Goal: Task Accomplishment & Management: Manage account settings

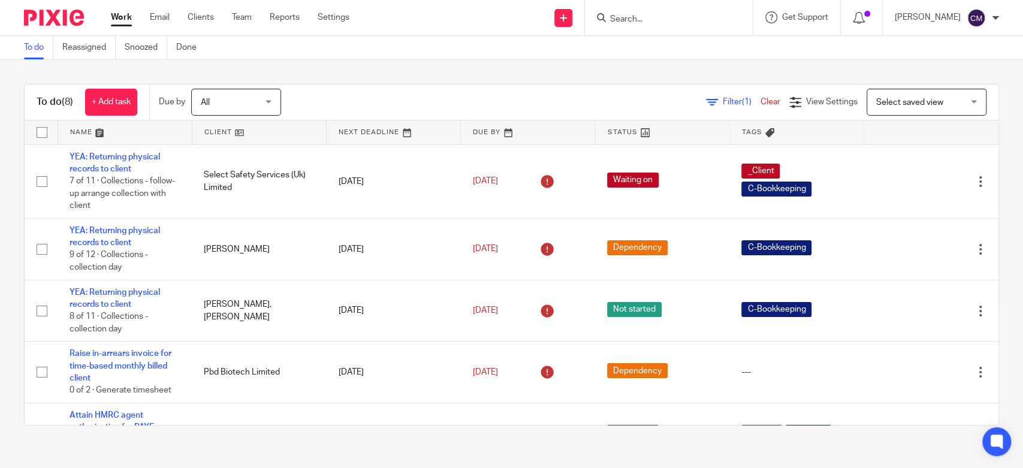
click at [258, 80] on div "To do (8) + Add task Due by All All Today Tomorrow This week Next week This mon…" at bounding box center [511, 254] width 1023 height 389
click at [115, 18] on link "Work" at bounding box center [121, 17] width 21 height 12
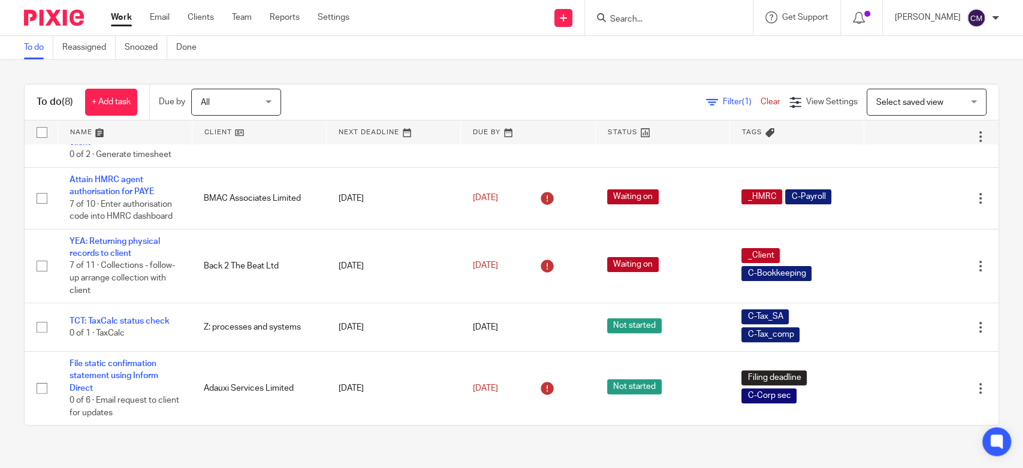
click at [685, 23] on input "Search" at bounding box center [663, 19] width 108 height 11
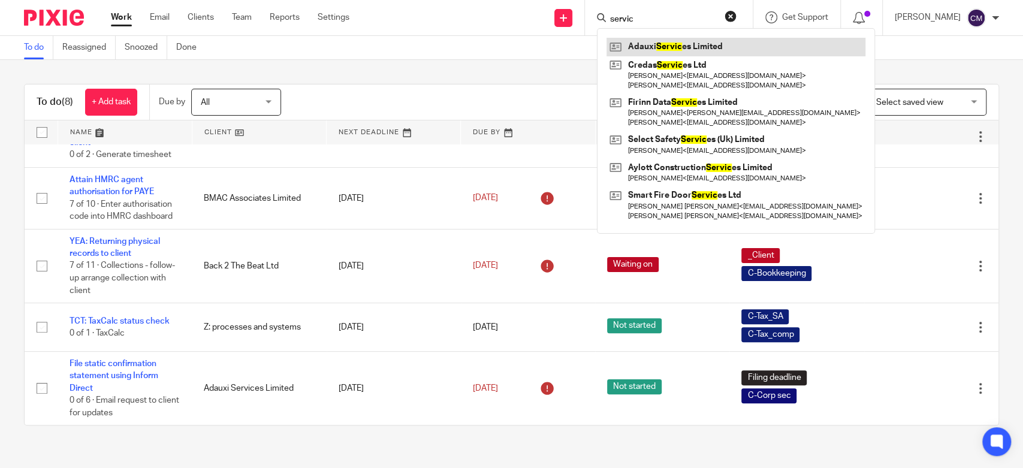
type input "servic"
click at [681, 40] on link at bounding box center [735, 47] width 259 height 18
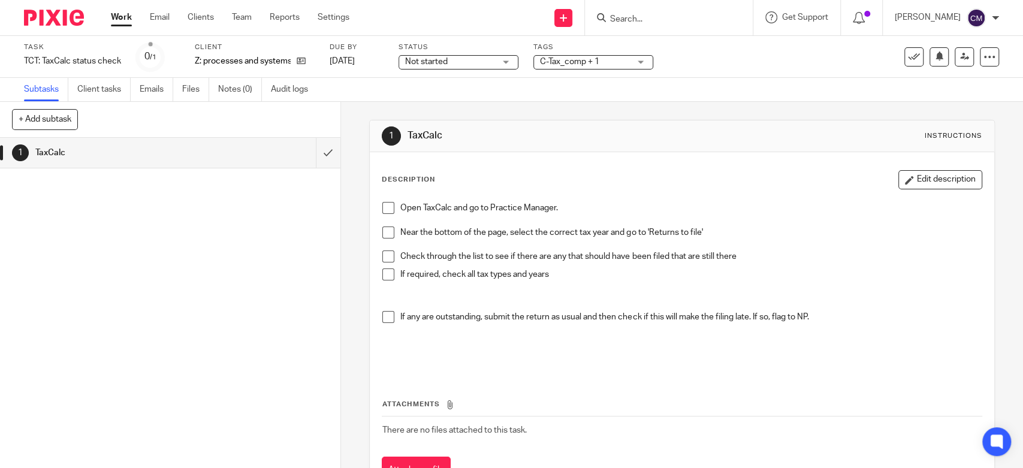
click at [186, 300] on div "1 TaxCalc" at bounding box center [170, 303] width 340 height 330
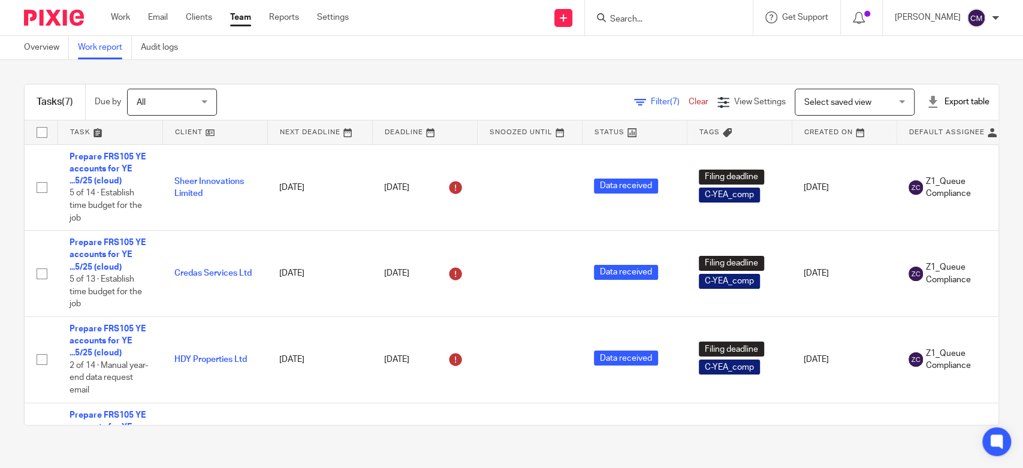
click at [651, 102] on span "Filter (7)" at bounding box center [670, 102] width 38 height 8
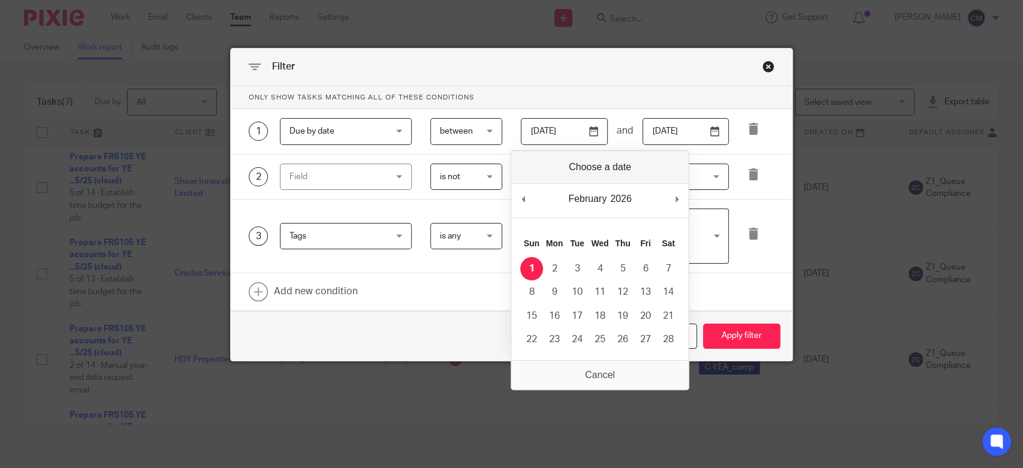
click at [590, 133] on input "2026-02-01" at bounding box center [564, 131] width 87 height 27
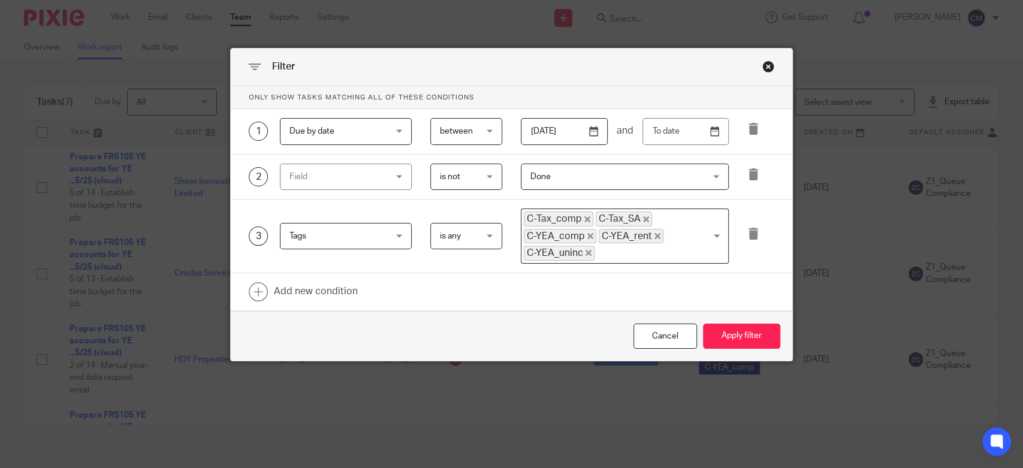
click at [593, 131] on input "2026-06-30" at bounding box center [564, 131] width 87 height 27
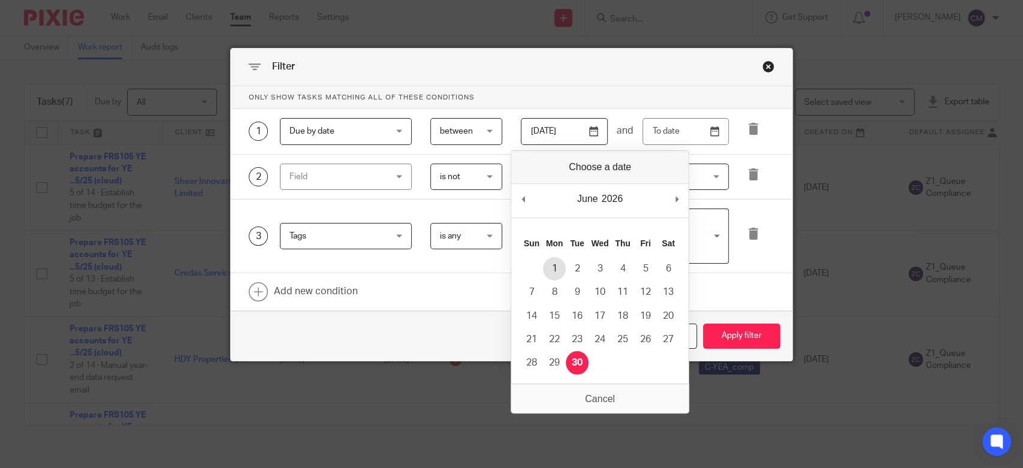
type input "2026-06-01"
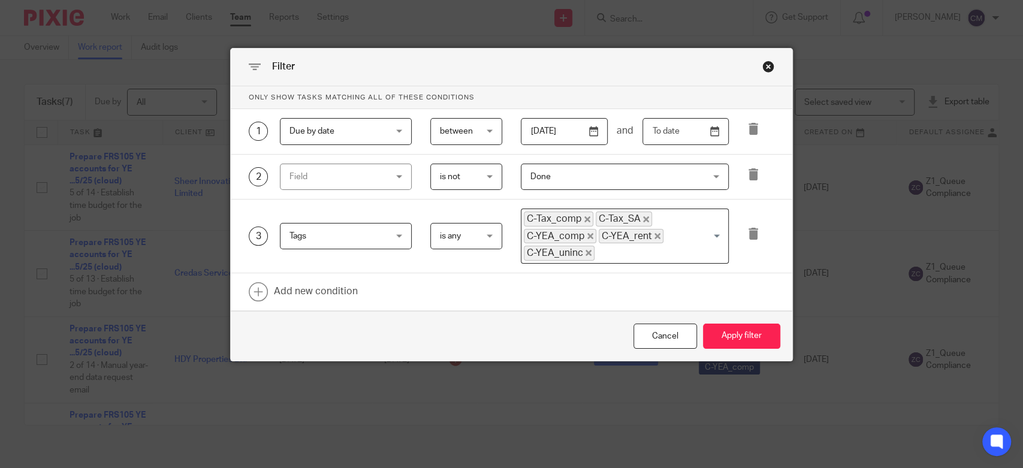
click at [710, 134] on input "text" at bounding box center [685, 131] width 87 height 27
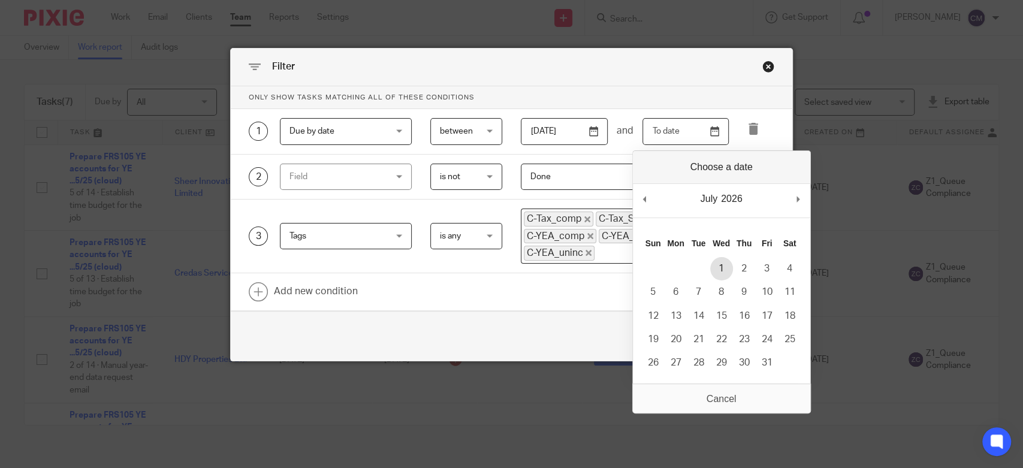
type input "2026-07-01"
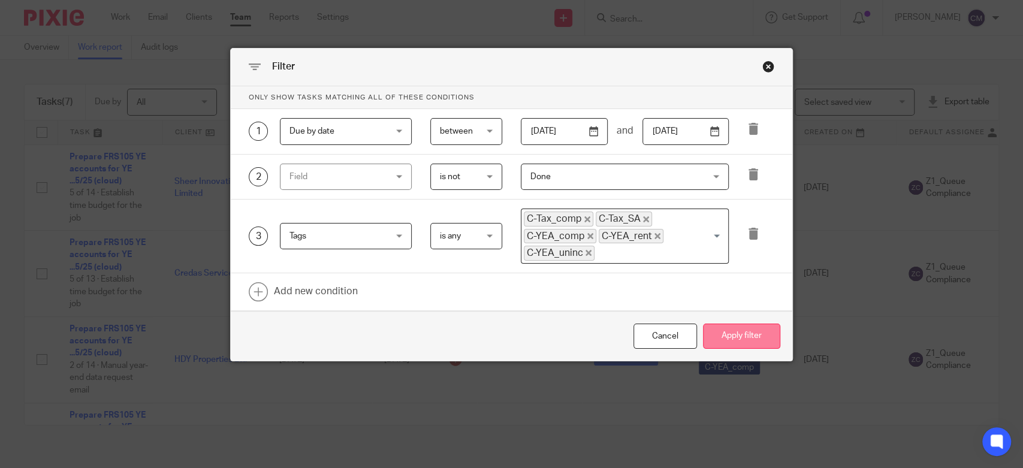
click at [737, 337] on button "Apply filter" at bounding box center [741, 337] width 77 height 26
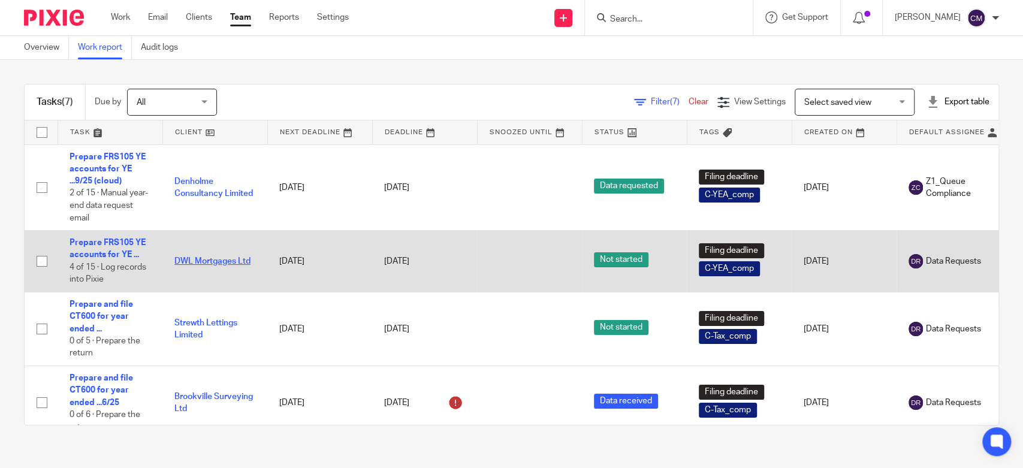
click at [195, 261] on link "DWL Mortgages Ltd" at bounding box center [212, 261] width 76 height 8
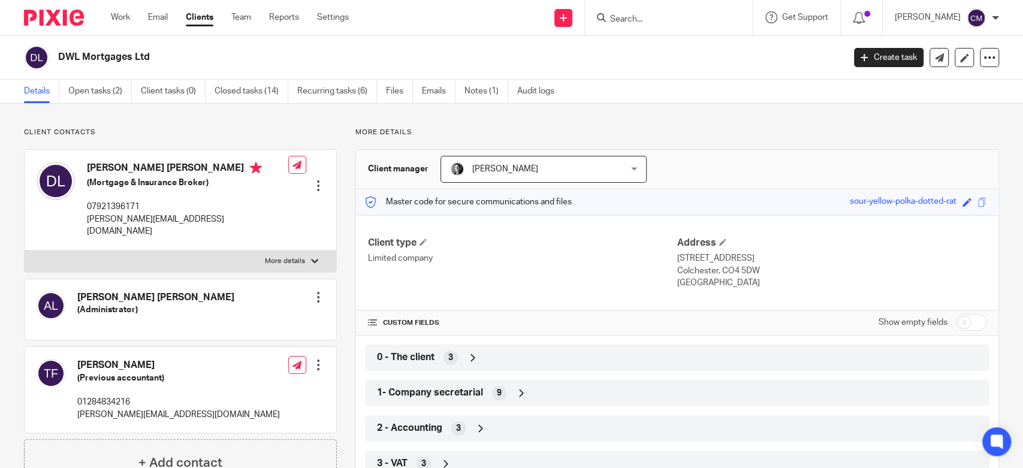
click at [477, 354] on div "0 - The client 3" at bounding box center [677, 358] width 606 height 20
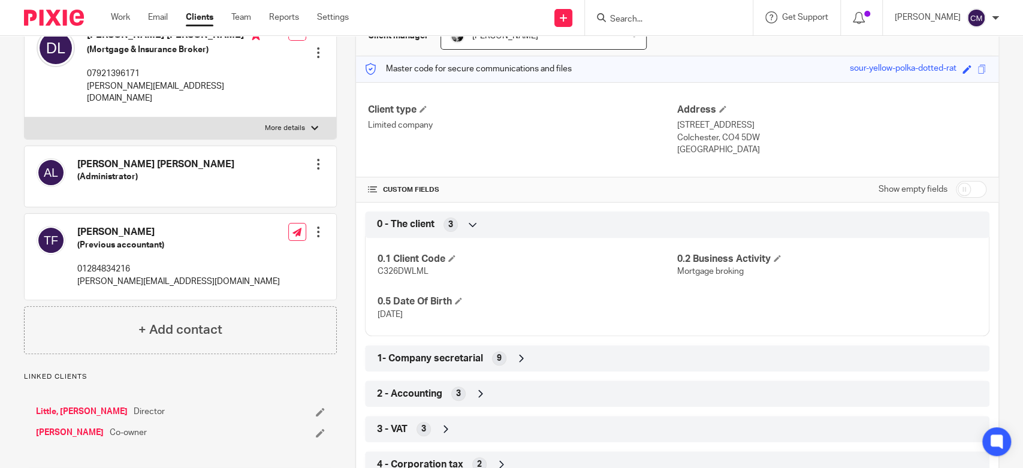
scroll to position [266, 0]
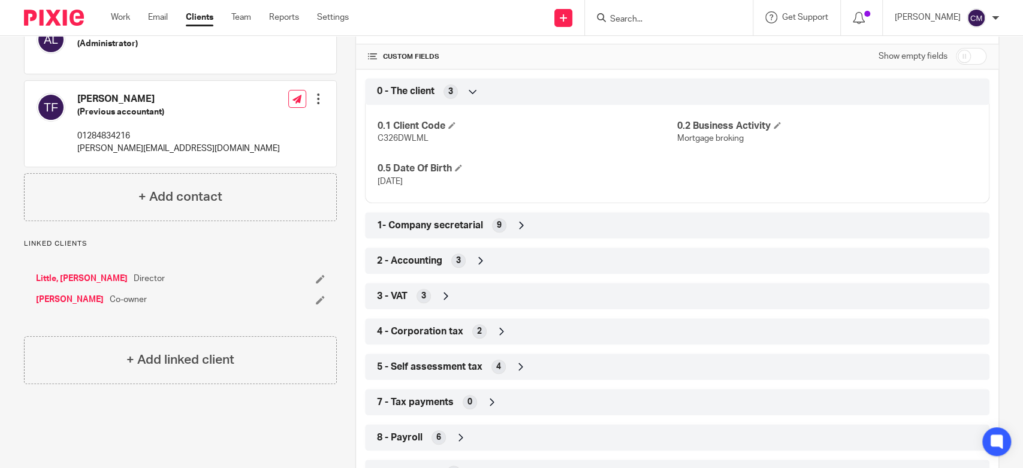
click at [412, 258] on span "2 - Accounting" at bounding box center [409, 261] width 65 height 13
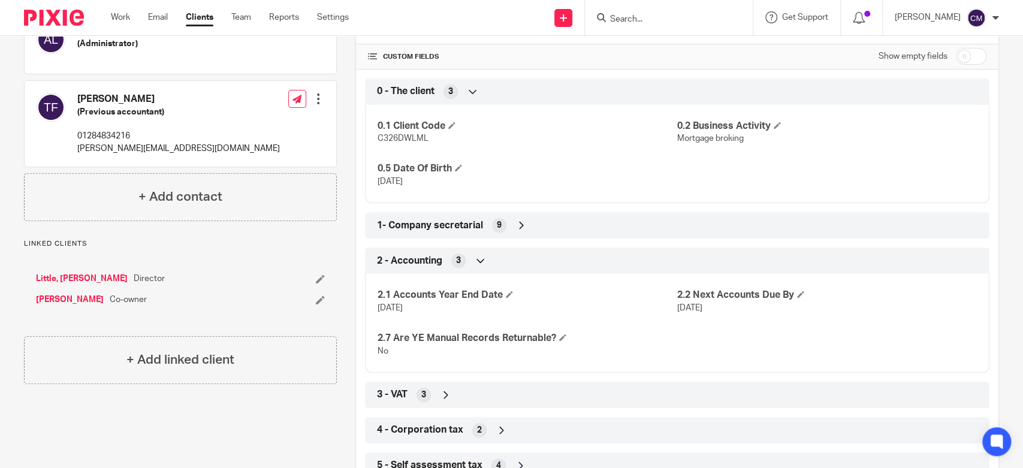
scroll to position [0, 0]
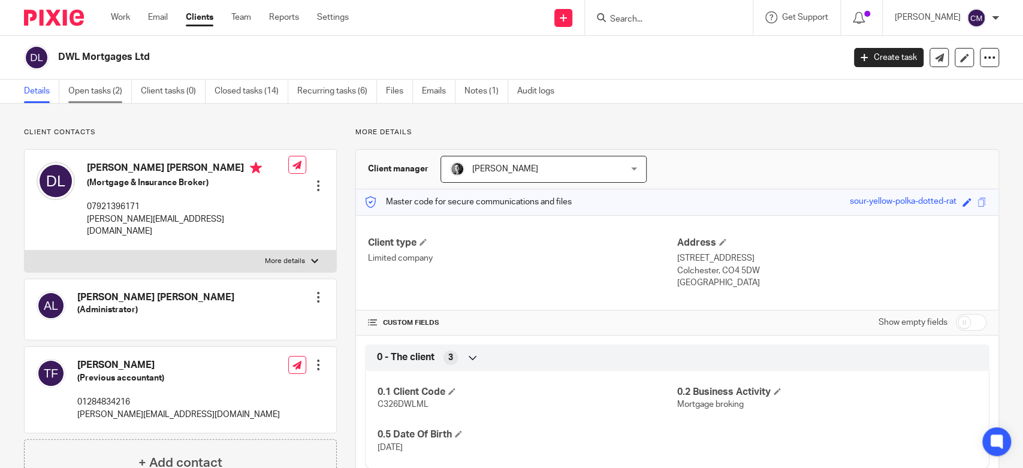
click at [104, 94] on link "Open tasks (2)" at bounding box center [100, 91] width 64 height 23
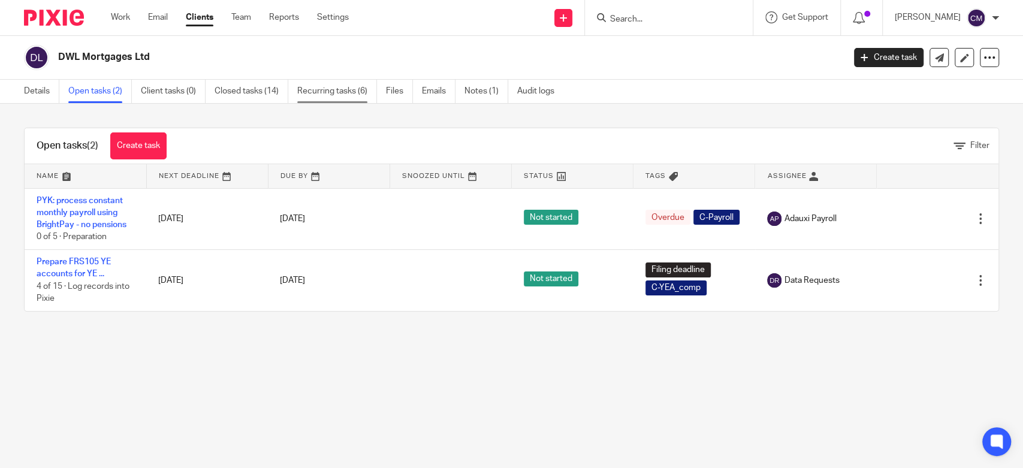
click at [313, 95] on link "Recurring tasks (6)" at bounding box center [337, 91] width 80 height 23
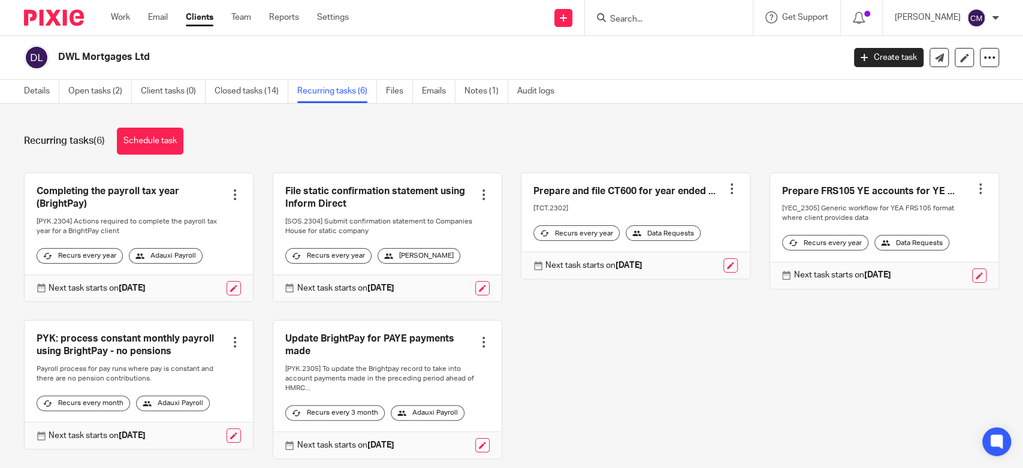
click at [268, 47] on div "DWL Mortgages Ltd" at bounding box center [430, 57] width 812 height 25
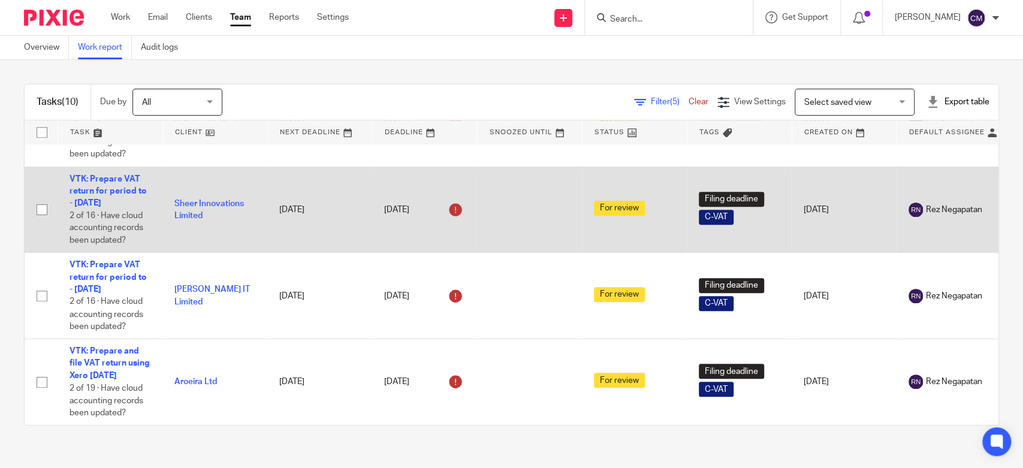
scroll to position [545, 0]
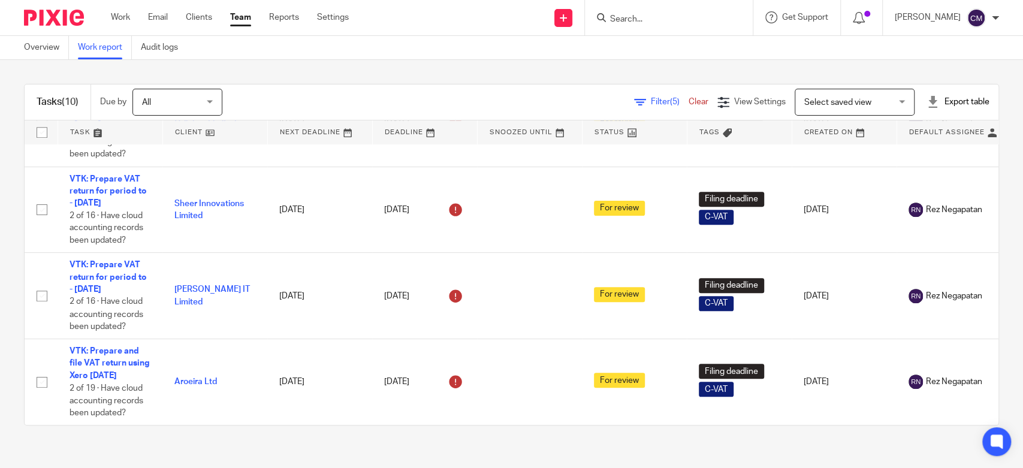
click at [235, 19] on link "Team" at bounding box center [240, 17] width 21 height 12
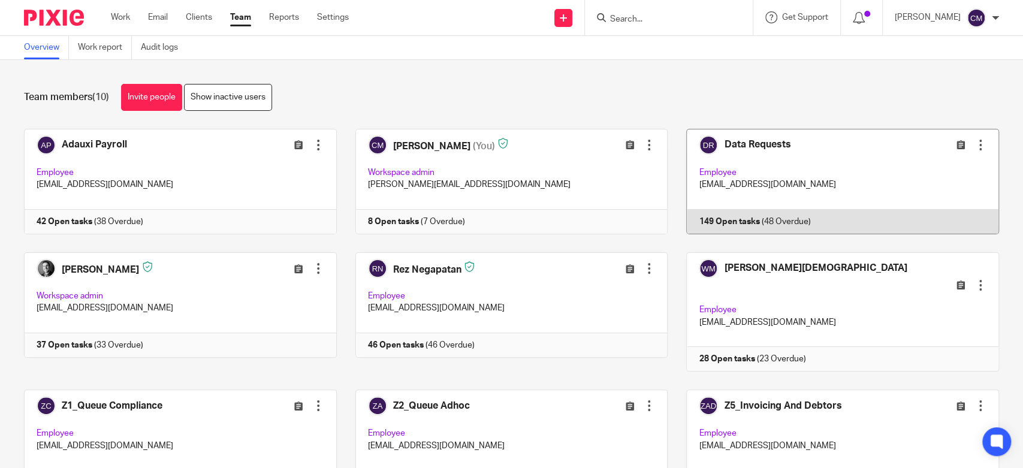
click at [686, 197] on link at bounding box center [832, 181] width 331 height 105
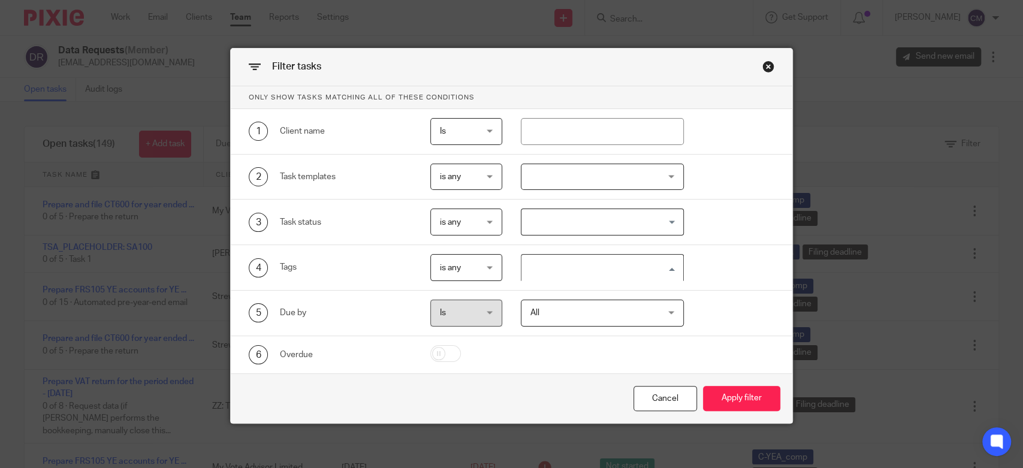
click at [545, 277] on input "Search for option" at bounding box center [598, 267] width 153 height 21
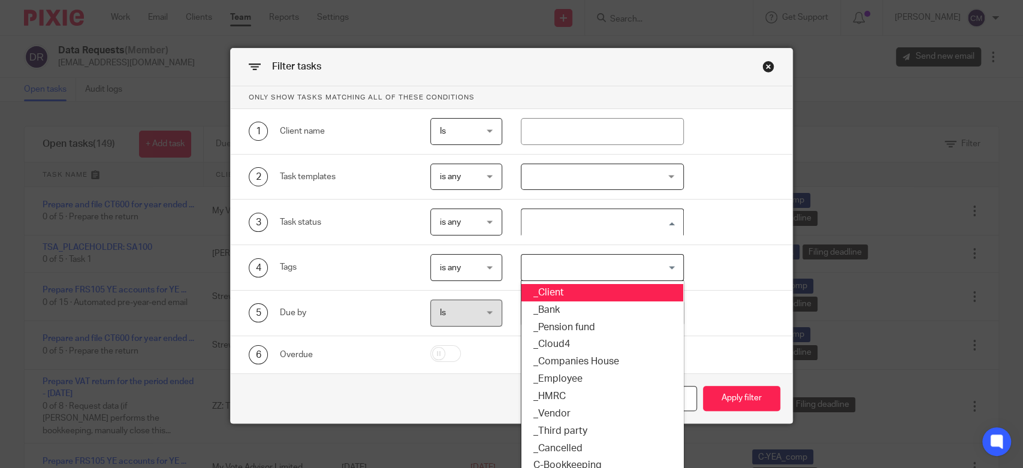
click at [564, 219] on input "Search for option" at bounding box center [598, 222] width 153 height 21
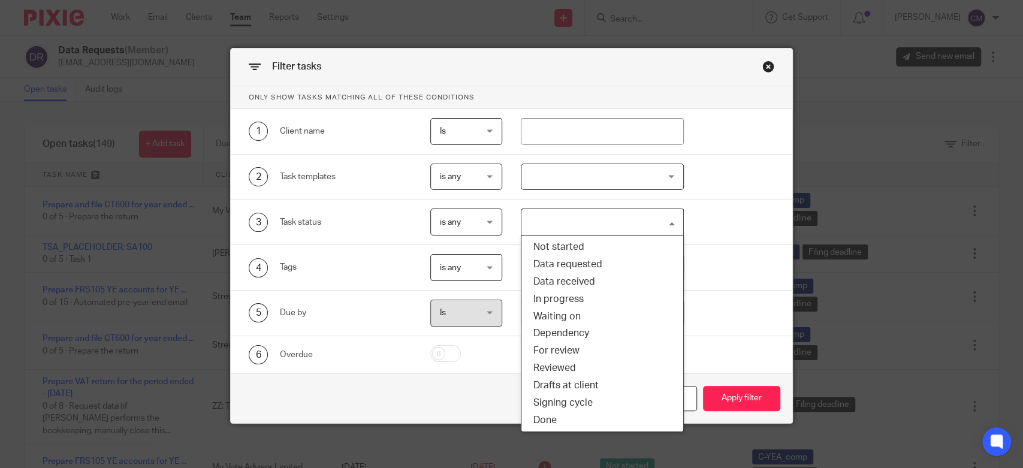
click at [564, 219] on input "Search for option" at bounding box center [598, 222] width 153 height 21
click at [506, 200] on div "3 Task status is any is any is any is none is_any Loading... Not started Data r…" at bounding box center [511, 223] width 561 height 46
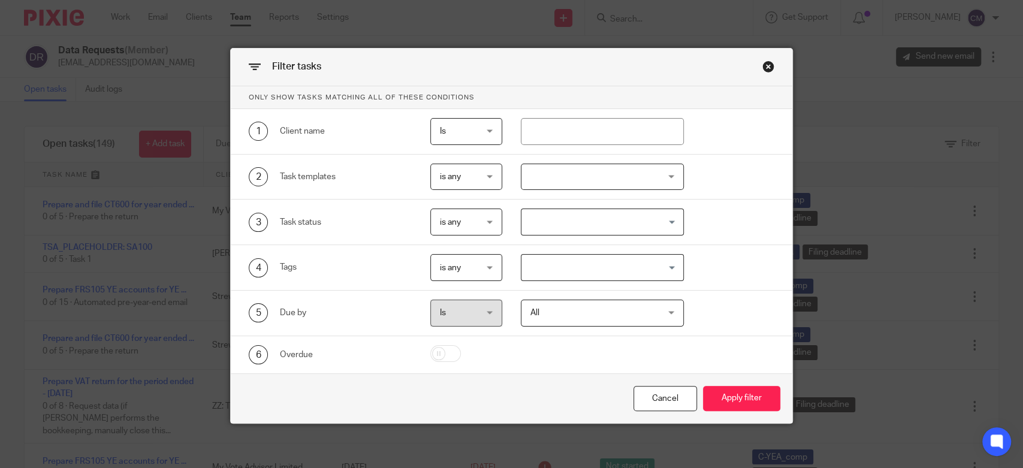
click at [569, 268] on input "Search for option" at bounding box center [598, 267] width 153 height 21
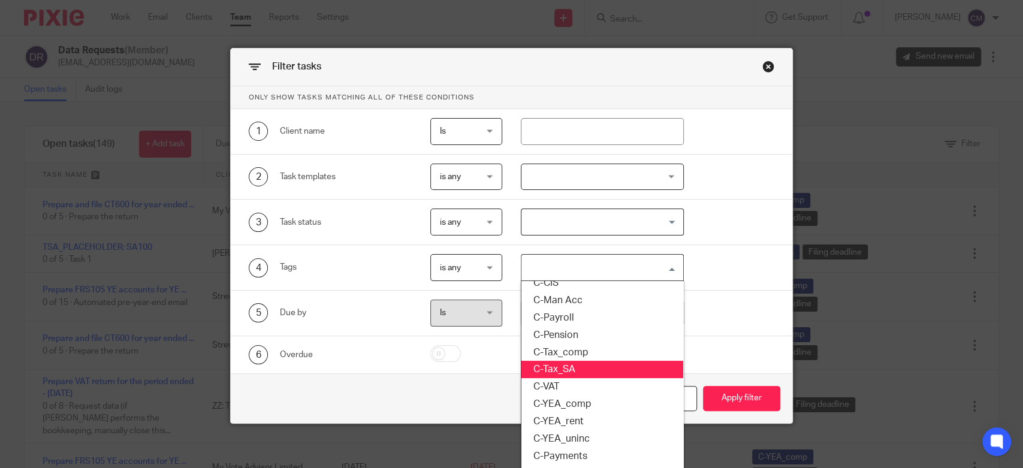
scroll to position [67, 0]
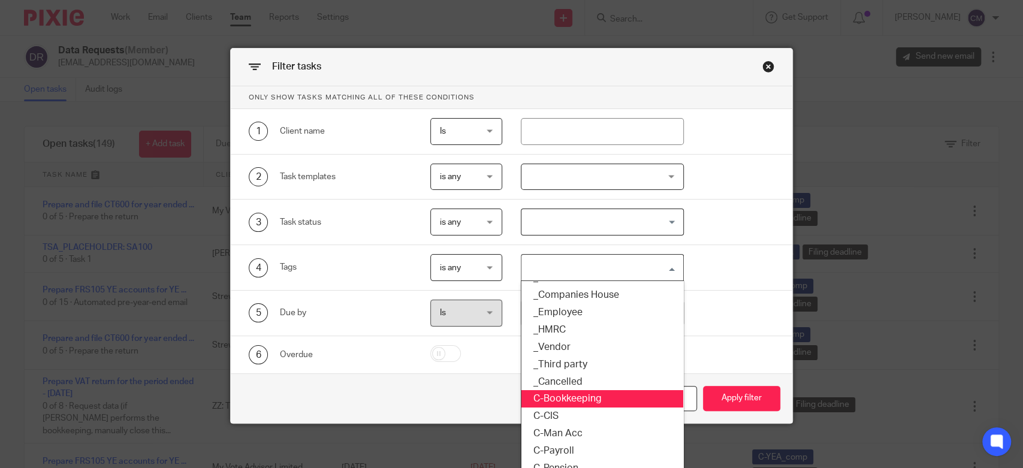
click at [567, 395] on li "C-Bookkeeping" at bounding box center [601, 398] width 161 height 17
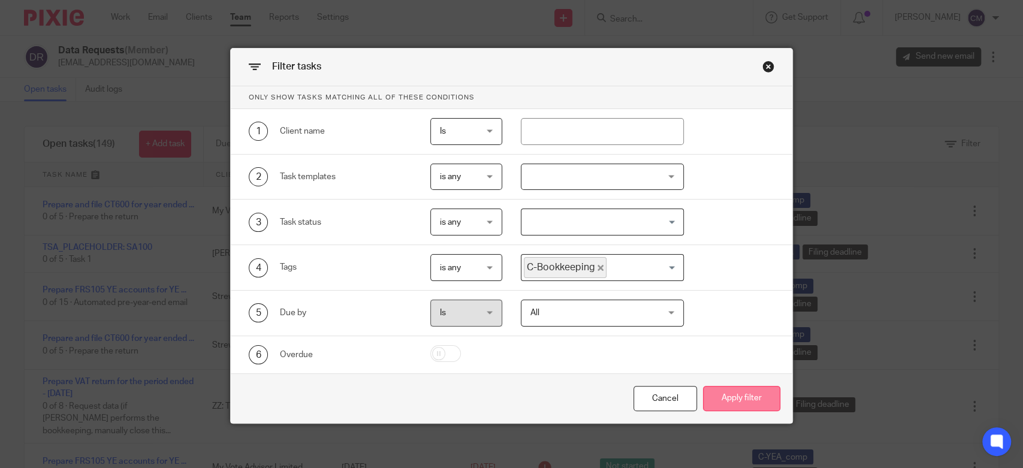
click at [714, 393] on button "Apply filter" at bounding box center [741, 399] width 77 height 26
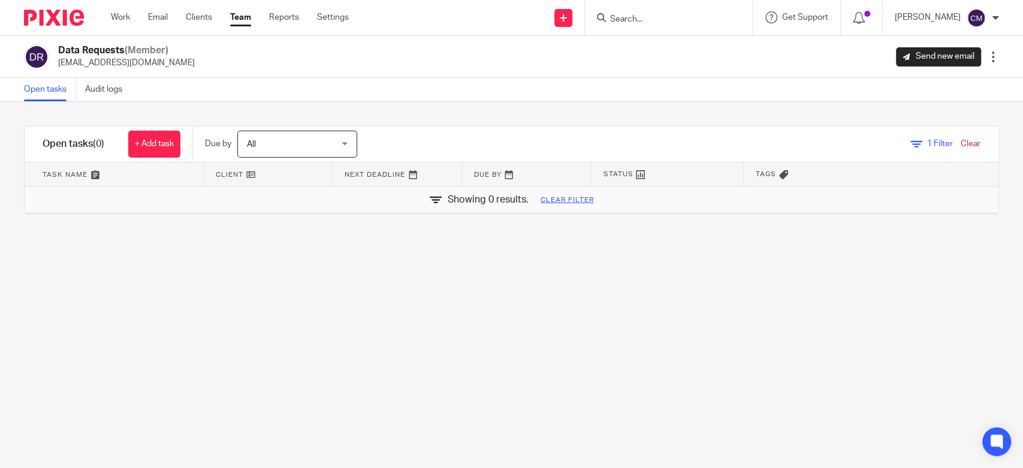
click at [575, 203] on link "Clear filter" at bounding box center [566, 200] width 53 height 10
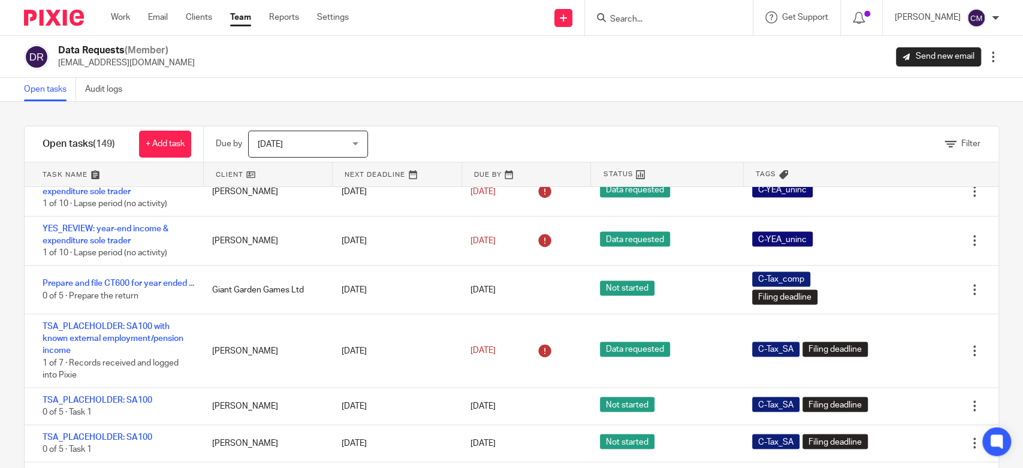
scroll to position [1597, 0]
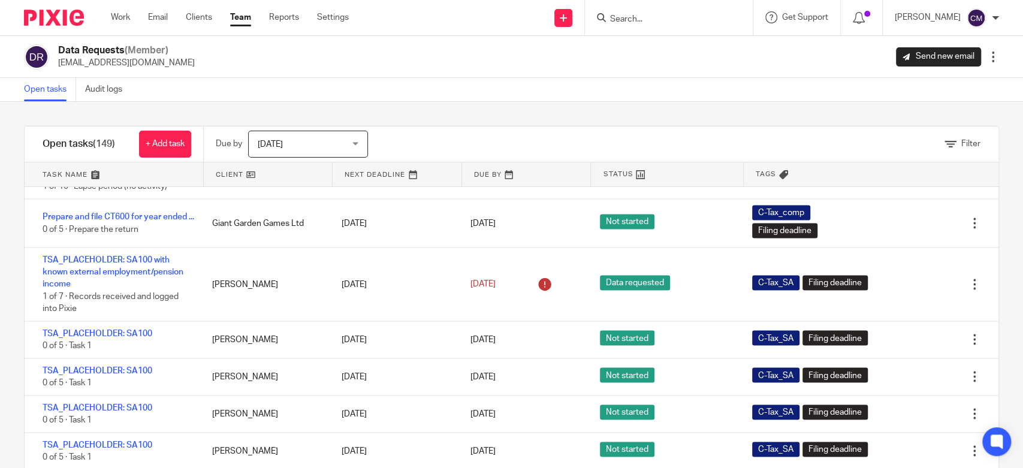
click at [19, 309] on div "Filter tasks Only show tasks matching all of these conditions 1 Client name Is …" at bounding box center [511, 285] width 1023 height 366
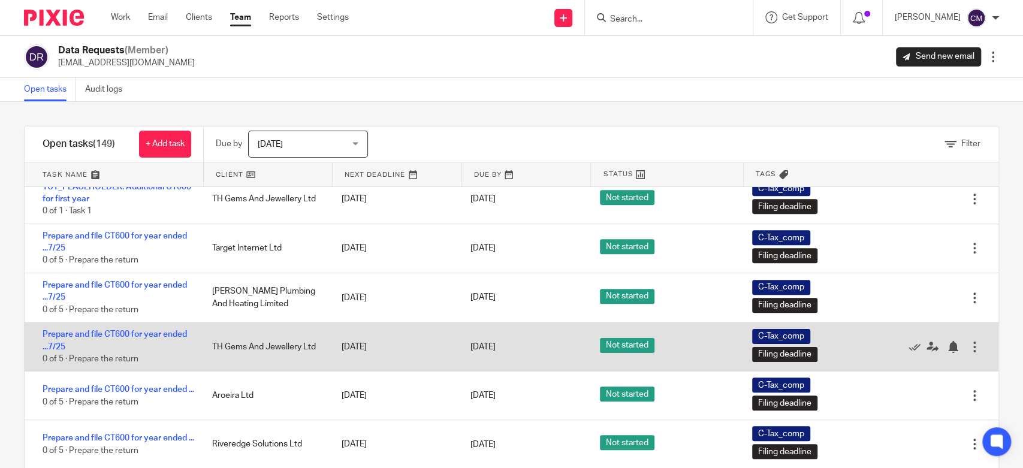
scroll to position [6790, 0]
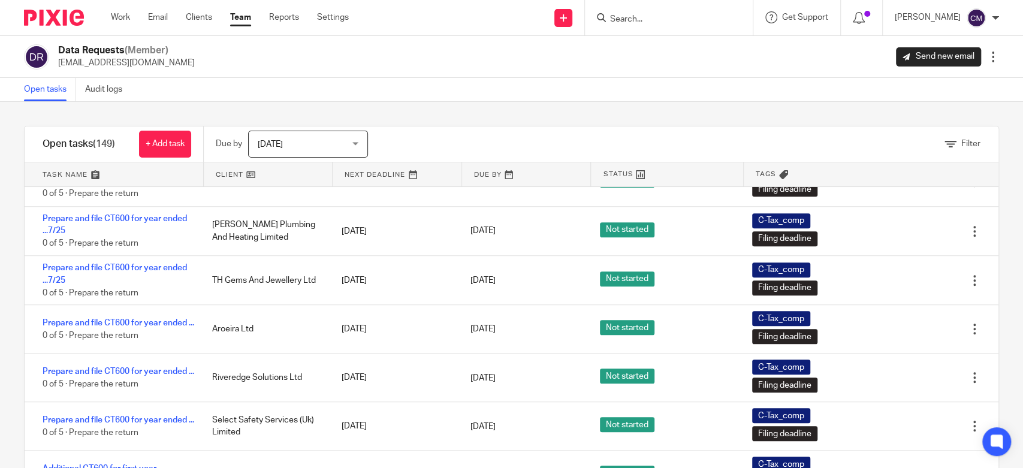
click at [19, 390] on div "Filter tasks Only show tasks matching all of these conditions 1 Client name Is …" at bounding box center [511, 285] width 1023 height 366
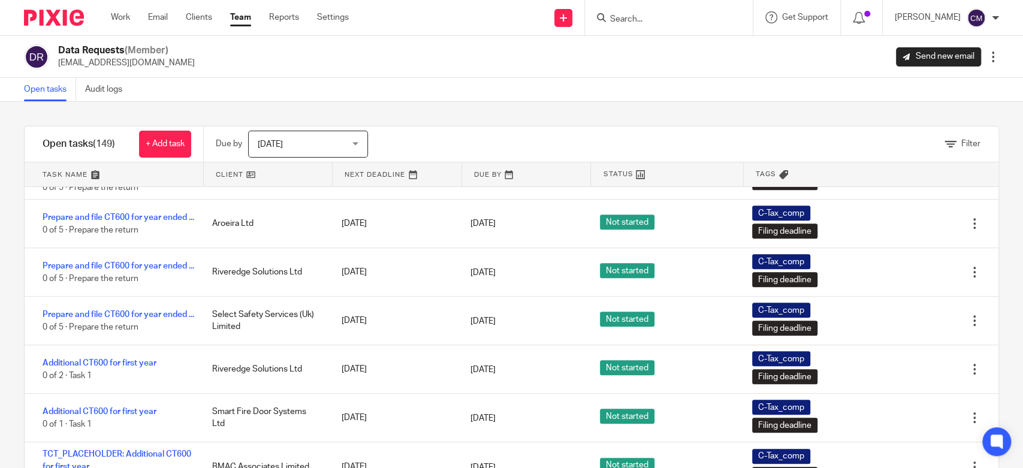
scroll to position [47, 0]
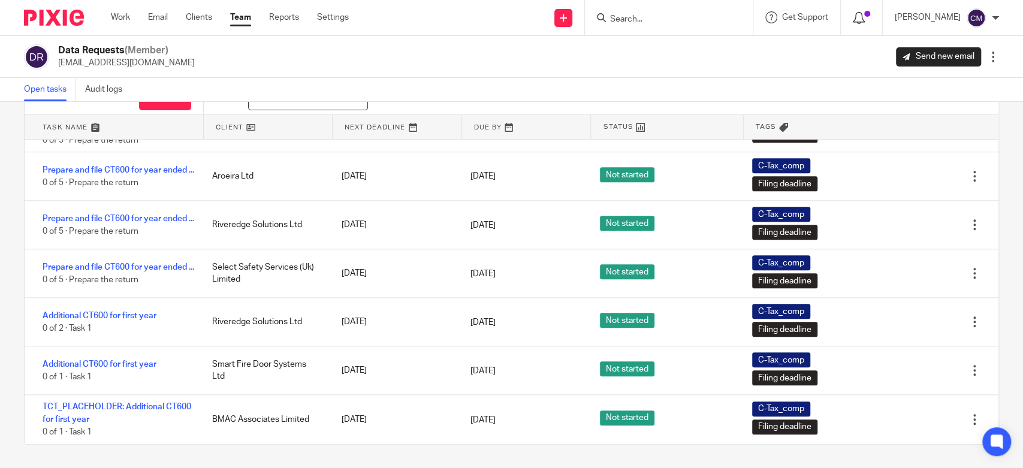
click at [865, 19] on icon at bounding box center [859, 18] width 12 height 12
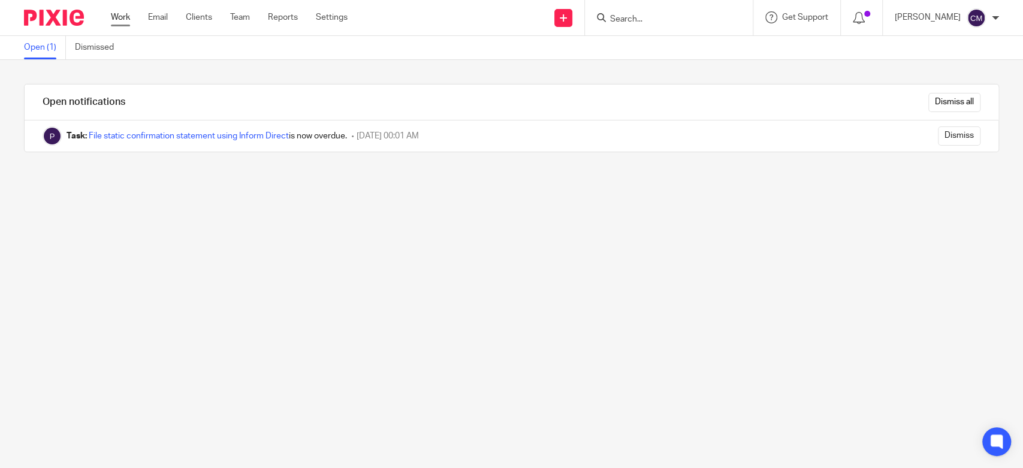
click at [129, 22] on link "Work" at bounding box center [120, 17] width 19 height 12
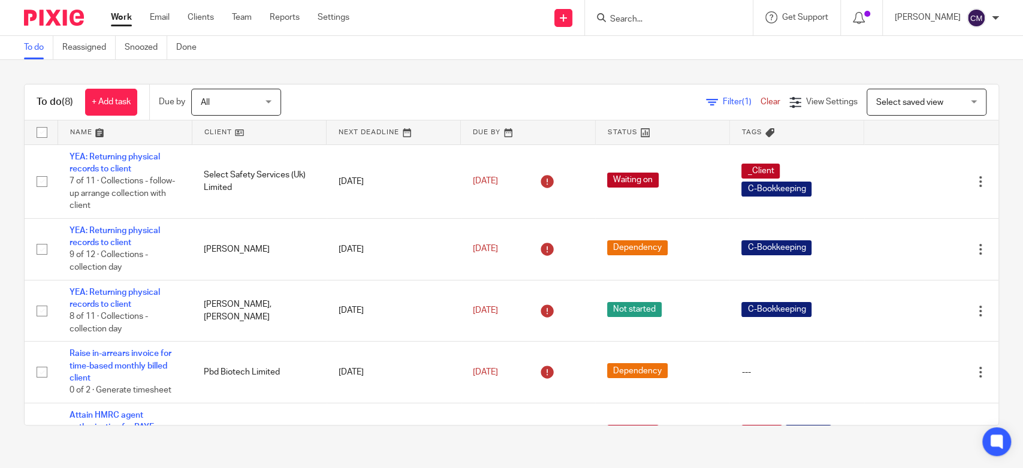
scroll to position [237, 0]
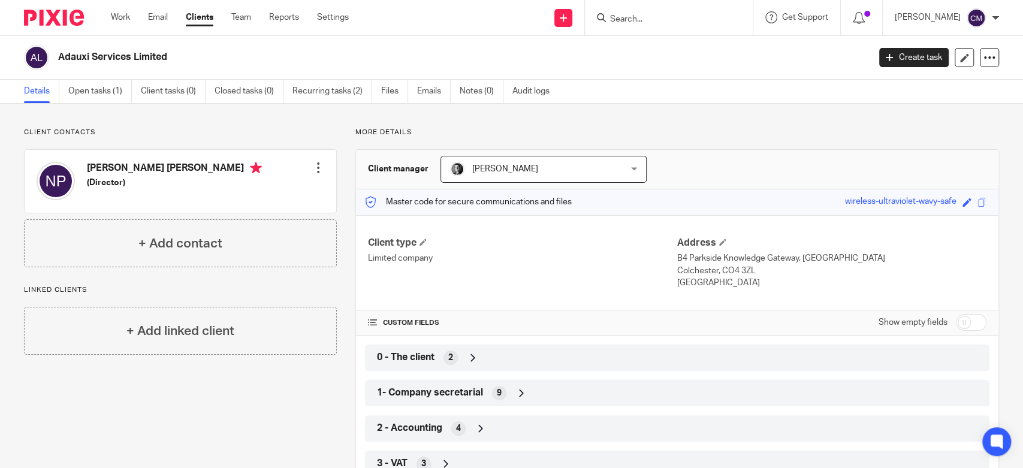
scroll to position [200, 0]
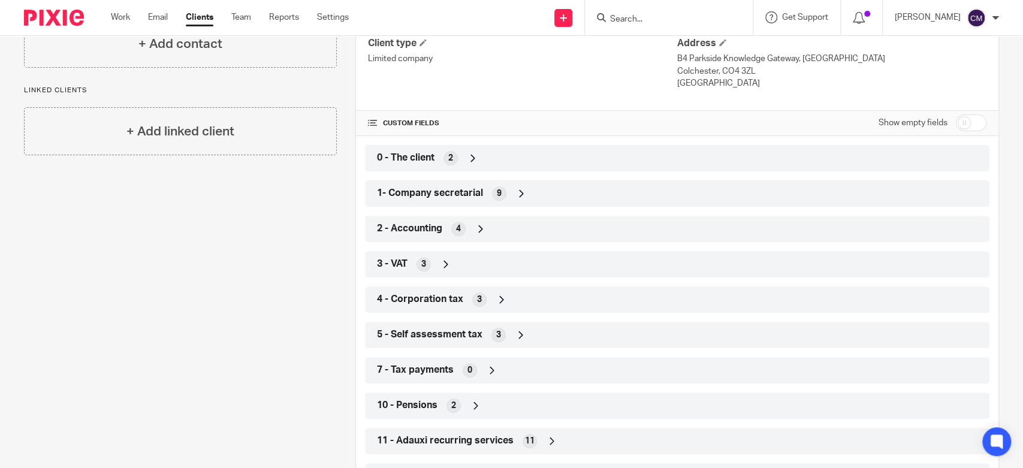
click at [434, 196] on span "1- Company secretarial" at bounding box center [430, 193] width 106 height 13
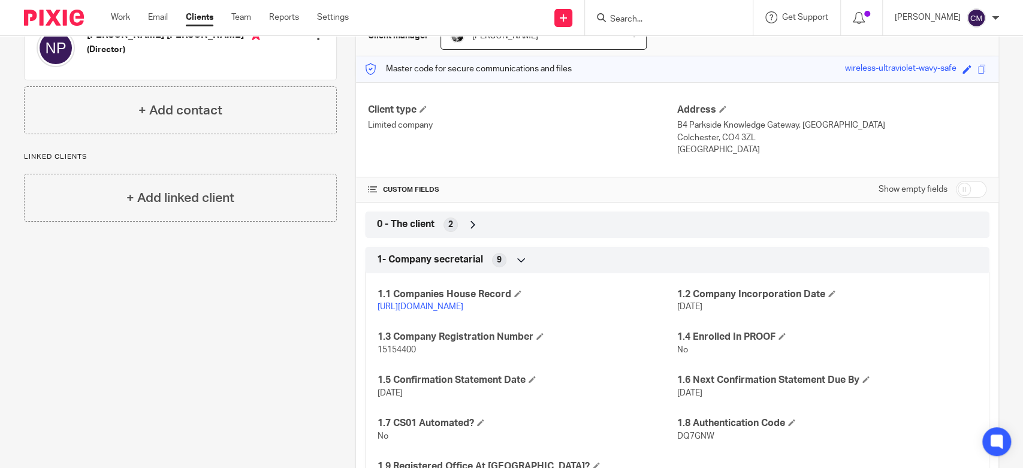
scroll to position [0, 0]
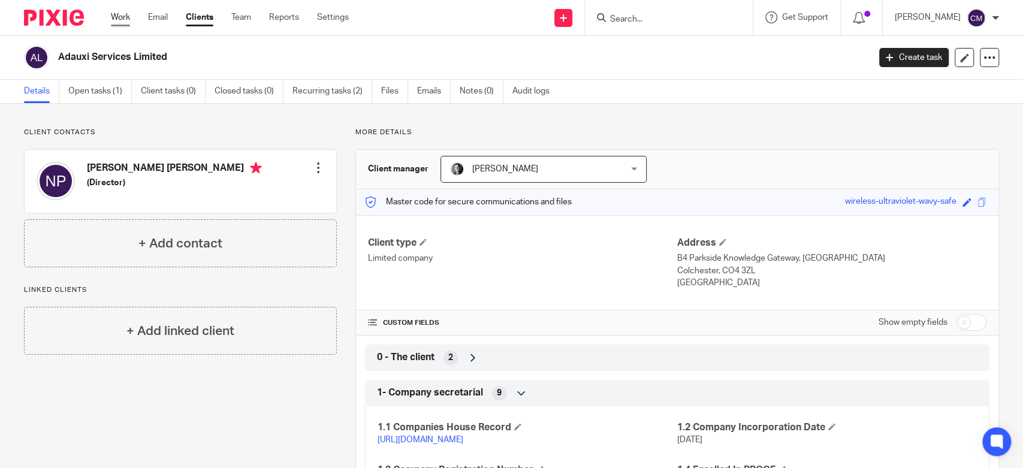
click at [115, 17] on link "Work" at bounding box center [120, 17] width 19 height 12
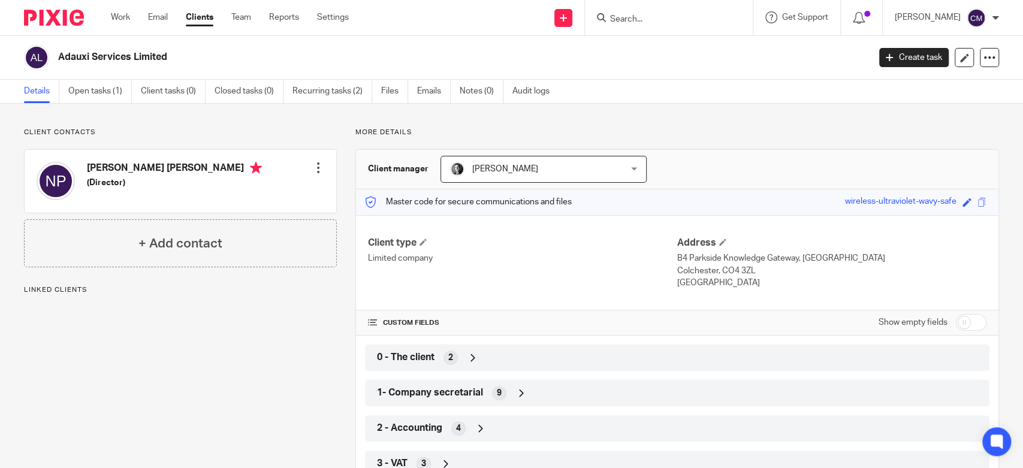
scroll to position [254, 0]
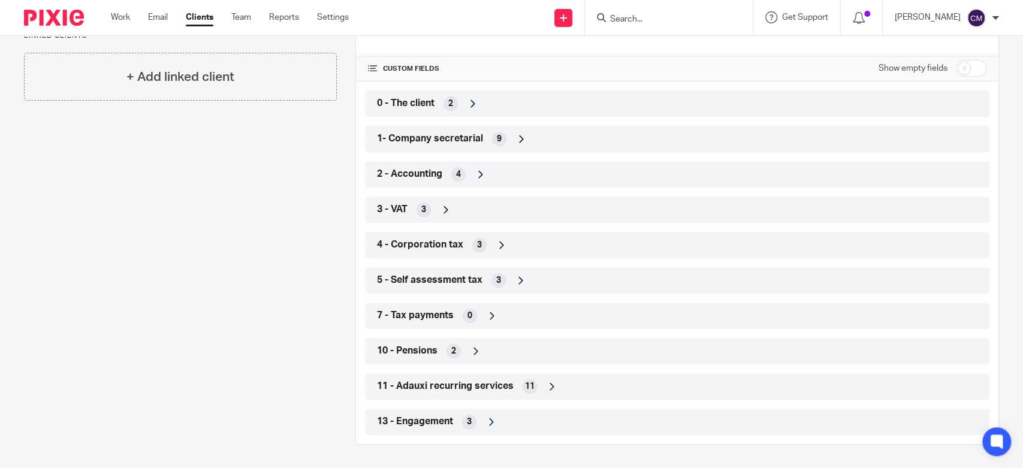
click at [425, 132] on span "1- Company secretarial" at bounding box center [430, 138] width 106 height 13
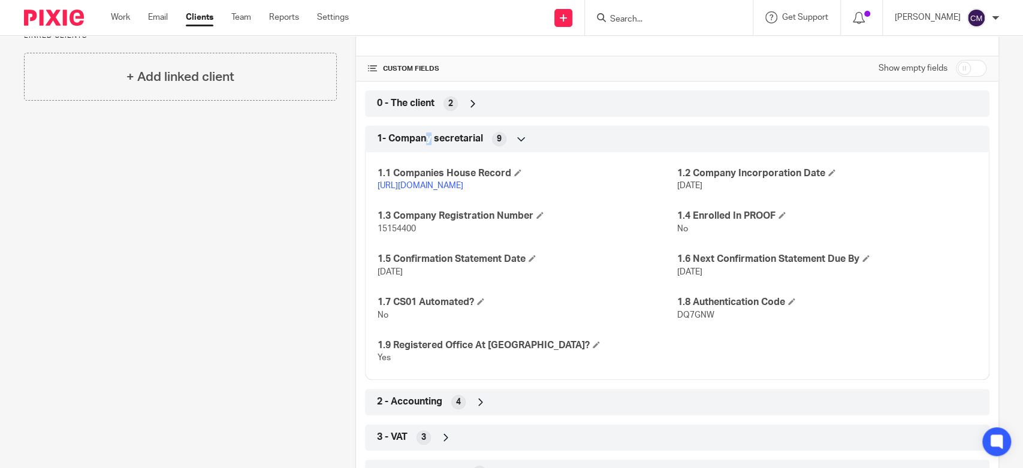
click at [424, 135] on span "1- Company secretarial" at bounding box center [430, 138] width 106 height 13
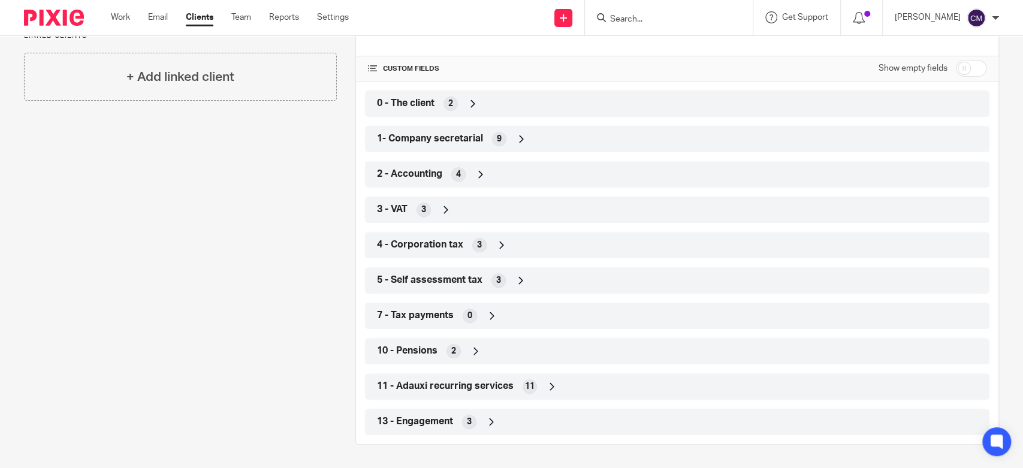
scroll to position [0, 0]
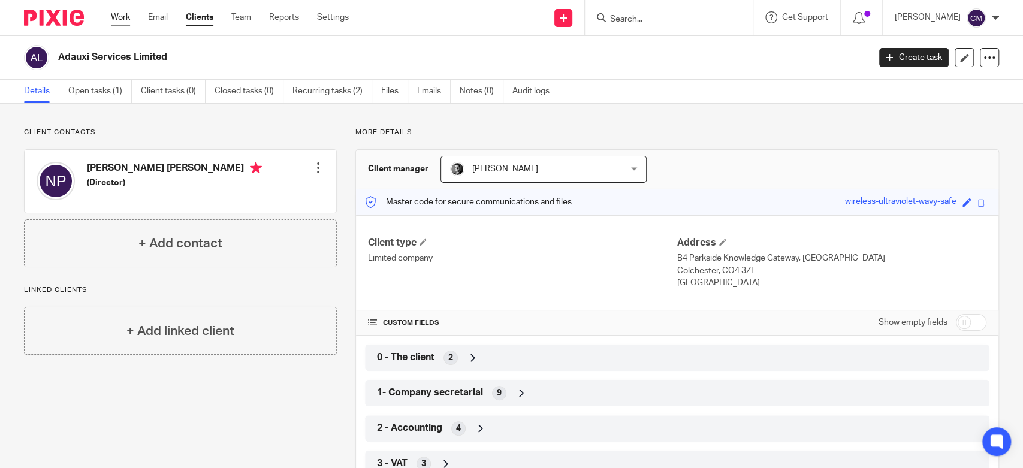
click at [128, 19] on link "Work" at bounding box center [120, 17] width 19 height 12
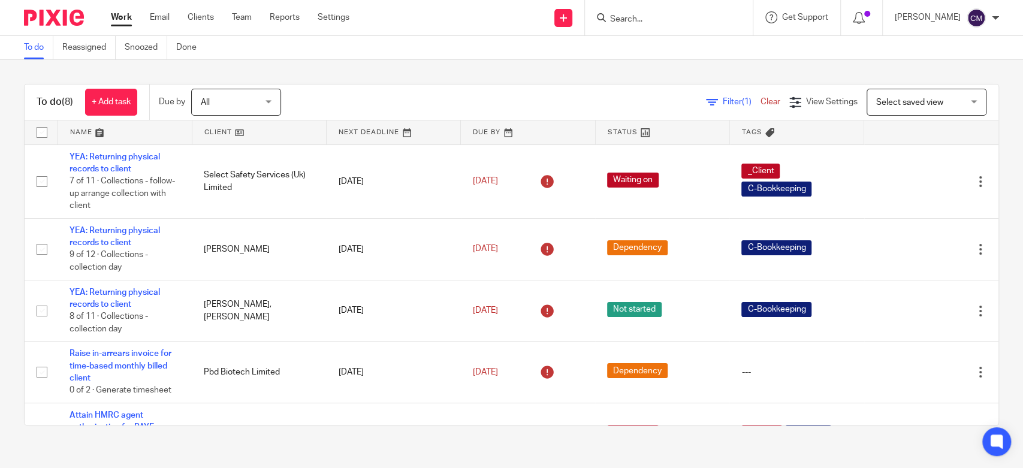
click at [670, 20] on input "Search" at bounding box center [663, 19] width 108 height 11
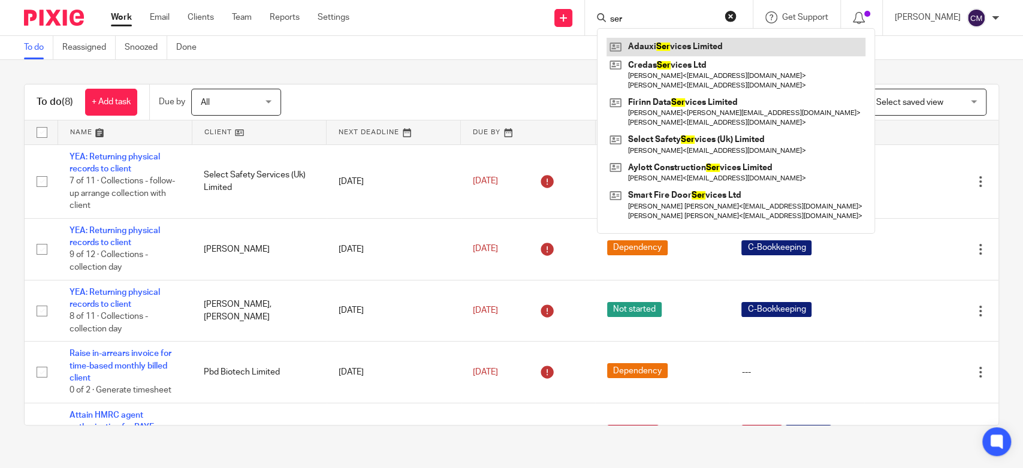
type input "ser"
click at [672, 40] on link at bounding box center [735, 47] width 259 height 18
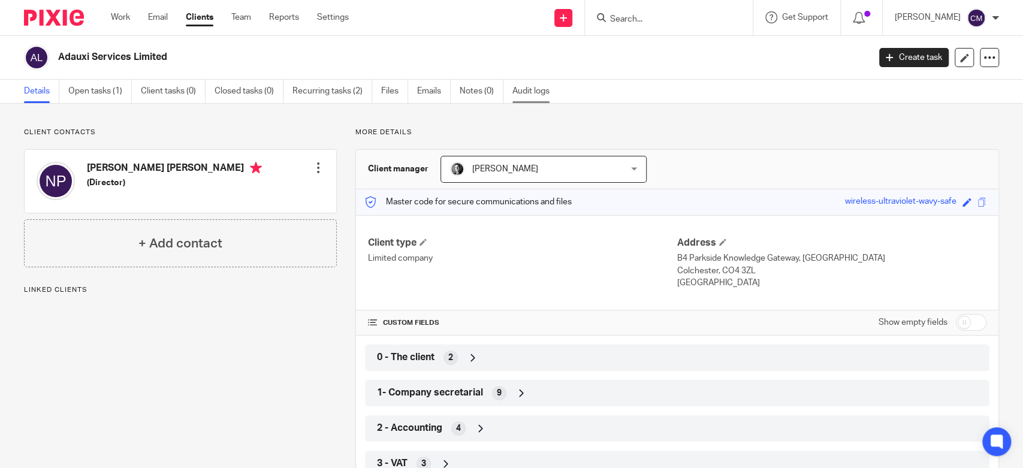
click at [526, 89] on link "Audit logs" at bounding box center [535, 91] width 46 height 23
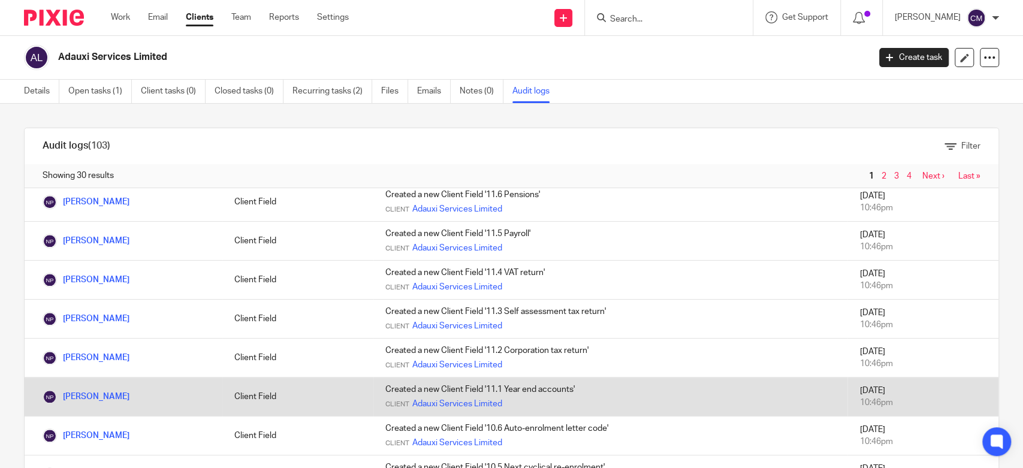
scroll to position [48, 0]
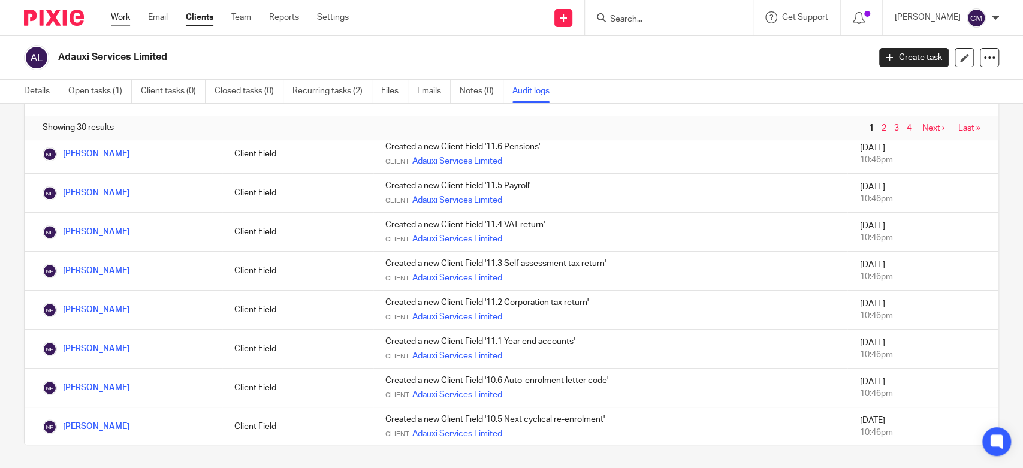
click at [125, 18] on link "Work" at bounding box center [120, 17] width 19 height 12
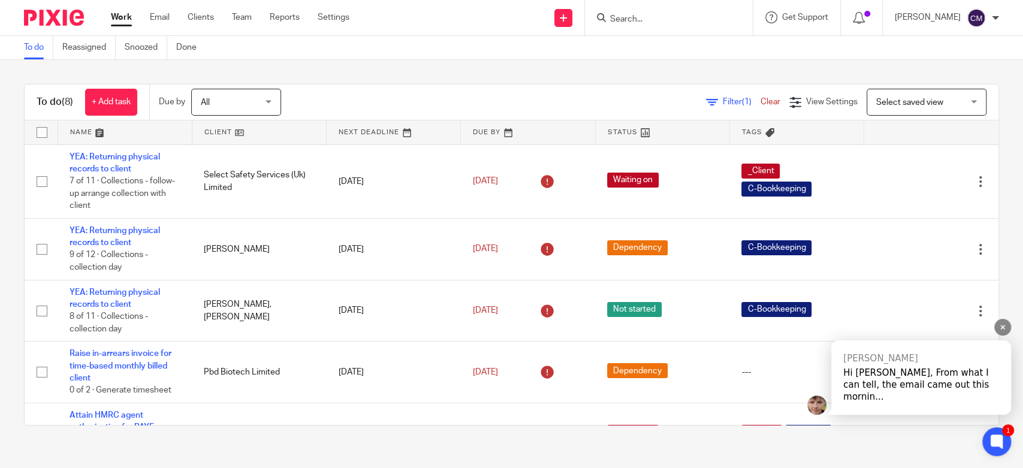
click at [966, 399] on div "Hi Charmaine, From what I can tell, the email came out this mornin..." at bounding box center [921, 385] width 156 height 36
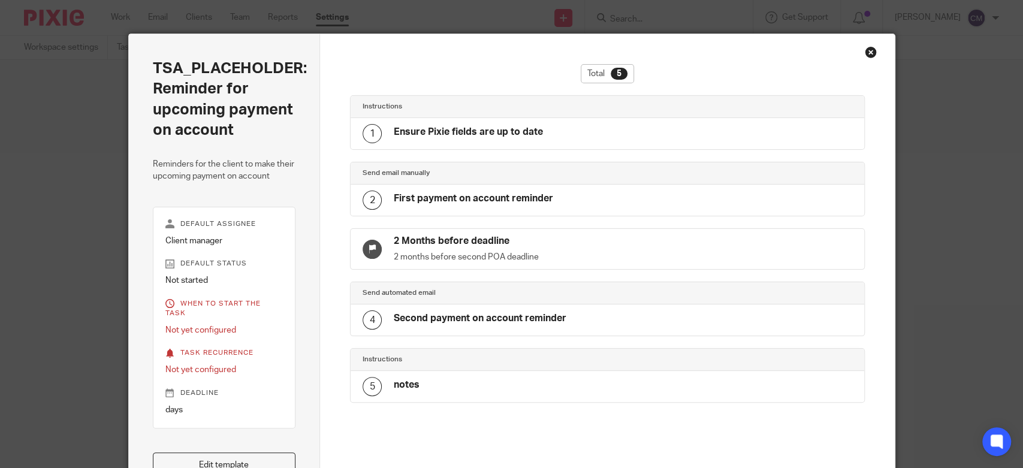
scroll to position [150, 0]
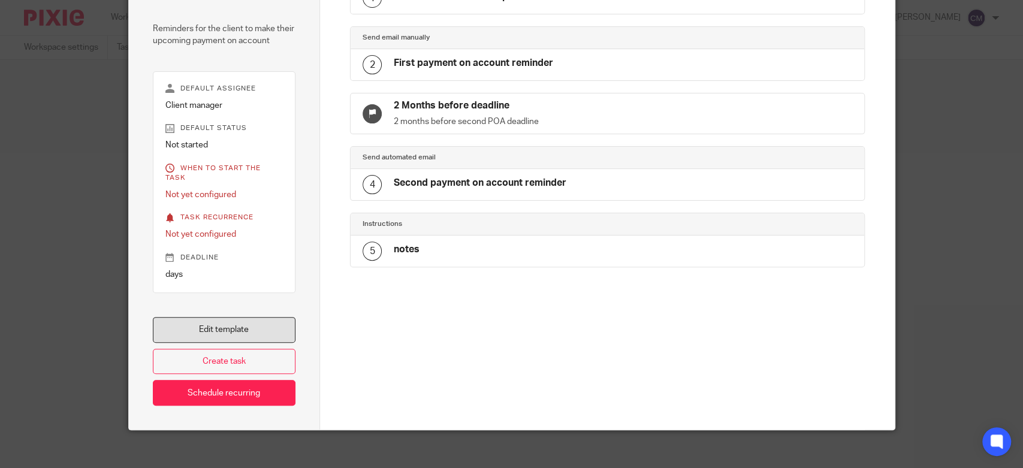
click at [246, 317] on link "Edit template" at bounding box center [224, 330] width 143 height 26
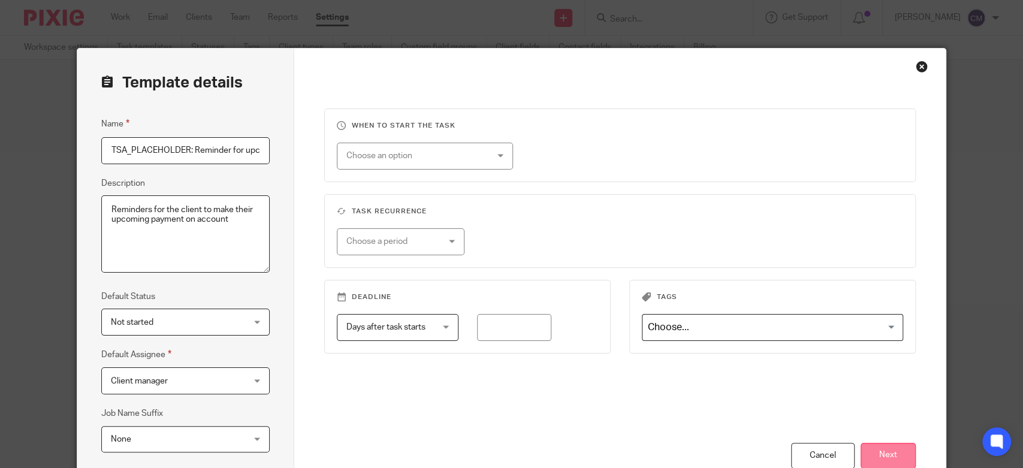
click at [887, 448] on button "Next" at bounding box center [887, 456] width 55 height 26
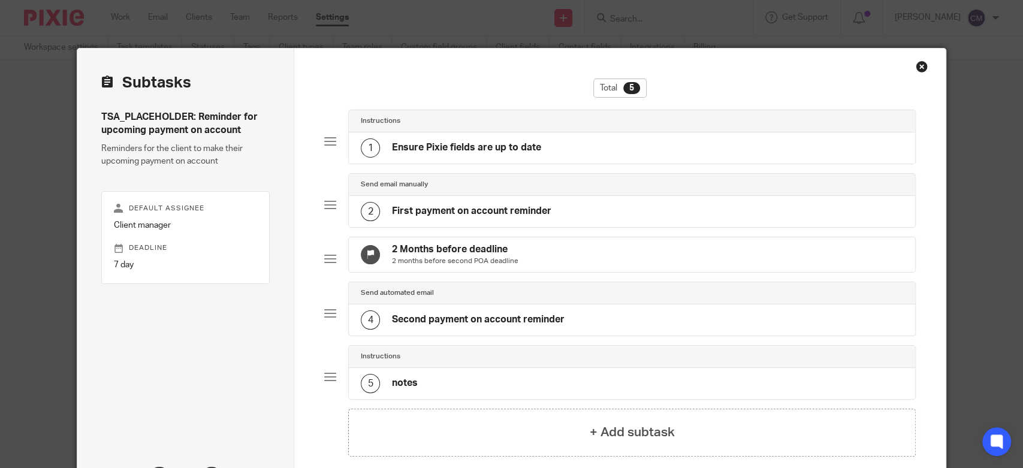
scroll to position [67, 0]
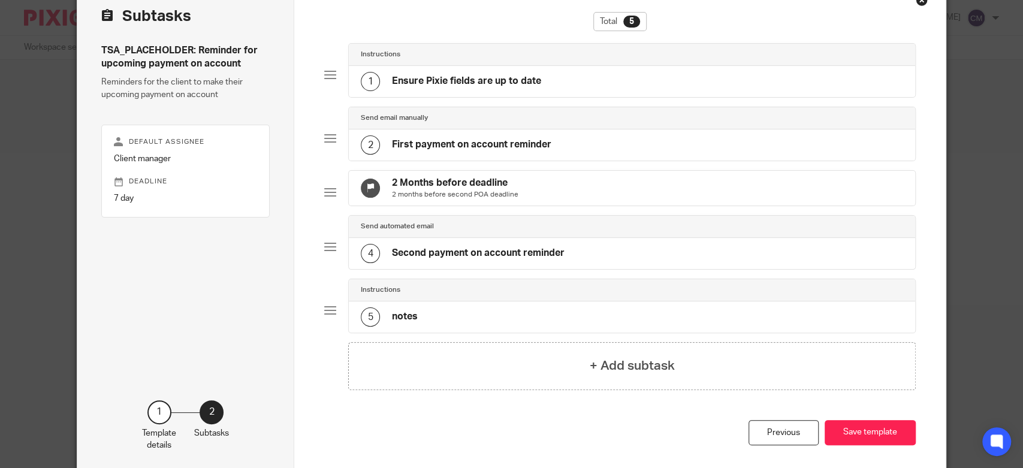
click at [530, 61] on div "Instructions" at bounding box center [632, 55] width 566 height 22
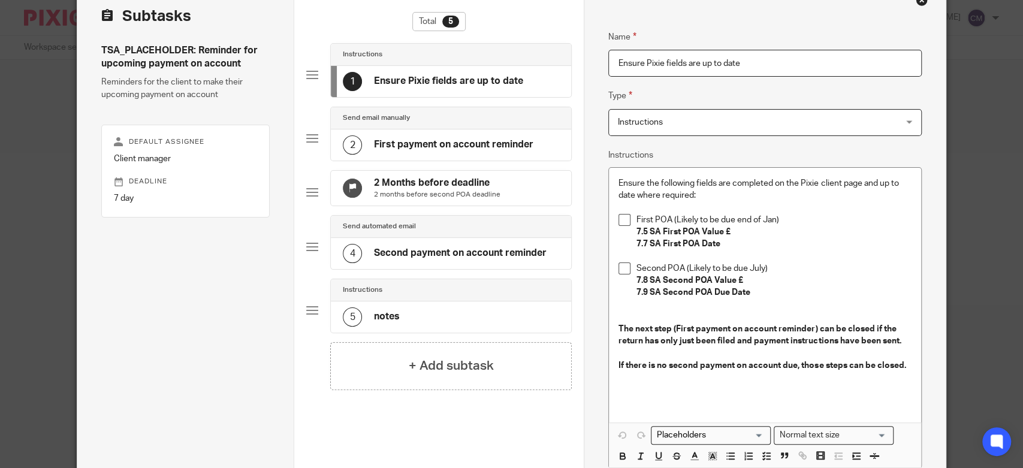
click at [820, 365] on strong "If there is no second payment on account due, those steps can be closed." at bounding box center [761, 365] width 287 height 8
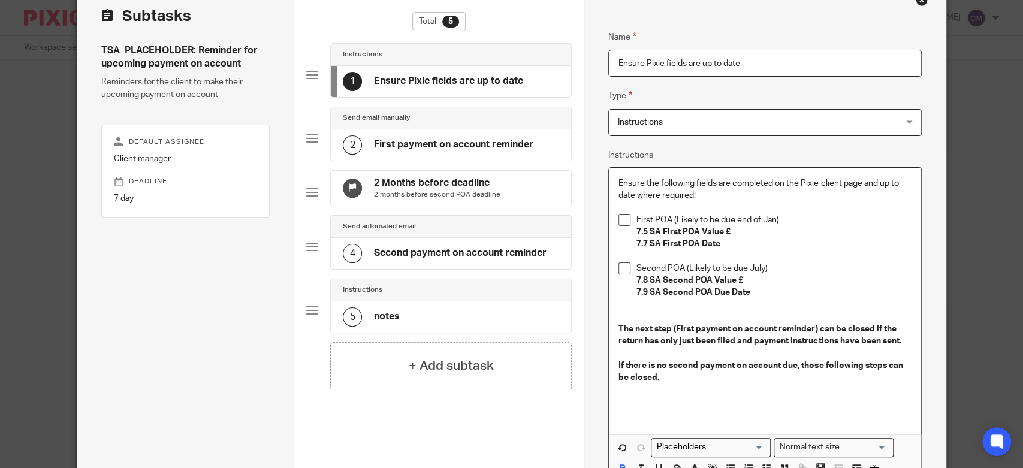
scroll to position [200, 0]
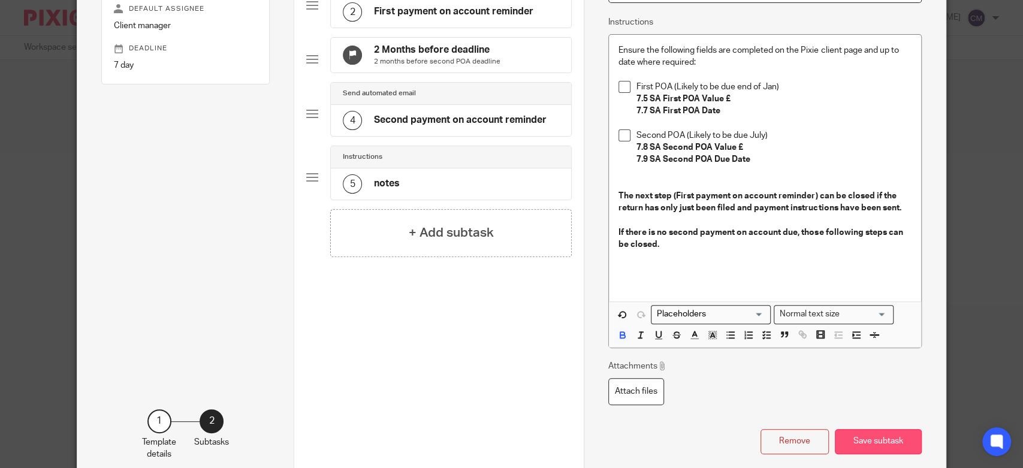
click at [837, 437] on button "Save subtask" at bounding box center [878, 442] width 87 height 26
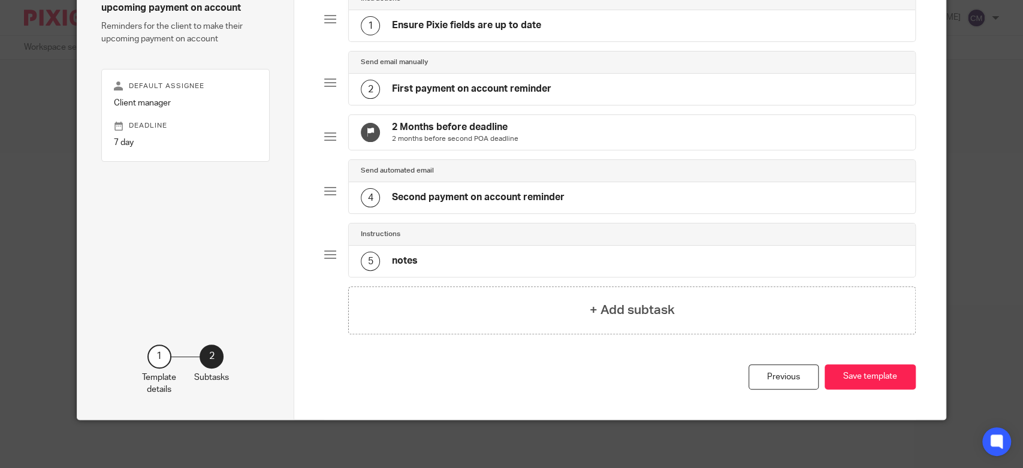
scroll to position [64, 0]
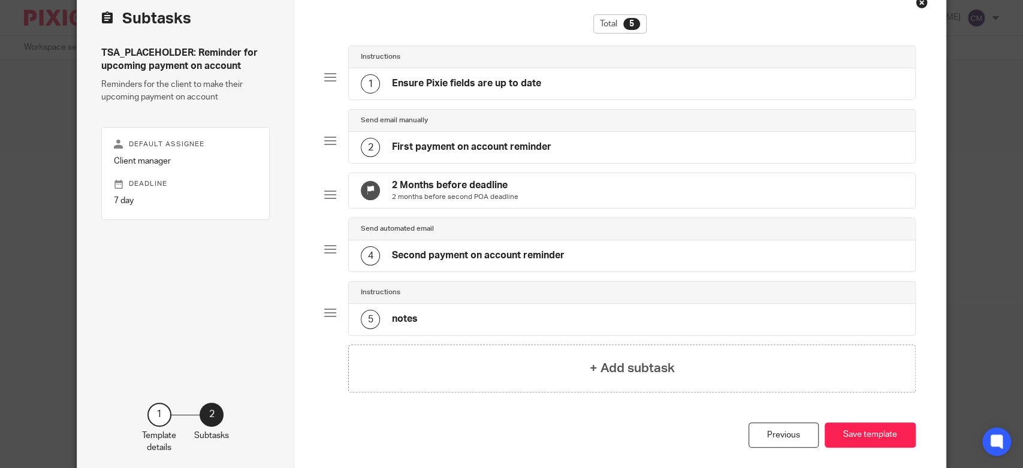
click at [435, 132] on div "2 First payment on account reminder" at bounding box center [632, 147] width 566 height 31
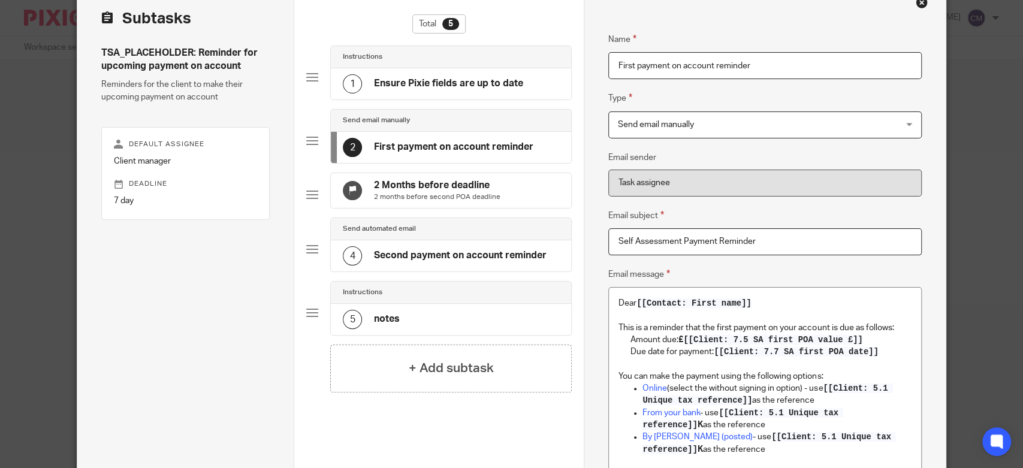
click at [476, 184] on h4 "2 Months before deadline" at bounding box center [437, 185] width 126 height 13
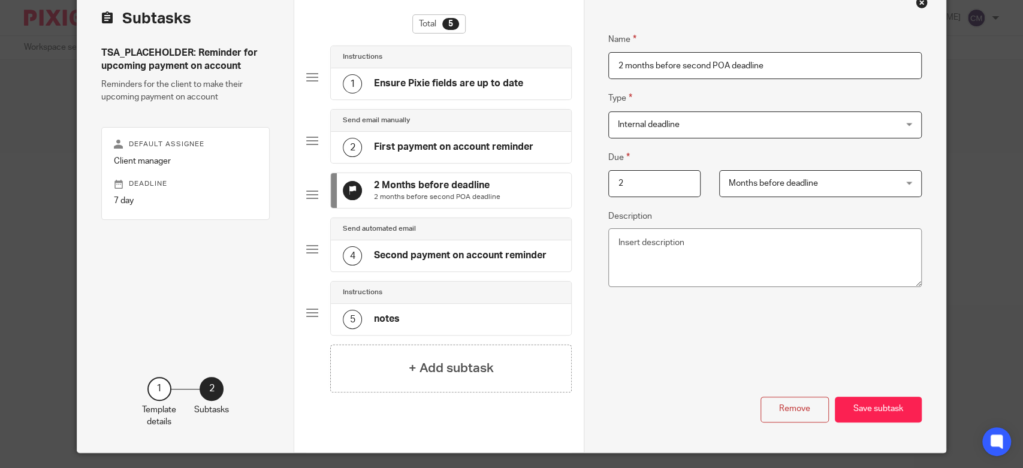
click at [453, 252] on div "4 Second payment on account reminder" at bounding box center [451, 255] width 240 height 31
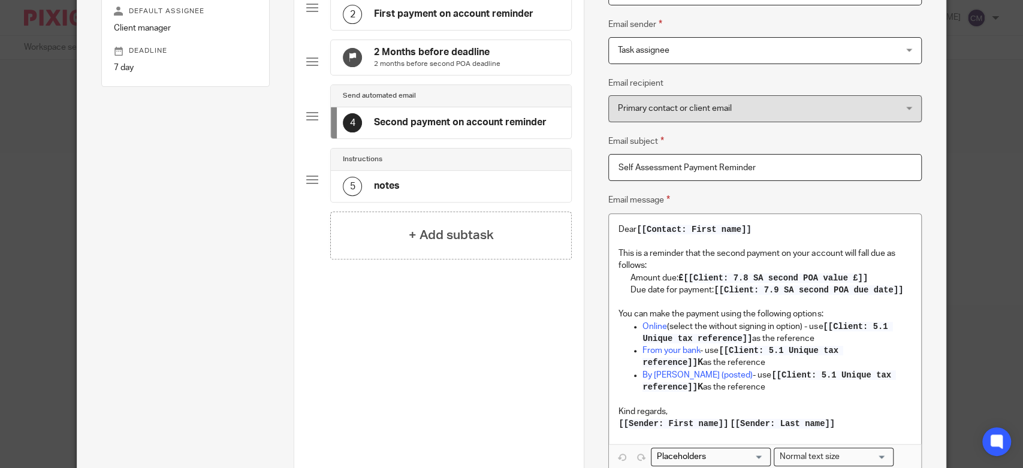
scroll to position [131, 0]
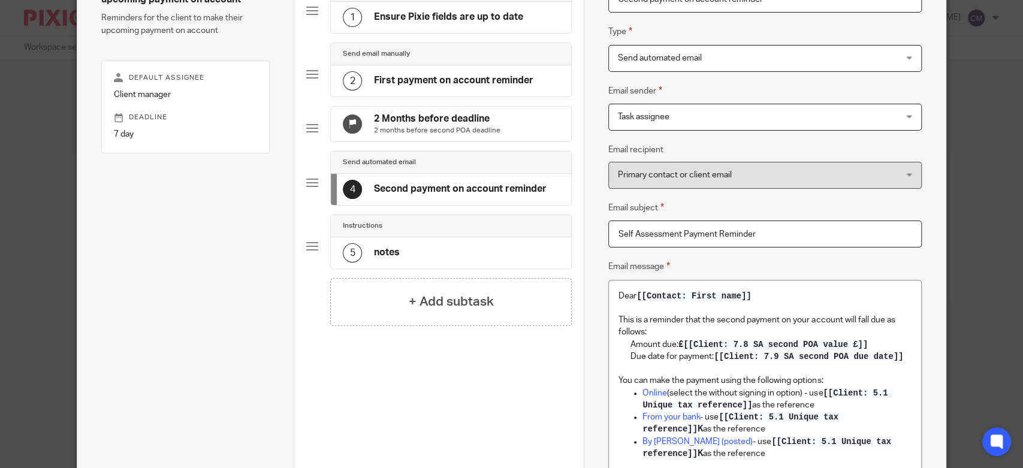
click at [472, 130] on p "2 months before second POA deadline" at bounding box center [437, 131] width 126 height 10
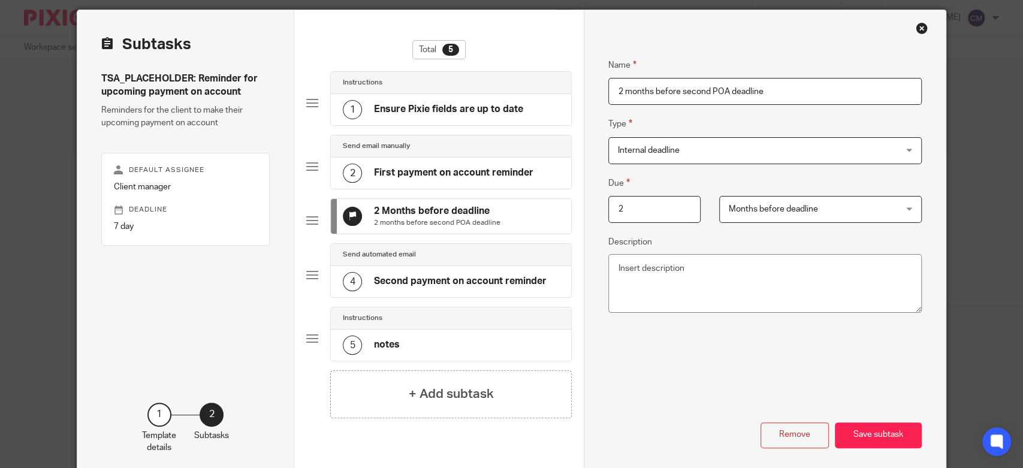
scroll to position [0, 0]
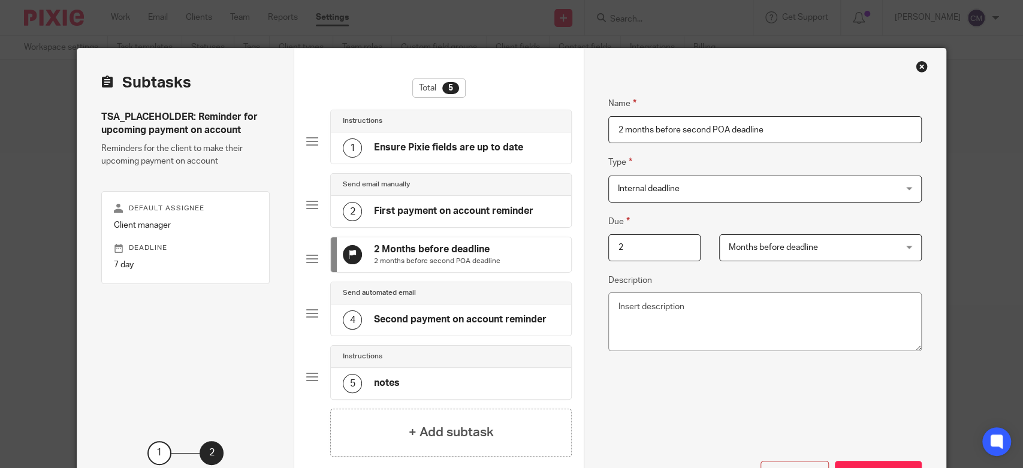
click at [465, 298] on div "Send automated email" at bounding box center [451, 293] width 216 height 10
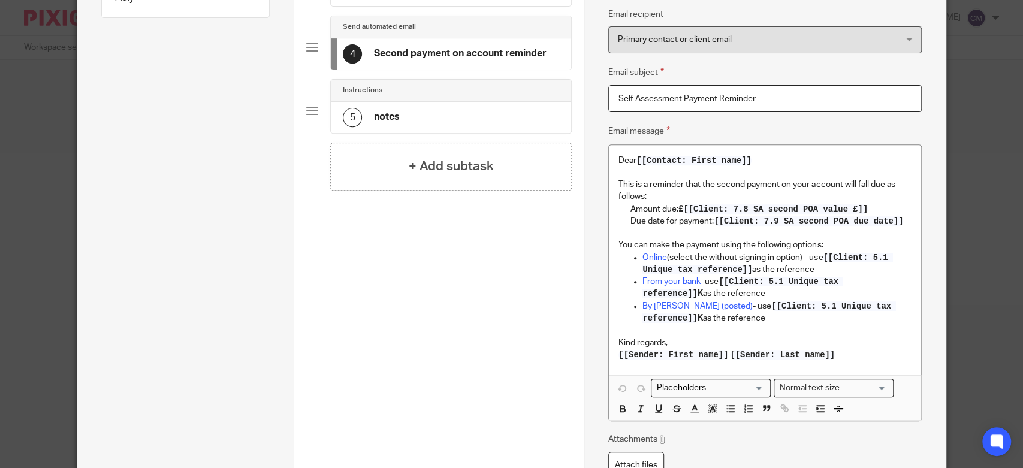
scroll to position [333, 0]
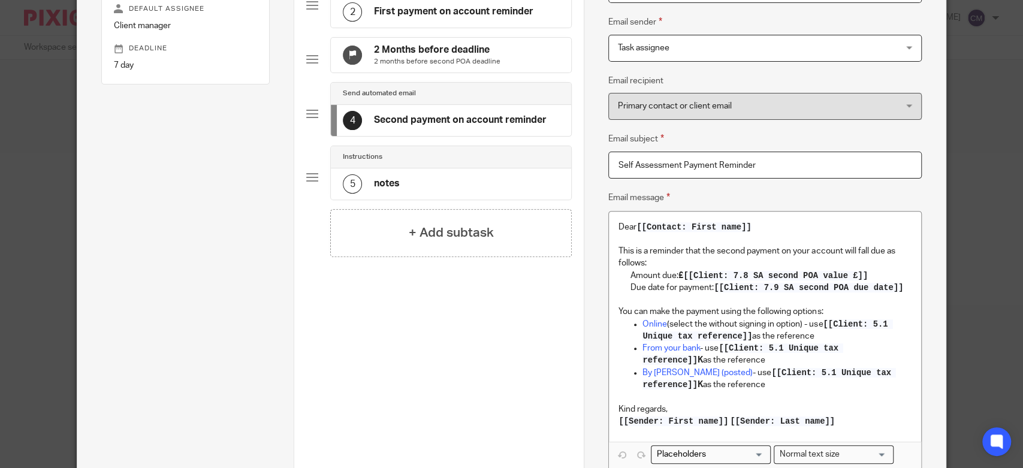
click at [438, 177] on div "5 notes" at bounding box center [451, 183] width 240 height 31
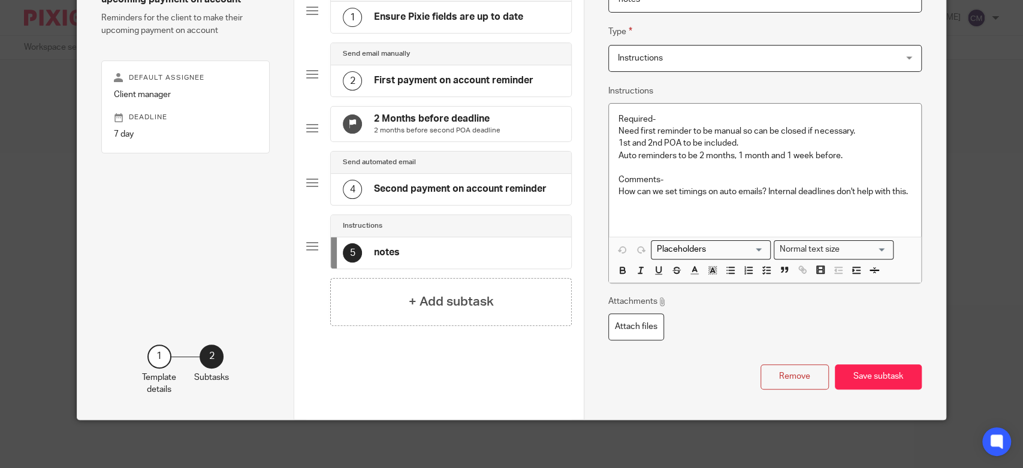
scroll to position [116, 0]
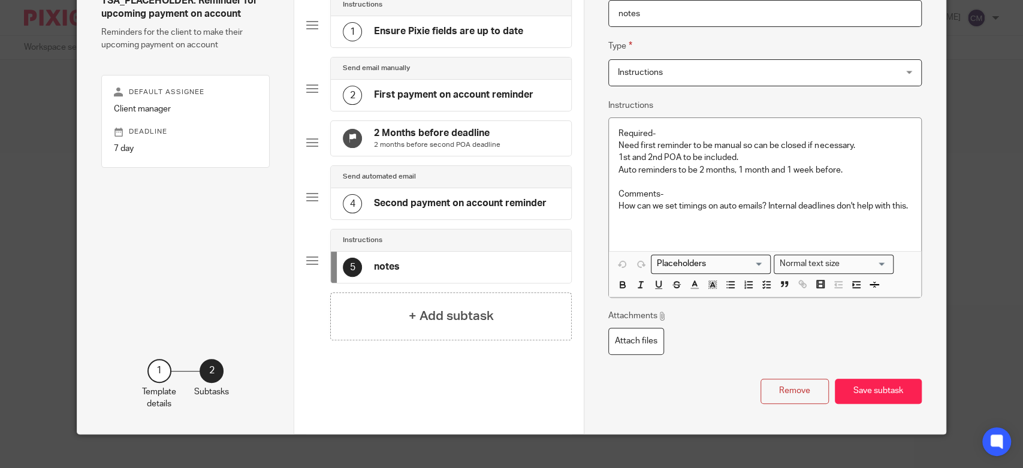
click at [600, 153] on div "Name Ensure Pixie fields are up to date Type Instructions Instructions Instruct…" at bounding box center [765, 183] width 362 height 502
click at [666, 152] on p "1st and 2nd POA to be included." at bounding box center [764, 158] width 293 height 12
click at [755, 155] on p "1st and 2nd POA to be included." at bounding box center [764, 158] width 293 height 12
drag, startPoint x: 907, startPoint y: 206, endPoint x: 834, endPoint y: 205, distance: 73.1
click at [834, 205] on div "Required- Need first reminder to be manual so can be closed if necessary. 1st a…" at bounding box center [765, 184] width 312 height 133
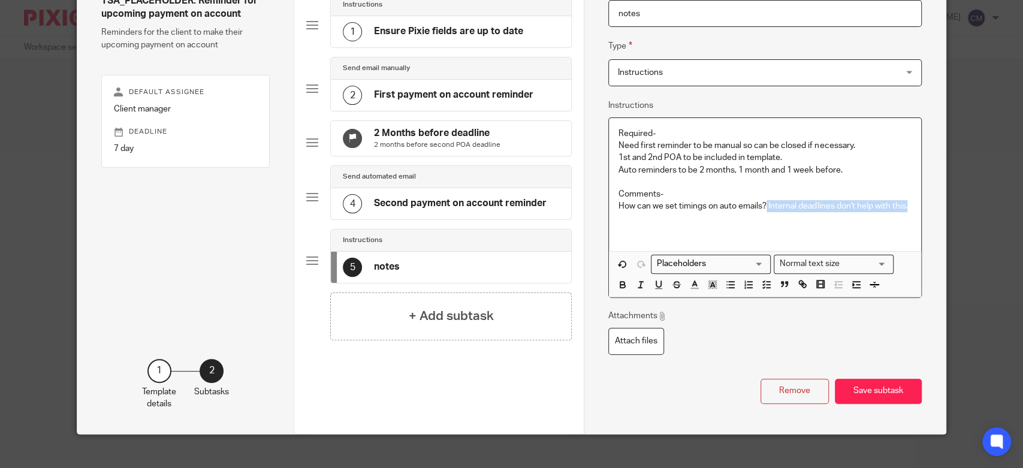
drag, startPoint x: 762, startPoint y: 203, endPoint x: 916, endPoint y: 211, distance: 153.6
click at [916, 211] on div "Required- Need first reminder to be manual so can be closed if necessary. 1st a…" at bounding box center [764, 207] width 313 height 180
click at [910, 382] on button "Save subtask" at bounding box center [878, 392] width 87 height 26
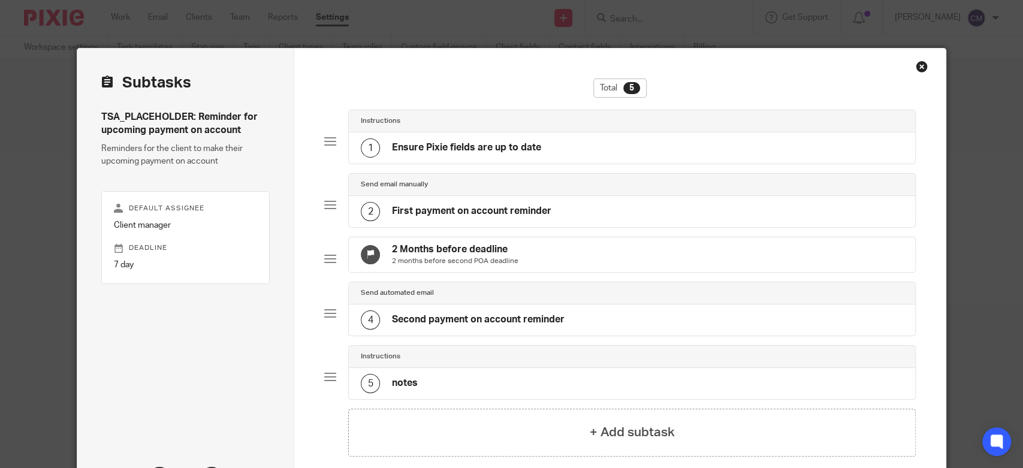
scroll to position [67, 0]
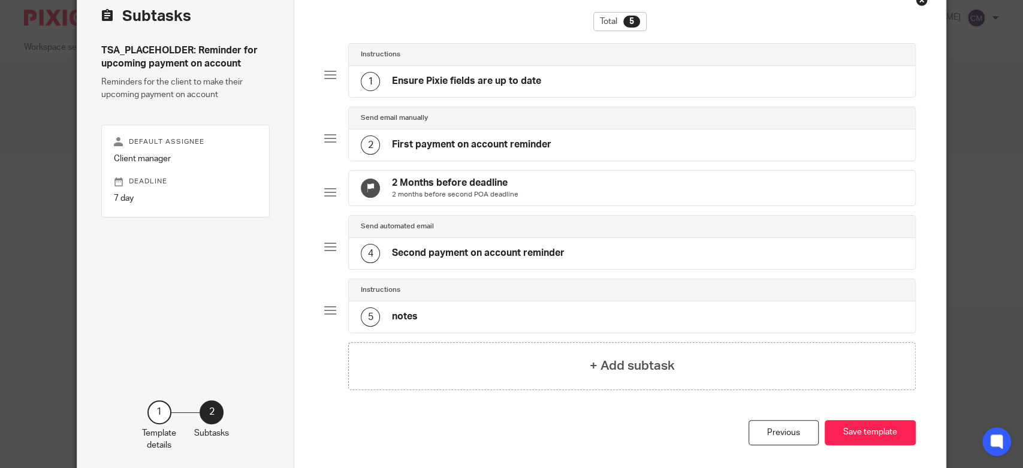
click at [434, 16] on div "Total 5" at bounding box center [619, 27] width 591 height 31
click at [445, 26] on div "Total 5" at bounding box center [619, 27] width 591 height 31
click at [443, 13] on div "Total 5" at bounding box center [619, 27] width 591 height 31
click at [428, 52] on div "Instructions" at bounding box center [632, 55] width 542 height 10
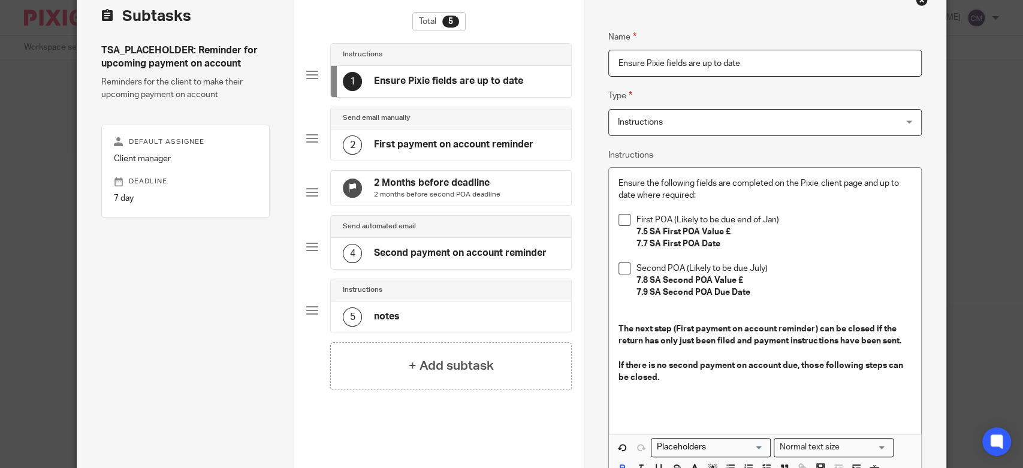
click at [405, 118] on div "Send email manually" at bounding box center [451, 118] width 216 height 10
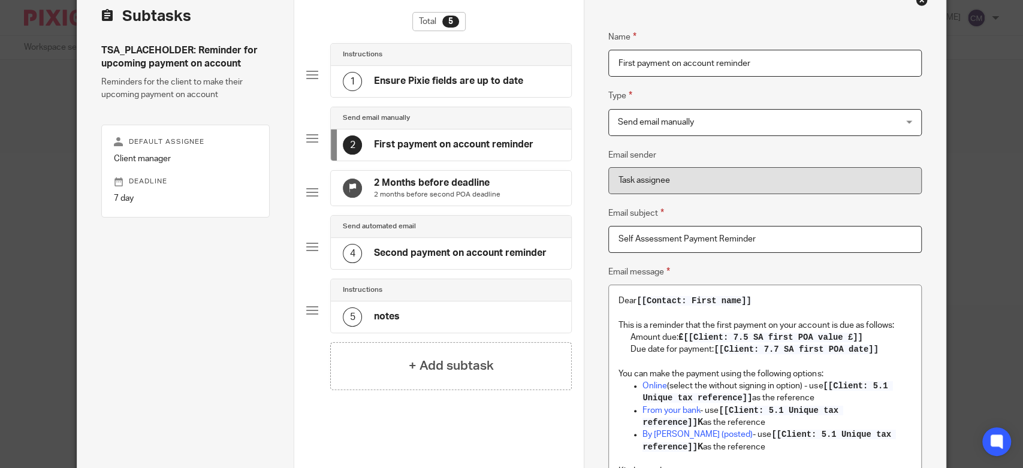
click at [392, 231] on h4 "Send automated email" at bounding box center [379, 227] width 73 height 10
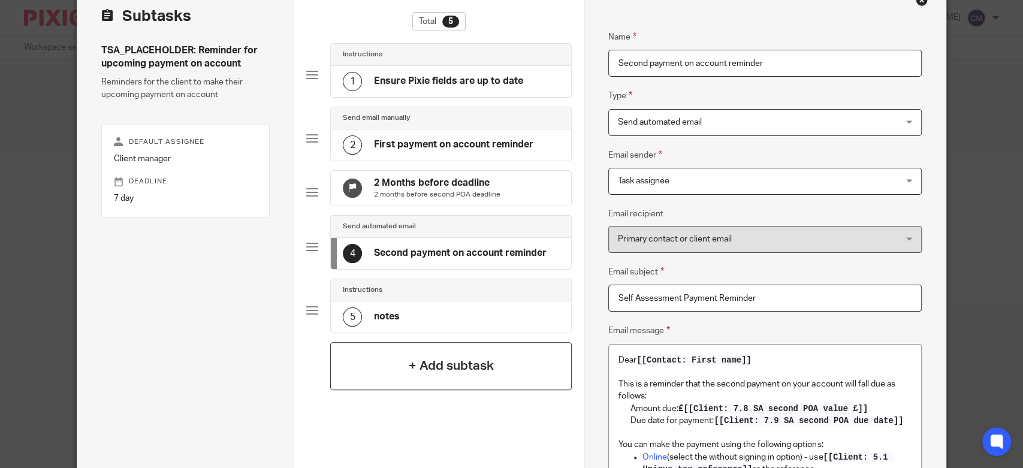
click at [372, 382] on div "+ Add subtask" at bounding box center [450, 366] width 241 height 48
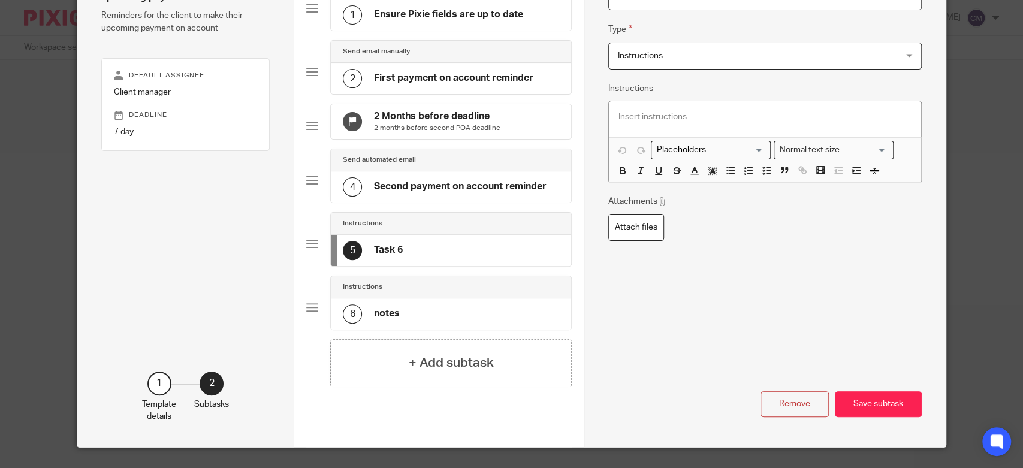
scroll to position [168, 0]
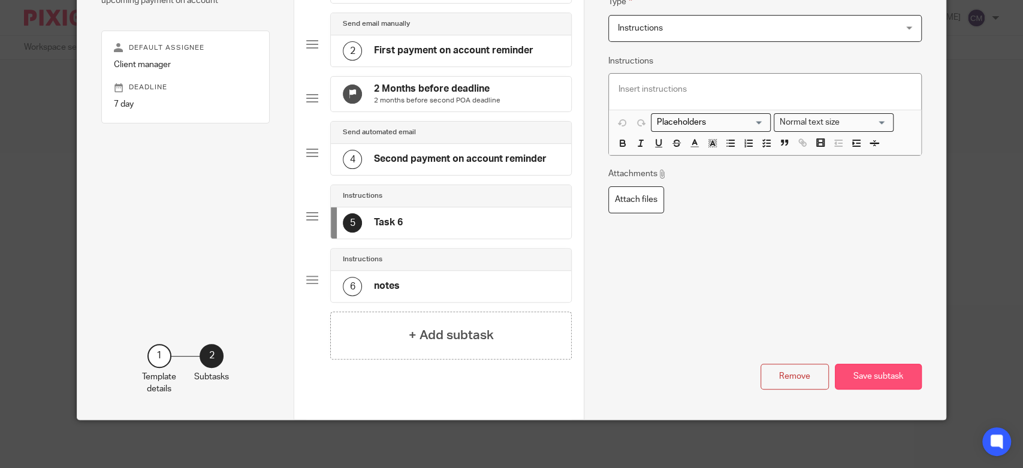
click at [899, 374] on button "Save subtask" at bounding box center [878, 377] width 87 height 26
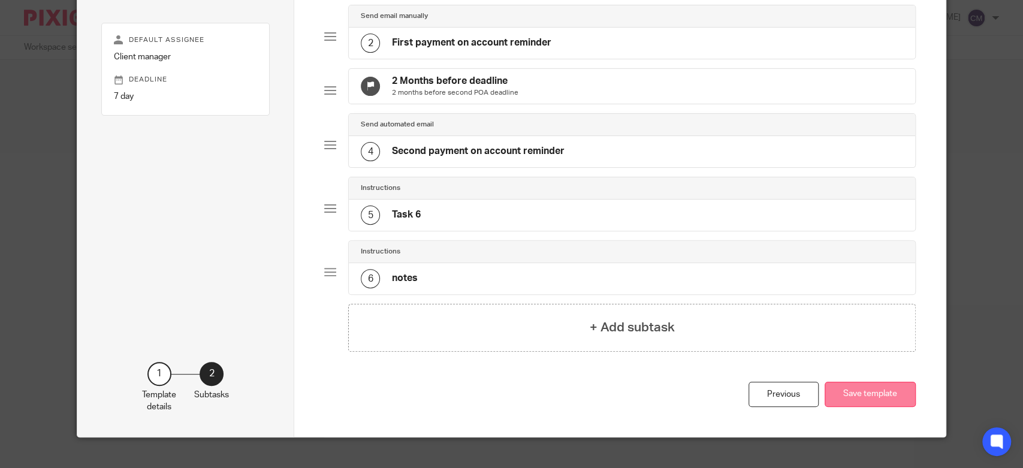
click at [886, 400] on button "Save template" at bounding box center [869, 395] width 91 height 26
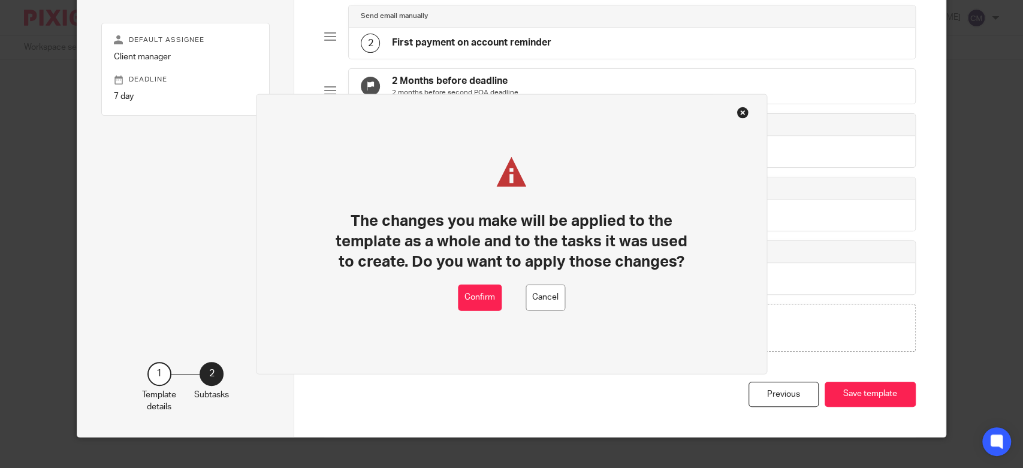
click at [493, 313] on div "The changes you make will be applied to the template as a whole and to the task…" at bounding box center [512, 233] width 512 height 281
click at [483, 304] on button "Confirm" at bounding box center [480, 297] width 44 height 27
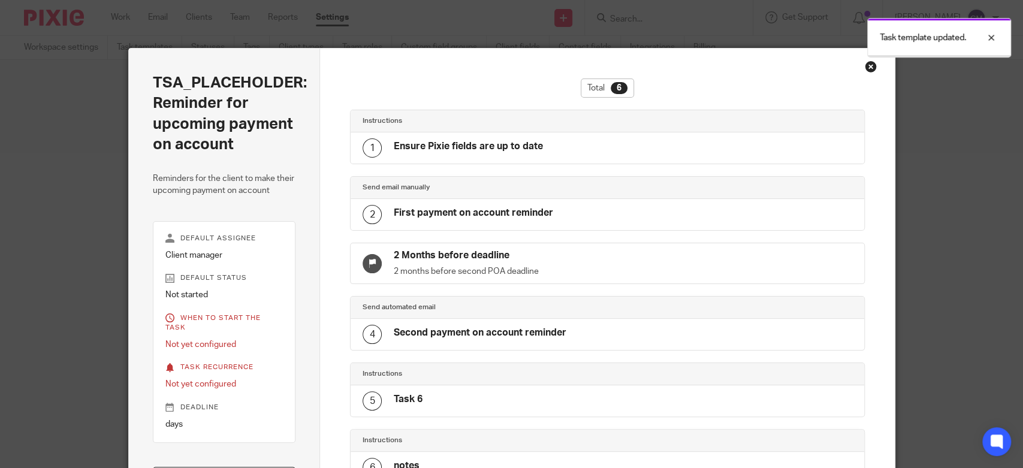
scroll to position [150, 0]
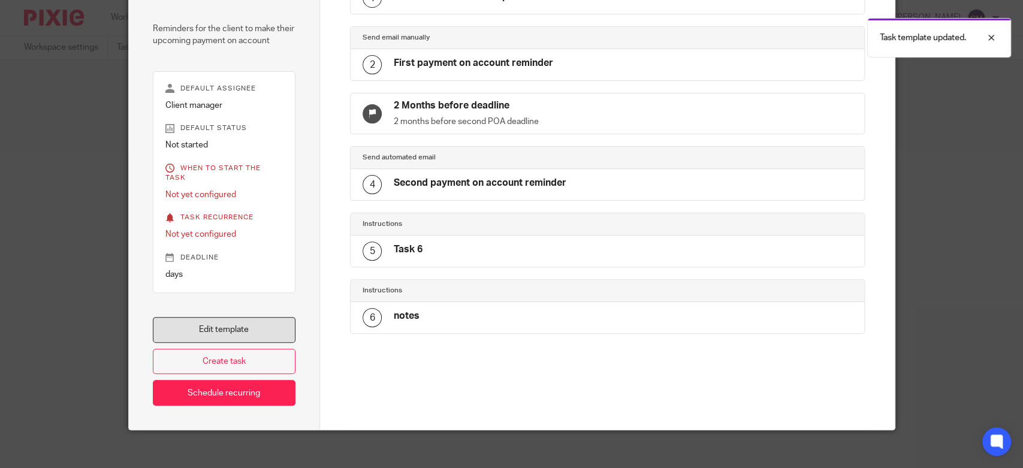
click at [247, 322] on link "Edit template" at bounding box center [224, 330] width 143 height 26
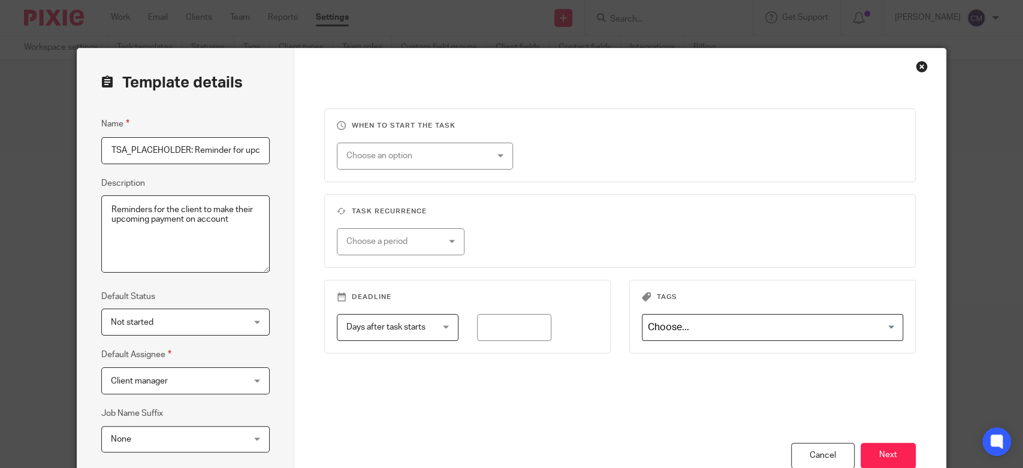
scroll to position [0, 102]
click at [819, 454] on div "Cancel" at bounding box center [823, 456] width 64 height 26
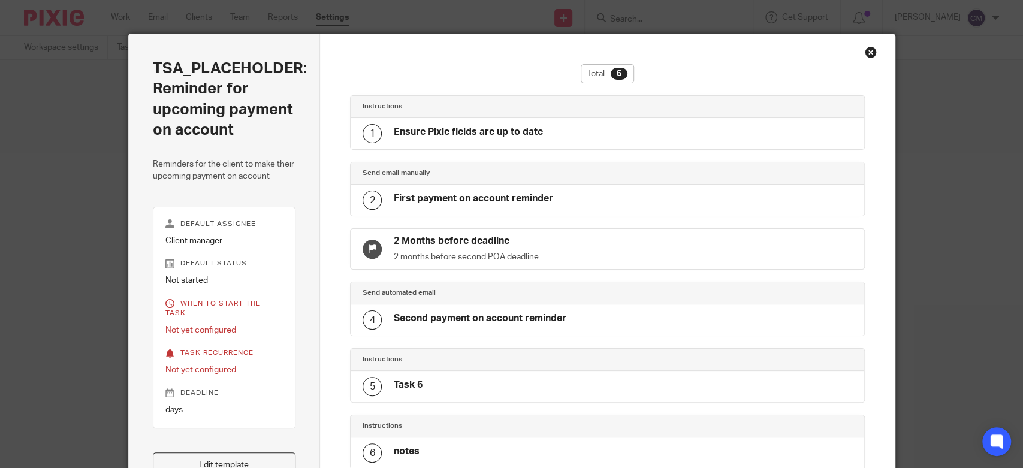
scroll to position [81, 0]
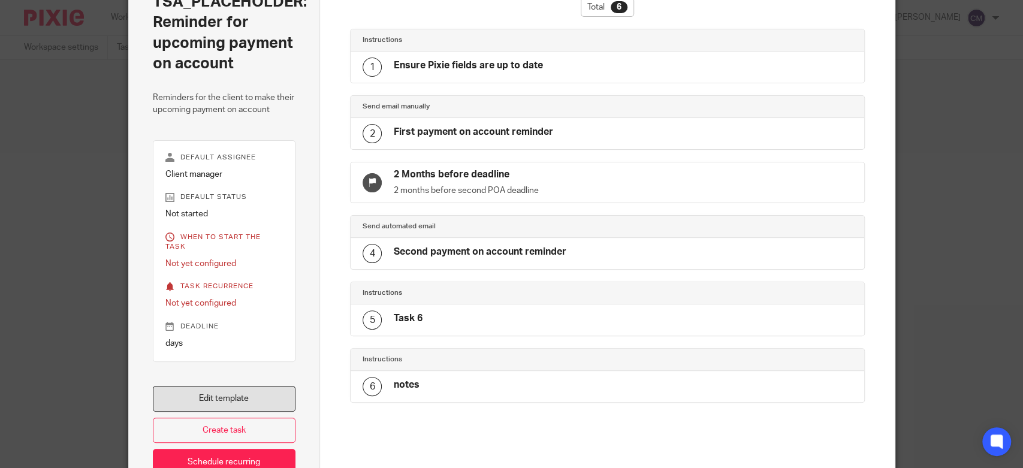
click at [212, 392] on link "Edit template" at bounding box center [224, 399] width 143 height 26
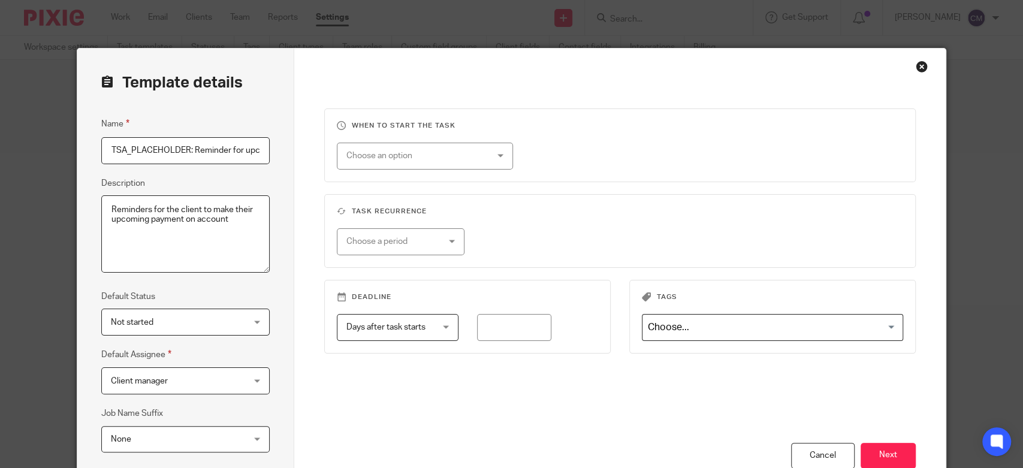
scroll to position [0, 102]
click at [418, 321] on span "Days after task starts" at bounding box center [390, 327] width 89 height 25
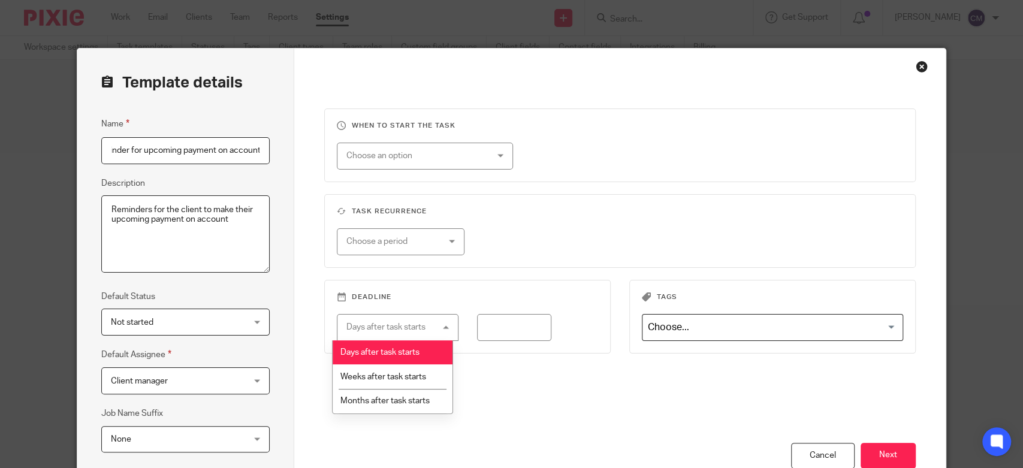
scroll to position [0, 0]
click at [495, 280] on fieldset "Deadline Days after task starts Days after task starts Days after task starts W…" at bounding box center [467, 317] width 286 height 74
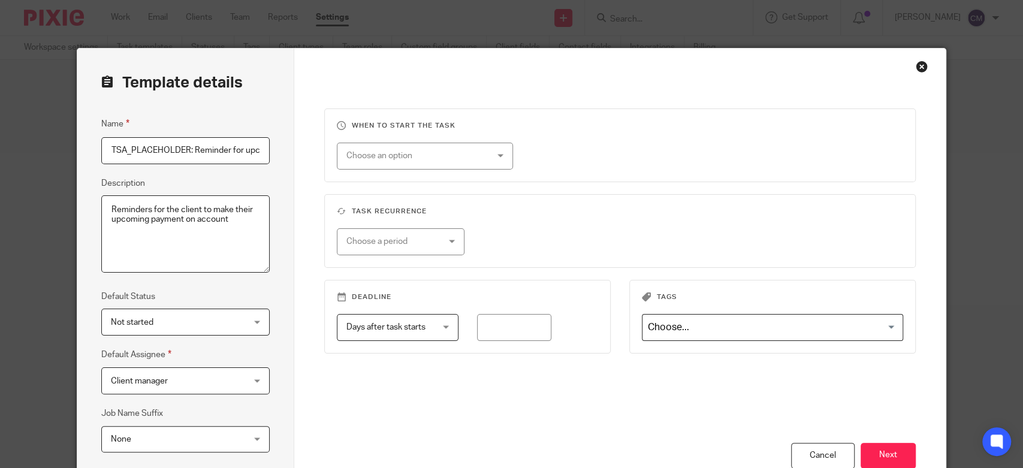
click at [459, 149] on div "Choose an option" at bounding box center [412, 155] width 133 height 25
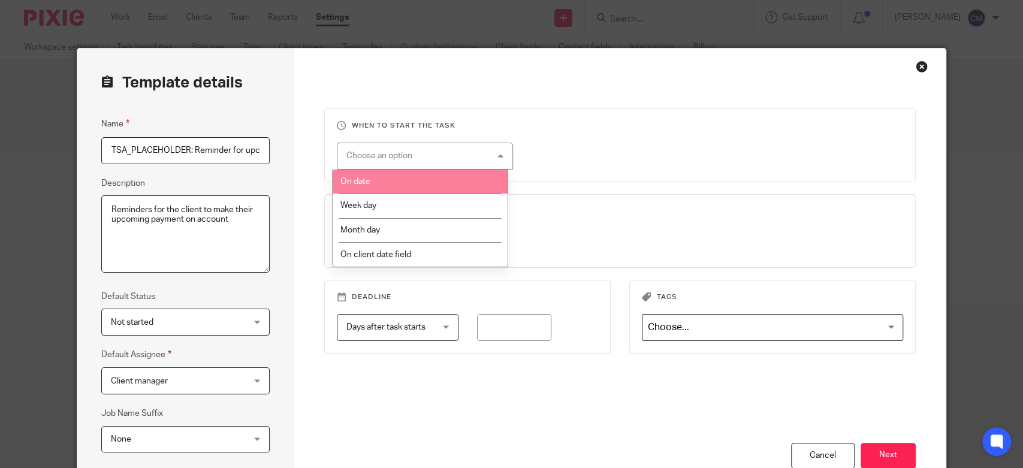
click at [383, 78] on div "When to start the task Choose an option On date Week day Month day On client da…" at bounding box center [619, 306] width 651 height 515
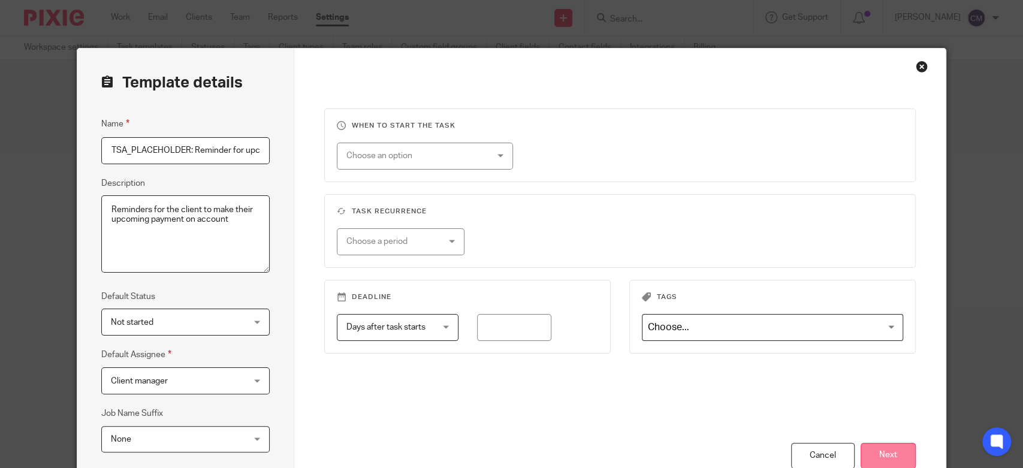
click at [887, 449] on button "Next" at bounding box center [887, 456] width 55 height 26
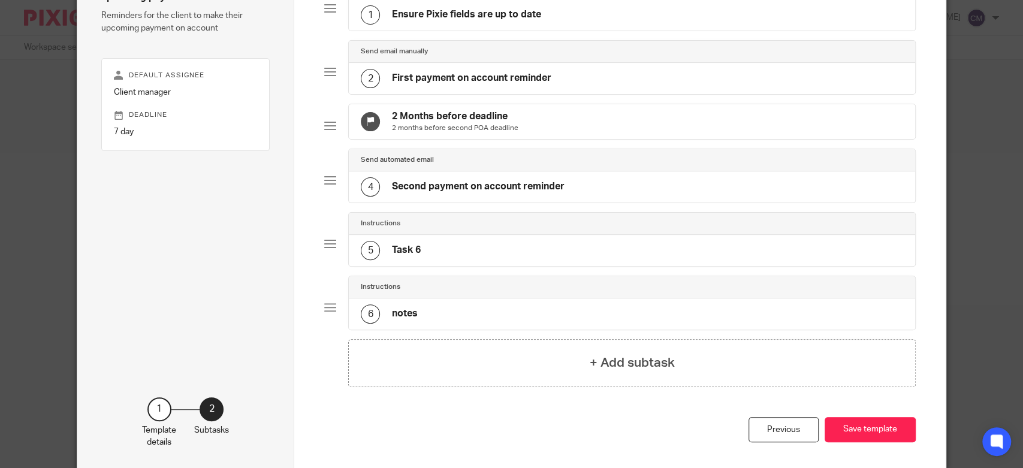
scroll to position [194, 0]
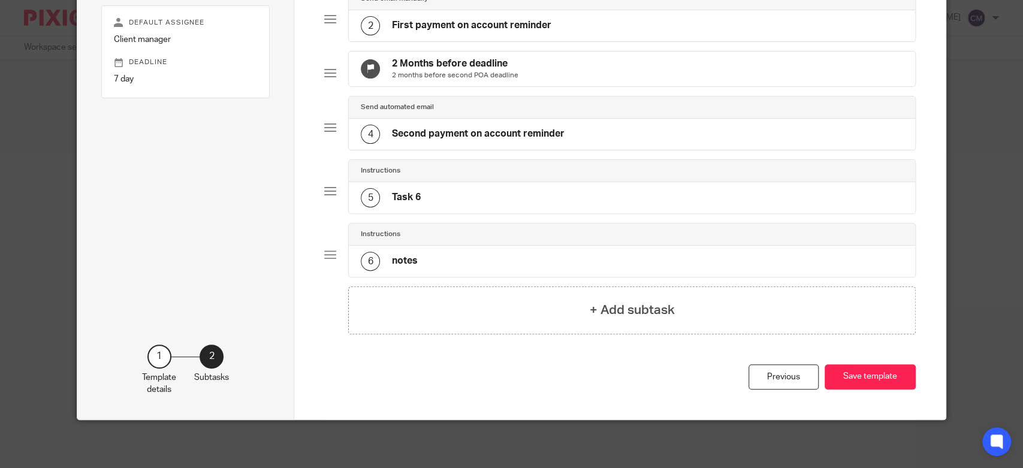
click at [406, 246] on div "6 notes" at bounding box center [632, 261] width 566 height 31
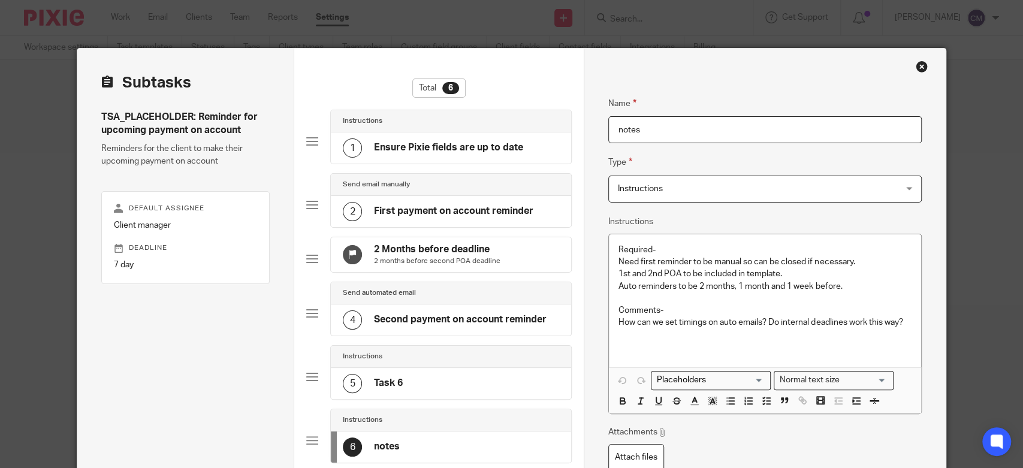
click at [843, 286] on p "Auto reminders to be 2 months, 1 month and 1 week before." at bounding box center [764, 286] width 293 height 12
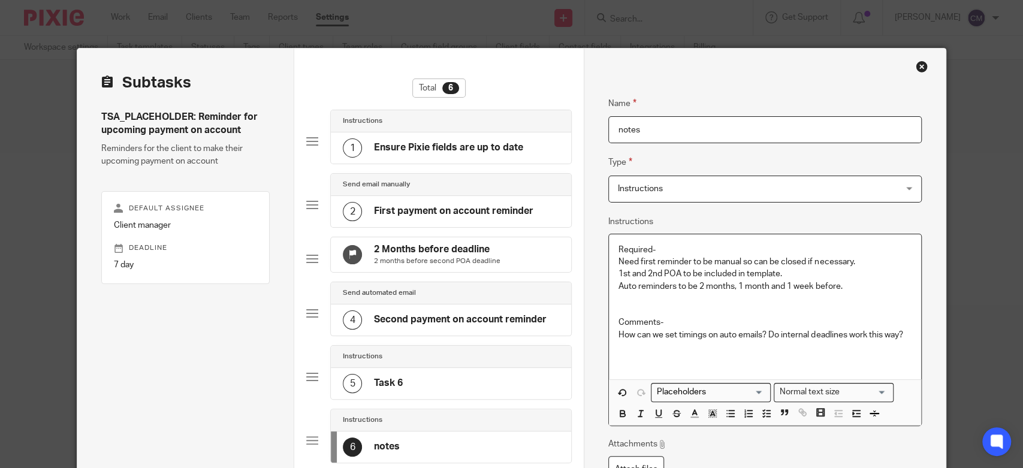
click at [654, 345] on p at bounding box center [764, 353] width 293 height 25
drag, startPoint x: 821, startPoint y: 348, endPoint x: 590, endPoint y: 348, distance: 230.7
click at [590, 348] on div "Name Ensure Pixie fields are up to date Type Instructions Instructions Instruct…" at bounding box center [765, 314] width 362 height 531
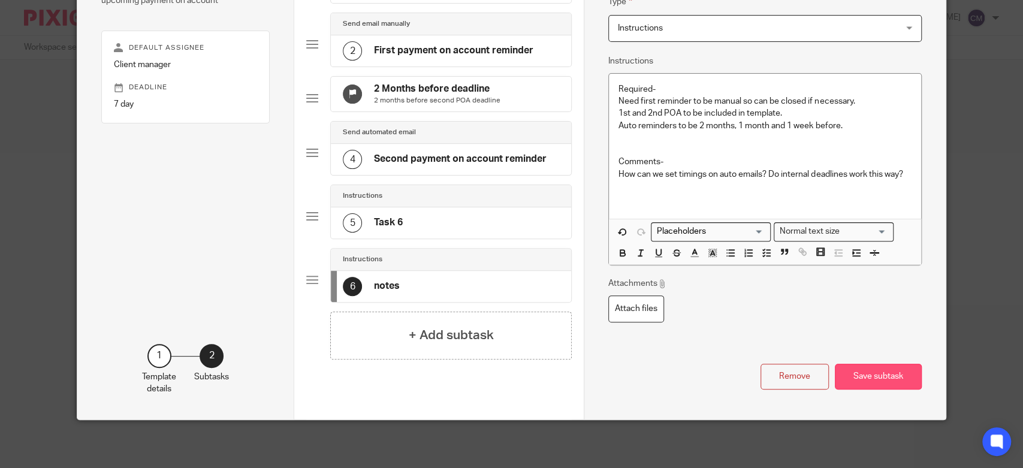
click at [858, 365] on button "Save subtask" at bounding box center [878, 377] width 87 height 26
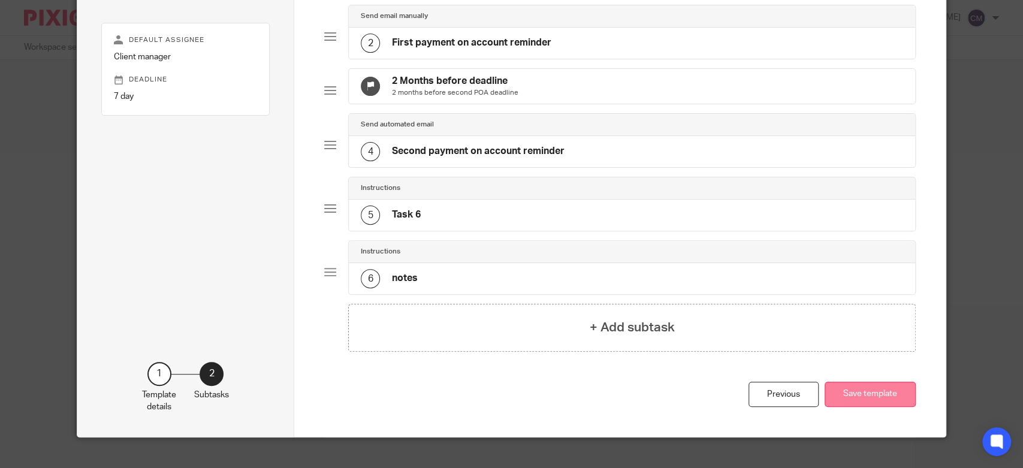
click at [862, 407] on button "Save template" at bounding box center [869, 395] width 91 height 26
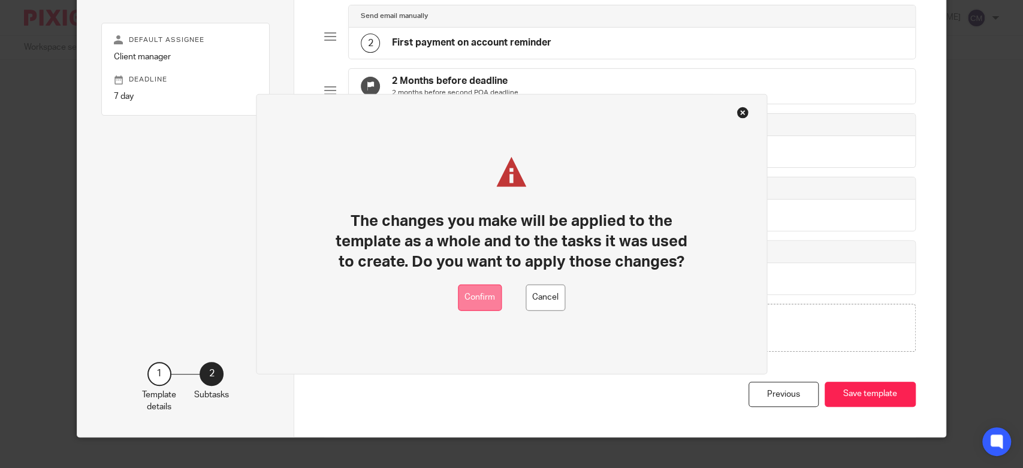
click at [469, 300] on button "Confirm" at bounding box center [480, 297] width 44 height 27
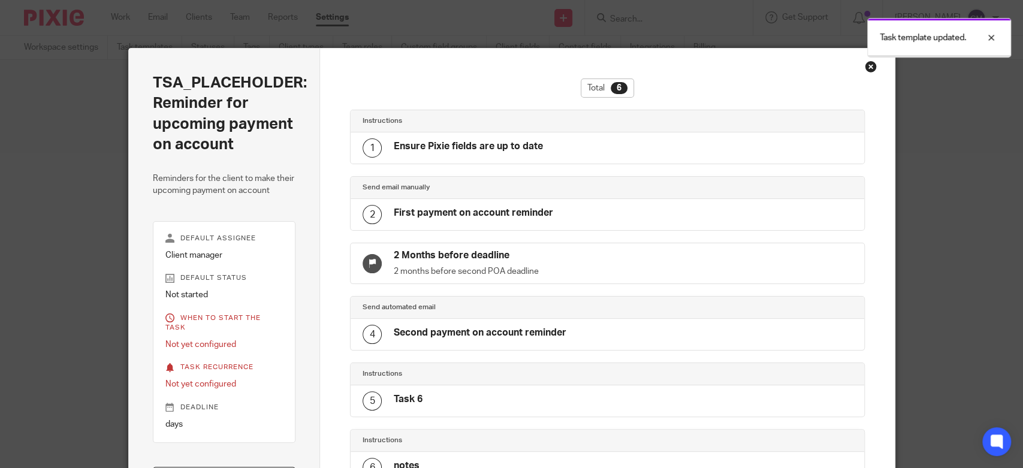
scroll to position [147, 0]
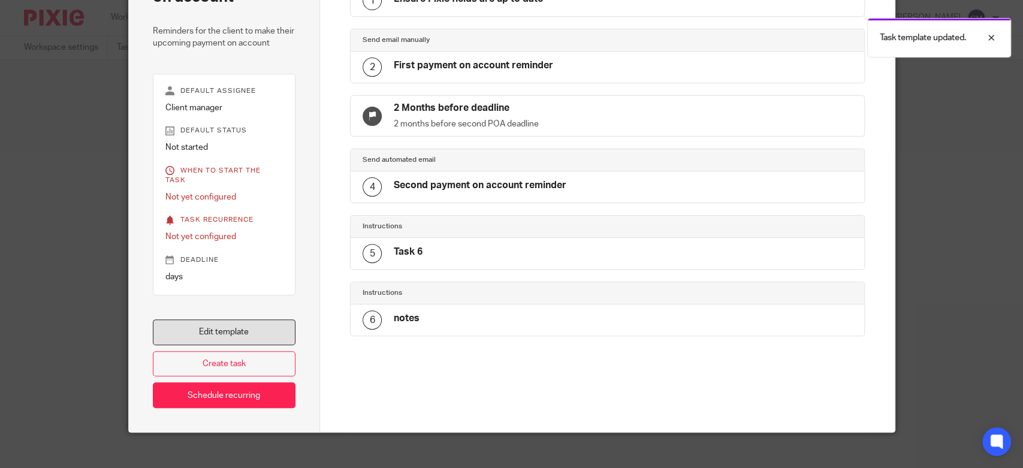
click at [246, 326] on link "Edit template" at bounding box center [224, 332] width 143 height 26
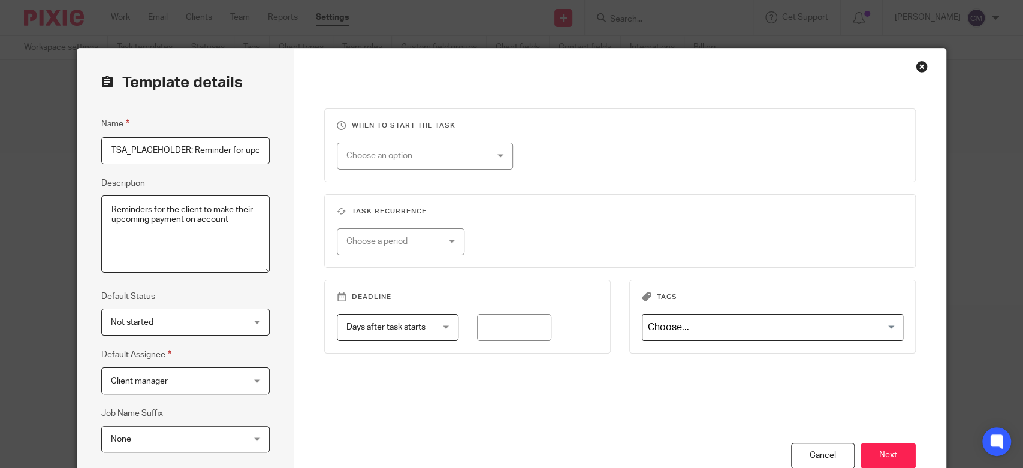
scroll to position [0, 102]
click at [417, 163] on div "Choose an option" at bounding box center [412, 155] width 133 height 25
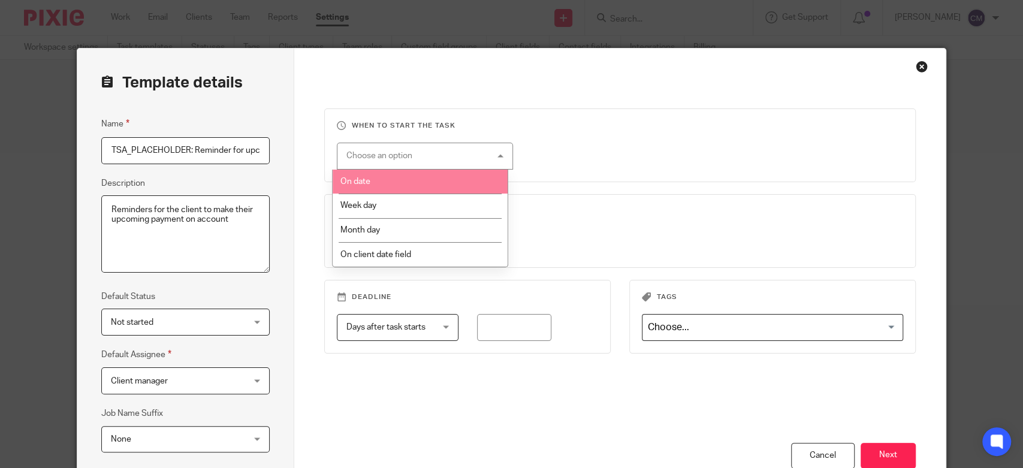
click at [419, 186] on li "On date" at bounding box center [420, 182] width 175 height 25
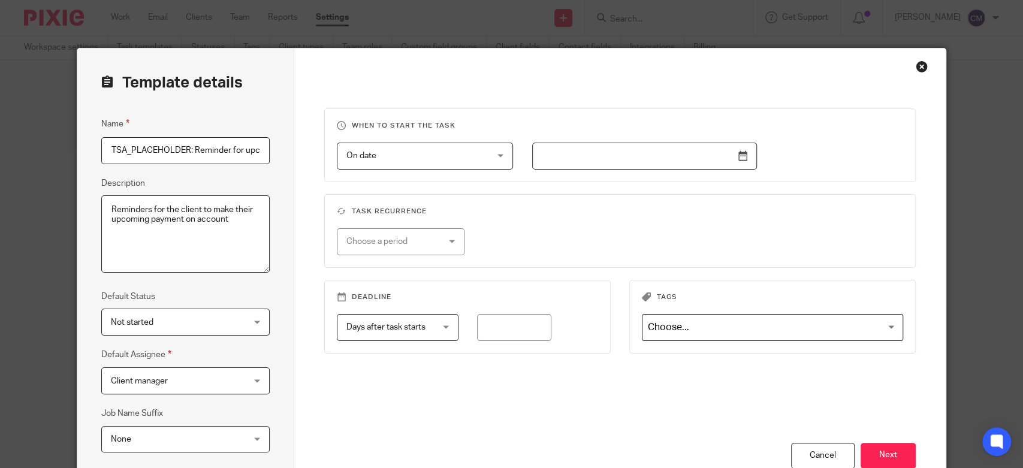
click at [430, 155] on span "On date" at bounding box center [412, 155] width 133 height 25
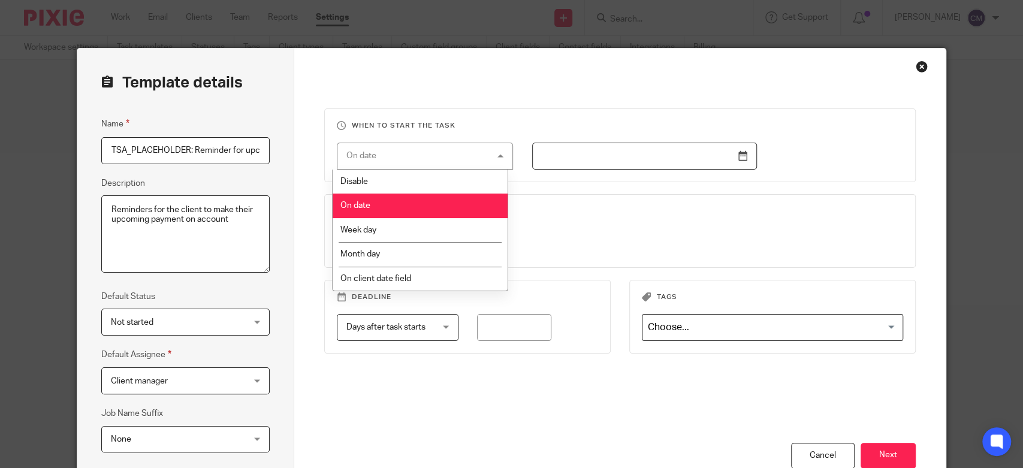
click at [729, 155] on input "text" at bounding box center [644, 156] width 225 height 27
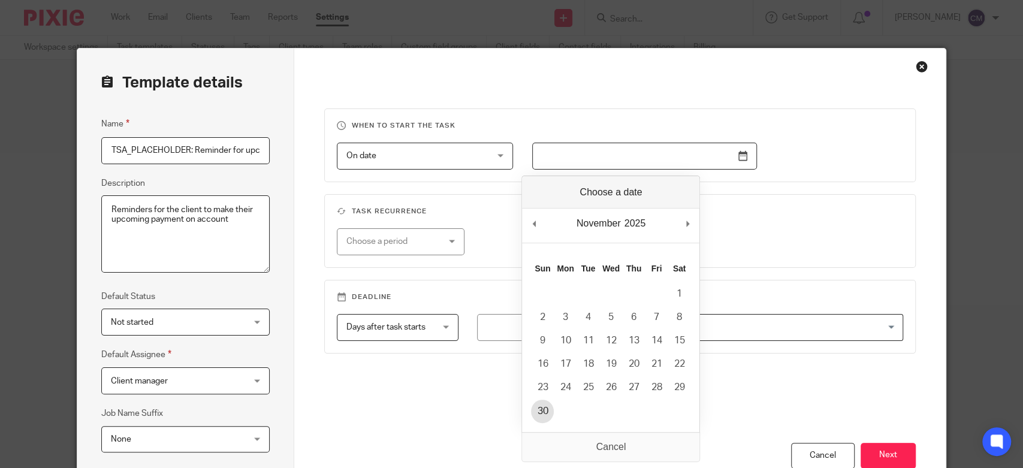
type input "2025-11-30"
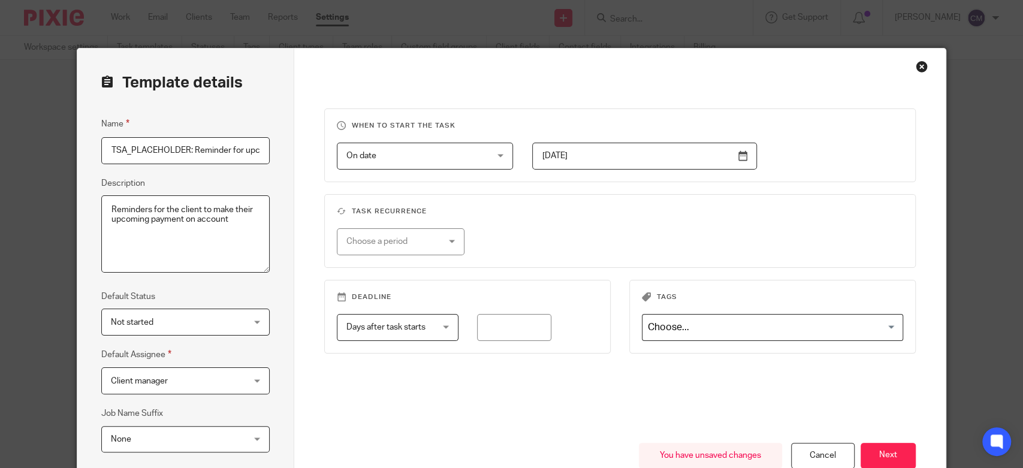
click at [422, 234] on div "Choose a period" at bounding box center [393, 241] width 94 height 25
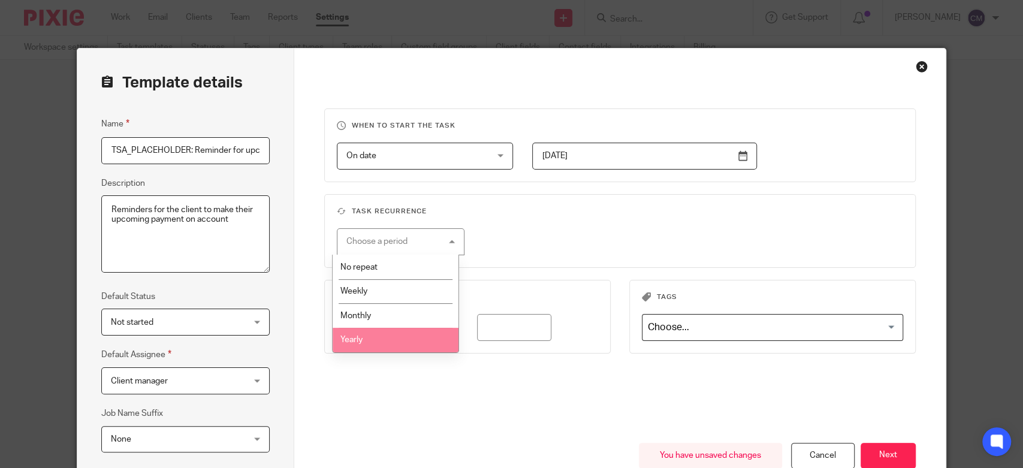
click at [404, 334] on li "Yearly" at bounding box center [396, 340] width 126 height 25
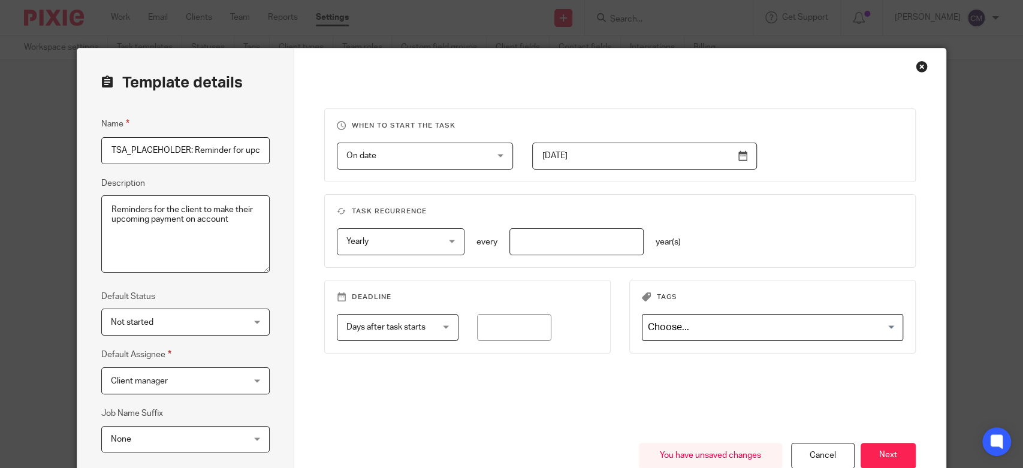
click at [541, 253] on input "number" at bounding box center [576, 241] width 134 height 27
type input "1"
click at [528, 190] on div "When to start the task On date On date Disable On date Week day Month day On cl…" at bounding box center [619, 275] width 591 height 334
click at [439, 325] on div "Days after task starts Days after task starts" at bounding box center [397, 327] width 121 height 27
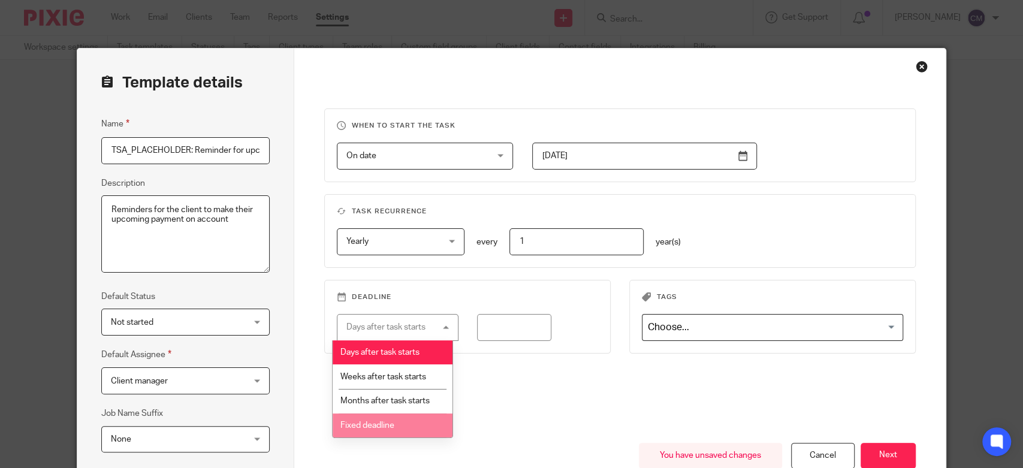
click at [409, 426] on li "Fixed deadline" at bounding box center [393, 425] width 120 height 25
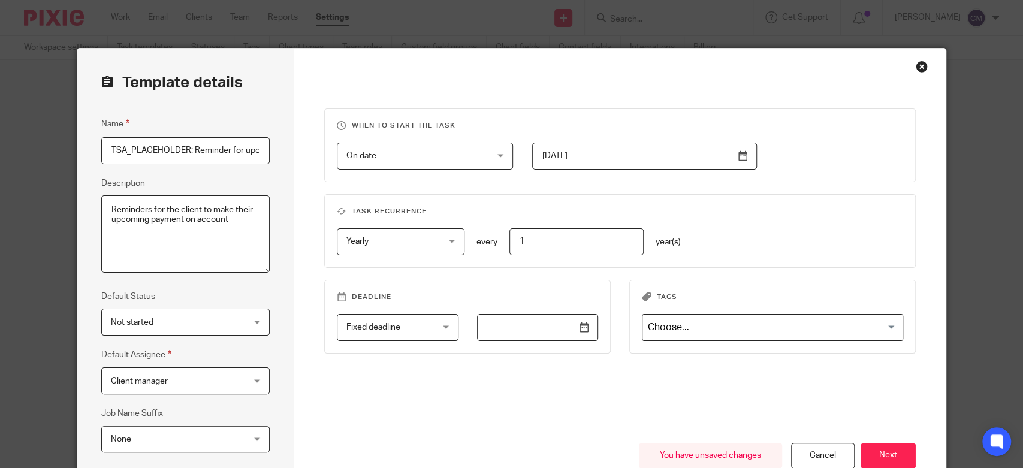
click at [543, 322] on input "text" at bounding box center [537, 327] width 121 height 27
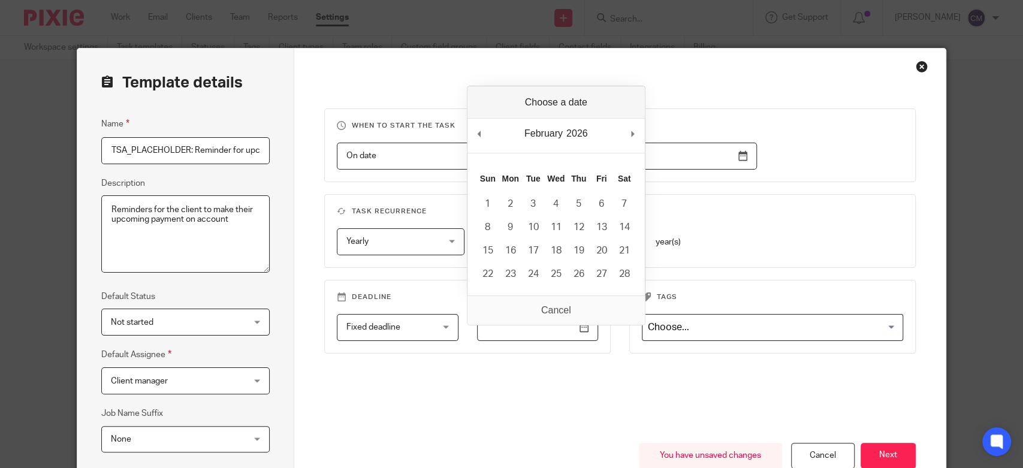
click at [549, 304] on fieldset "Deadline Fixed deadline Fixed deadline Days after task starts Weeks after task …" at bounding box center [467, 317] width 286 height 74
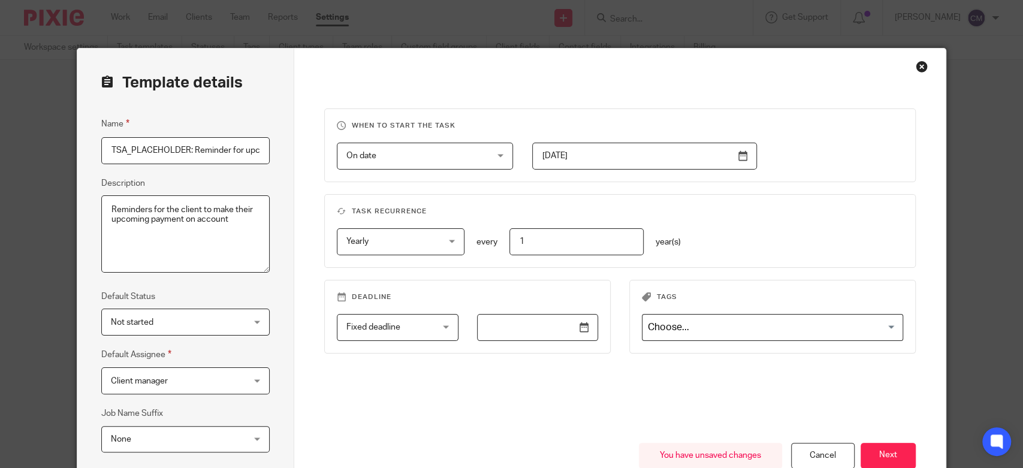
click at [400, 328] on span "Fixed deadline" at bounding box center [390, 327] width 89 height 25
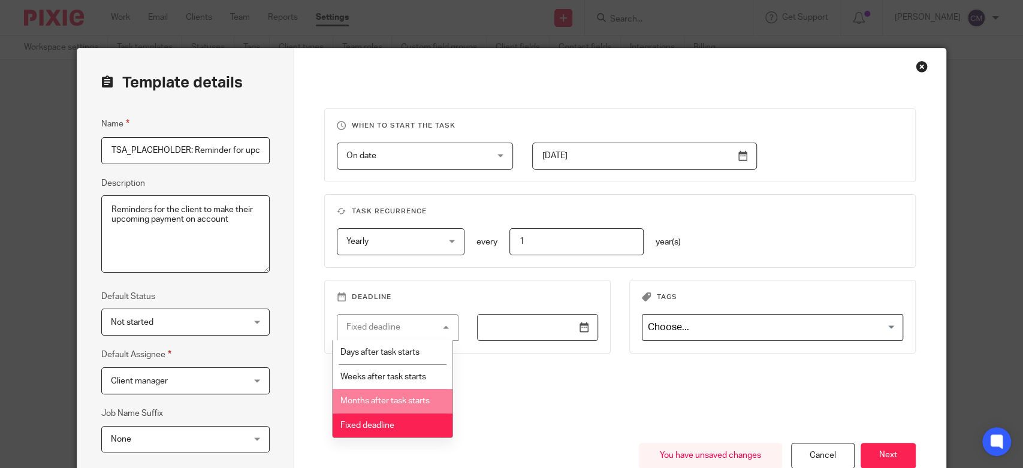
click at [394, 400] on span "Months after task starts" at bounding box center [384, 401] width 89 height 8
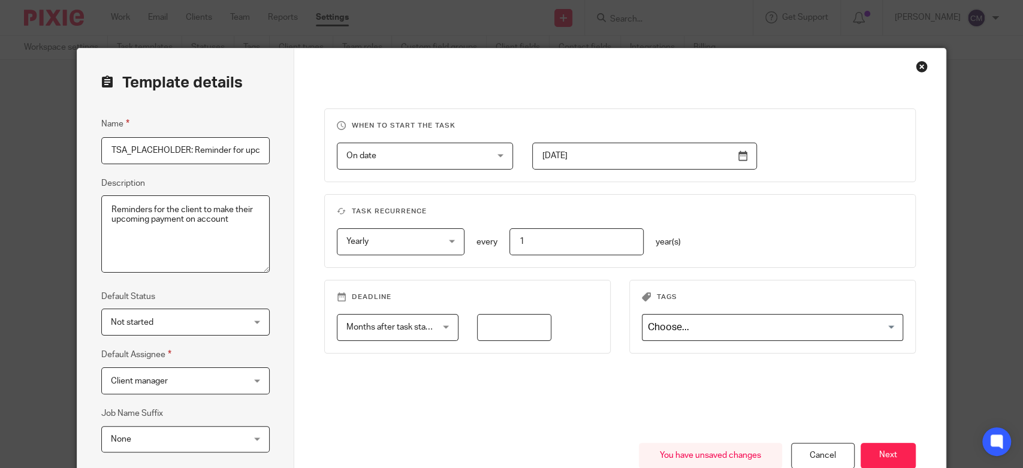
click at [518, 318] on input "number" at bounding box center [514, 327] width 74 height 27
type input "9"
click at [490, 376] on div "Deadline Months after task starts Months after task starts Days after task star…" at bounding box center [611, 329] width 610 height 98
click at [178, 219] on textarea "Reminders for the client to make their upcoming payment on account" at bounding box center [185, 234] width 168 height 78
type textarea "Reminders for the client to make their upcoming payments on account"
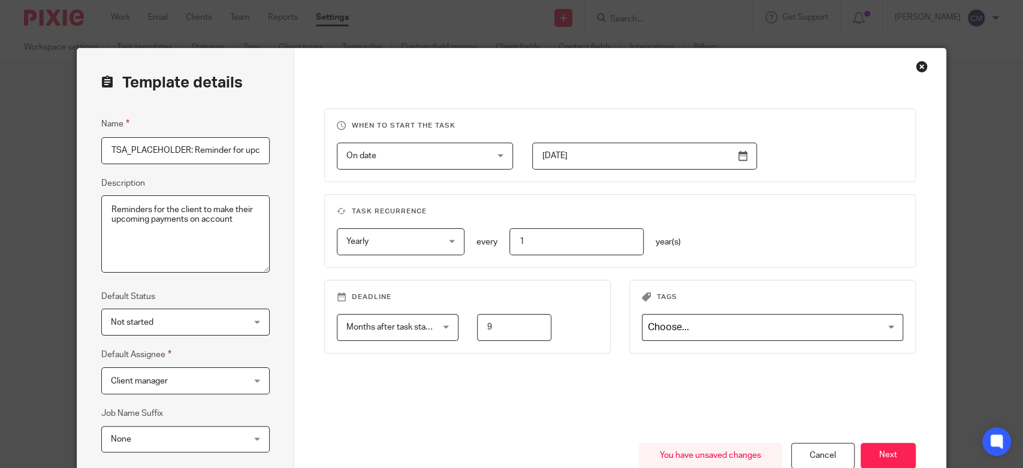
click at [326, 412] on div "When to start the task On date On date Disable On date Week day Month day On cl…" at bounding box center [619, 275] width 591 height 334
click at [865, 447] on button "Next" at bounding box center [887, 456] width 55 height 26
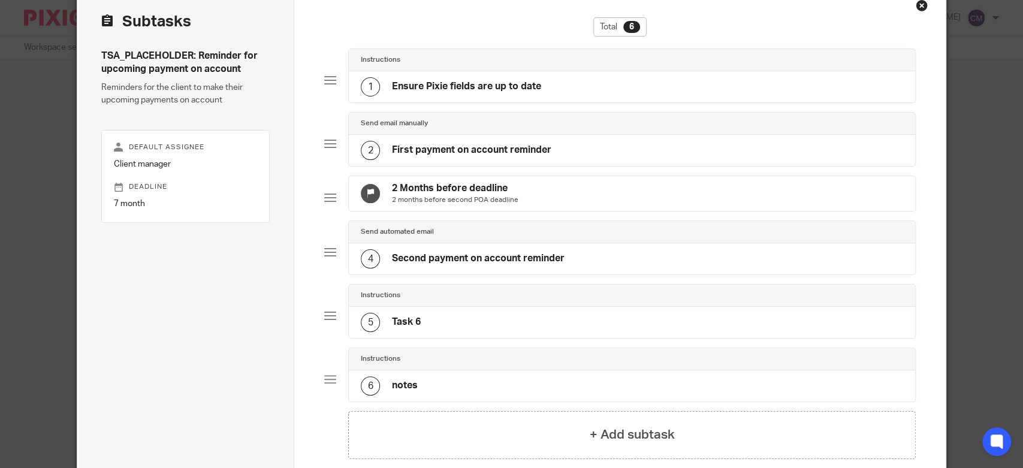
scroll to position [194, 0]
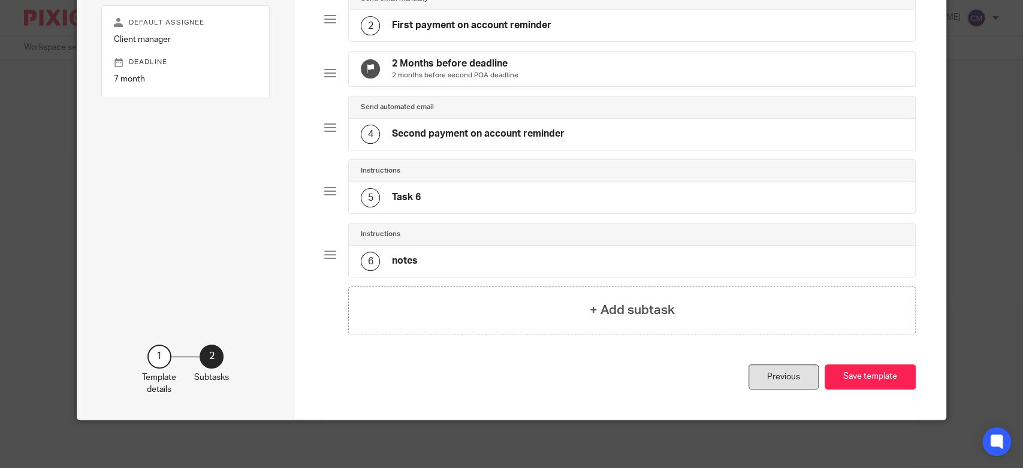
click at [765, 370] on div "Previous" at bounding box center [783, 377] width 70 height 26
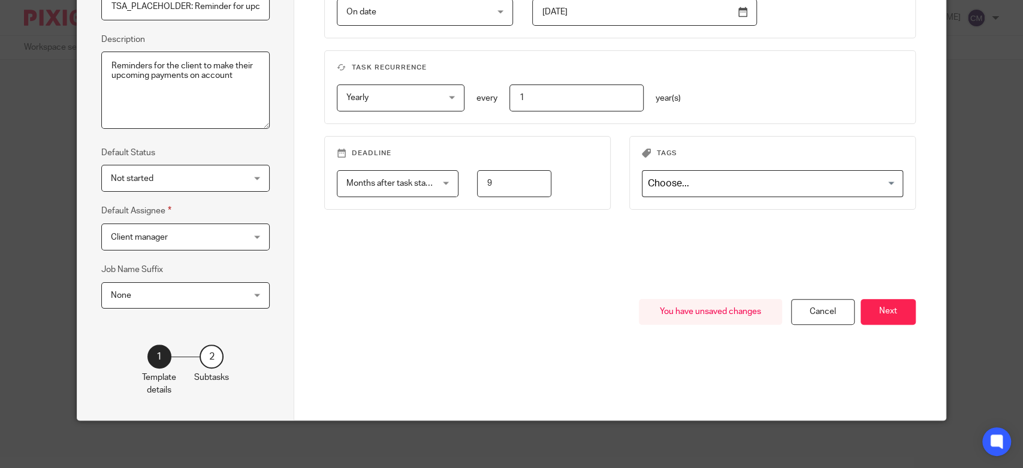
scroll to position [77, 0]
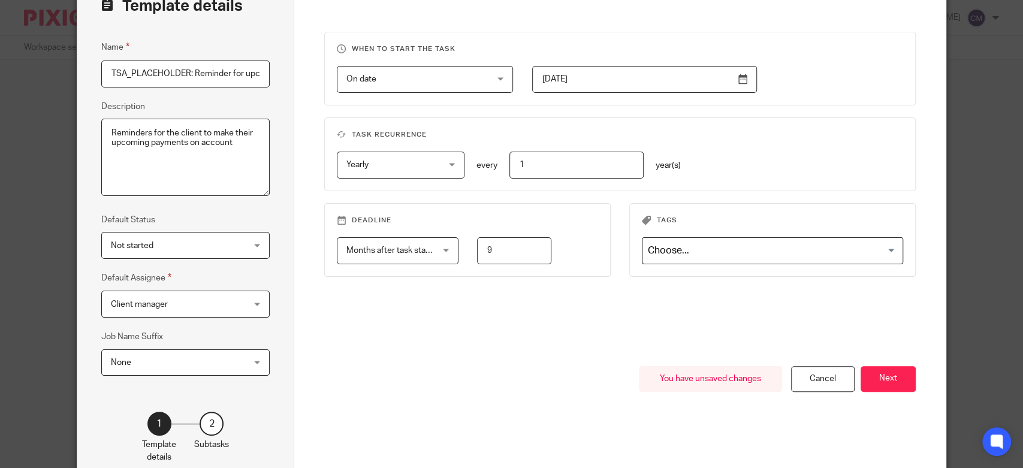
click at [490, 250] on input "9" at bounding box center [514, 250] width 74 height 27
type input "8"
click at [493, 331] on div "When to start the task On date On date Disable On date Week day Month day On cl…" at bounding box center [619, 199] width 591 height 334
click at [869, 379] on button "Next" at bounding box center [887, 379] width 55 height 26
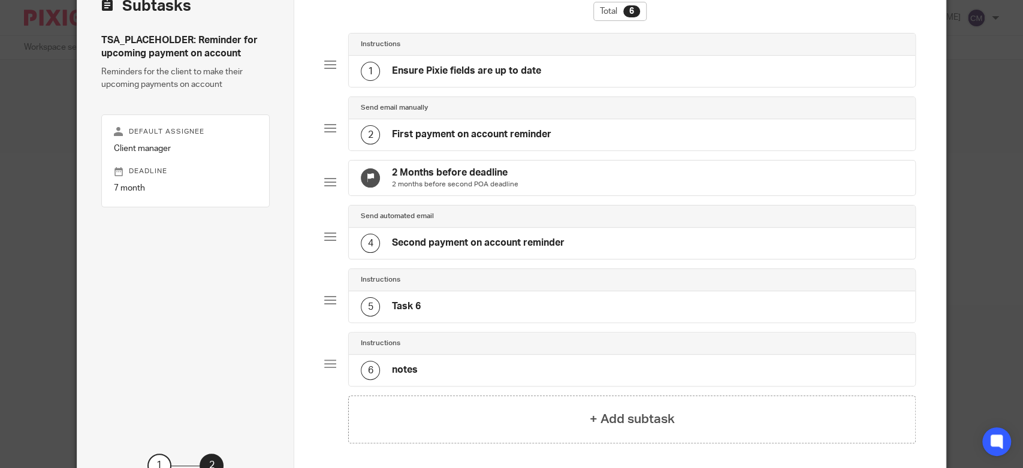
click at [387, 285] on h4 "Instructions" at bounding box center [381, 280] width 40 height 10
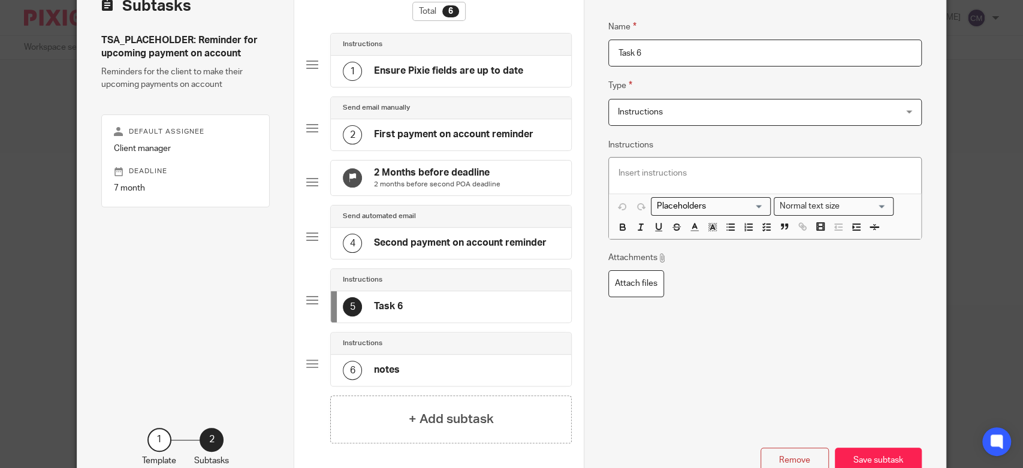
click at [711, 112] on span "Instructions" at bounding box center [739, 111] width 243 height 25
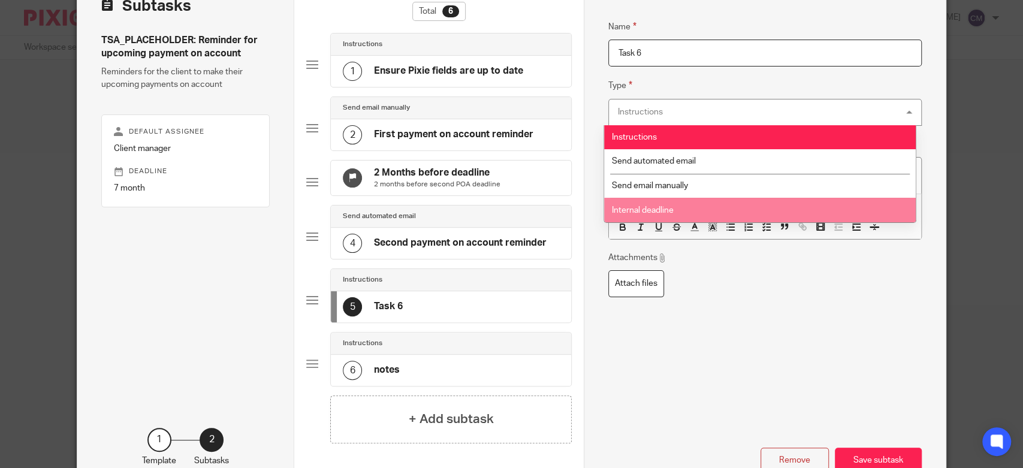
click at [687, 210] on li "Internal deadline" at bounding box center [760, 210] width 312 height 25
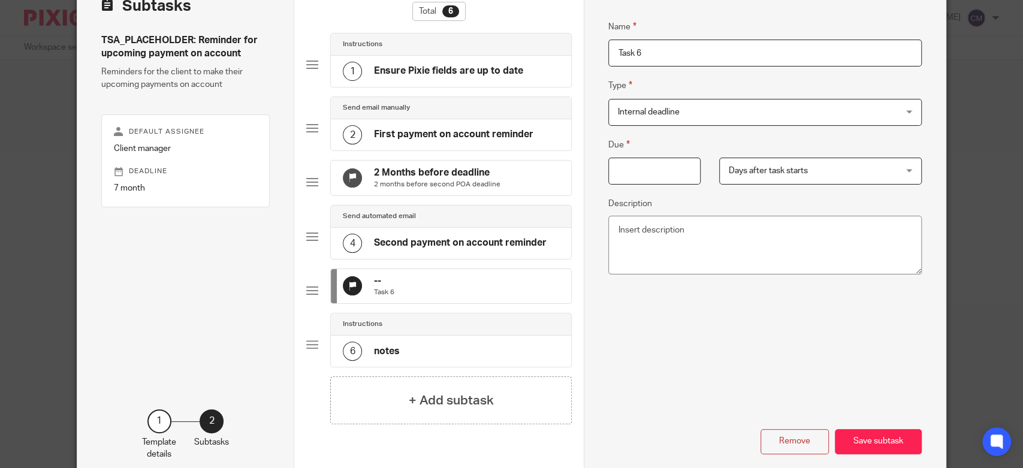
click at [664, 174] on input "Due" at bounding box center [654, 171] width 92 height 27
type input "1"
click at [745, 181] on span "Days after task starts" at bounding box center [806, 170] width 154 height 25
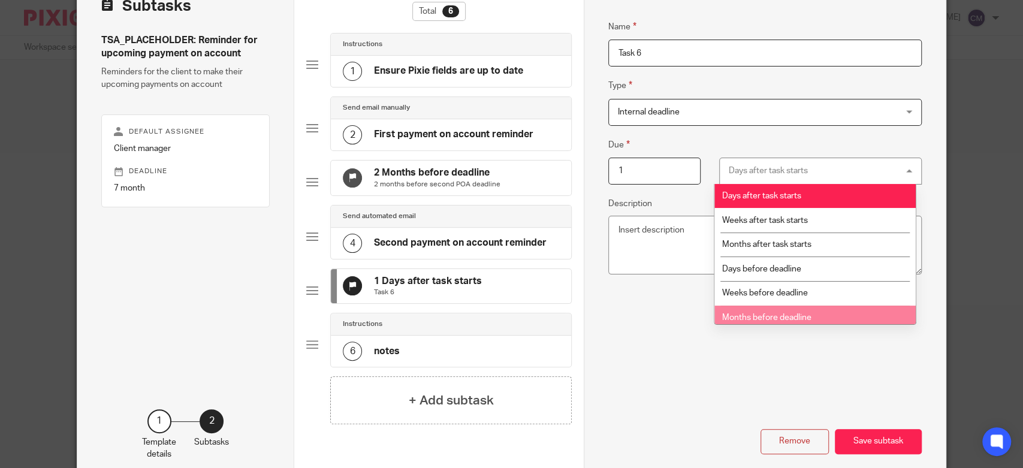
click at [739, 316] on span "Months before deadline" at bounding box center [766, 317] width 89 height 8
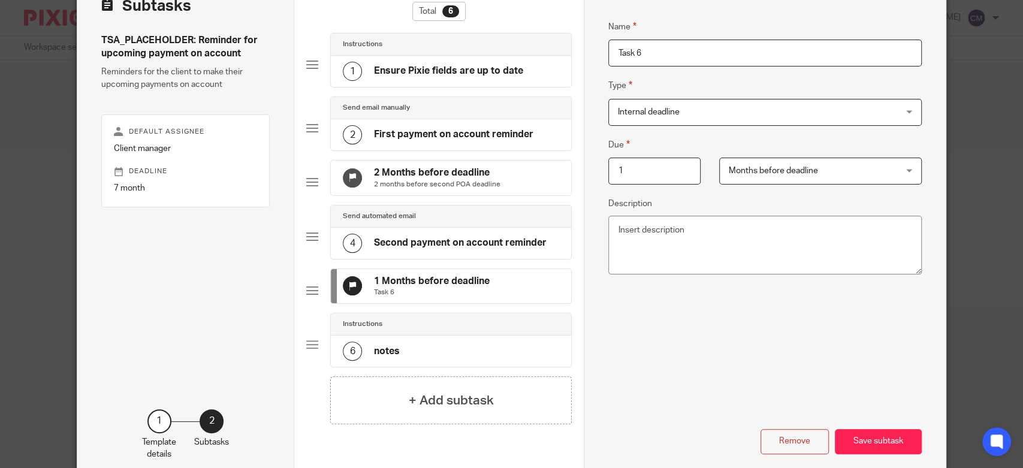
click at [374, 189] on p "2 months before second POA deadline" at bounding box center [437, 185] width 126 height 10
drag, startPoint x: 759, startPoint y: 50, endPoint x: 561, endPoint y: 46, distance: 197.8
click at [561, 46] on div "Subtasks TSA_PLACEHOLDER: Reminder for upcoming payment on account Reminders fo…" at bounding box center [511, 228] width 868 height 512
click at [465, 297] on p "Task 6" at bounding box center [432, 293] width 116 height 10
click at [658, 248] on textarea "Description" at bounding box center [764, 245] width 313 height 59
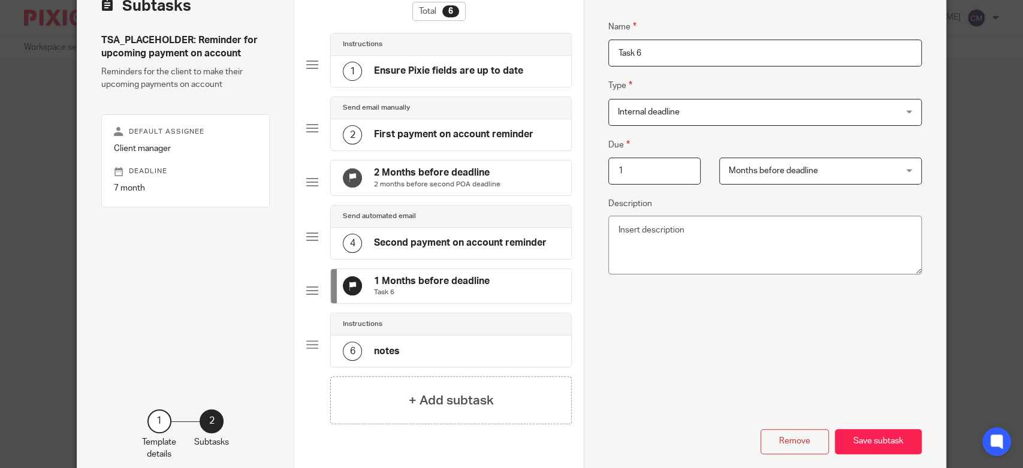
drag, startPoint x: 658, startPoint y: 58, endPoint x: 557, endPoint y: 37, distance: 102.8
click at [557, 37] on div "Subtasks TSA_PLACEHOLDER: Reminder for upcoming payment on account Reminders fo…" at bounding box center [511, 228] width 868 height 512
paste input "2 months before second POA deadline"
click at [614, 49] on input "2 months before second POA deadline" at bounding box center [764, 53] width 313 height 27
click at [644, 50] on input "1 months before second POA deadline" at bounding box center [764, 53] width 313 height 27
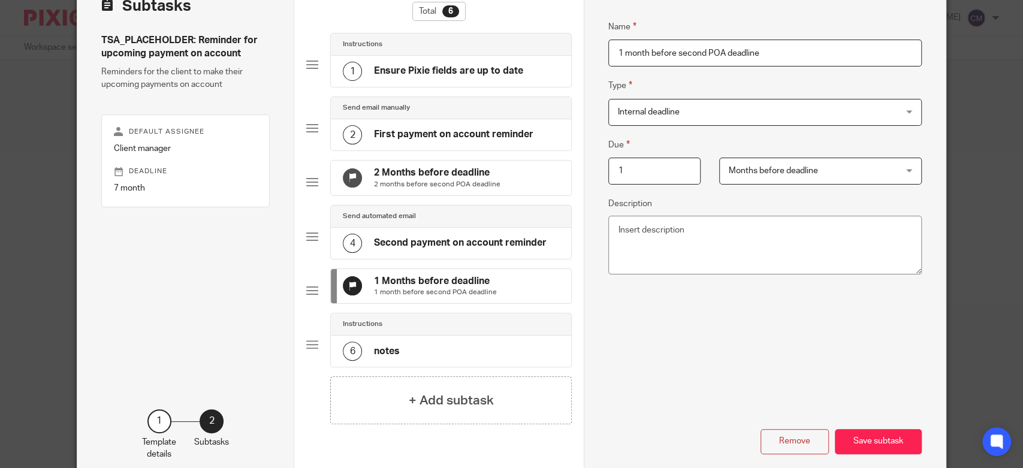
type input "1 month before second POA deadline"
click at [718, 332] on div "Name 1 month before second POA deadline Type Internal deadline Internal deadlin…" at bounding box center [764, 187] width 313 height 370
click at [386, 417] on div "+ Add subtask" at bounding box center [450, 400] width 241 height 48
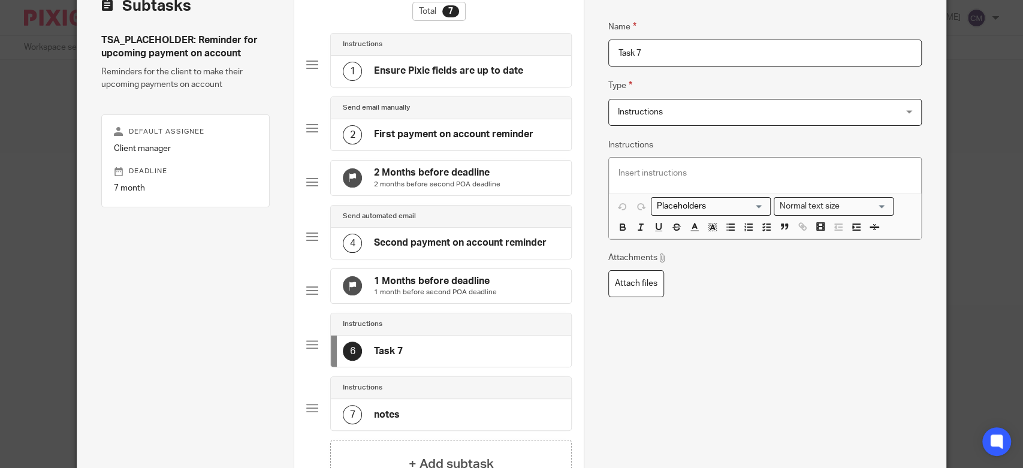
click at [422, 228] on div "Send automated email" at bounding box center [451, 217] width 240 height 22
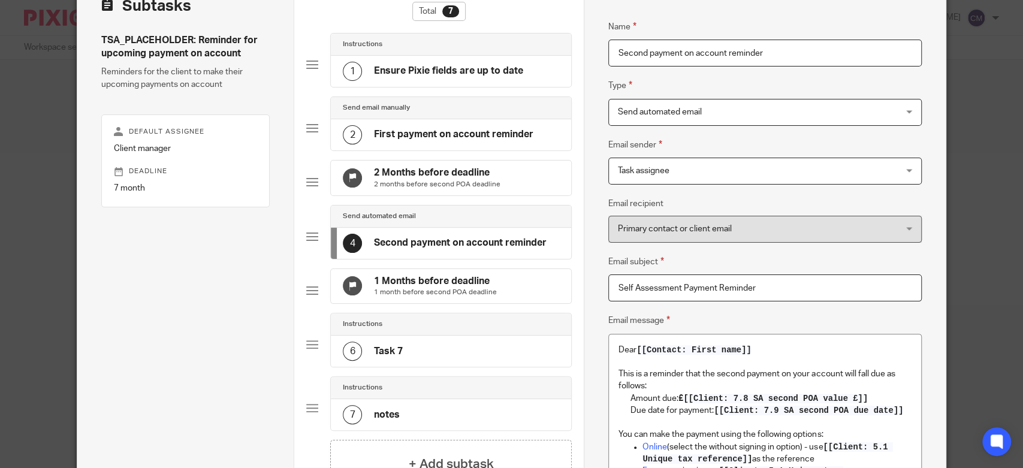
drag, startPoint x: 761, startPoint y: 56, endPoint x: 555, endPoint y: 53, distance: 206.1
click at [555, 53] on div "Subtasks TSA_PLACEHOLDER: Reminder for upcoming payment on account Reminders fo…" at bounding box center [511, 359] width 868 height 775
click at [415, 329] on div "Instructions" at bounding box center [451, 324] width 216 height 10
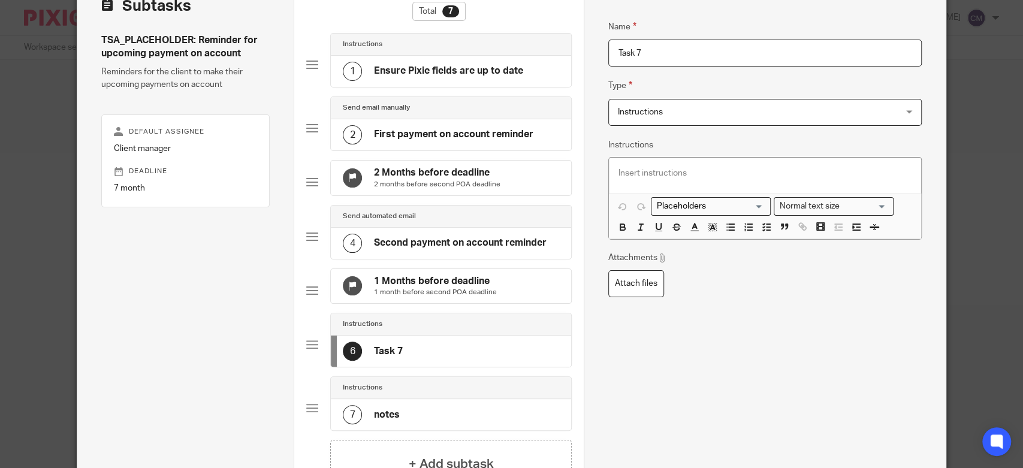
drag, startPoint x: 636, startPoint y: 56, endPoint x: 587, endPoint y: 40, distance: 51.2
click at [587, 40] on div "Name Ensure Pixie fields are up to date Type Instructions Instructions Instruct…" at bounding box center [765, 260] width 362 height 576
paste input "Second payment on account reminder"
type input "Second payment on account reminder"
click at [446, 246] on h4 "Second payment on account reminder" at bounding box center [460, 243] width 173 height 13
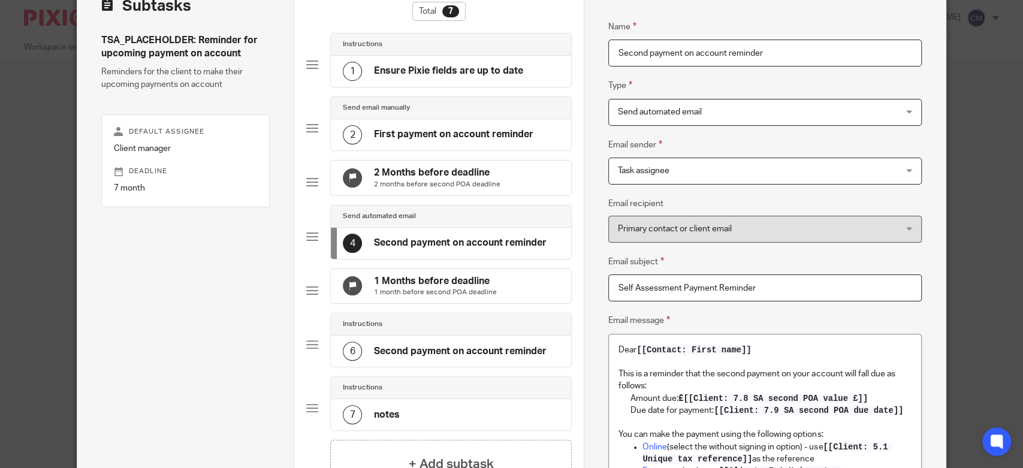
drag, startPoint x: 750, startPoint y: 288, endPoint x: 608, endPoint y: 272, distance: 143.5
click at [608, 272] on fieldset "Email subject Self Assessment Payment Reminder" at bounding box center [764, 278] width 313 height 47
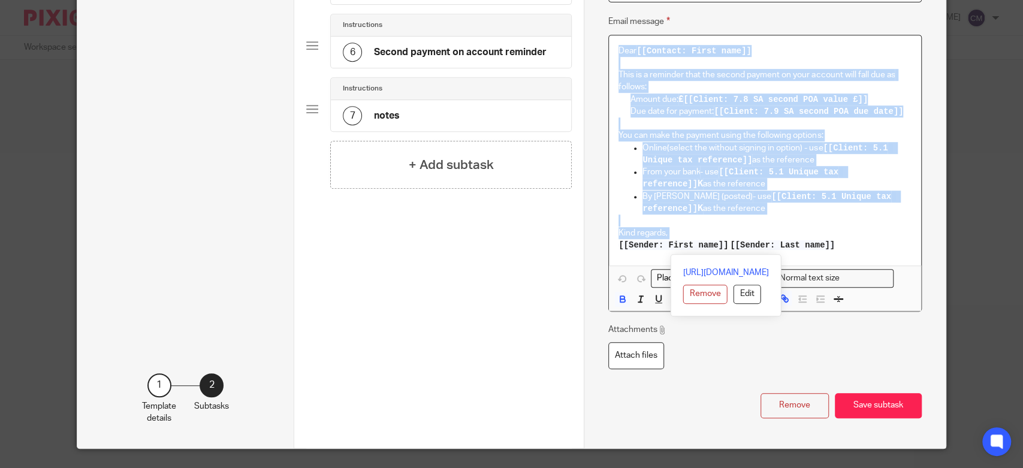
scroll to position [408, 0]
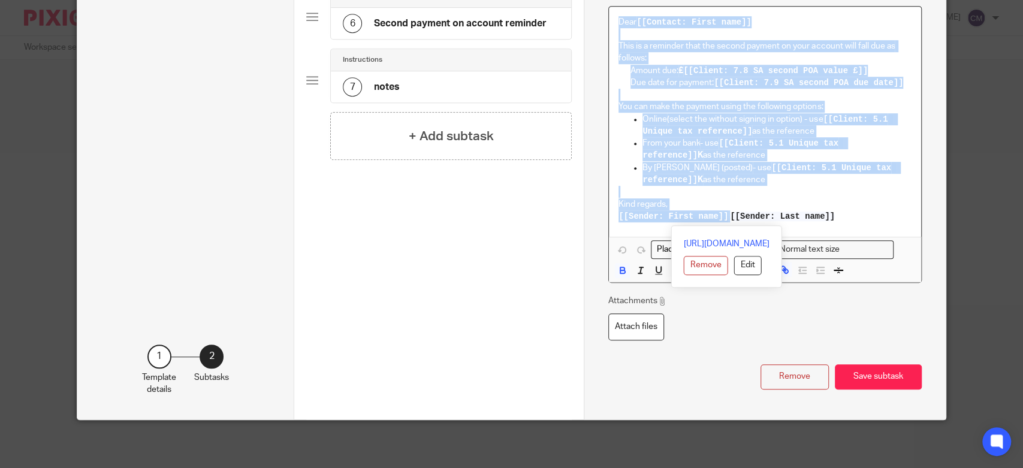
drag, startPoint x: 611, startPoint y: 343, endPoint x: 863, endPoint y: 234, distance: 274.3
click at [863, 234] on div "Dear [[Contact: First name]] This is a reminder that the second payment on your…" at bounding box center [765, 122] width 312 height 231
copy div "Dear [[Contact: First name]] This is a reminder that the second payment on your…"
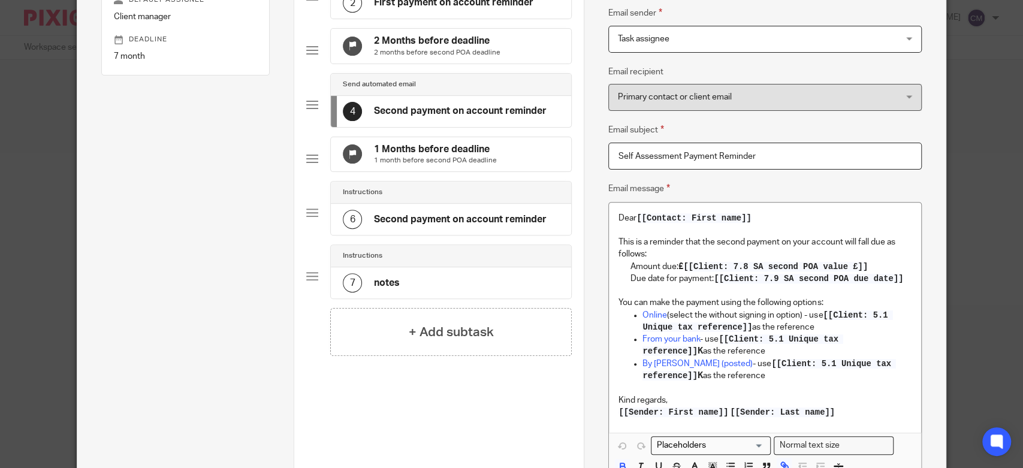
click at [418, 226] on h4 "Second payment on account reminder" at bounding box center [460, 219] width 173 height 13
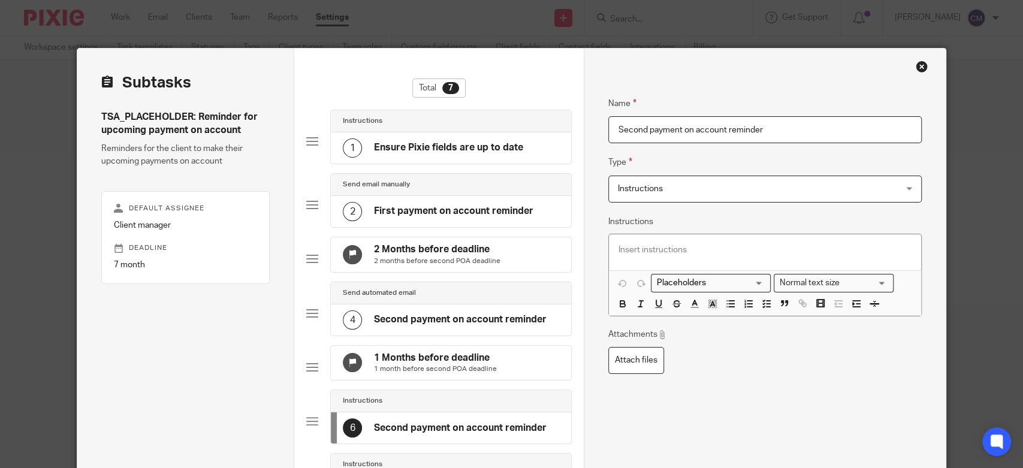
click at [679, 249] on p at bounding box center [764, 250] width 293 height 12
click at [676, 191] on span "Instructions" at bounding box center [739, 188] width 243 height 25
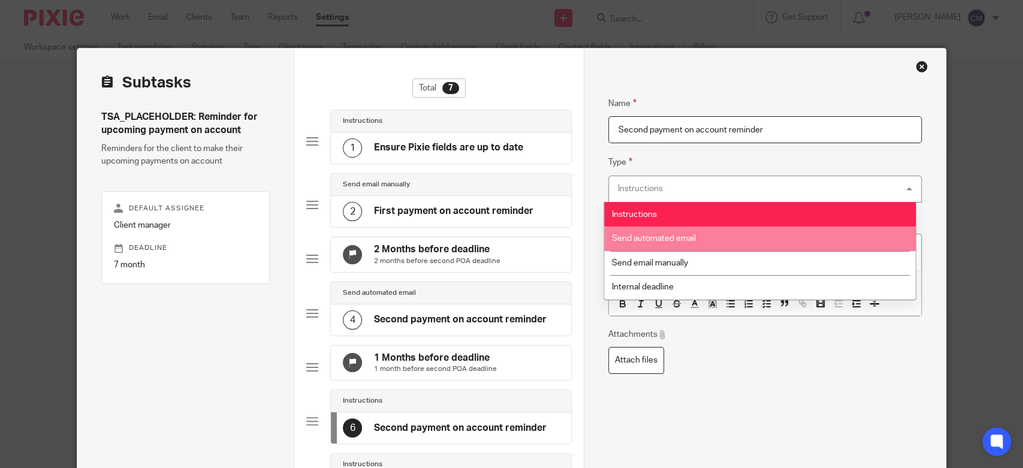
click at [674, 243] on li "Send automated email" at bounding box center [760, 238] width 312 height 25
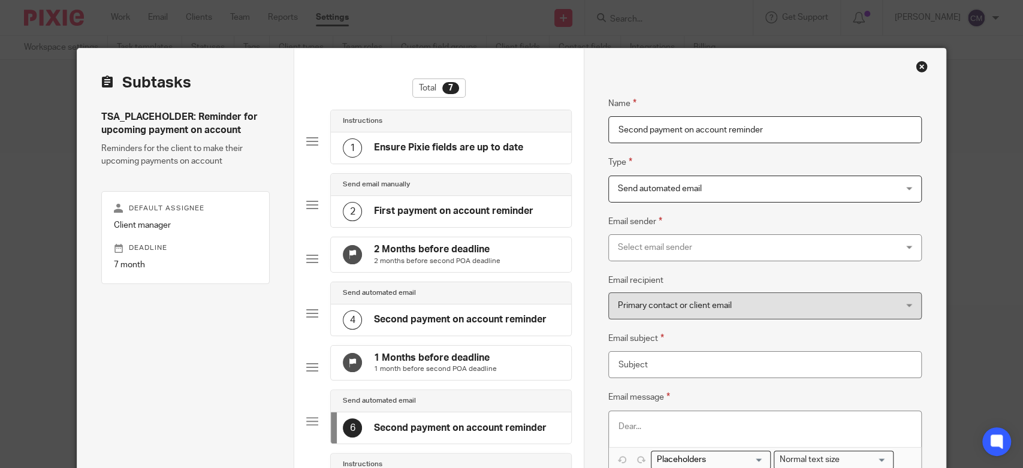
click at [642, 425] on p at bounding box center [764, 427] width 293 height 12
drag, startPoint x: 651, startPoint y: 364, endPoint x: 542, endPoint y: 347, distance: 110.9
click at [542, 347] on div "Subtasks TSA_PLACEHOLDER: Reminder for upcoming payment on account Reminders fo…" at bounding box center [511, 436] width 868 height 775
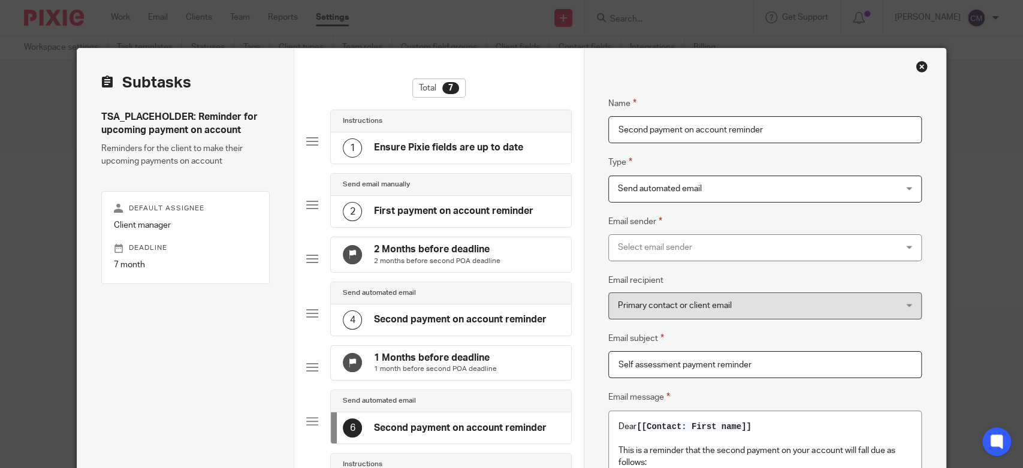
type input "Self assessment payment reminder"
click at [578, 360] on div "Subtasks TSA_PLACEHOLDER: Reminder for upcoming payment on account Reminders fo…" at bounding box center [511, 436] width 868 height 775
click at [585, 357] on div "Name Ensure Pixie fields are up to date Type Instructions Instructions Instruct…" at bounding box center [765, 436] width 362 height 775
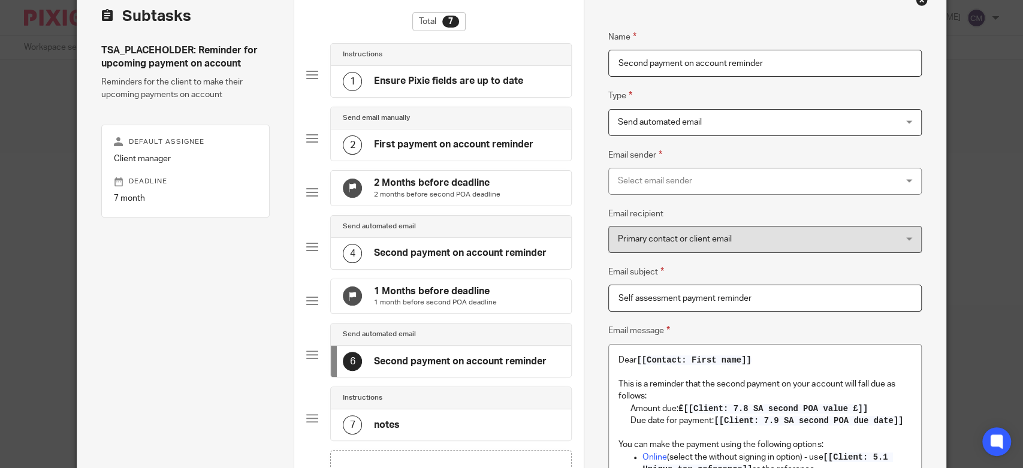
scroll to position [133, 0]
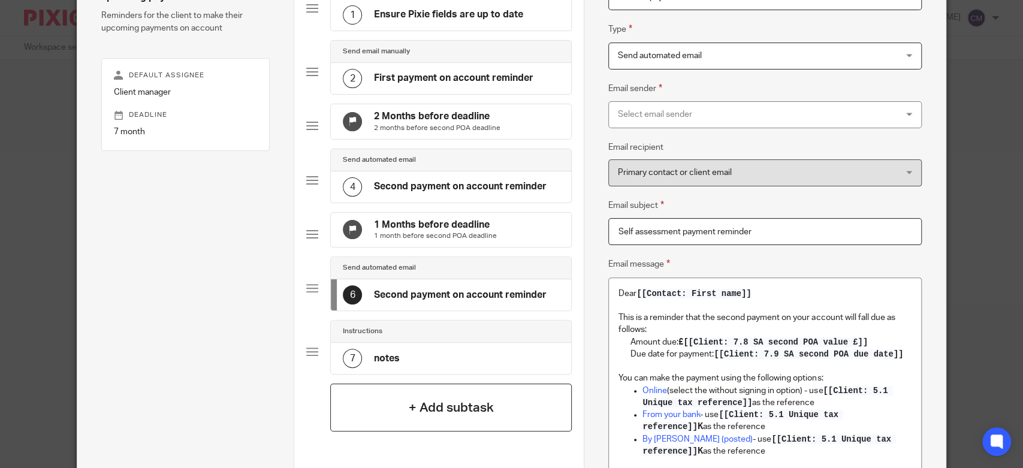
click at [370, 428] on div "+ Add subtask" at bounding box center [450, 407] width 241 height 48
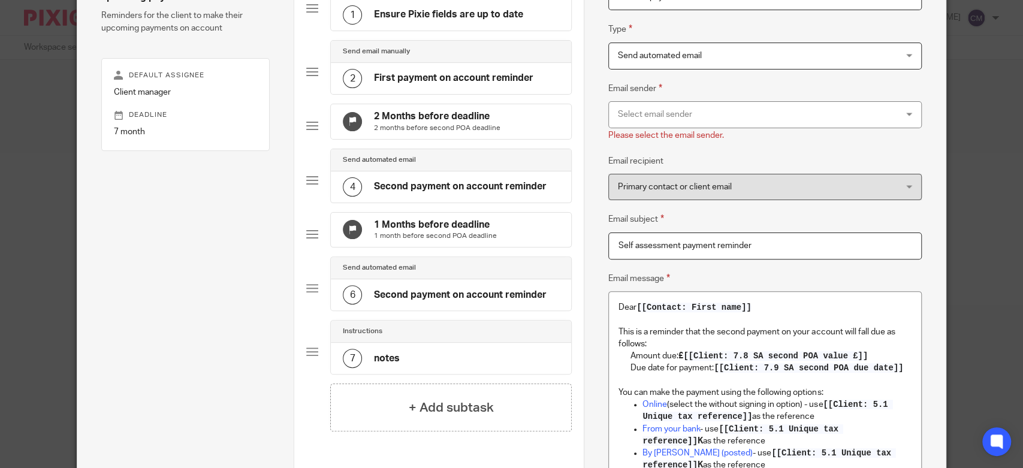
scroll to position [266, 0]
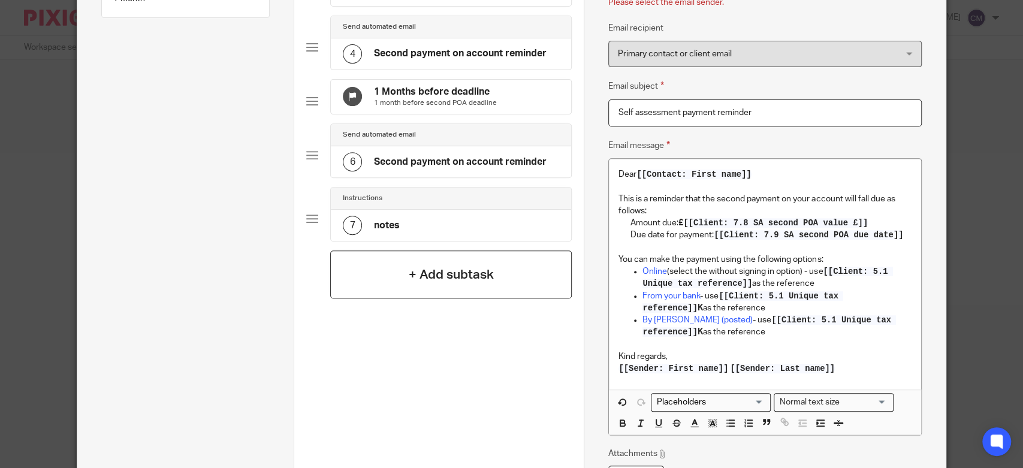
click at [418, 284] on h4 "+ Add subtask" at bounding box center [451, 274] width 85 height 19
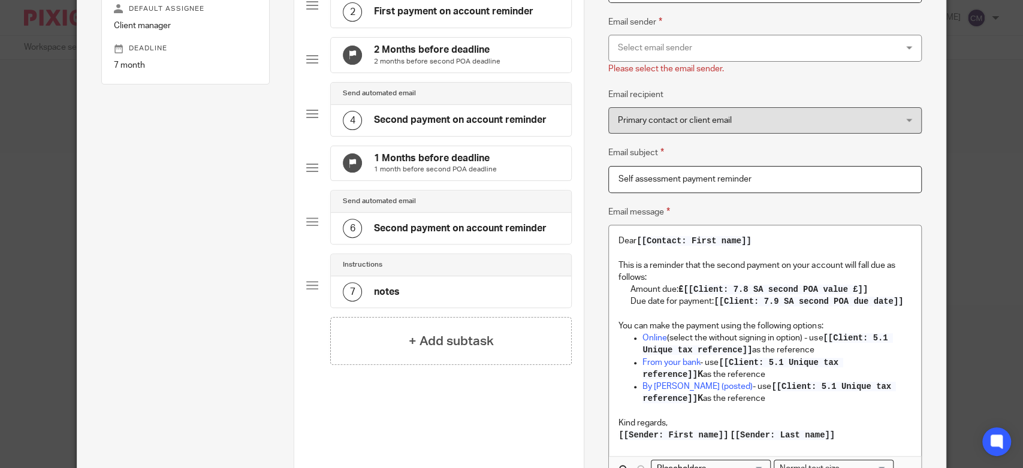
click at [662, 47] on div "Select email sender" at bounding box center [739, 47] width 243 height 25
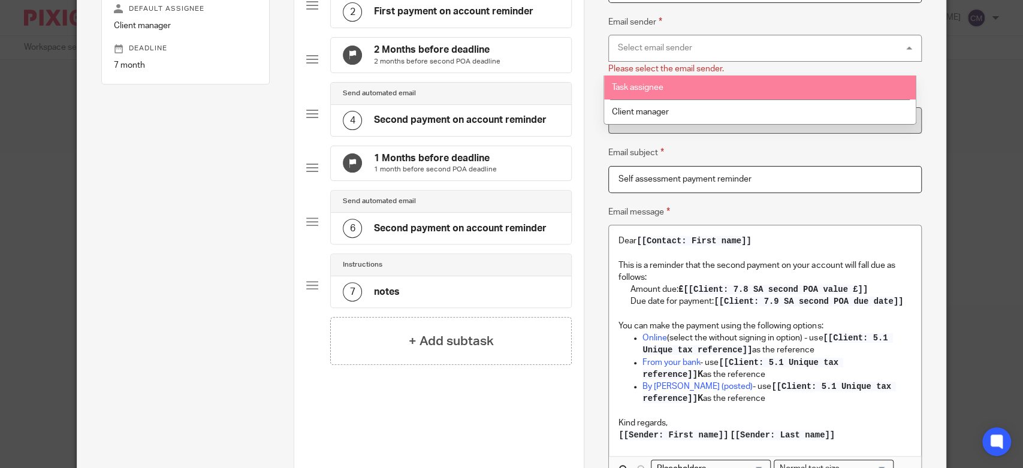
click at [666, 89] on li "Task assignee" at bounding box center [760, 87] width 312 height 25
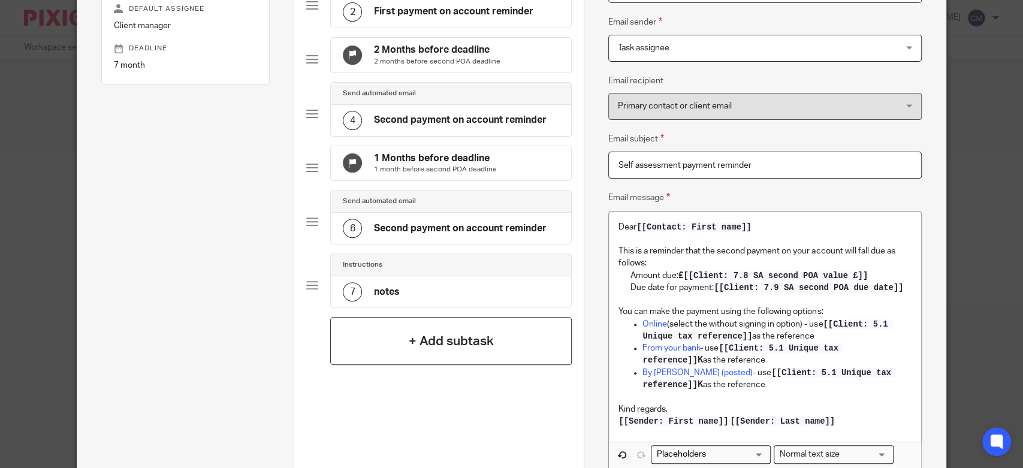
click at [412, 351] on h4 "+ Add subtask" at bounding box center [451, 341] width 85 height 19
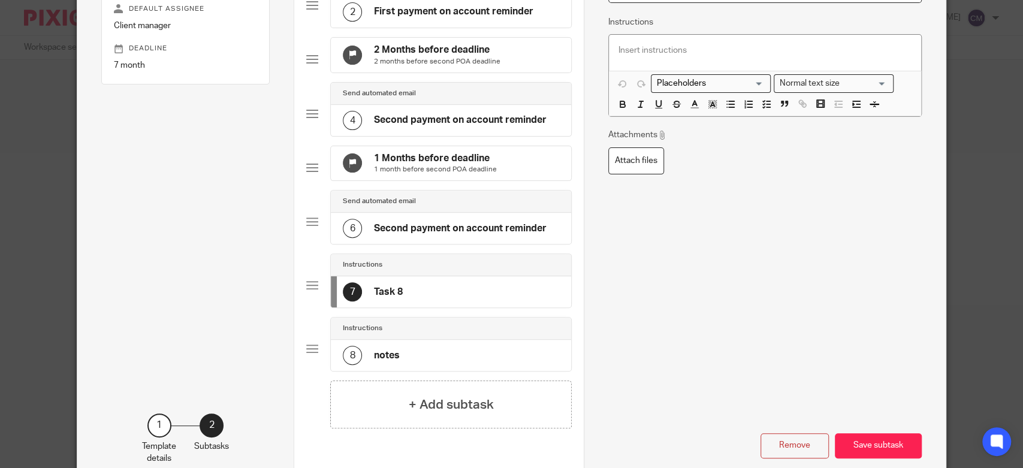
scroll to position [67, 0]
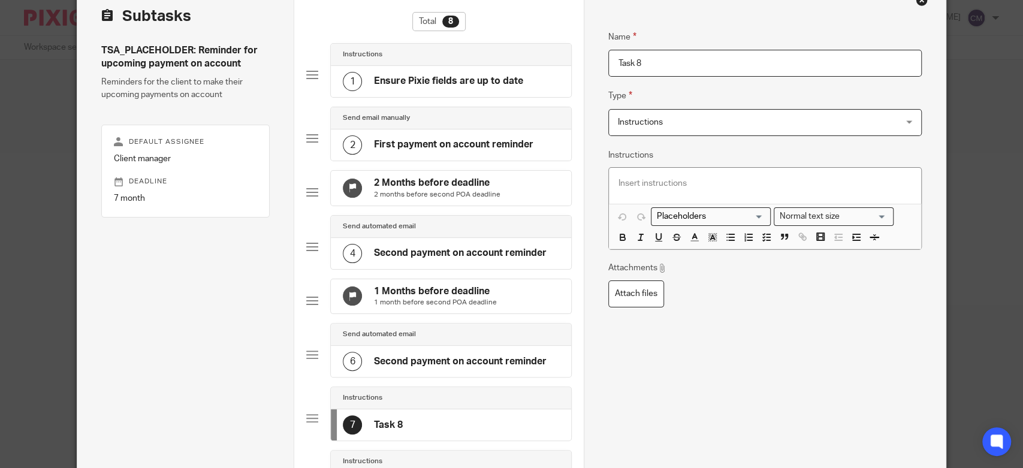
click at [664, 131] on span "Instructions" at bounding box center [739, 122] width 243 height 25
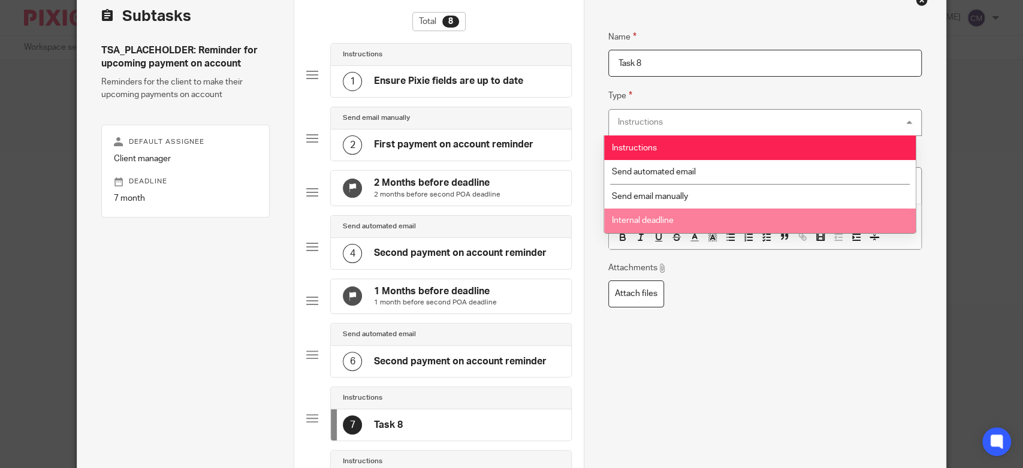
click at [657, 220] on span "Internal deadline" at bounding box center [643, 220] width 62 height 8
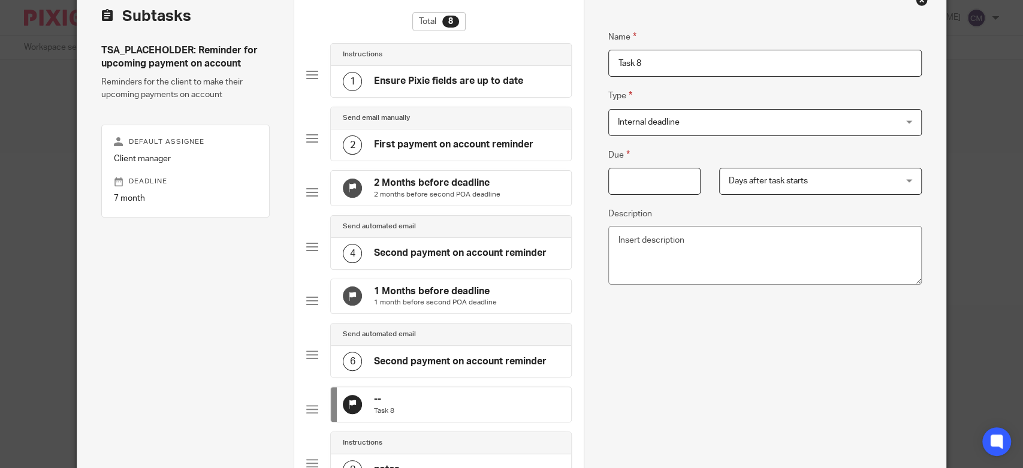
drag, startPoint x: 652, startPoint y: 68, endPoint x: 593, endPoint y: 67, distance: 59.3
click at [593, 67] on div "Name Ensure Pixie fields are up to date Type Instructions Instructions Instruct…" at bounding box center [765, 292] width 362 height 621
click at [636, 191] on input "Due" at bounding box center [654, 181] width 92 height 27
type input "1"
click at [783, 186] on span "Days after task starts" at bounding box center [806, 180] width 154 height 25
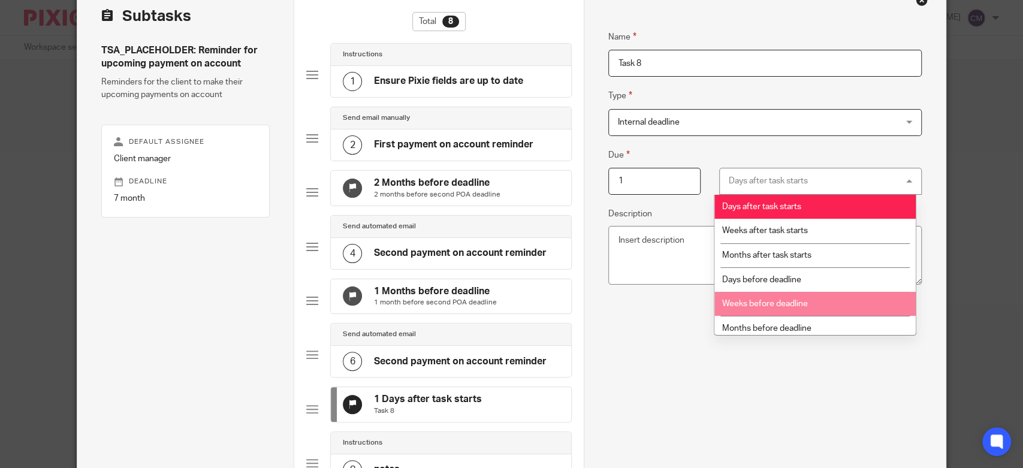
click at [777, 298] on li "Weeks before deadline" at bounding box center [814, 304] width 201 height 25
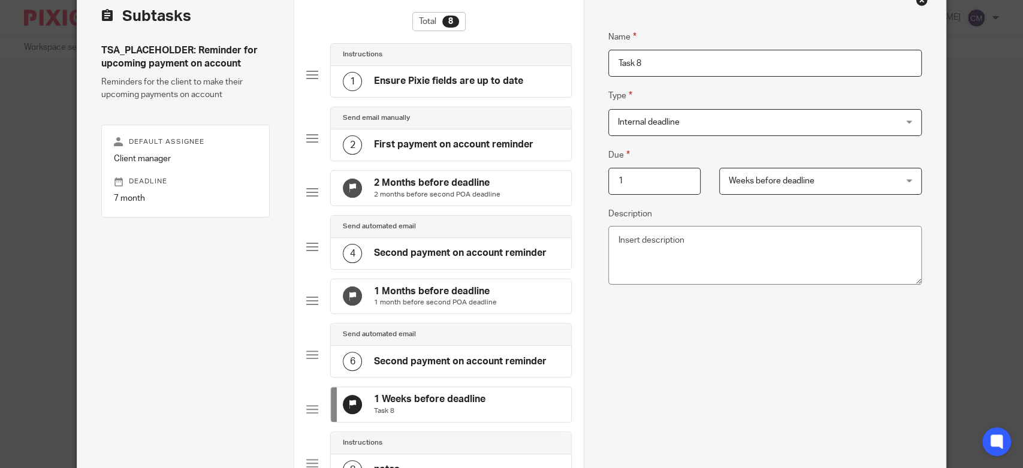
drag, startPoint x: 642, startPoint y: 71, endPoint x: 614, endPoint y: 67, distance: 29.0
click at [614, 67] on input "Task 8" at bounding box center [764, 63] width 313 height 27
click at [463, 298] on h4 "1 Months before deadline" at bounding box center [435, 291] width 123 height 13
drag, startPoint x: 757, startPoint y: 61, endPoint x: 520, endPoint y: 48, distance: 237.0
click at [520, 48] on div "Subtasks TSA_PLACEHOLDER: Reminder for upcoming payment on account Reminders fo…" at bounding box center [511, 292] width 868 height 621
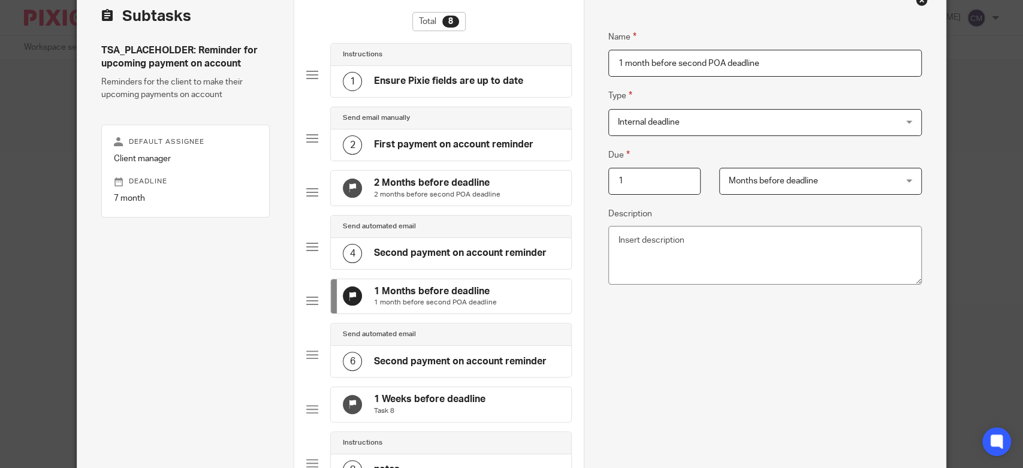
click at [417, 416] on p "Task 8" at bounding box center [429, 411] width 111 height 10
paste input "1 month before second POA deadline"
drag, startPoint x: 645, startPoint y: 62, endPoint x: 620, endPoint y: 61, distance: 25.2
click at [620, 61] on input "1 month before second POA deadline" at bounding box center [764, 63] width 313 height 27
type input "1 week before second POA deadline"
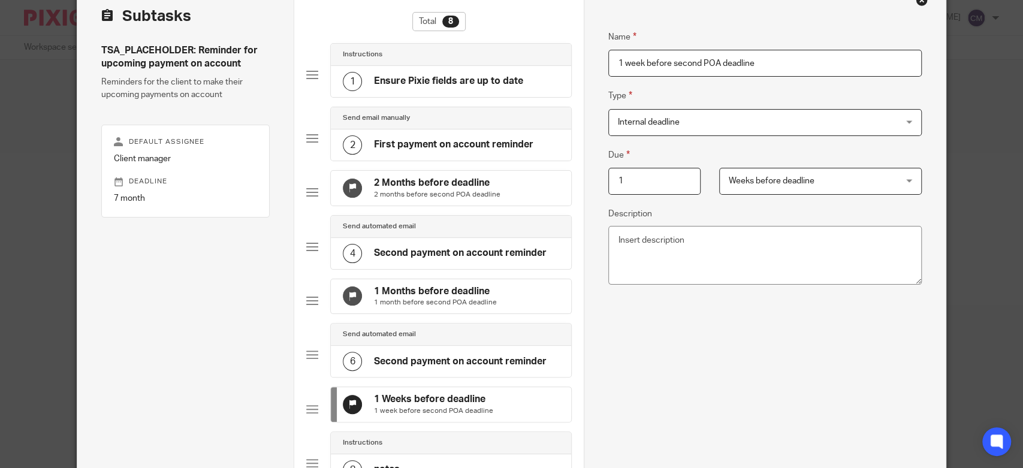
click at [667, 370] on div "Name 1 week before second POA deadline Type Internal deadline Internal deadline…" at bounding box center [764, 224] width 313 height 424
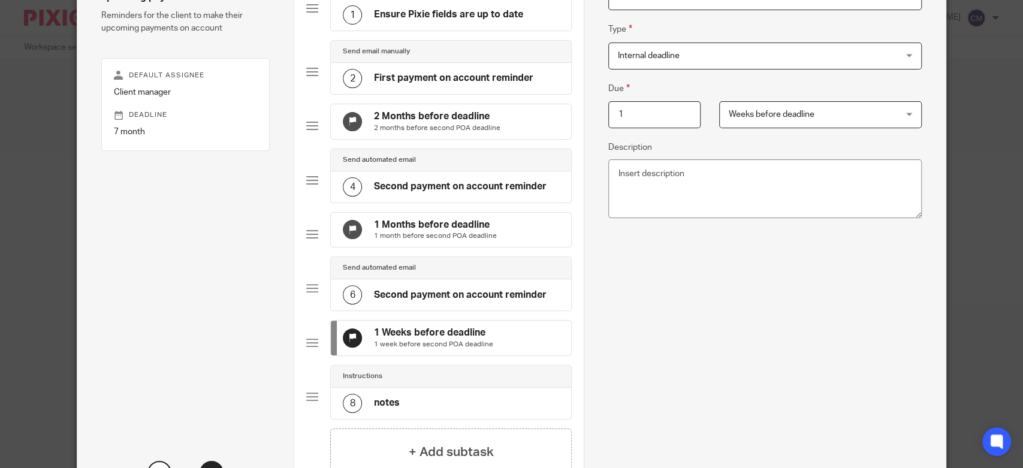
scroll to position [200, 0]
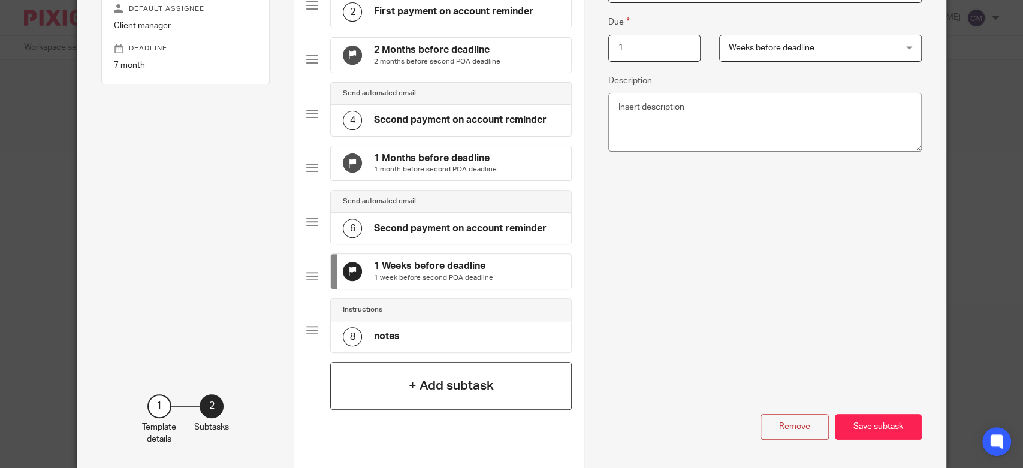
click at [350, 410] on div "+ Add subtask" at bounding box center [450, 386] width 241 height 48
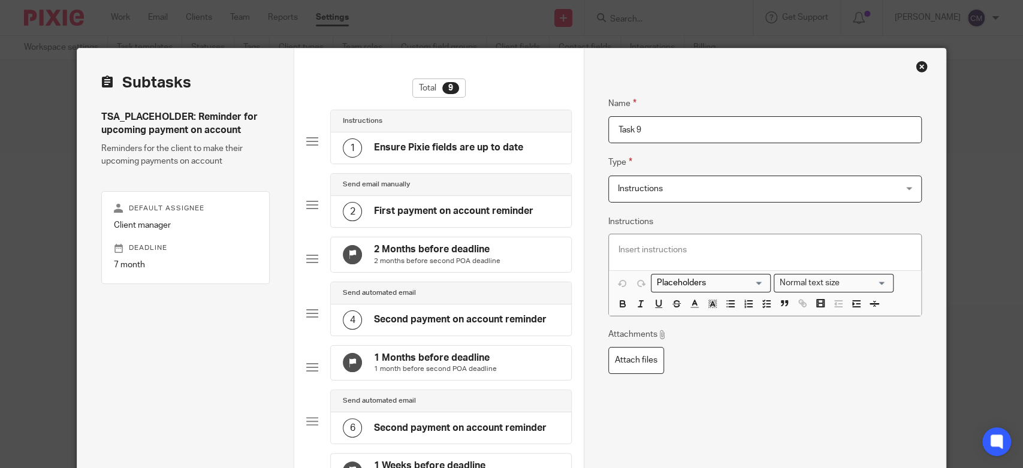
scroll to position [133, 0]
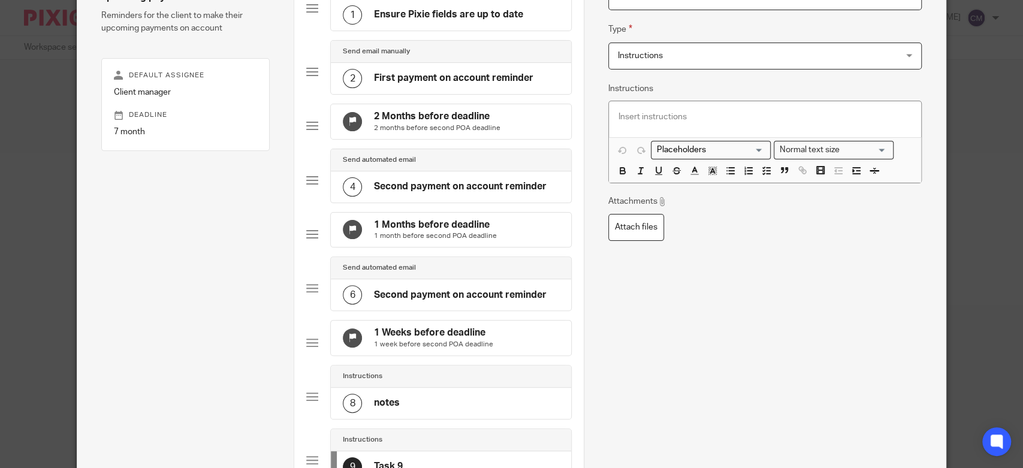
click at [437, 301] on h4 "Second payment on account reminder" at bounding box center [460, 295] width 173 height 13
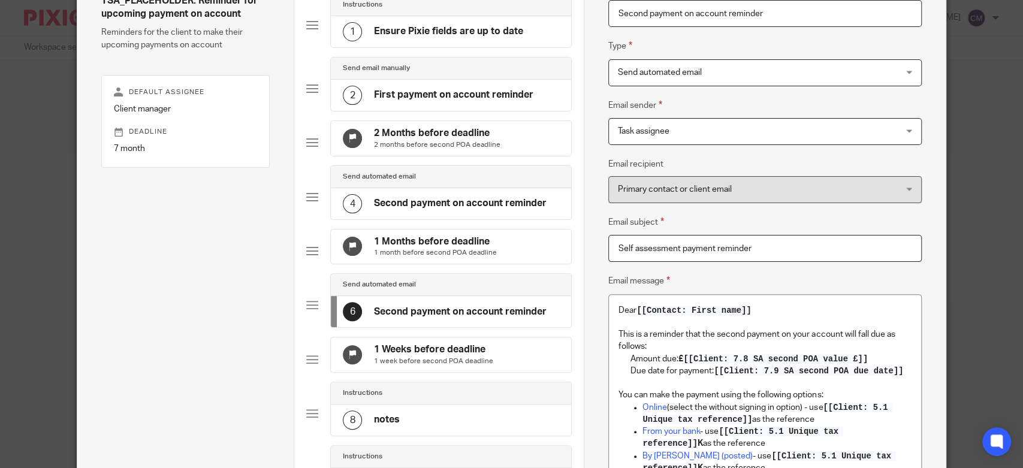
scroll to position [183, 0]
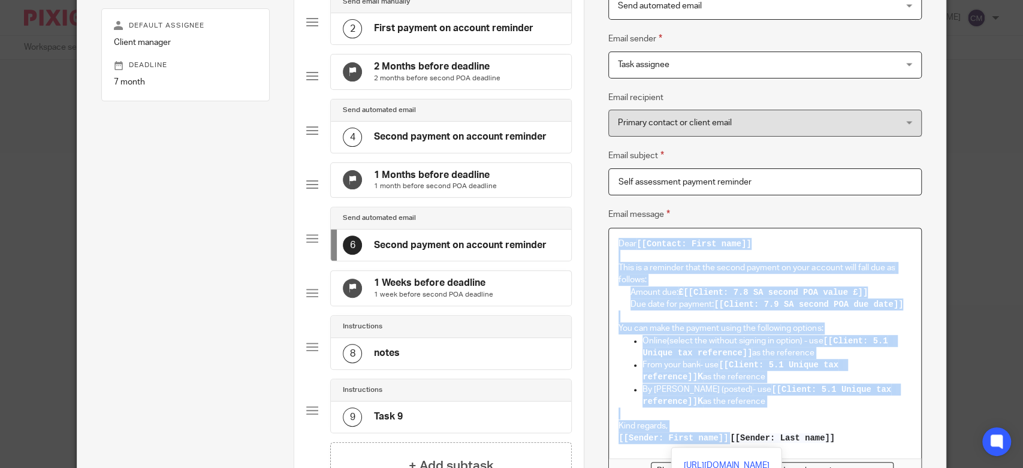
drag, startPoint x: 615, startPoint y: 238, endPoint x: 883, endPoint y: 442, distance: 337.3
click at [883, 442] on div "Dear [[Contact: First name]] This is a reminder that the second payment on your…" at bounding box center [765, 343] width 312 height 231
copy div "Dear [[Contact: First name]] This is a reminder that the second payment on your…"
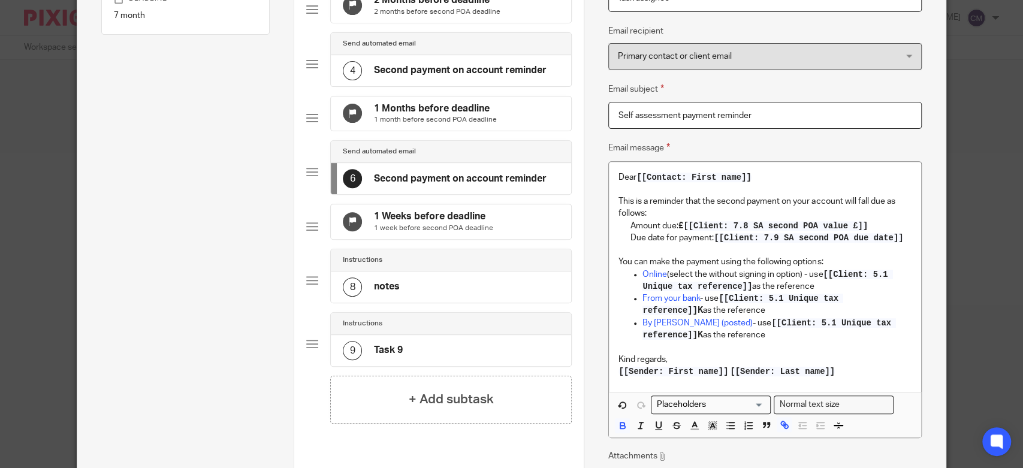
click at [412, 328] on div "Instructions" at bounding box center [451, 324] width 216 height 10
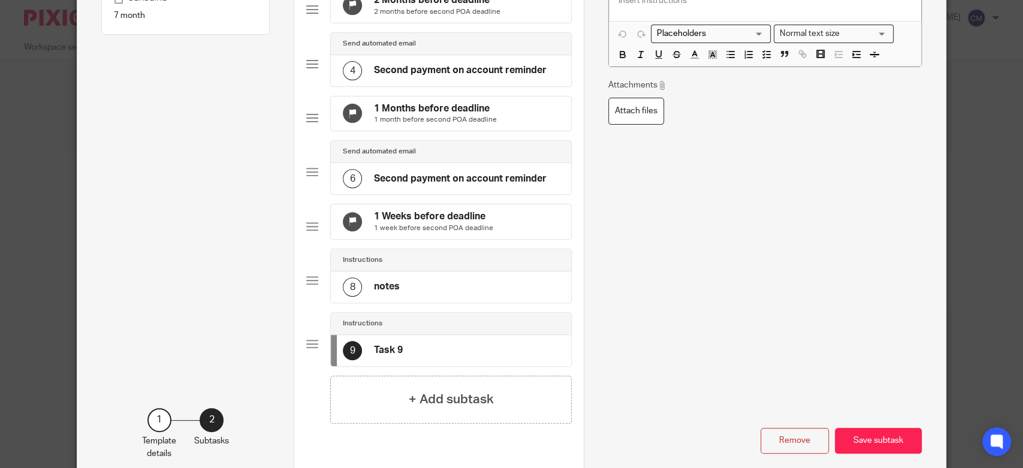
scroll to position [0, 0]
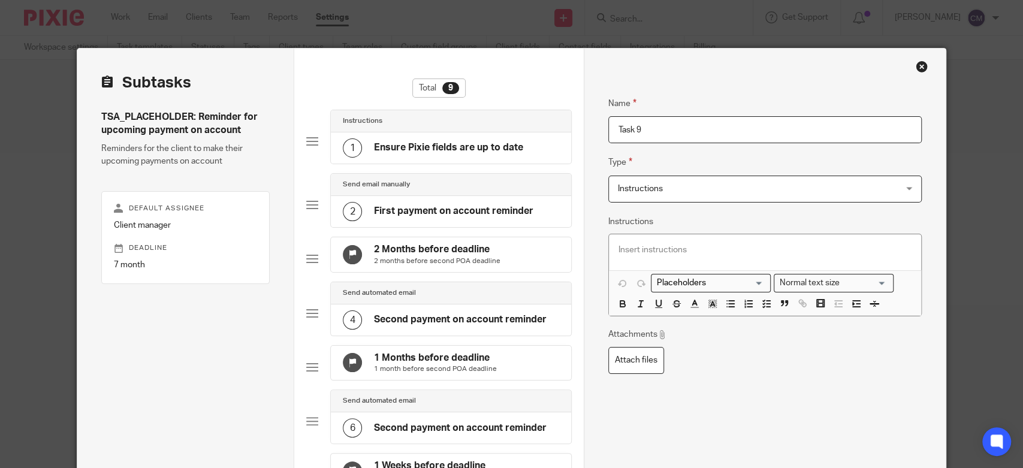
click at [666, 189] on span "Instructions" at bounding box center [739, 188] width 243 height 25
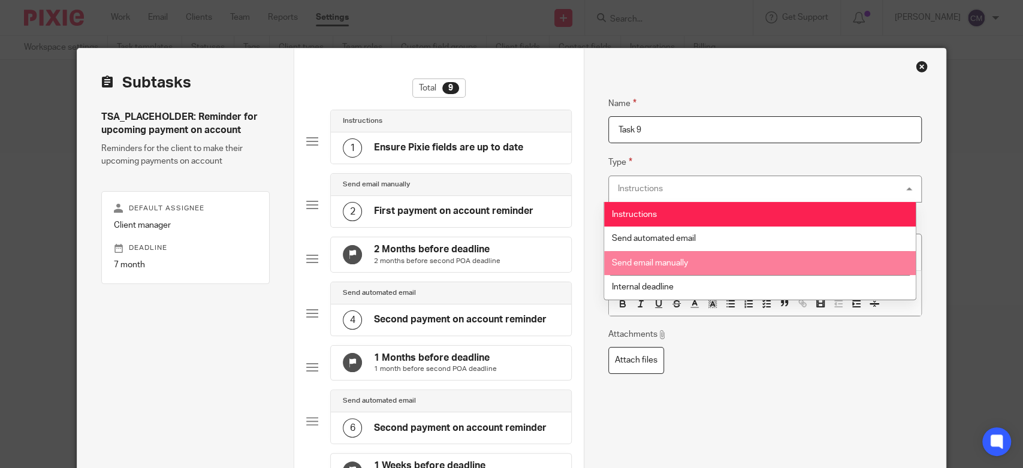
click at [667, 258] on li "Send email manually" at bounding box center [760, 263] width 312 height 25
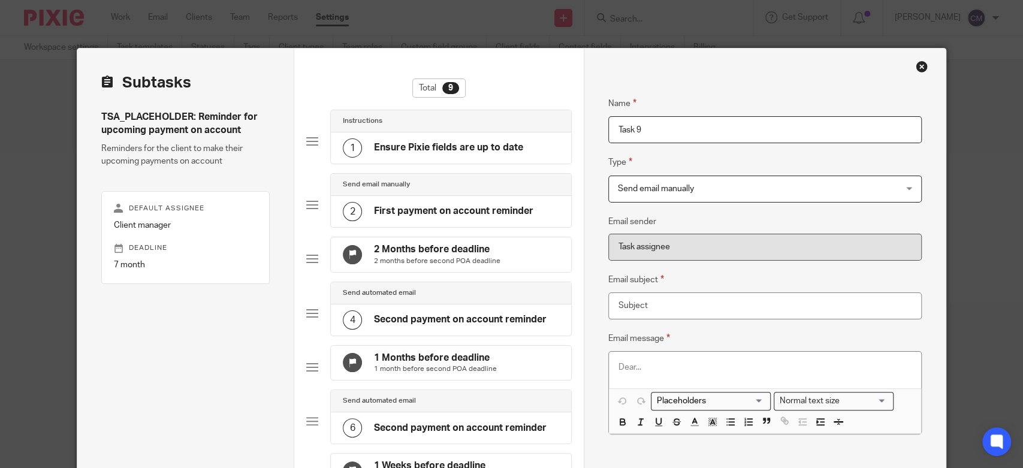
click at [661, 192] on span "Send email manually" at bounding box center [656, 189] width 76 height 8
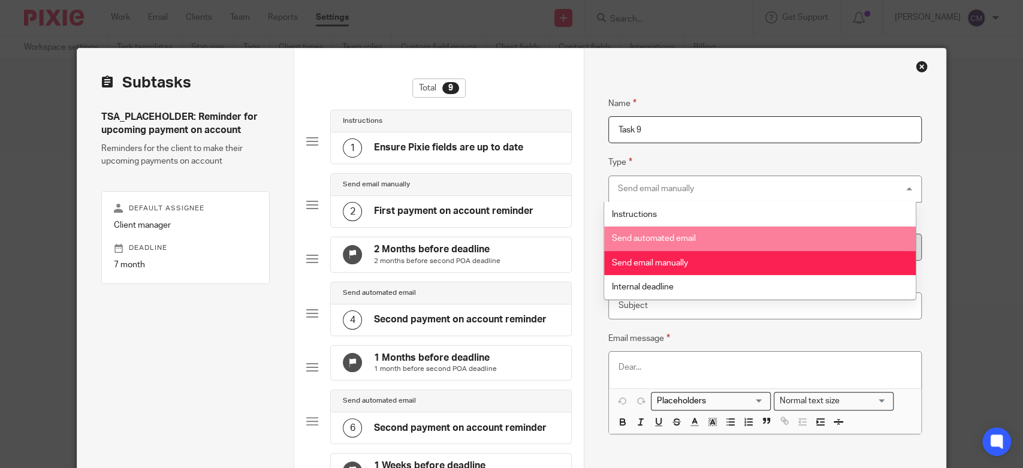
click at [666, 241] on span "Send automated email" at bounding box center [654, 238] width 84 height 8
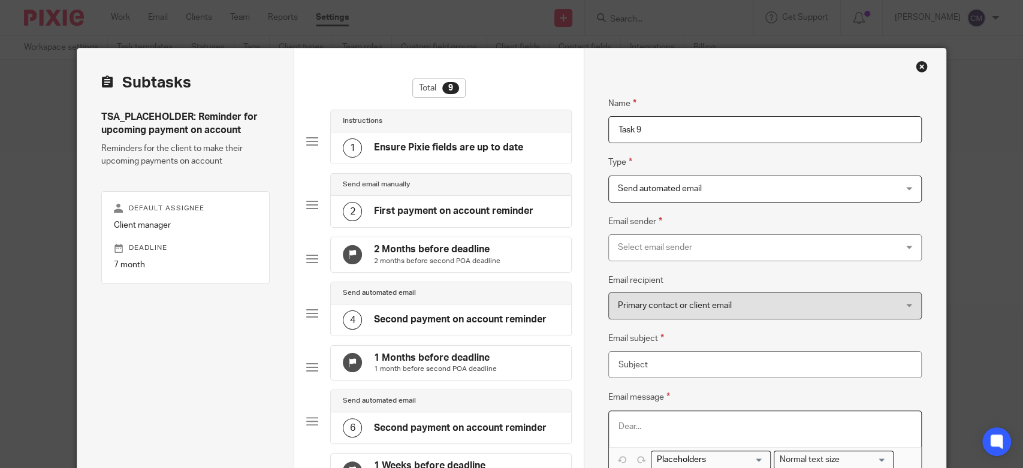
click at [644, 427] on p at bounding box center [764, 427] width 293 height 12
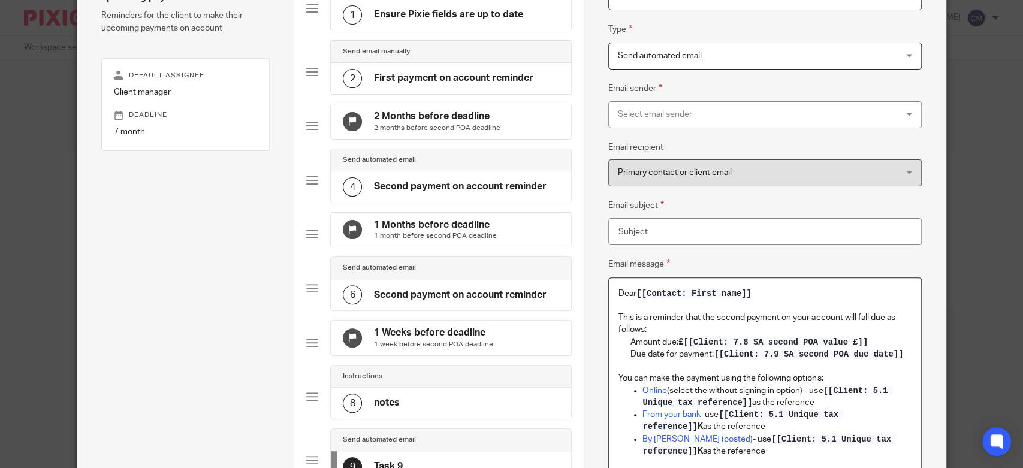
scroll to position [67, 0]
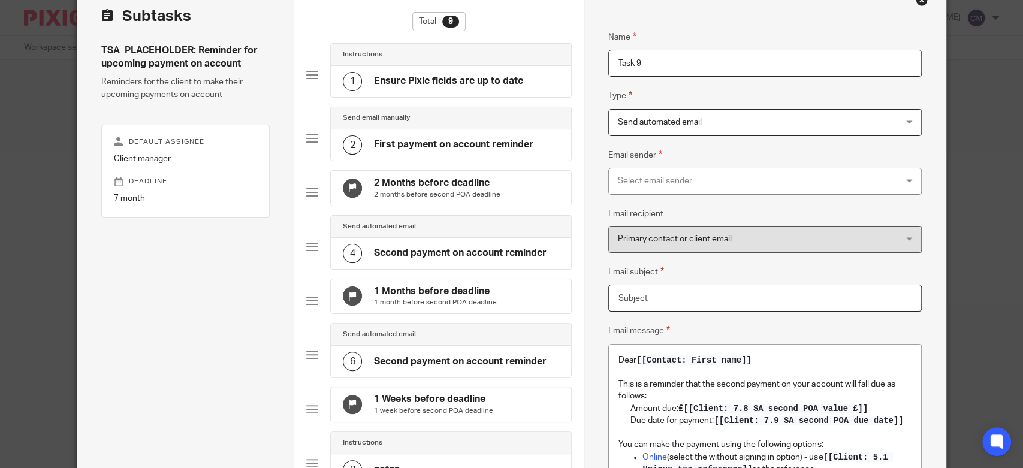
click at [657, 299] on input "Email subject" at bounding box center [764, 298] width 313 height 27
drag, startPoint x: 545, startPoint y: 380, endPoint x: 367, endPoint y: 388, distance: 177.6
click at [367, 377] on div "6 Second payment on account reminder" at bounding box center [451, 361] width 240 height 31
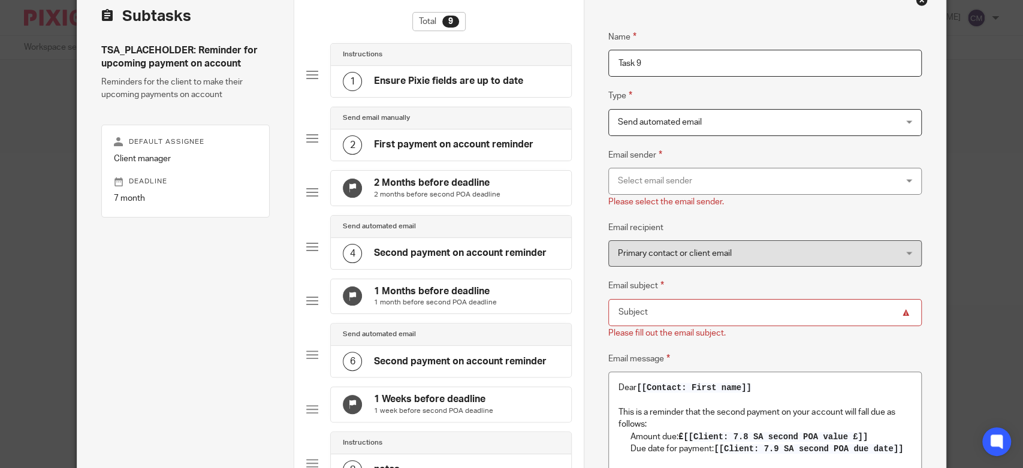
copy h4 "Second payment on account reminder"
drag, startPoint x: 642, startPoint y: 54, endPoint x: 598, endPoint y: 59, distance: 44.6
click at [598, 59] on div "Name Ensure Pixie fields are up to date Type Instructions Instructions Instruct…" at bounding box center [765, 383] width 362 height 803
paste input "Second payment on account reminder"
type input "Second payment on account reminder"
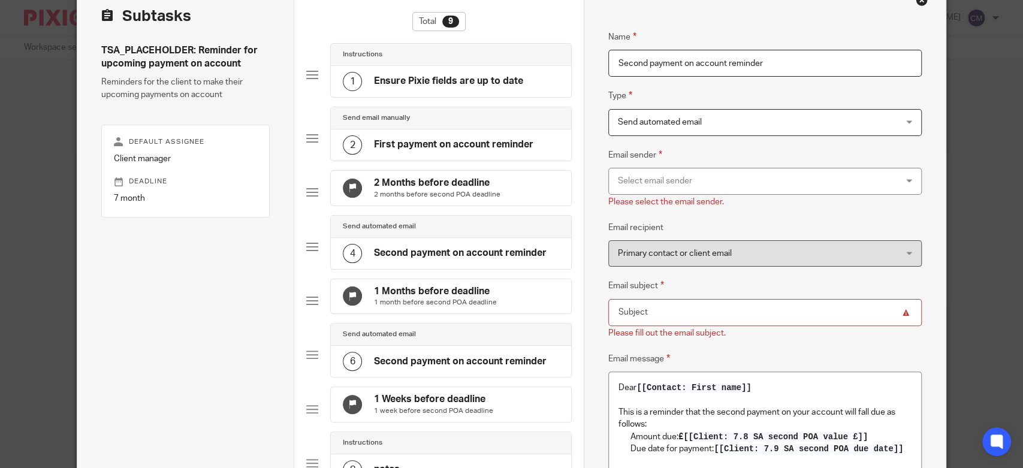
click at [648, 310] on input "Email subject" at bounding box center [764, 312] width 313 height 27
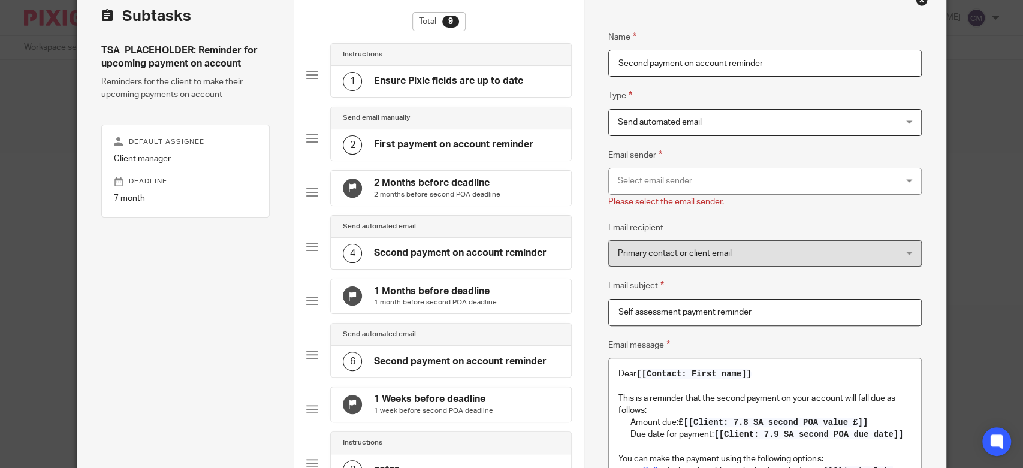
type input "Self assessment payment reminder"
click at [672, 185] on div "Select email sender" at bounding box center [739, 180] width 243 height 25
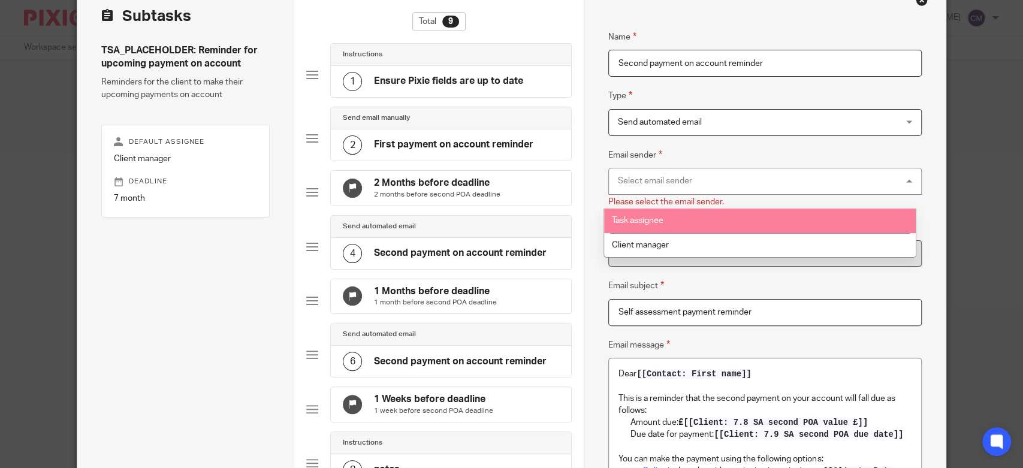
click at [671, 219] on li "Task assignee" at bounding box center [760, 221] width 312 height 25
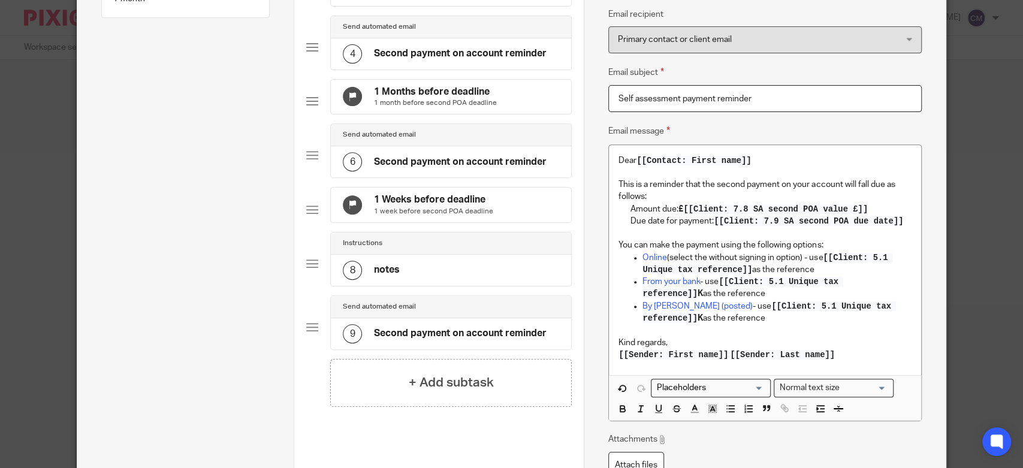
scroll to position [333, 0]
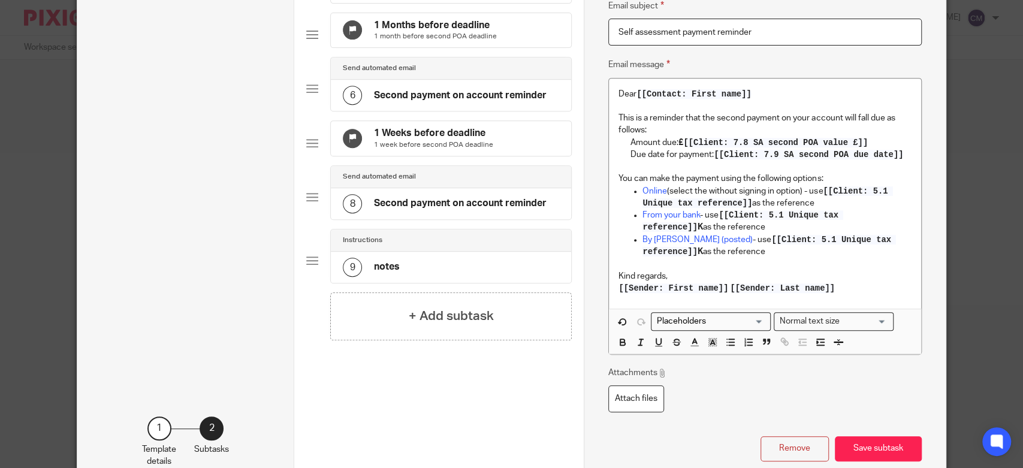
click at [465, 210] on h4 "Second payment on account reminder" at bounding box center [460, 203] width 173 height 13
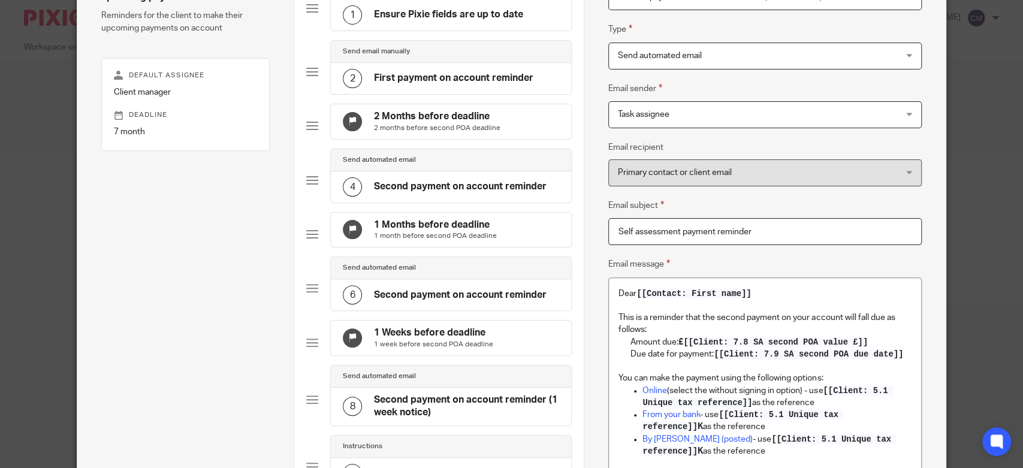
scroll to position [200, 0]
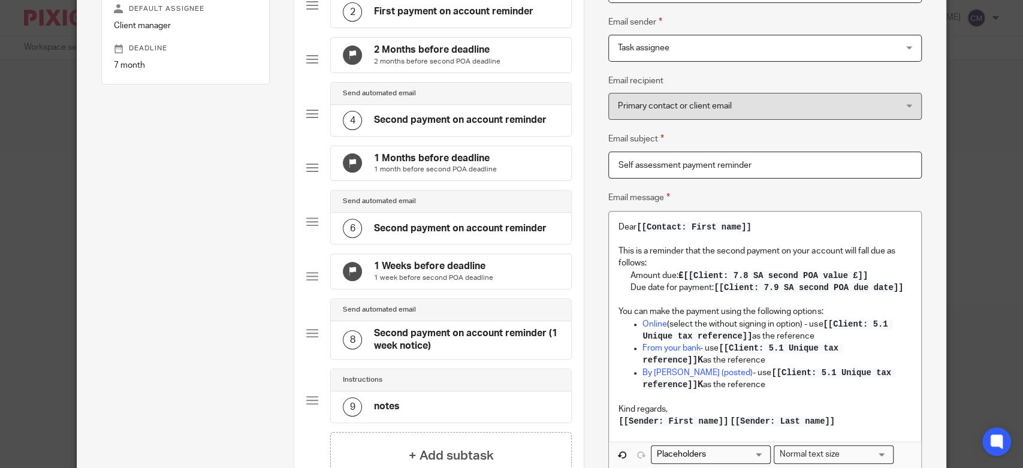
type input "Second payment on account reminder (1 week notice)"
click at [484, 231] on div "6 Second payment on account reminder" at bounding box center [451, 228] width 240 height 31
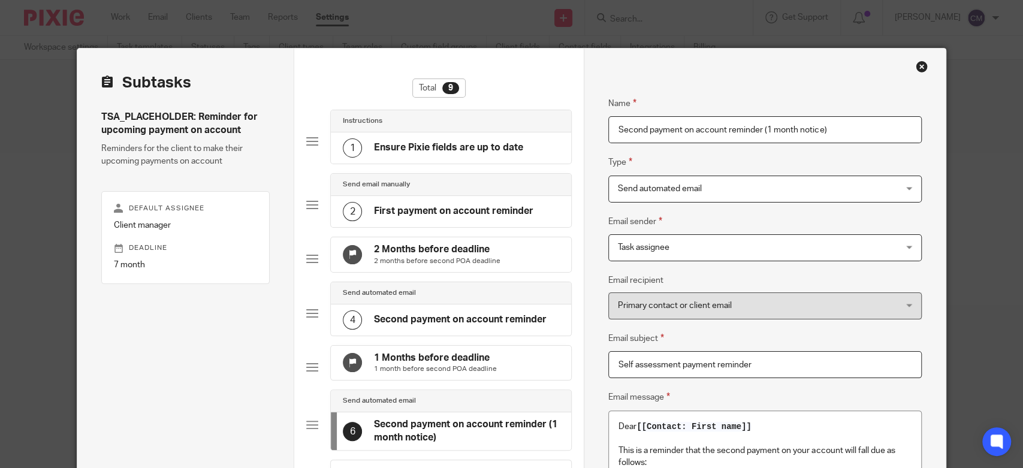
type input "Second payment on account reminder (1 month notice)"
click at [451, 324] on h4 "Second payment on account reminder" at bounding box center [460, 319] width 173 height 13
click at [791, 123] on input "Second payment on account reminder" at bounding box center [764, 129] width 313 height 27
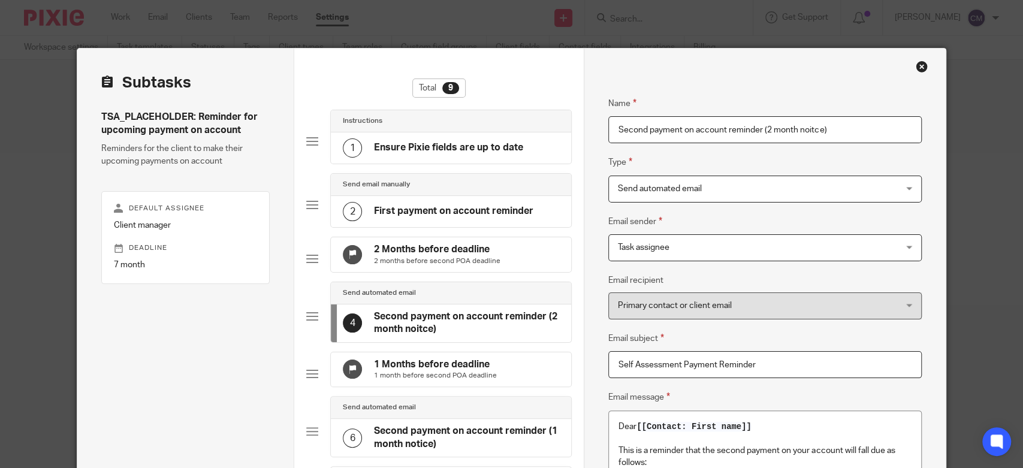
click at [805, 128] on input "Second payment on account reminder (2 month noitce)" at bounding box center [764, 129] width 313 height 27
type input "Second payment on account reminder (2 month notice)"
click at [584, 339] on div "Name Ensure Pixie fields are up to date Type Instructions Instructions Instruct…" at bounding box center [765, 436] width 362 height 775
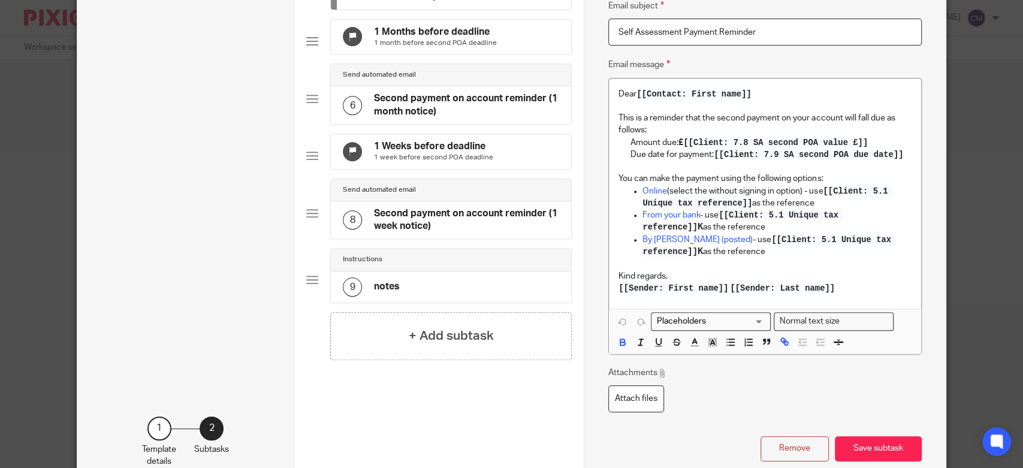
scroll to position [399, 0]
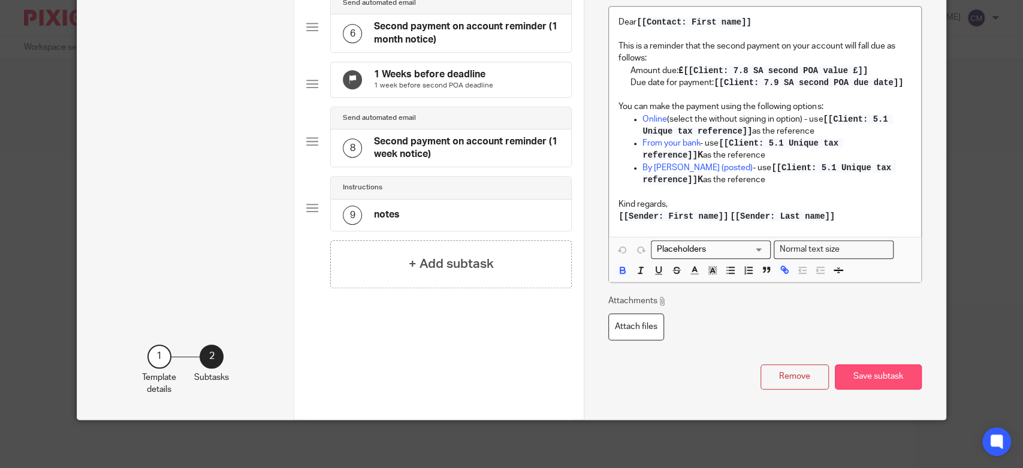
click at [865, 368] on button "Save subtask" at bounding box center [878, 377] width 87 height 26
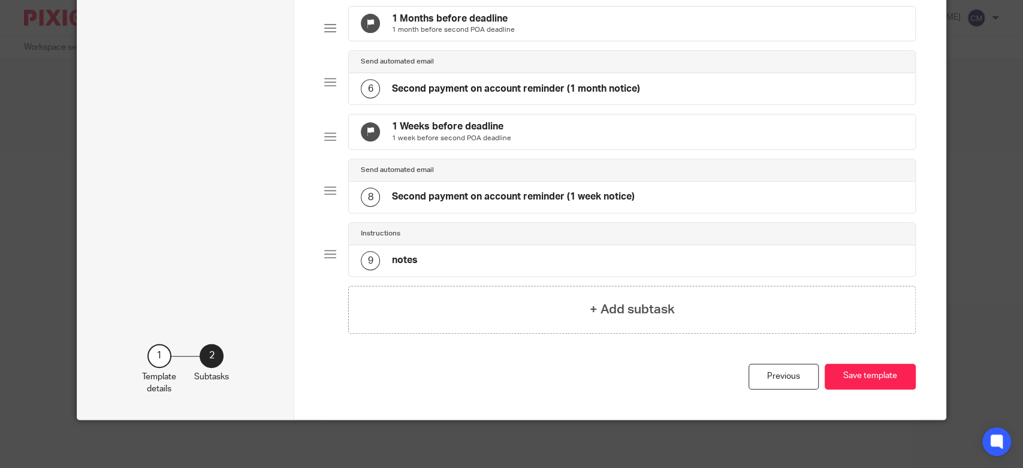
scroll to position [365, 0]
click at [862, 377] on button "Save template" at bounding box center [869, 377] width 91 height 26
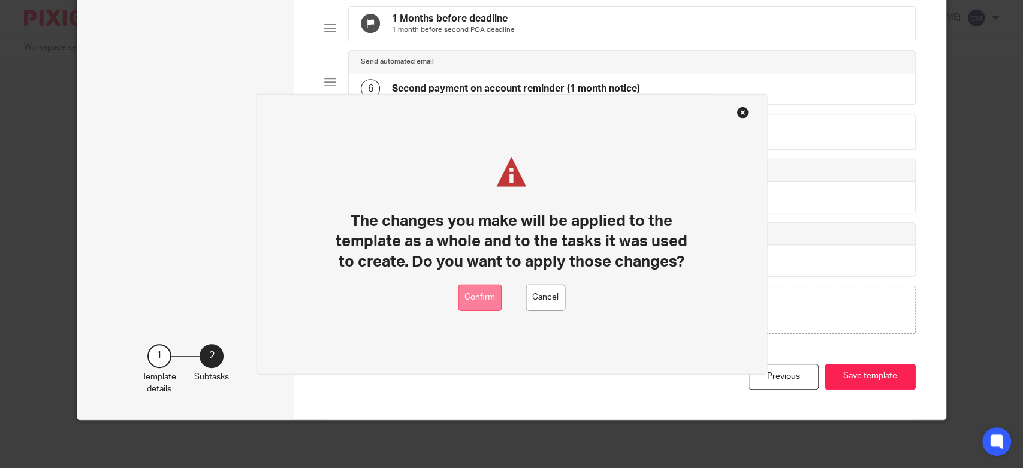
click at [465, 303] on button "Confirm" at bounding box center [480, 297] width 44 height 27
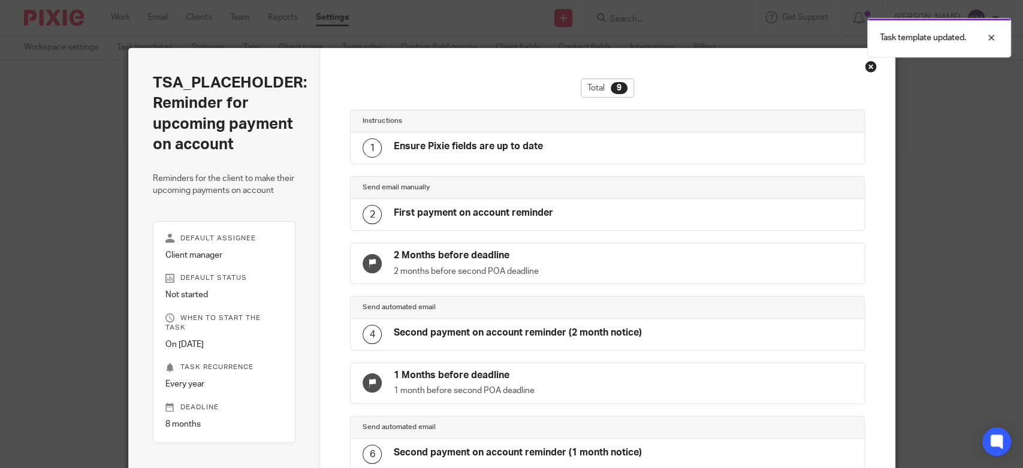
scroll to position [307, 0]
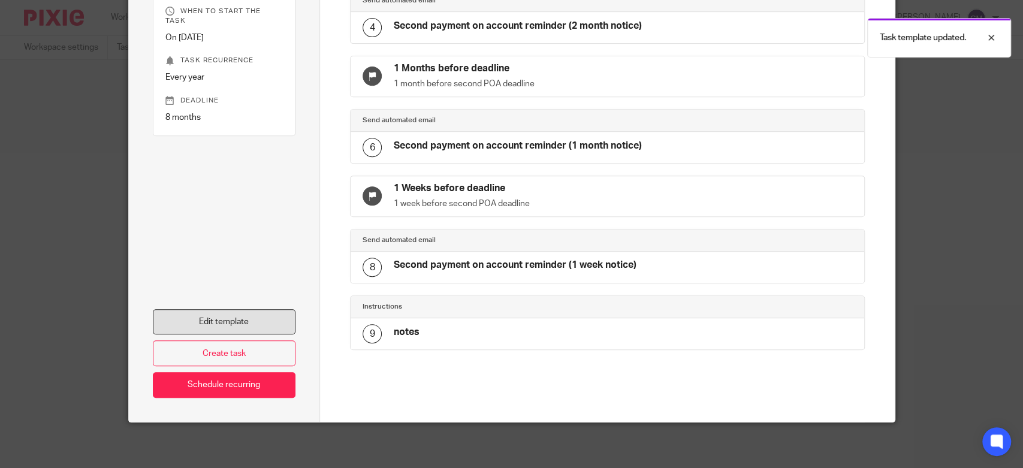
click at [264, 316] on link "Edit template" at bounding box center [224, 322] width 143 height 26
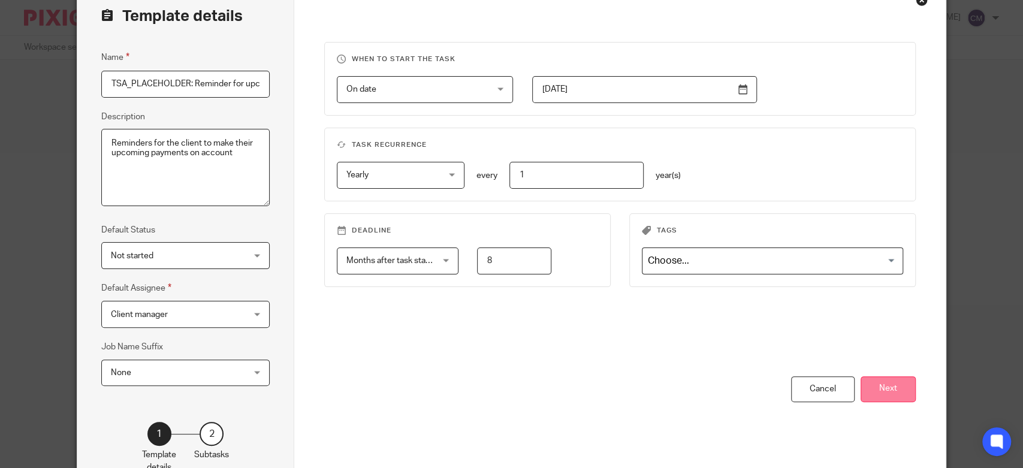
click at [863, 385] on button "Next" at bounding box center [887, 389] width 55 height 26
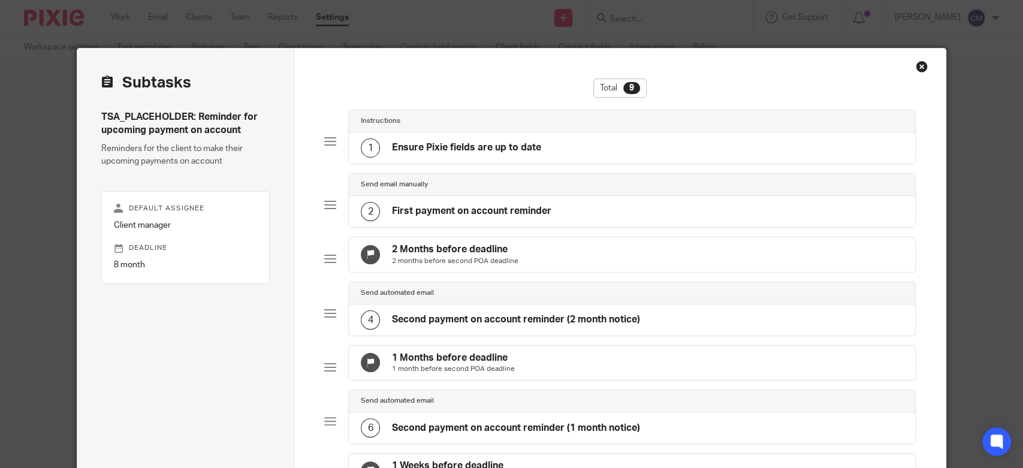
scroll to position [67, 0]
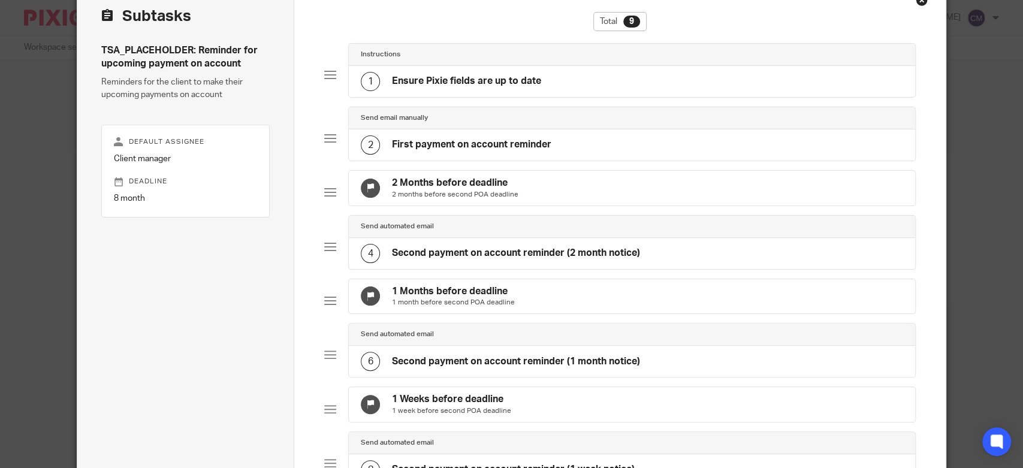
click at [427, 123] on div "Send email manually" at bounding box center [632, 118] width 566 height 22
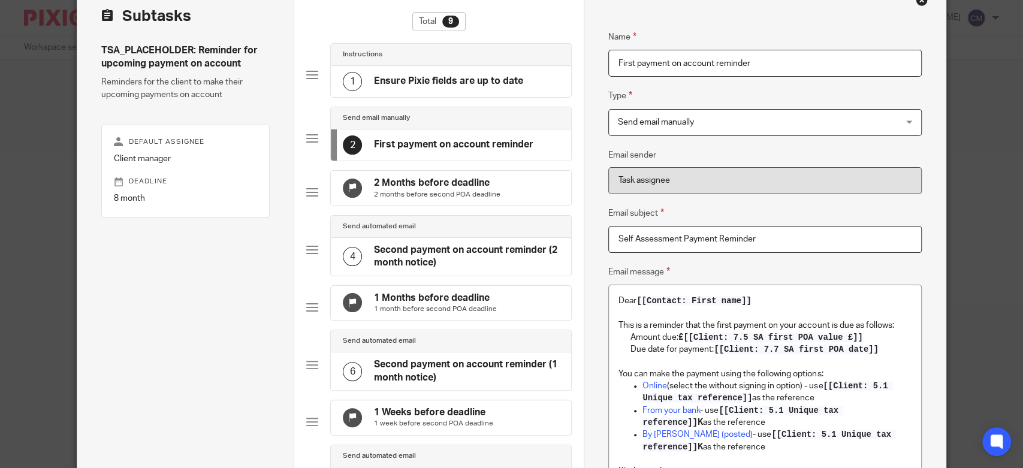
scroll to position [133, 0]
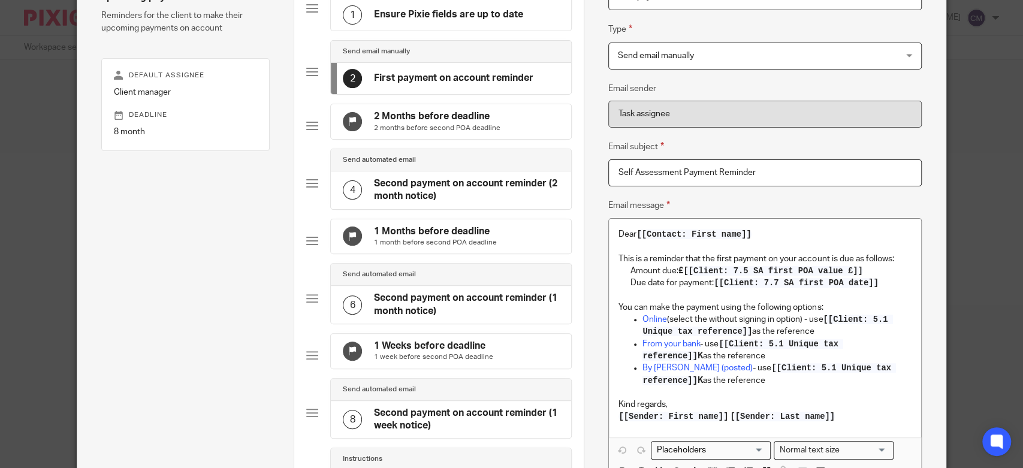
click at [242, 204] on div "TSA_PLACEHOLDER: Reminder for upcoming payment on account Reminders for the cli…" at bounding box center [185, 249] width 168 height 542
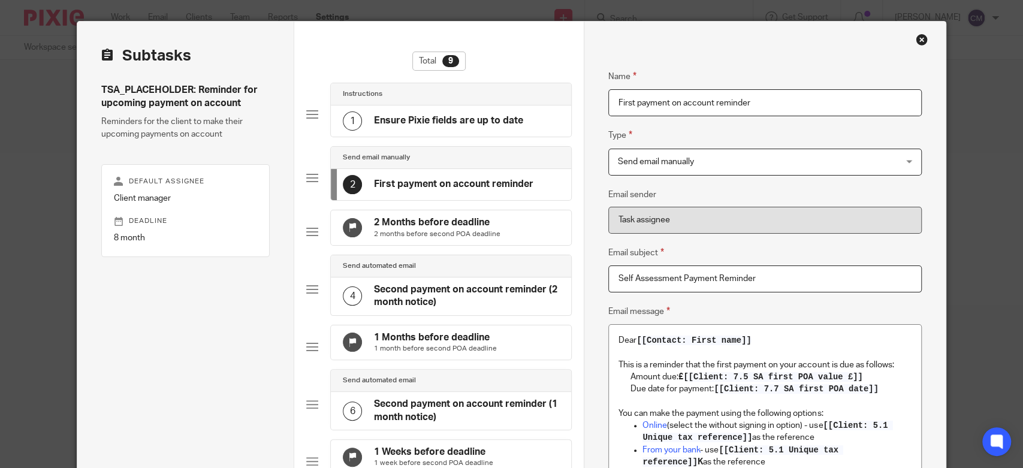
scroll to position [0, 0]
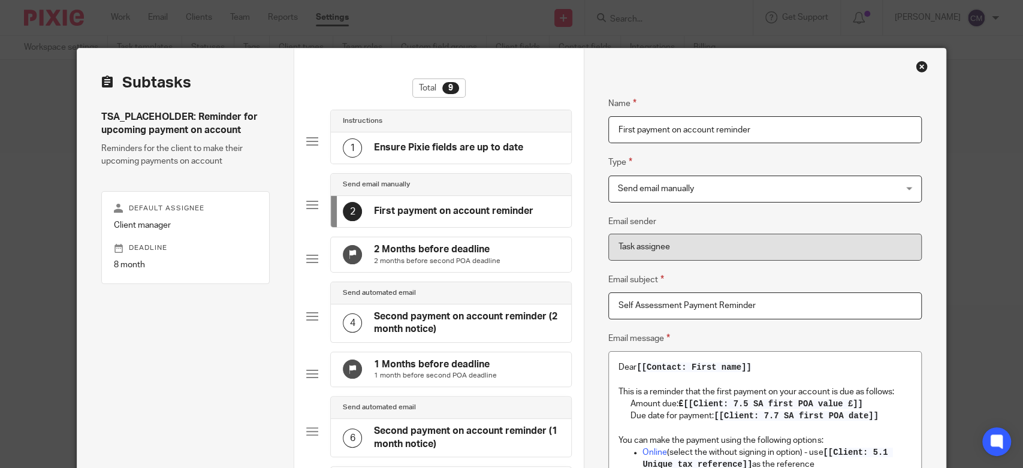
click at [271, 307] on div "Subtasks TSA_PLACEHOLDER: Reminder for upcoming payment on account Reminders fo…" at bounding box center [185, 401] width 217 height 704
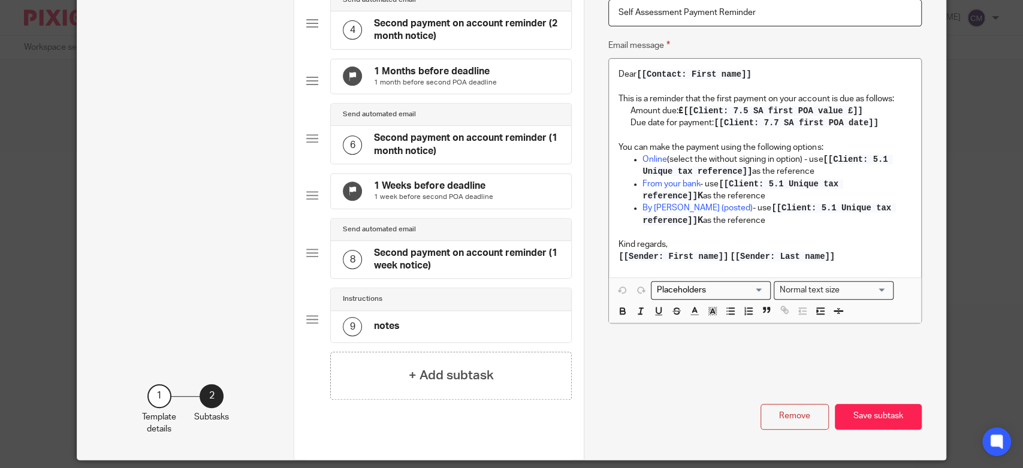
scroll to position [360, 0]
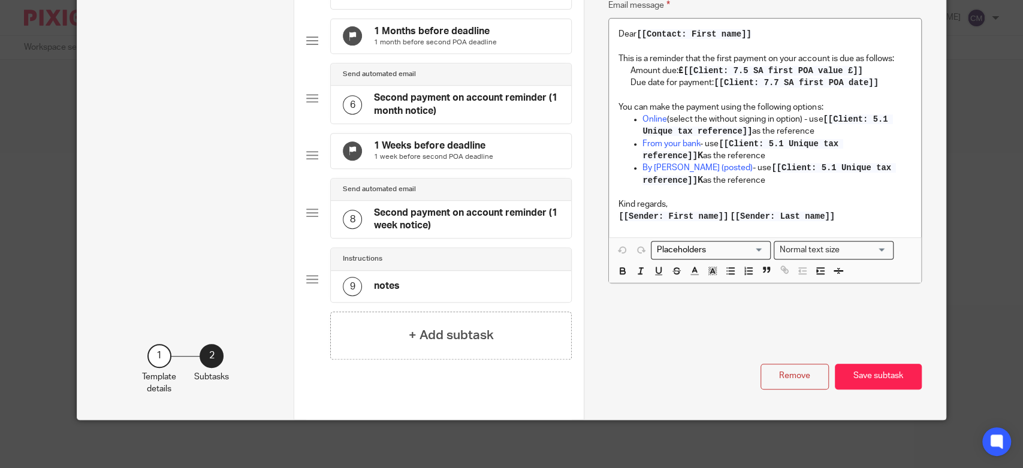
click at [503, 268] on div "Instructions" at bounding box center [451, 259] width 240 height 22
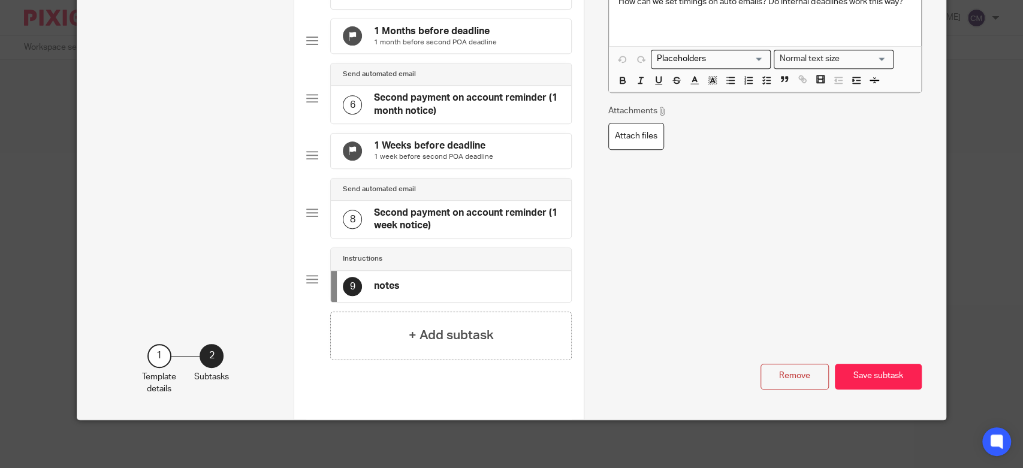
scroll to position [93, 0]
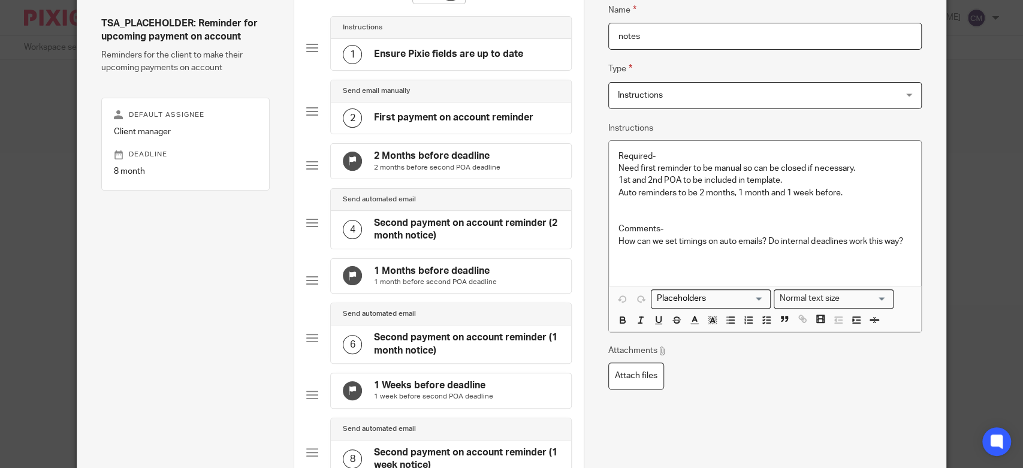
click at [901, 239] on p "How can we set timings on auto emails? Do internal deadlines work this way?" at bounding box center [764, 241] width 293 height 12
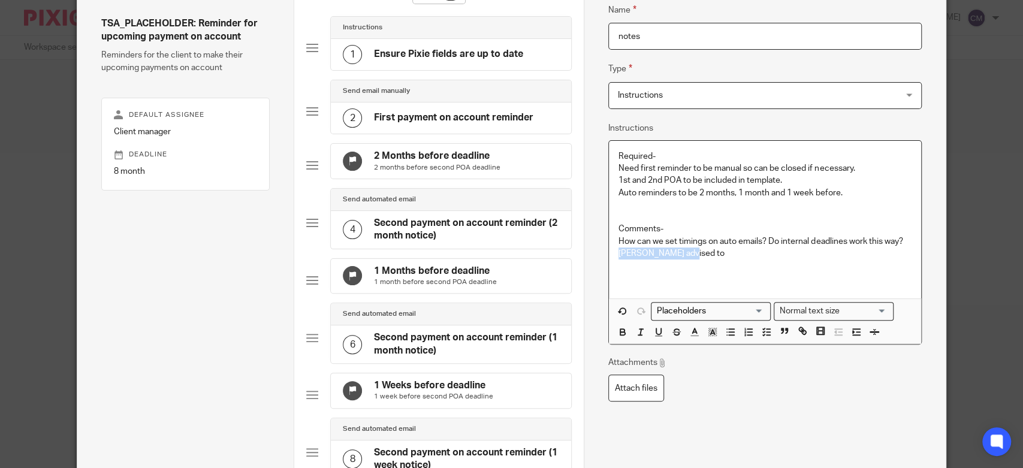
drag, startPoint x: 676, startPoint y: 253, endPoint x: 615, endPoint y: 252, distance: 61.1
click at [618, 252] on p "How can we set timings on auto emails? Do internal deadlines work this way? Pix…" at bounding box center [764, 247] width 293 height 25
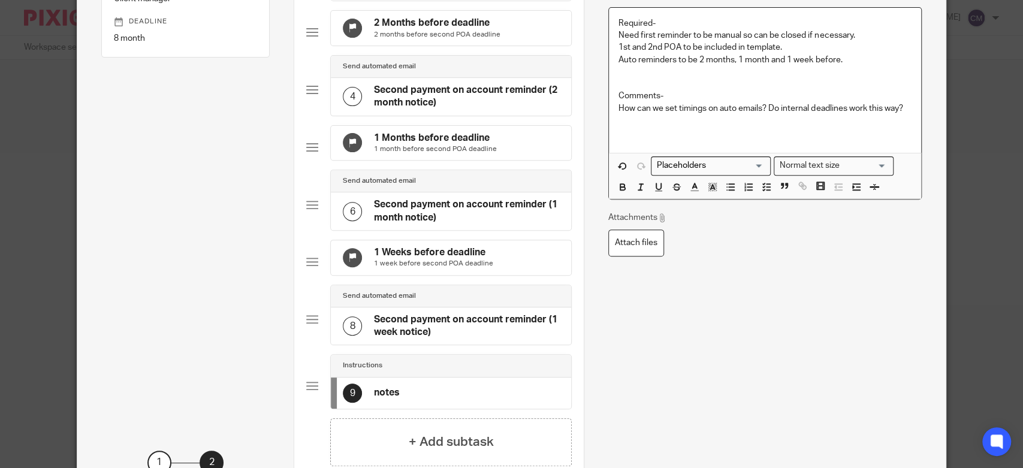
scroll to position [360, 0]
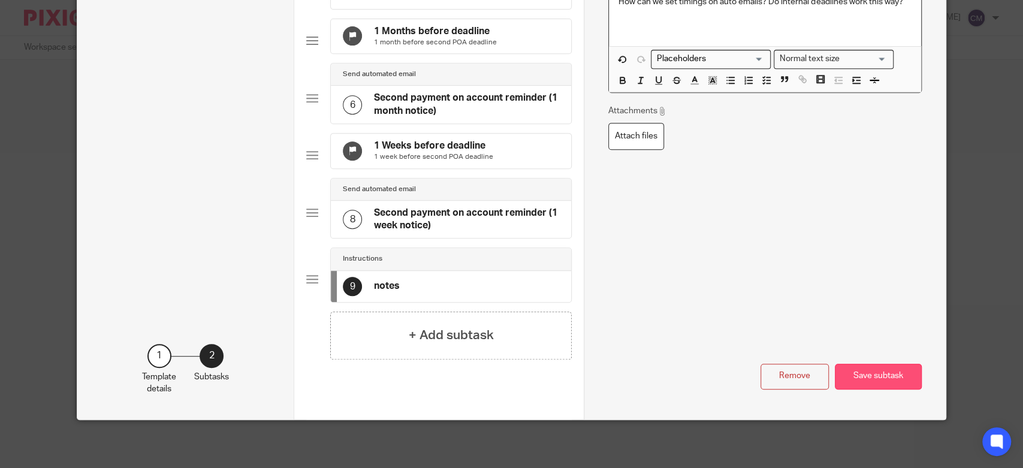
click at [887, 377] on button "Save subtask" at bounding box center [878, 377] width 87 height 26
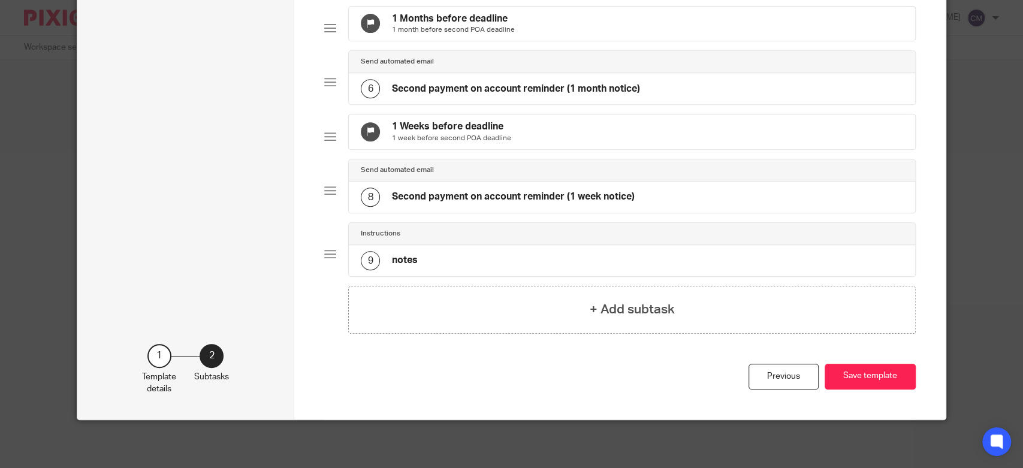
click at [887, 377] on button "Save template" at bounding box center [869, 377] width 91 height 26
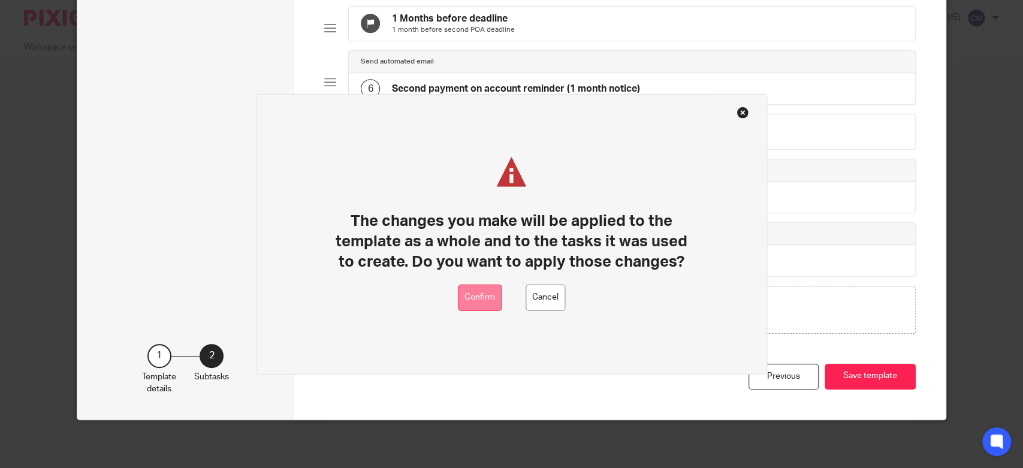
click at [475, 301] on button "Confirm" at bounding box center [480, 297] width 44 height 27
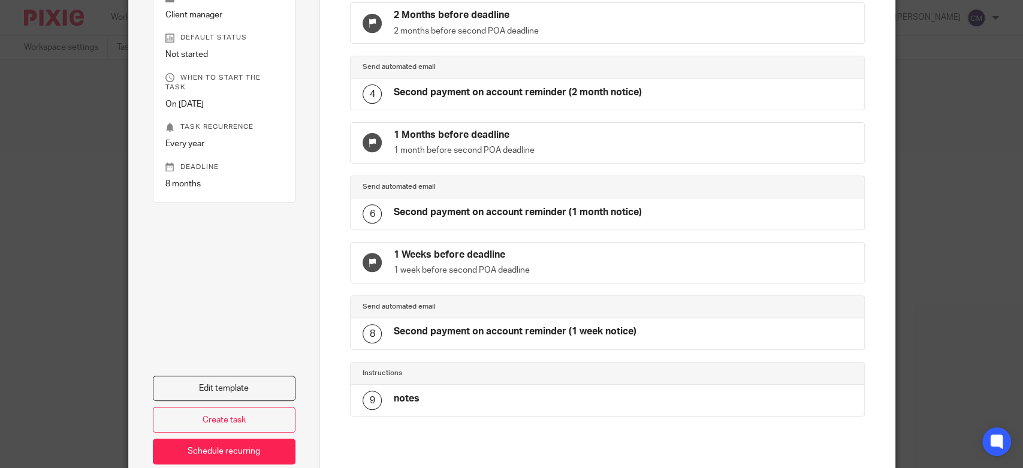
scroll to position [307, 0]
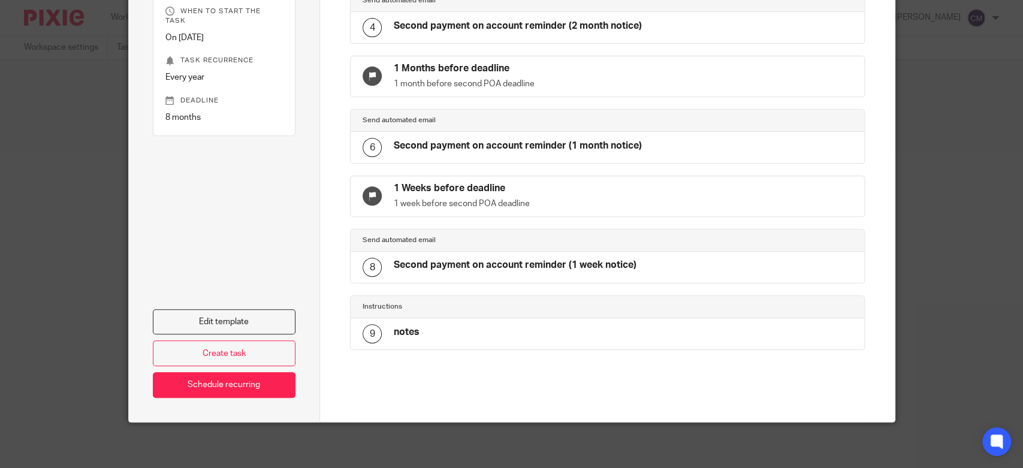
click at [566, 392] on div at bounding box center [607, 407] width 515 height 30
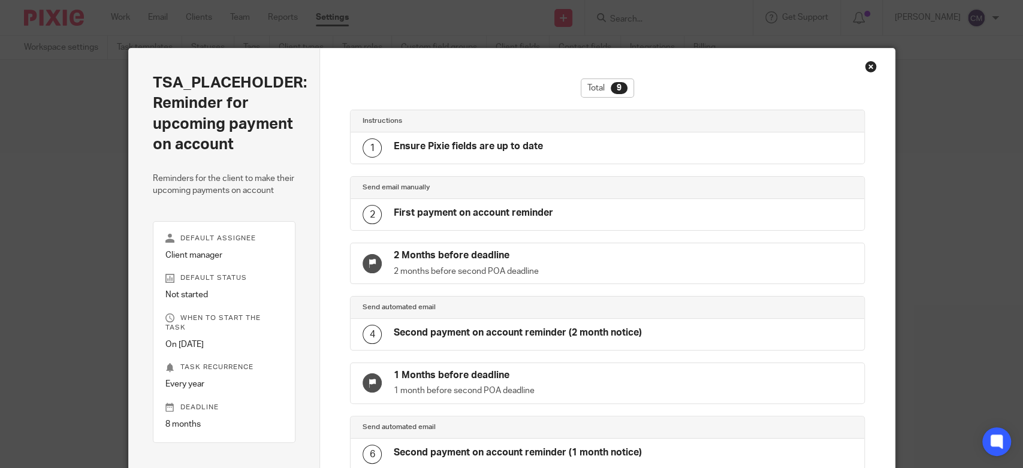
click at [320, 85] on div "Total 9 Instructions 1 Ensure Pixie fields are up to date Send email manually 2…" at bounding box center [607, 389] width 575 height 680
click at [331, 151] on div "Total 9 Instructions 1 Ensure Pixie fields are up to date Send email manually 2…" at bounding box center [607, 389] width 575 height 680
click at [866, 65] on div "Close this dialog window" at bounding box center [871, 67] width 12 height 12
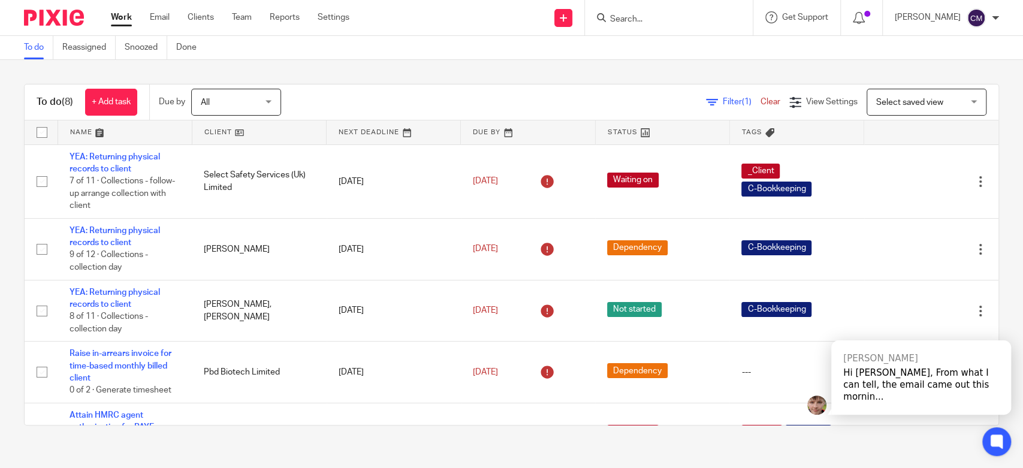
click at [697, 22] on input "Search" at bounding box center [663, 19] width 108 height 11
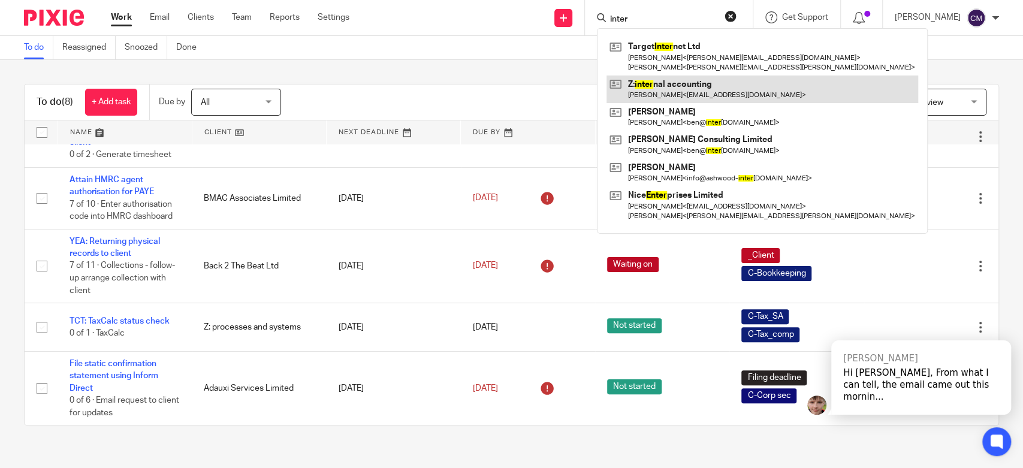
type input "inter"
click at [667, 95] on link at bounding box center [762, 89] width 312 height 28
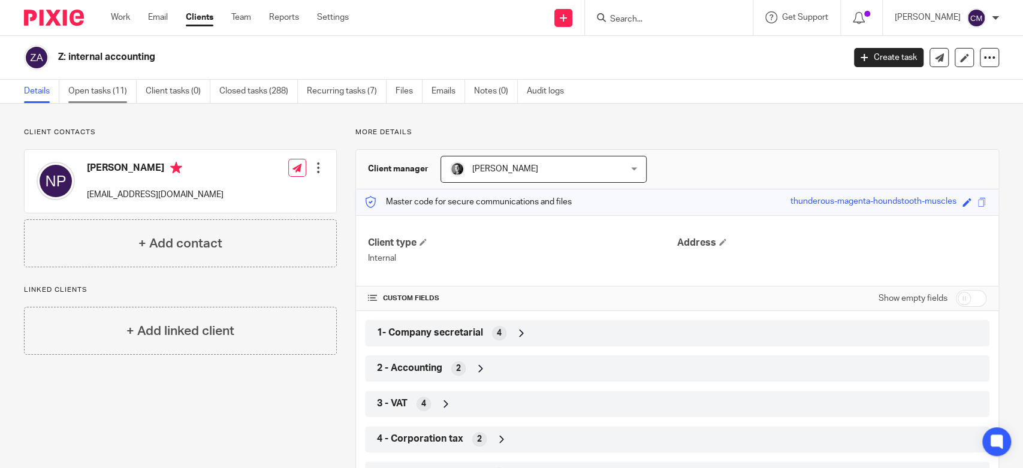
click at [74, 90] on link "Open tasks (11)" at bounding box center [102, 91] width 68 height 23
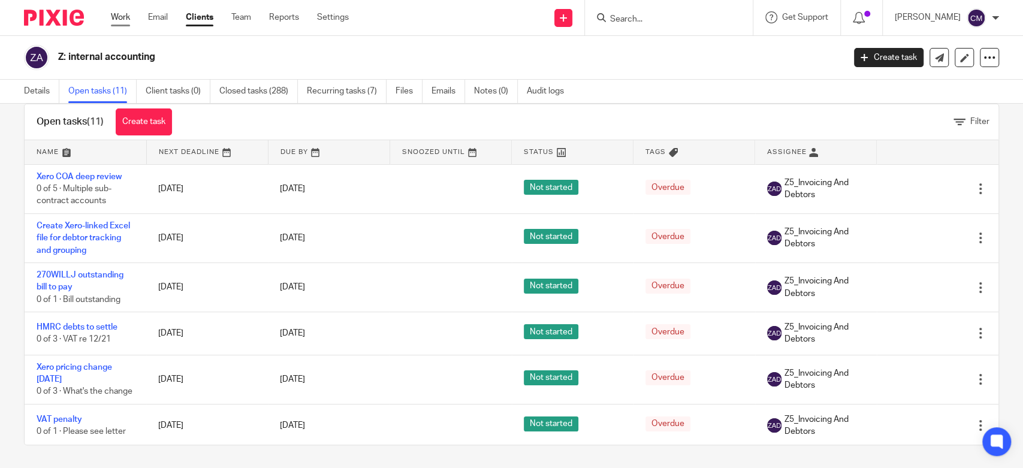
click at [120, 20] on link "Work" at bounding box center [120, 17] width 19 height 12
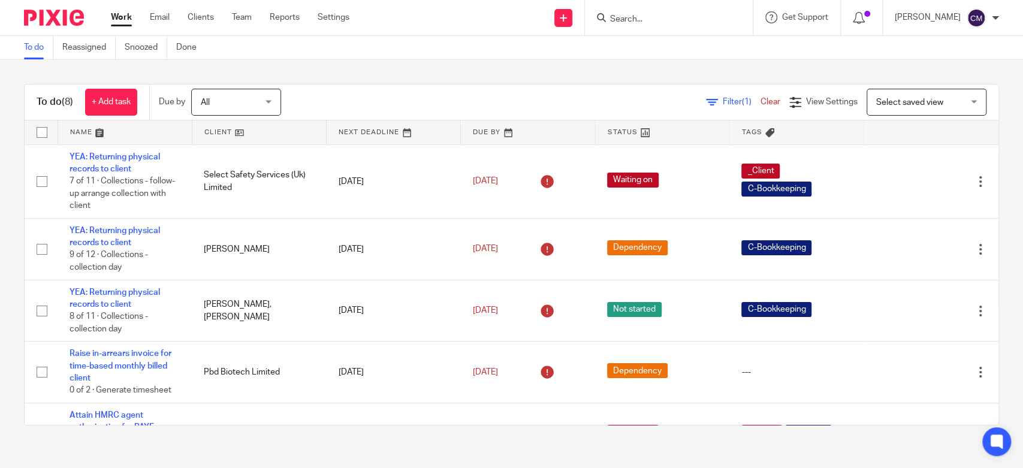
click at [663, 18] on input "Search" at bounding box center [663, 19] width 108 height 11
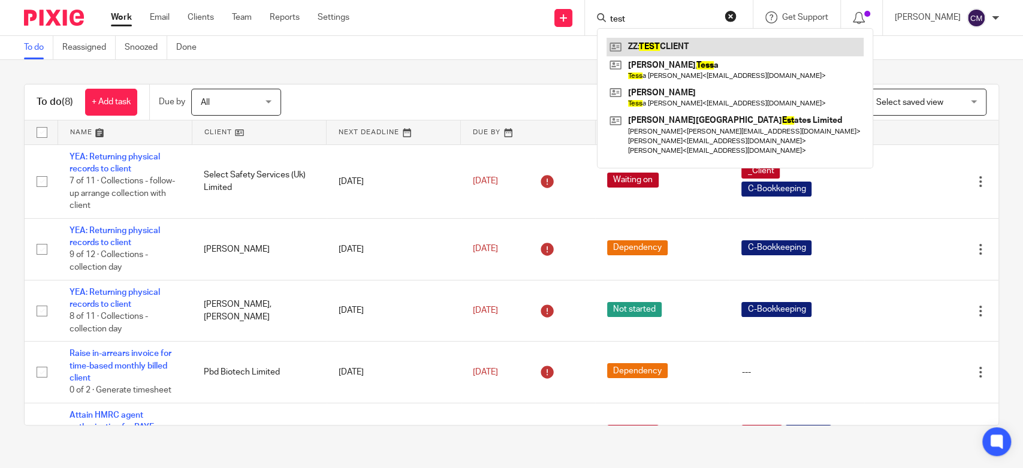
type input "test"
click at [658, 50] on link at bounding box center [734, 47] width 257 height 18
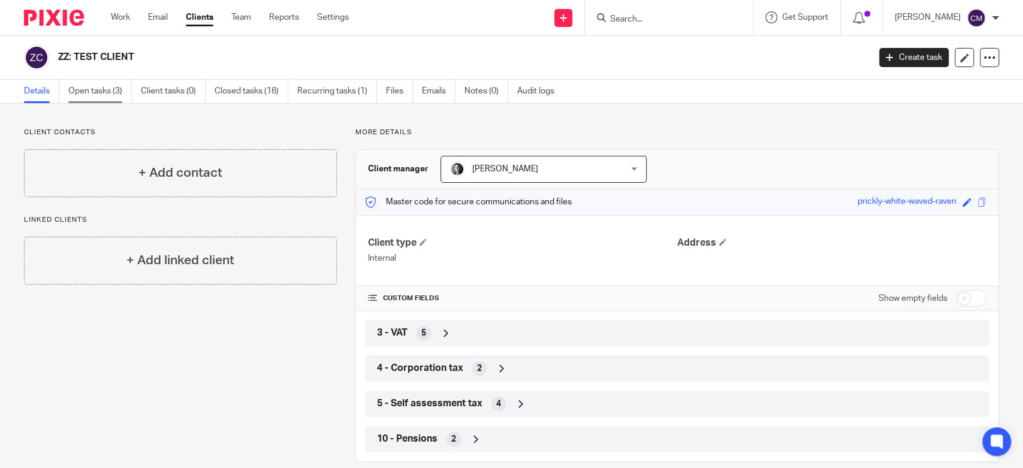
click at [79, 94] on link "Open tasks (3)" at bounding box center [100, 91] width 64 height 23
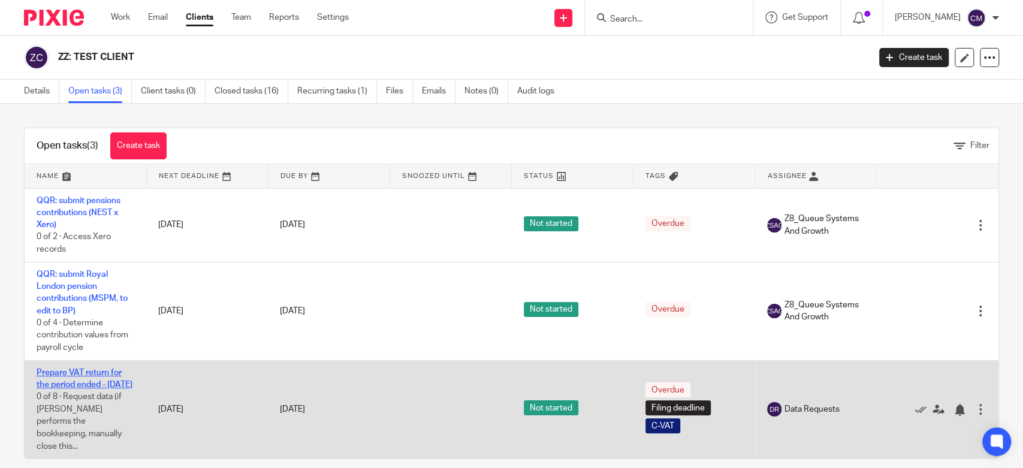
click at [91, 380] on link "Prepare VAT return for the period ended - [DATE]" at bounding box center [85, 378] width 96 height 20
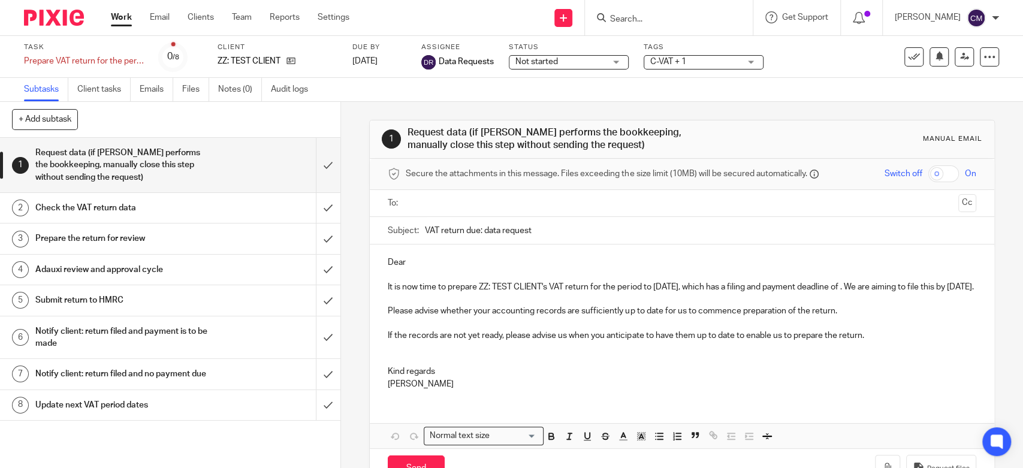
click at [177, 215] on h1 "Check the VAT return data" at bounding box center [124, 208] width 179 height 18
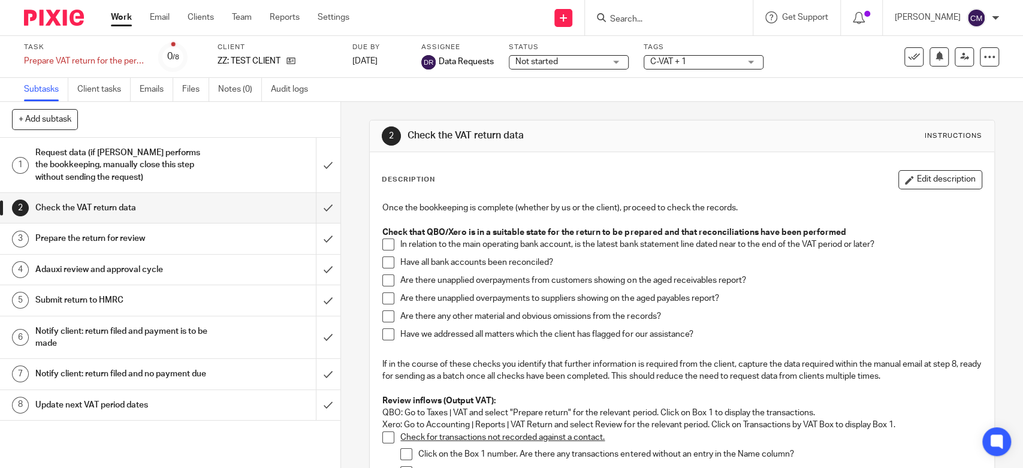
click at [177, 235] on h1 "Prepare the return for review" at bounding box center [124, 238] width 179 height 18
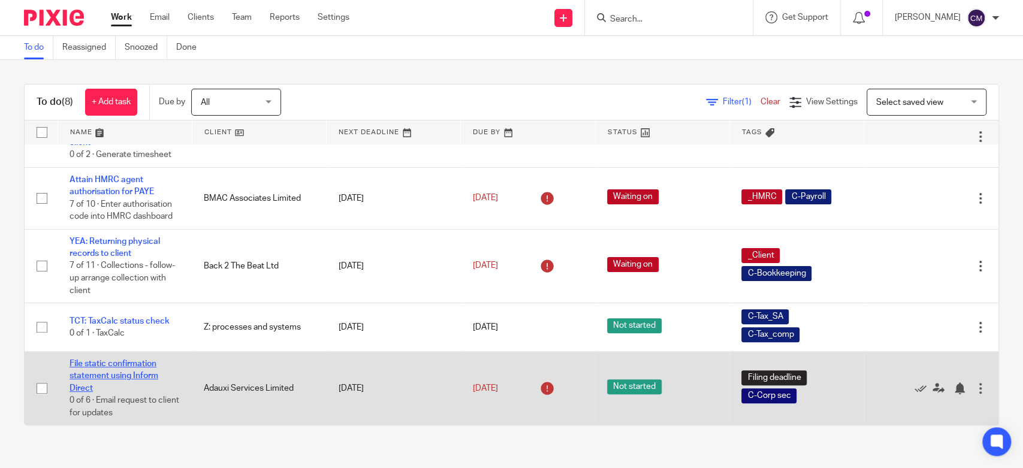
scroll to position [171, 0]
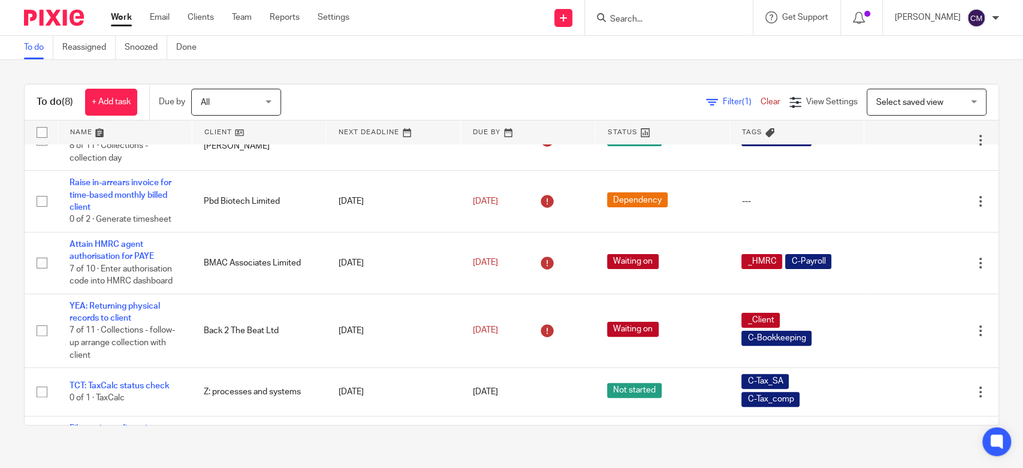
click at [11, 301] on div "To do (8) + Add task Due by All All [DATE] [DATE] This week Next week This mont…" at bounding box center [511, 254] width 1023 height 389
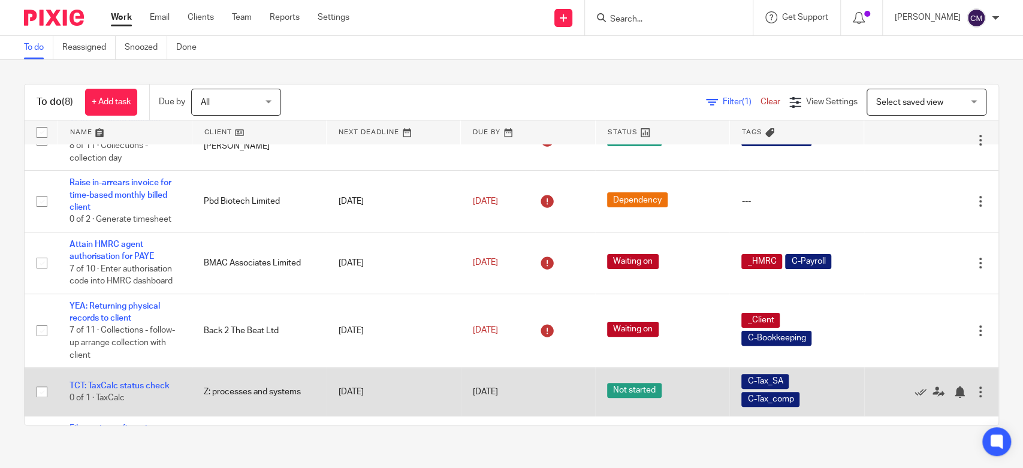
scroll to position [237, 0]
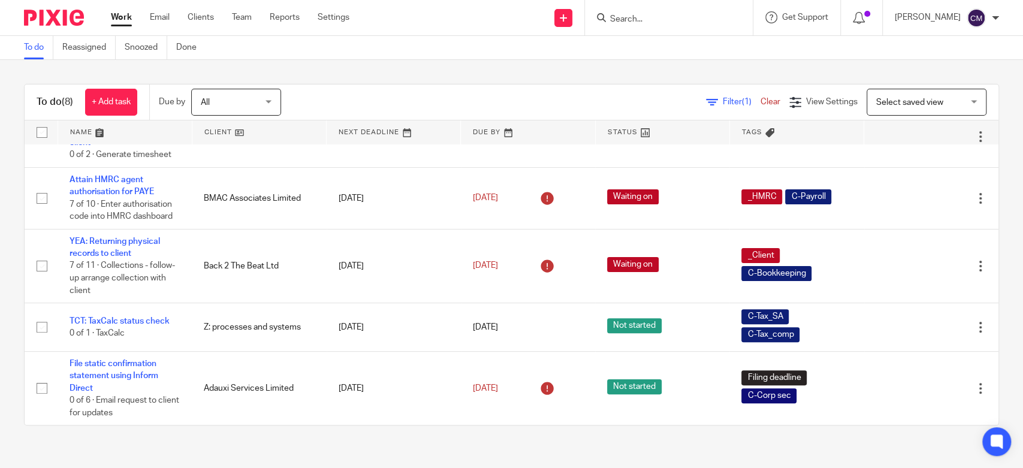
click at [10, 341] on div "To do (8) + Add task Due by All All Today Tomorrow This week Next week This mon…" at bounding box center [511, 254] width 1023 height 389
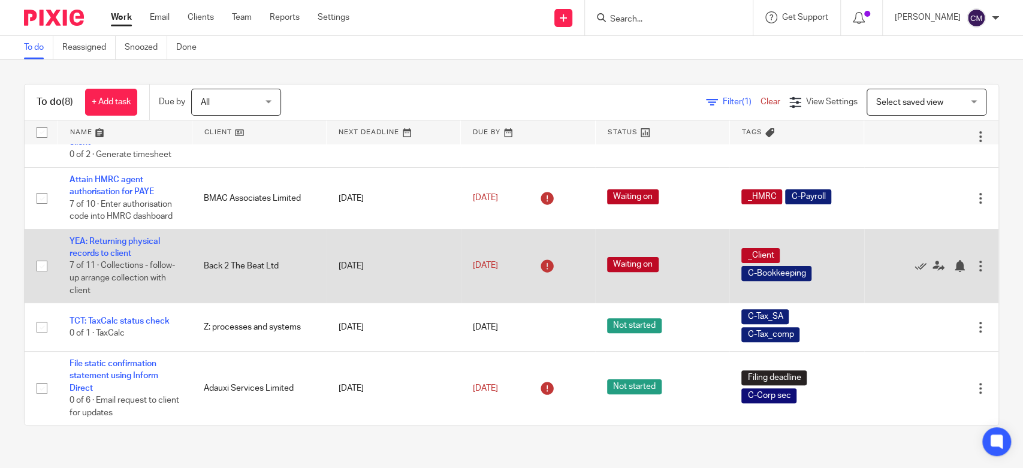
scroll to position [0, 0]
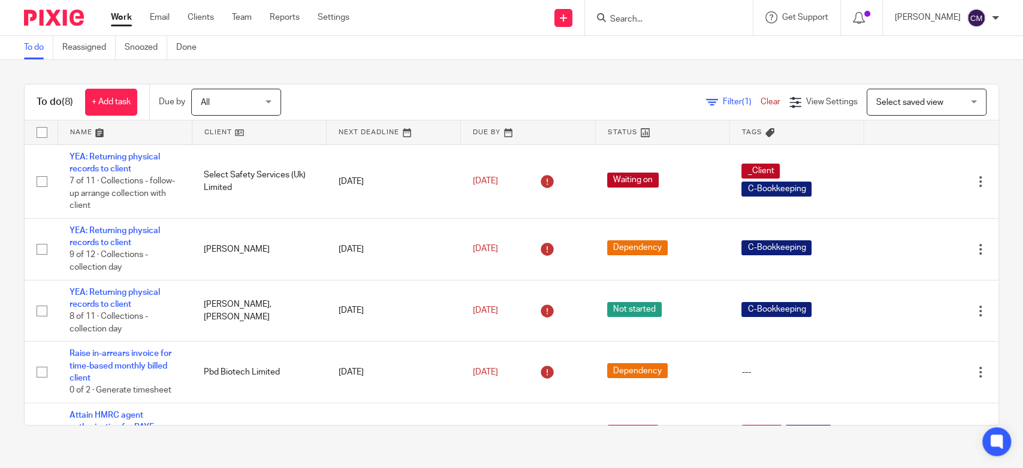
click at [341, 77] on div "To do (8) + Add task Due by All All Today Tomorrow This week Next week This mon…" at bounding box center [511, 254] width 1023 height 389
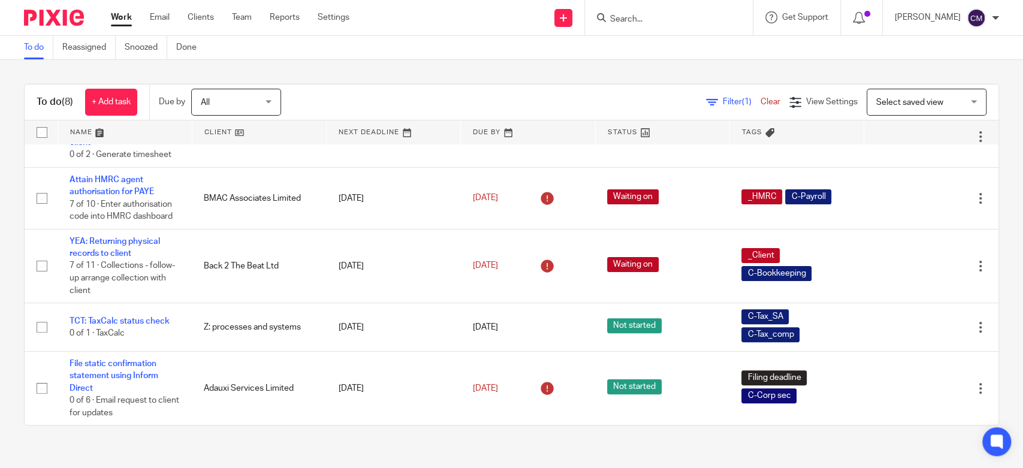
click at [2, 306] on div "To do (8) + Add task Due by All All Today Tomorrow This week Next week This mon…" at bounding box center [511, 254] width 1023 height 389
click at [863, 18] on icon at bounding box center [859, 18] width 12 height 12
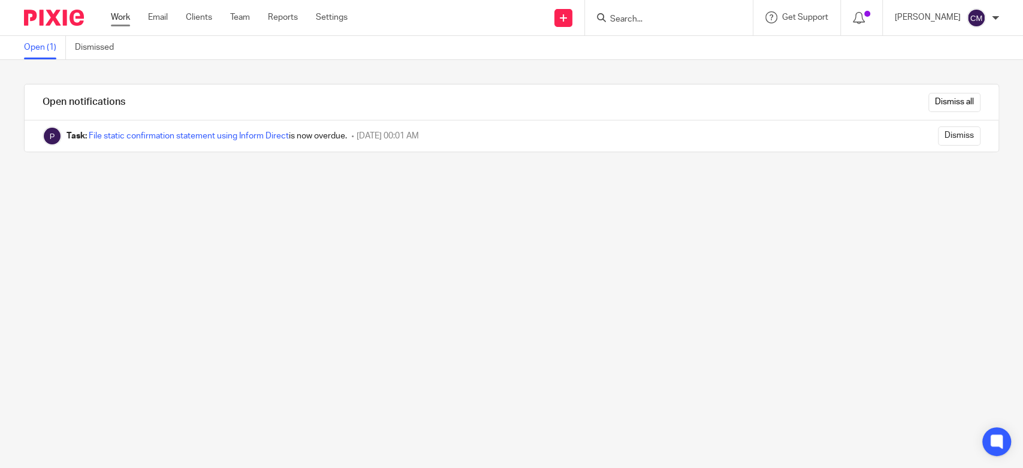
click at [111, 22] on link "Work" at bounding box center [120, 17] width 19 height 12
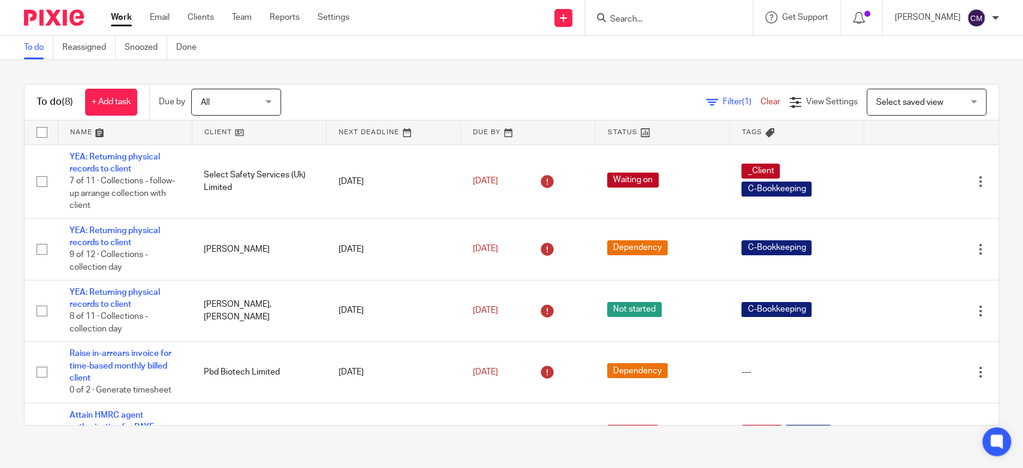
click at [705, 17] on input "Search" at bounding box center [663, 19] width 108 height 11
type input "n"
click at [853, 22] on div at bounding box center [862, 17] width 42 height 35
click at [854, 19] on icon at bounding box center [859, 18] width 12 height 12
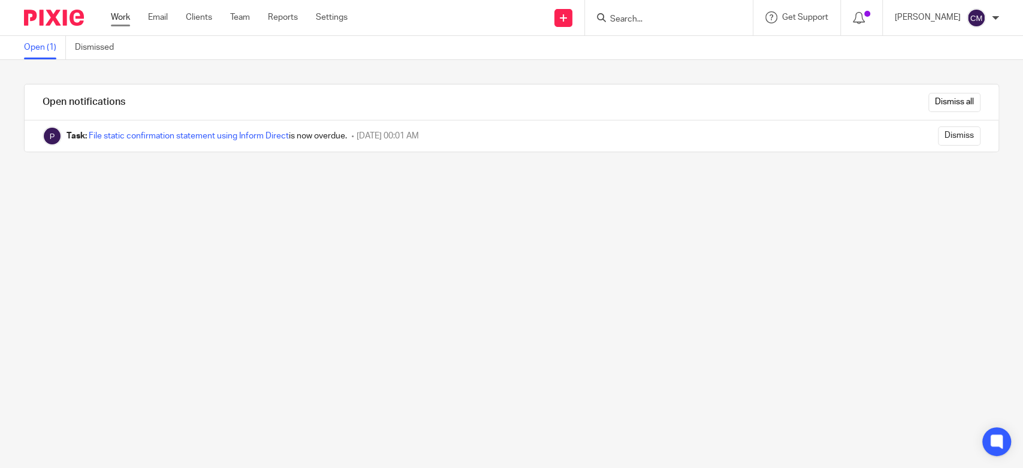
click at [126, 16] on link "Work" at bounding box center [120, 17] width 19 height 12
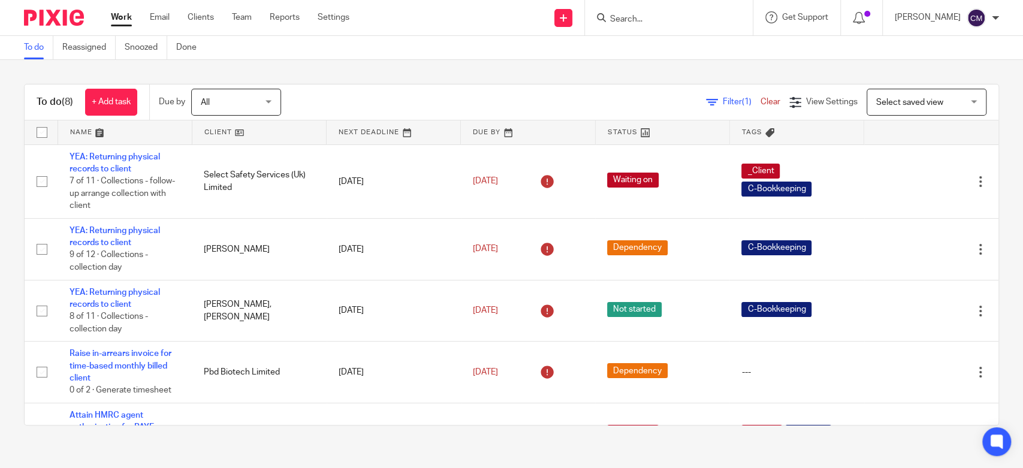
click at [738, 454] on main "To do Reassigned Snoozed Done To do (8) + Add task Due by All All [DATE] [DATE]…" at bounding box center [511, 234] width 1023 height 468
click at [737, 449] on main "To do Reassigned Snoozed Done To do (8) + Add task Due by All All [DATE] [DATE]…" at bounding box center [511, 234] width 1023 height 468
click at [744, 445] on div "To do (8) + Add task Due by All All [DATE] [DATE] This week Next week This mont…" at bounding box center [511, 254] width 1023 height 389
click at [748, 445] on div "To do (8) + Add task Due by All All [DATE] [DATE] This week Next week This mont…" at bounding box center [511, 254] width 1023 height 389
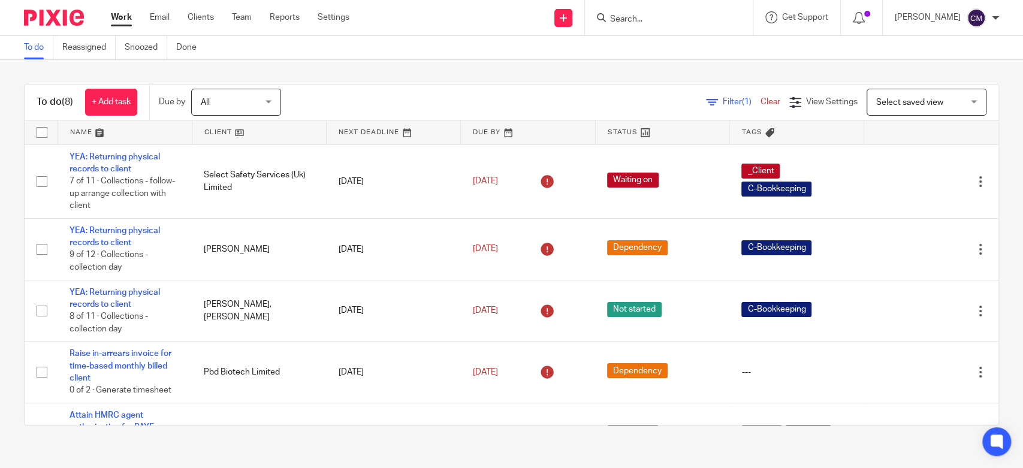
click at [853, 79] on div "To do (8) + Add task Due by All All [DATE] [DATE] This week Next week This mont…" at bounding box center [511, 254] width 1023 height 389
click at [469, 76] on div "To do (8) + Add task Due by All All [DATE] [DATE] This week Next week This mont…" at bounding box center [511, 254] width 1023 height 389
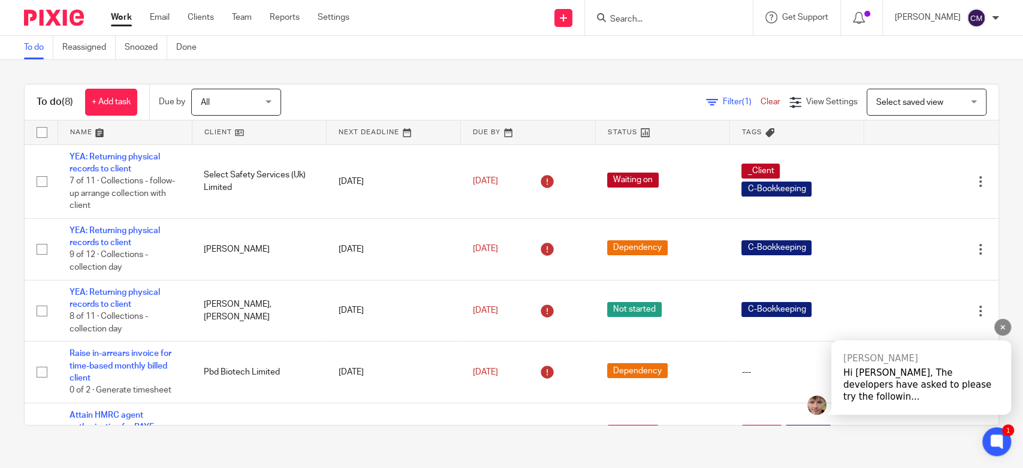
click at [907, 389] on div "Hi [PERSON_NAME], The developers have asked to please try the followin..." at bounding box center [921, 385] width 156 height 36
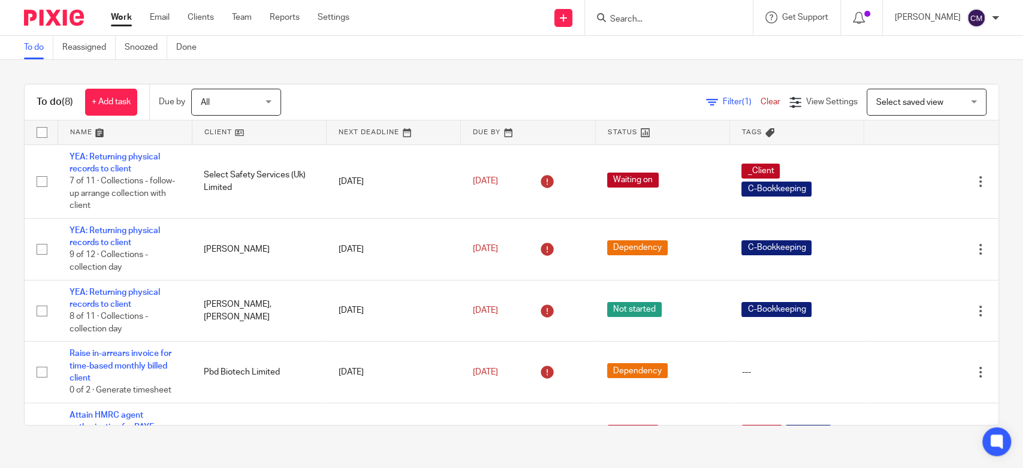
click at [684, 21] on input "Search" at bounding box center [663, 19] width 108 height 11
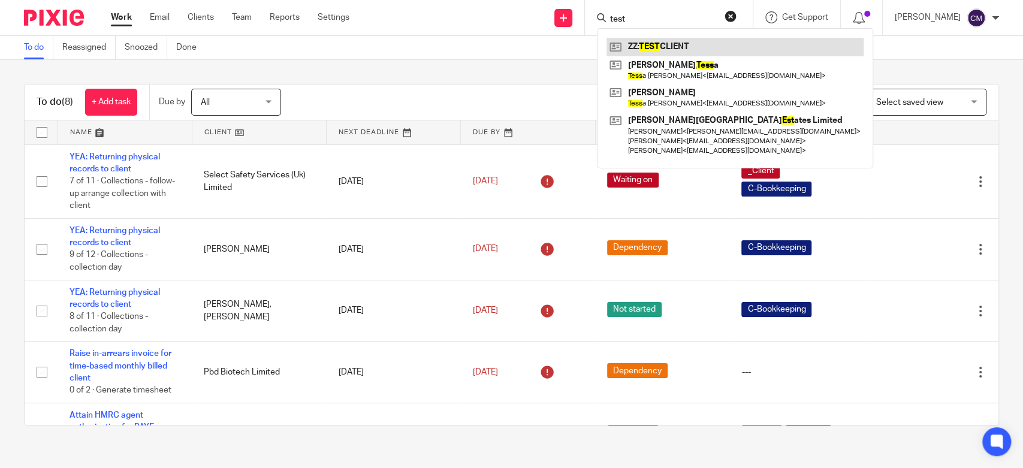
type input "test"
click at [636, 38] on link at bounding box center [734, 47] width 257 height 18
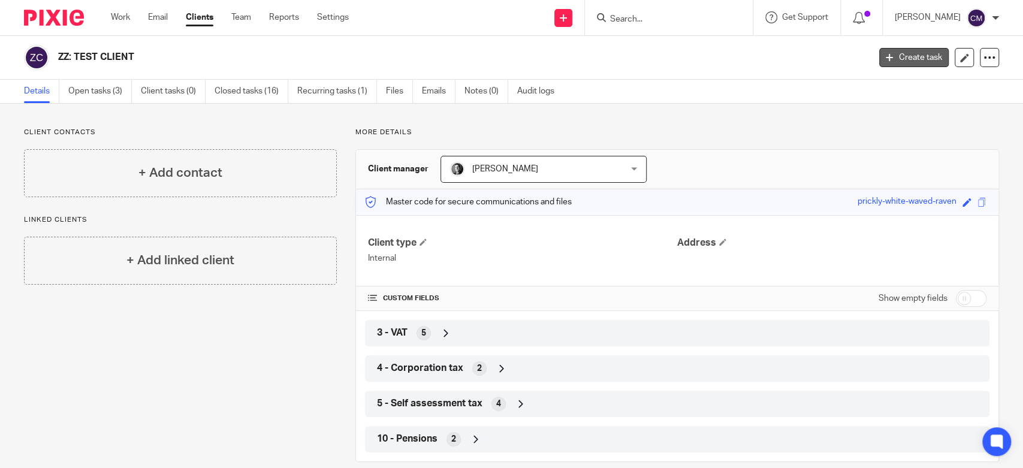
click at [902, 57] on link "Create task" at bounding box center [914, 57] width 70 height 19
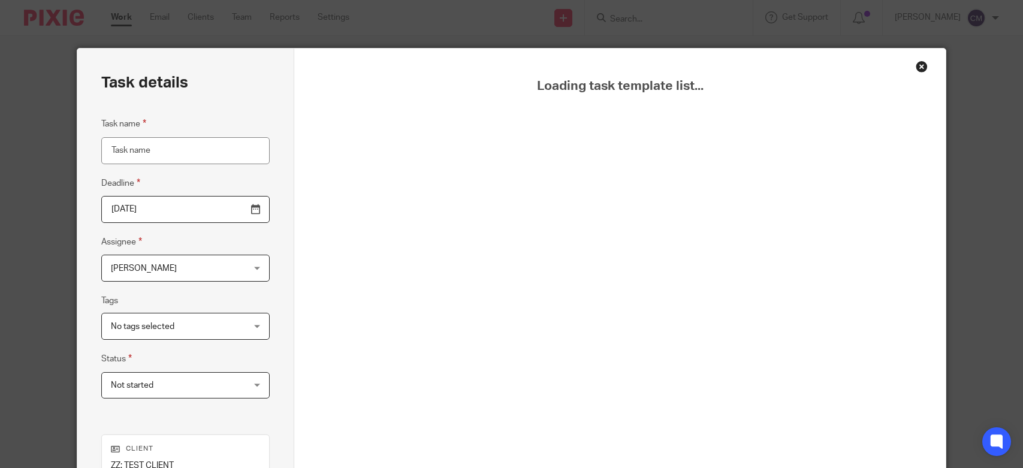
click at [197, 157] on input "Task name" at bounding box center [185, 150] width 168 height 27
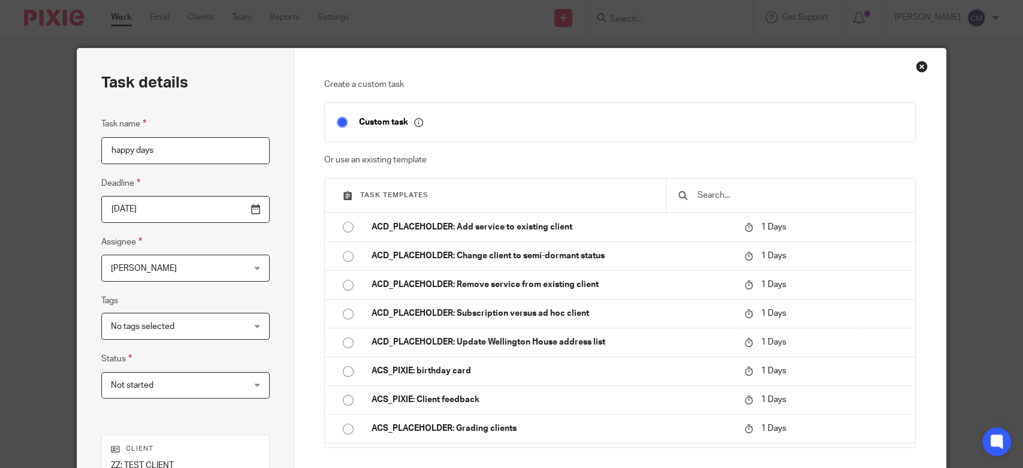
type input "happy days"
click at [270, 192] on div "Task details Task name happy days Deadline [DATE] Assignee [PERSON_NAME] [PERSO…" at bounding box center [185, 334] width 217 height 571
click at [254, 210] on input "2025-09-24" at bounding box center [185, 209] width 168 height 27
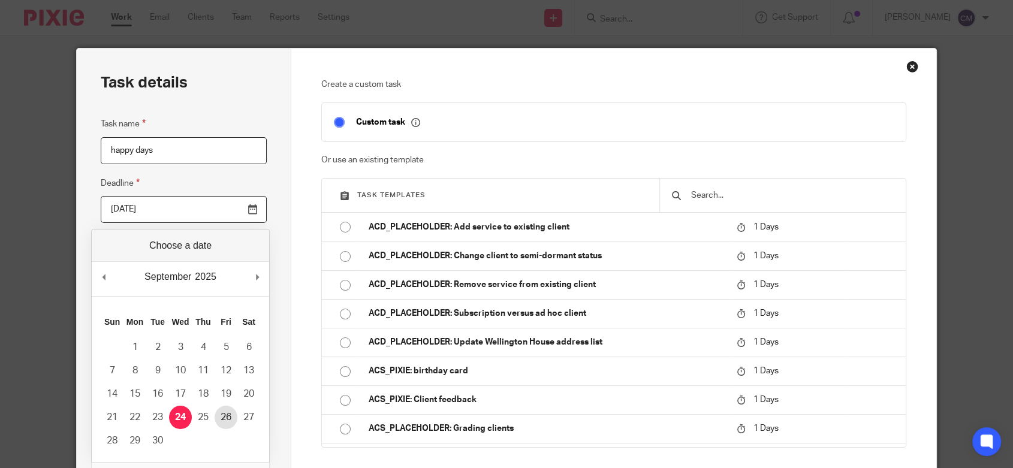
type input "2025-09-26"
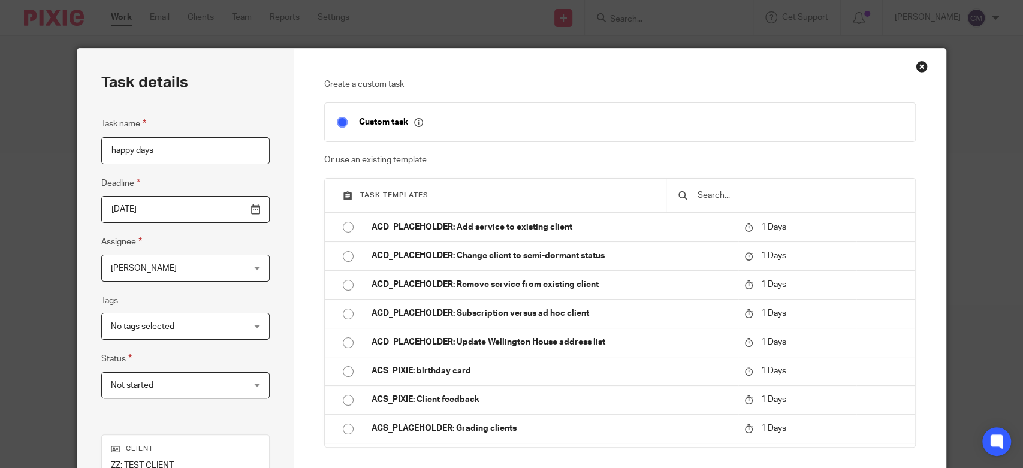
type input "charmaine@adauxi.com"
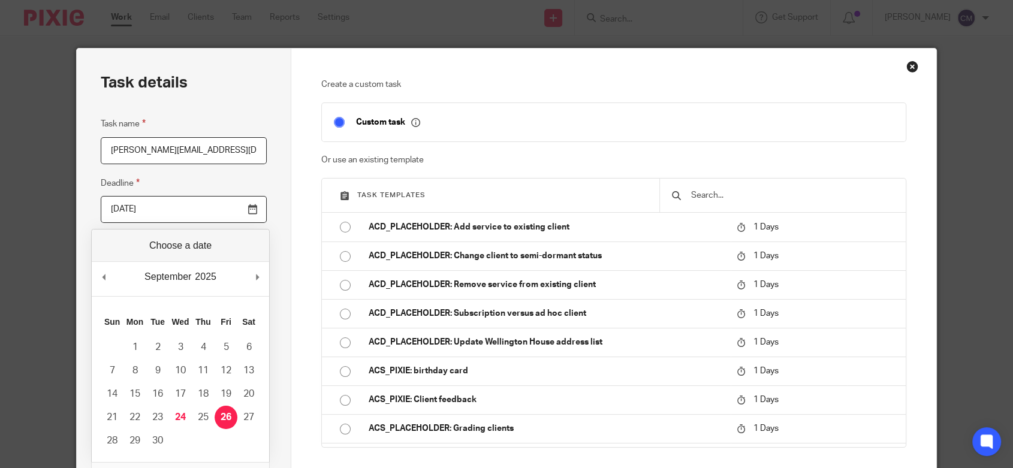
click at [249, 81] on div "Task details Task name charmaine@adauxi.com Deadline 2025-09-26 Assignee Charma…" at bounding box center [184, 334] width 215 height 571
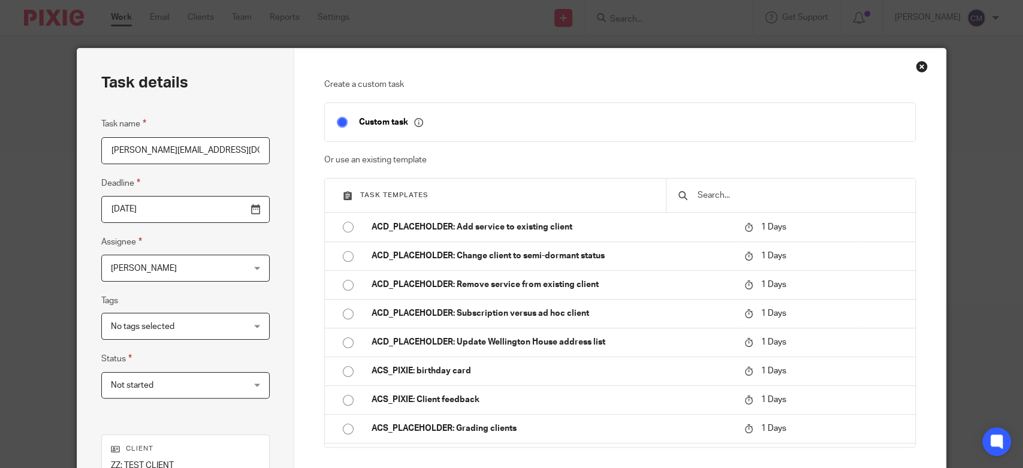
click at [916, 70] on div "Close this dialog window" at bounding box center [922, 67] width 12 height 12
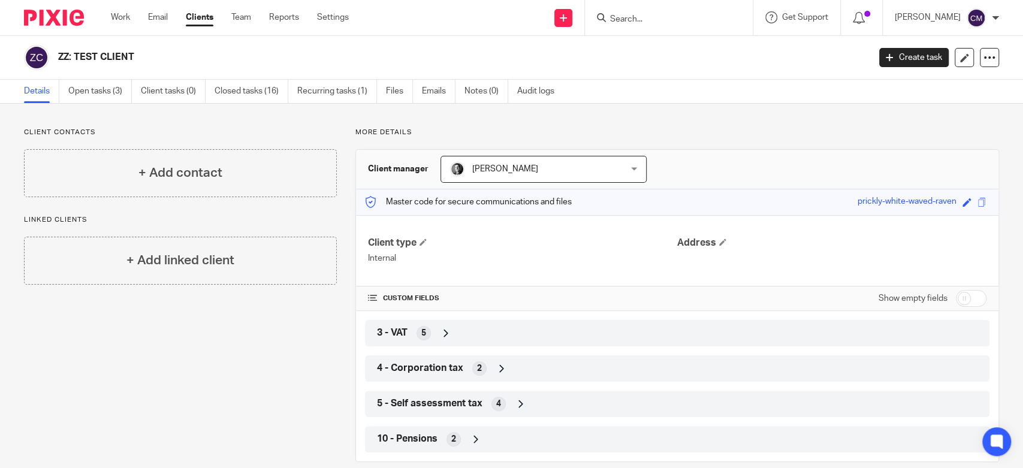
click at [642, 18] on input "Search" at bounding box center [663, 19] width 108 height 11
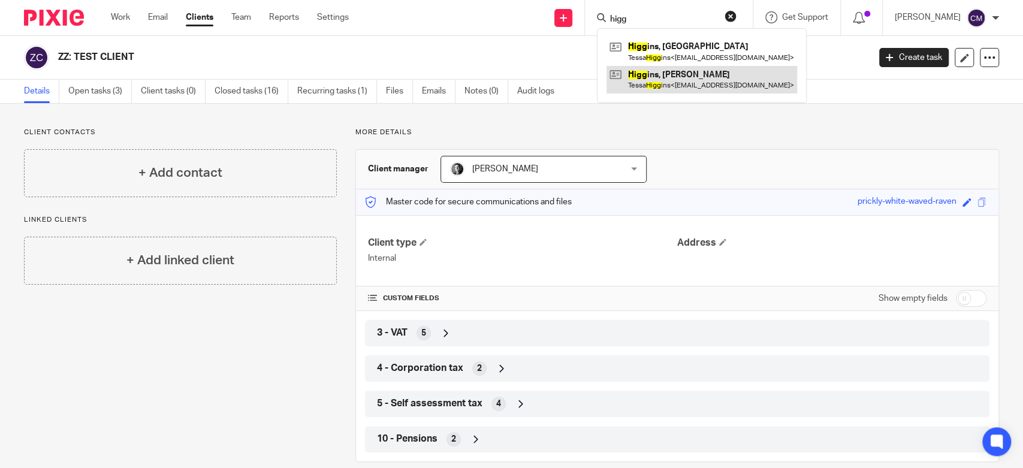
type input "higg"
click at [652, 80] on link at bounding box center [701, 80] width 191 height 28
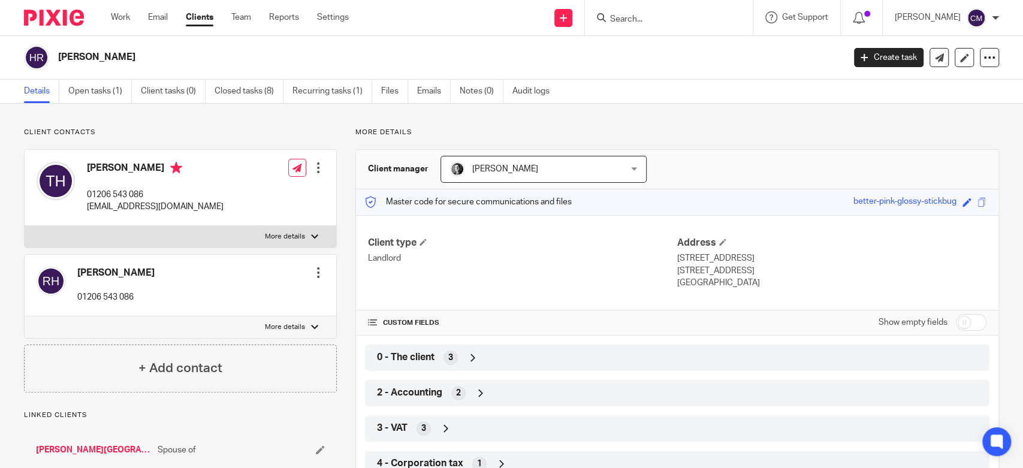
click at [81, 449] on link "[PERSON_NAME][GEOGRAPHIC_DATA]" at bounding box center [94, 450] width 116 height 12
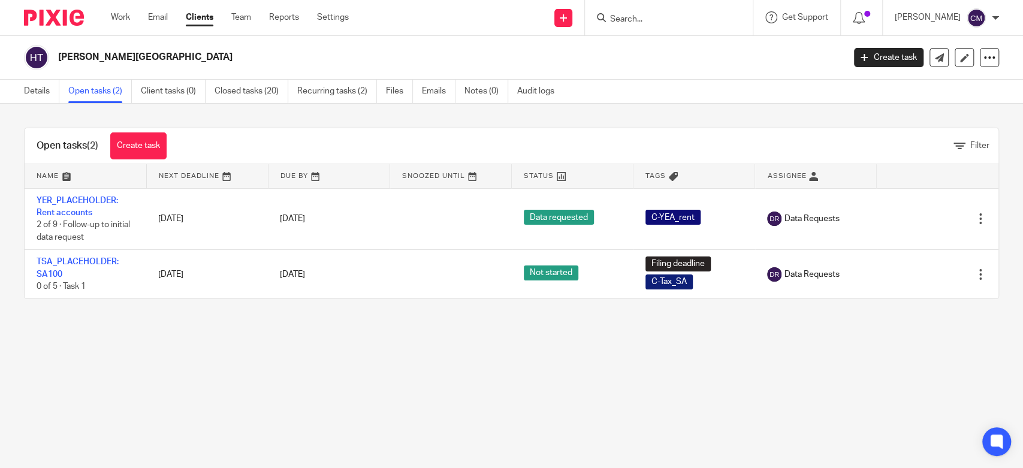
click at [626, 23] on input "Search" at bounding box center [663, 19] width 108 height 11
type input "higg"
click at [37, 86] on link "Details" at bounding box center [41, 91] width 35 height 23
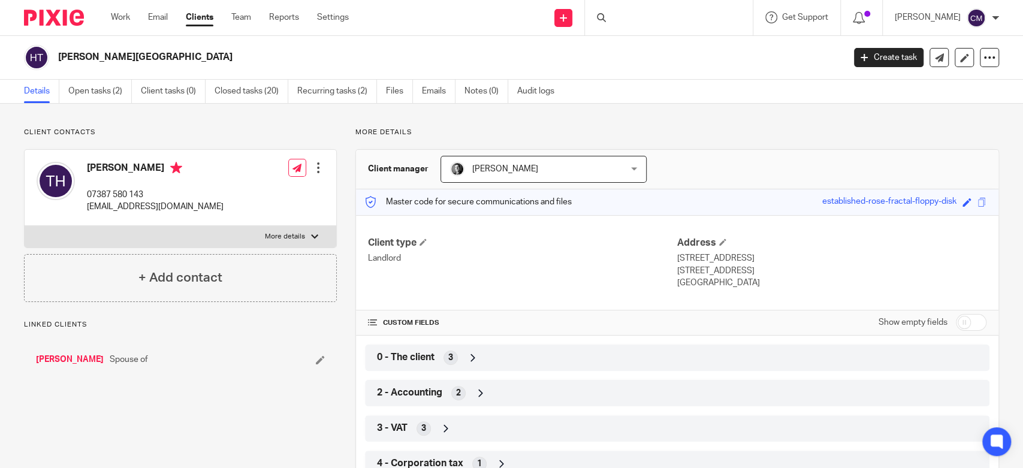
scroll to position [67, 0]
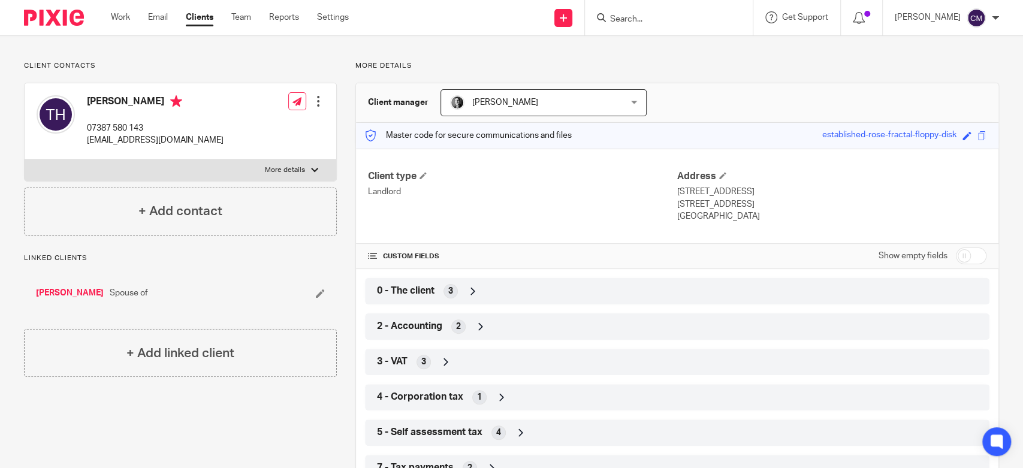
click at [468, 330] on div "2 - Accounting 2" at bounding box center [677, 326] width 606 height 20
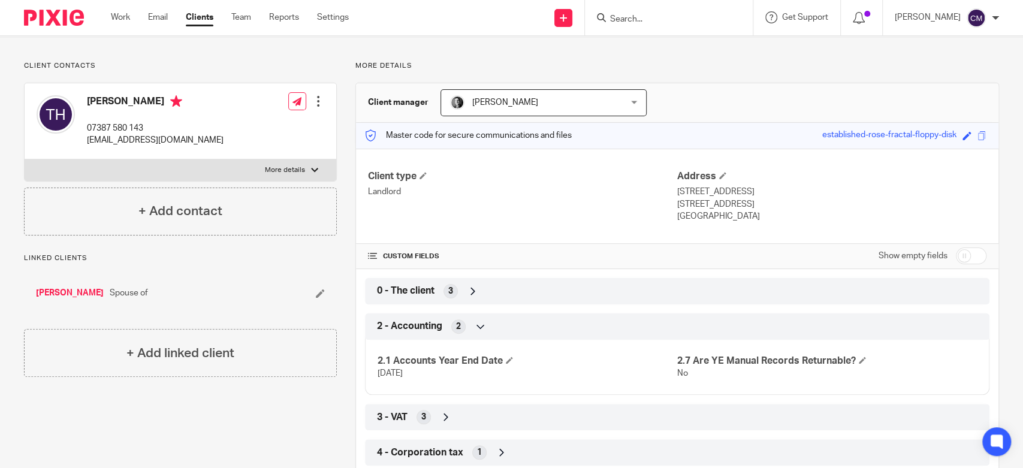
click at [956, 257] on input "checkbox" at bounding box center [971, 255] width 31 height 17
checkbox input "true"
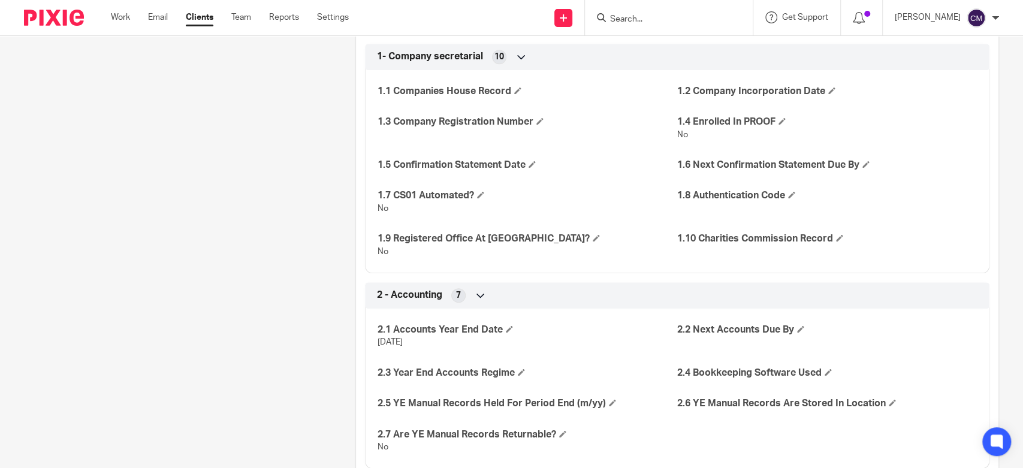
scroll to position [532, 0]
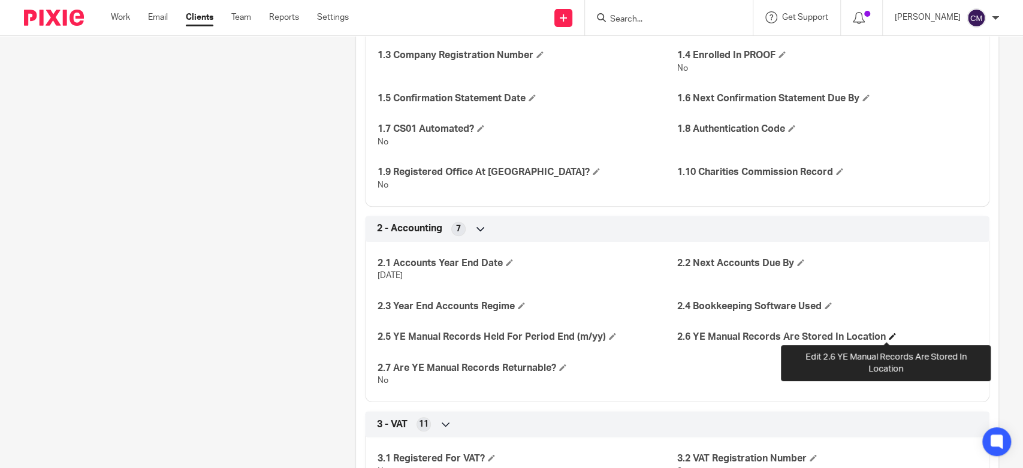
click at [889, 333] on span at bounding box center [892, 336] width 7 height 7
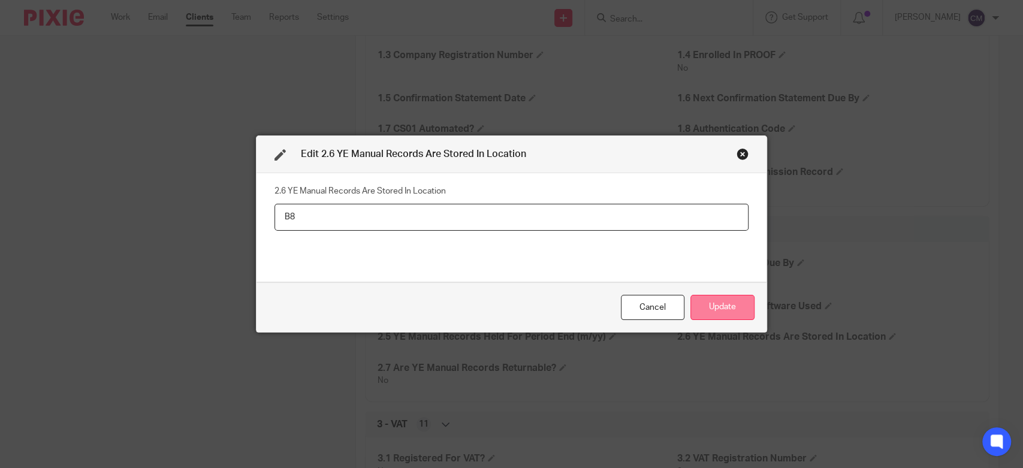
type input "B8"
click at [734, 308] on button "Update" at bounding box center [722, 308] width 64 height 26
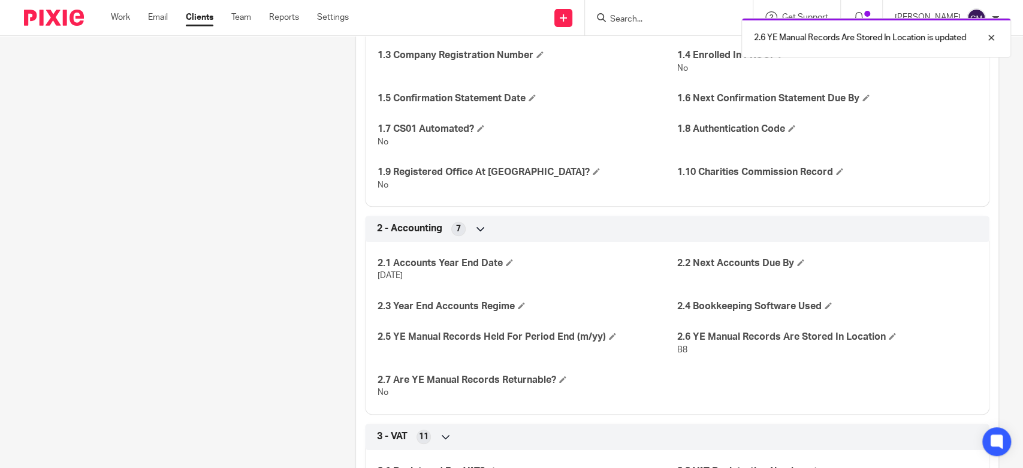
scroll to position [266, 0]
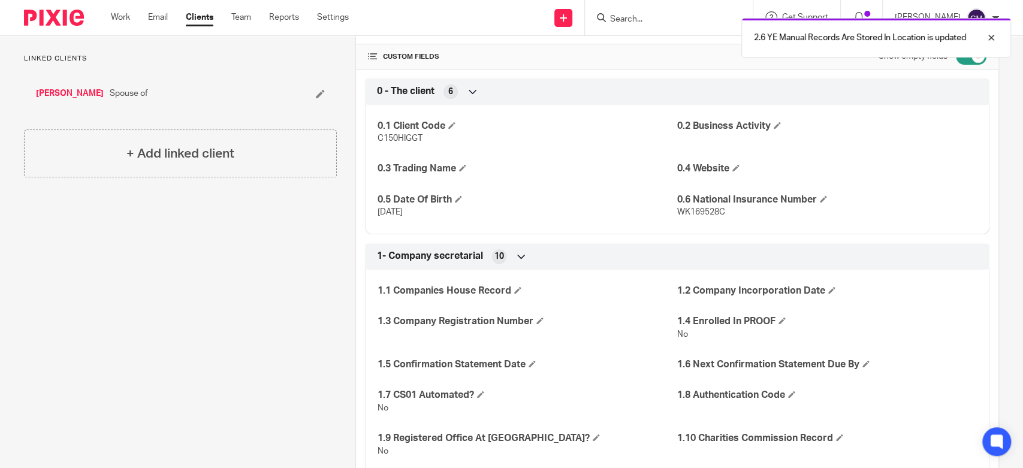
click at [72, 95] on link "[PERSON_NAME]" at bounding box center [70, 93] width 68 height 12
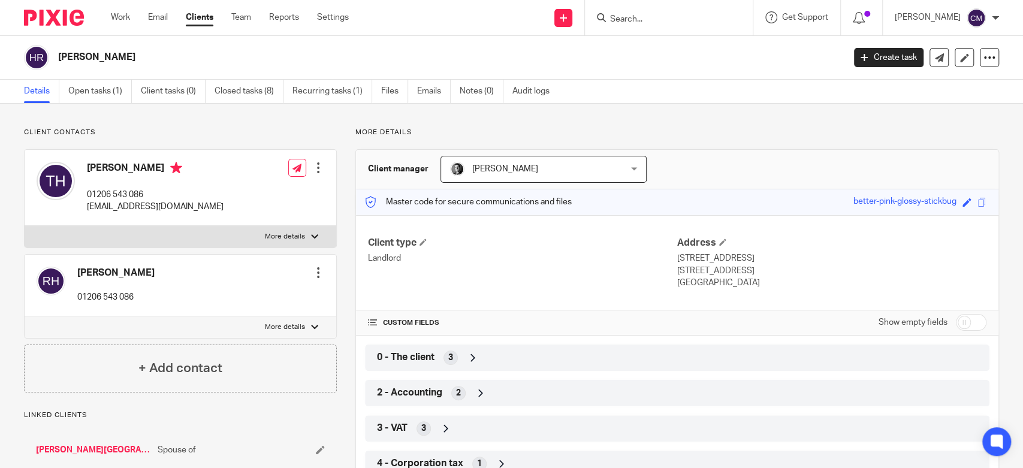
scroll to position [133, 0]
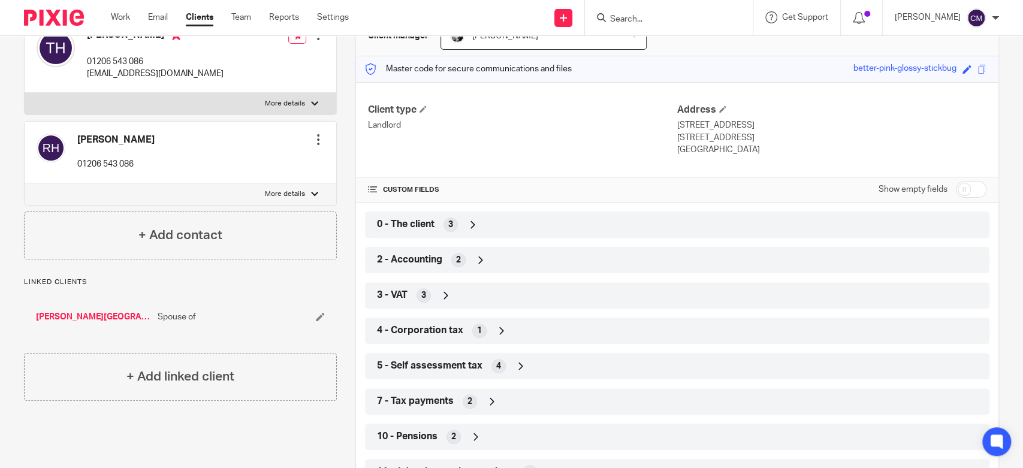
click at [504, 259] on div "2 - Accounting 2" at bounding box center [677, 260] width 606 height 20
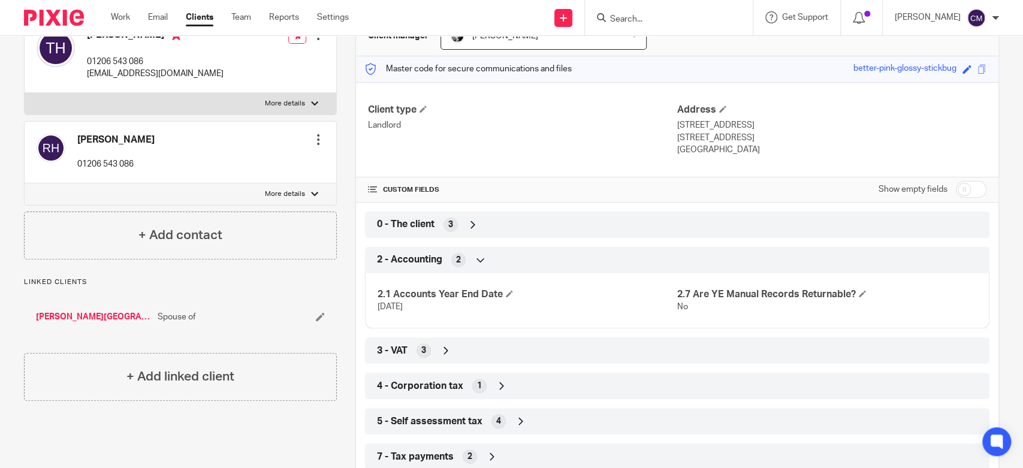
click at [957, 192] on input "checkbox" at bounding box center [971, 189] width 31 height 17
checkbox input "true"
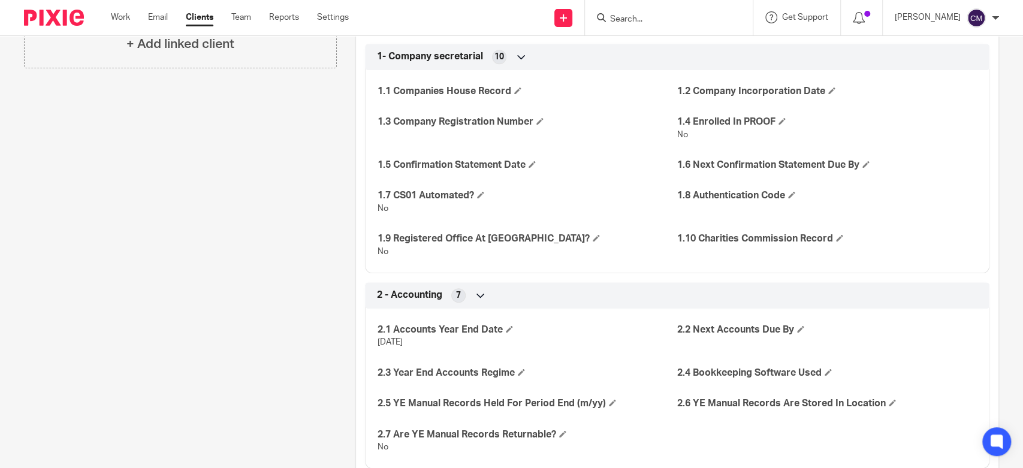
scroll to position [532, 0]
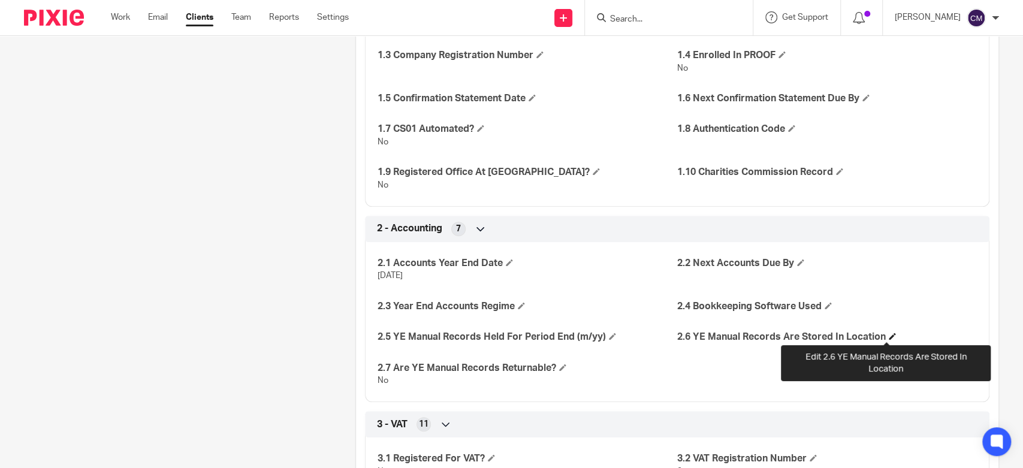
click at [889, 336] on span at bounding box center [892, 336] width 7 height 7
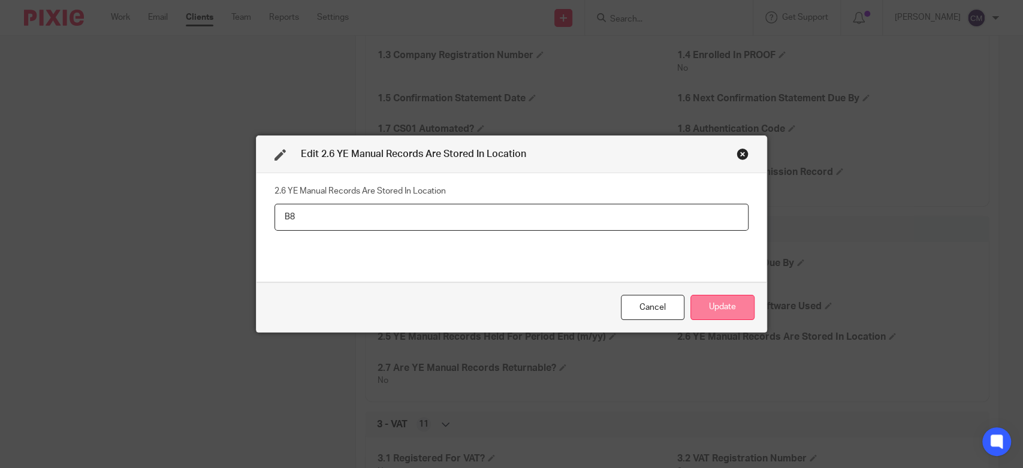
type input "B8"
click at [737, 312] on button "Update" at bounding box center [722, 308] width 64 height 26
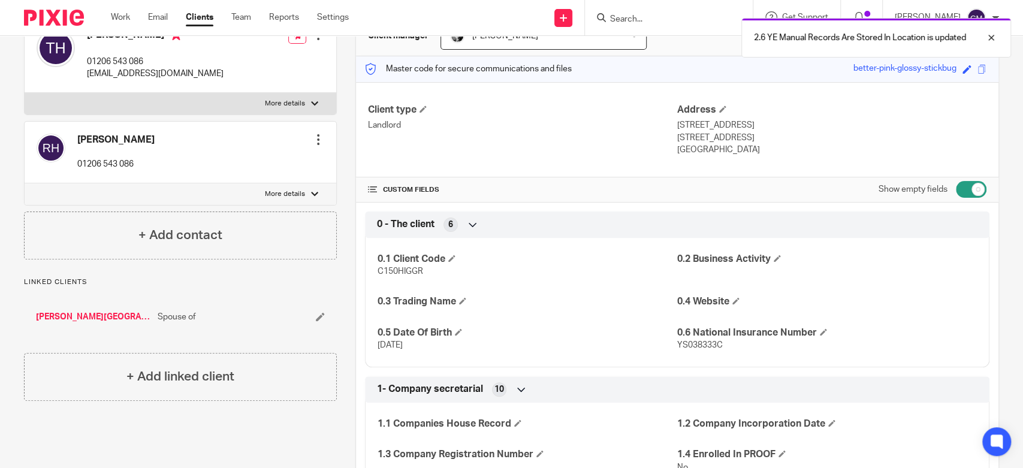
scroll to position [0, 0]
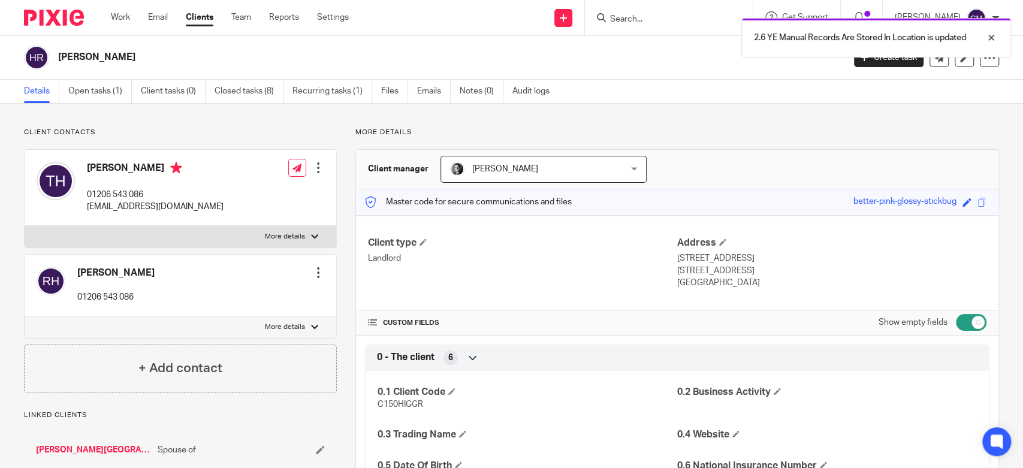
click at [644, 23] on div "2.6 YE Manual Records Are Stored In Location is updated" at bounding box center [762, 35] width 500 height 46
click at [72, 453] on link "[PERSON_NAME][GEOGRAPHIC_DATA]" at bounding box center [94, 450] width 116 height 12
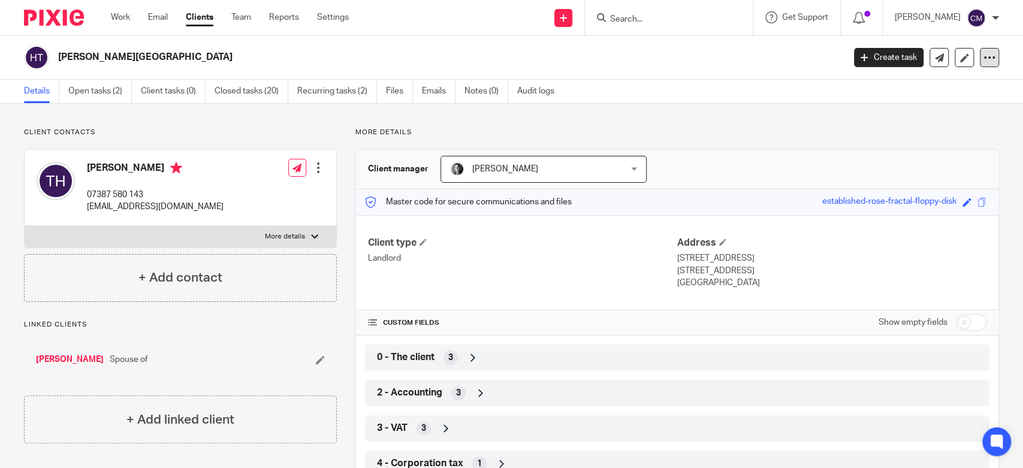
click at [983, 58] on icon at bounding box center [989, 58] width 12 height 12
click at [599, 80] on div "Details Open tasks (2) Client tasks (0) Closed tasks (20) Recurring tasks (2) F…" at bounding box center [511, 92] width 1023 height 24
click at [113, 98] on link "Open tasks (2)" at bounding box center [100, 91] width 64 height 23
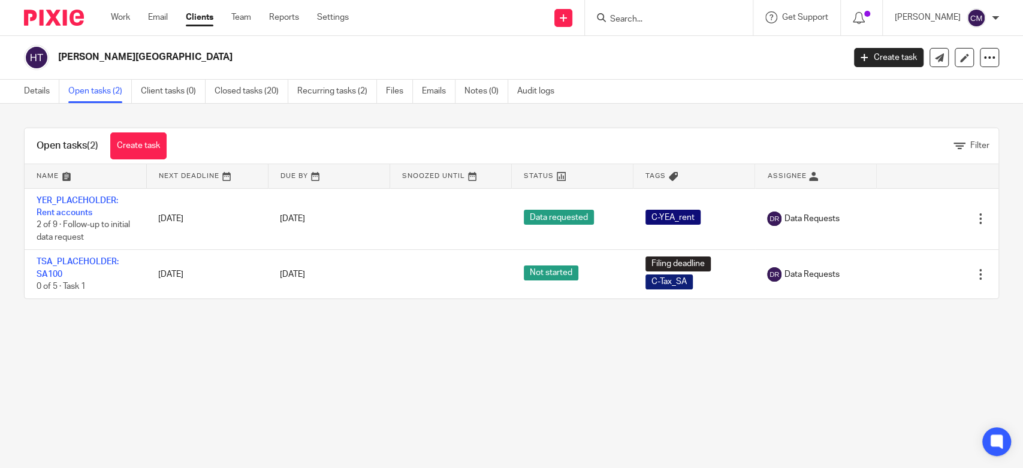
click at [630, 18] on input "Search" at bounding box center [663, 19] width 108 height 11
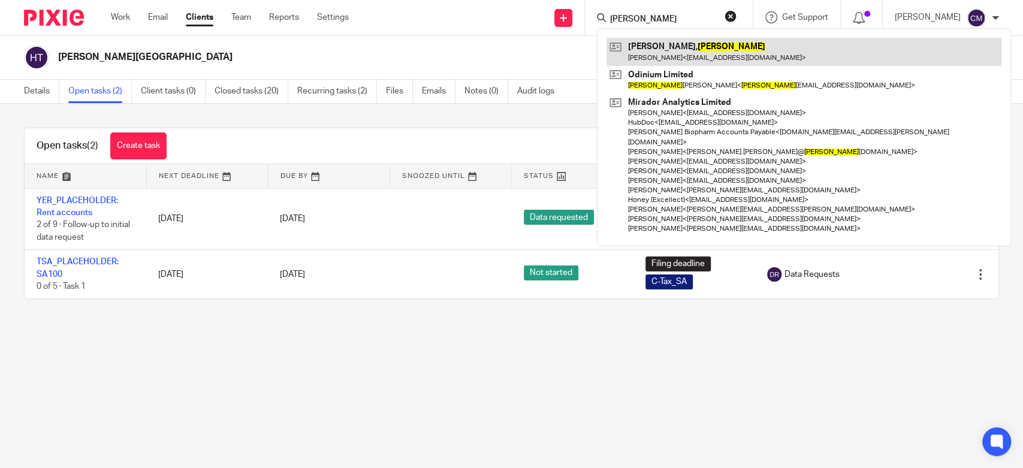
type input "[PERSON_NAME]"
click at [638, 53] on link at bounding box center [803, 52] width 395 height 28
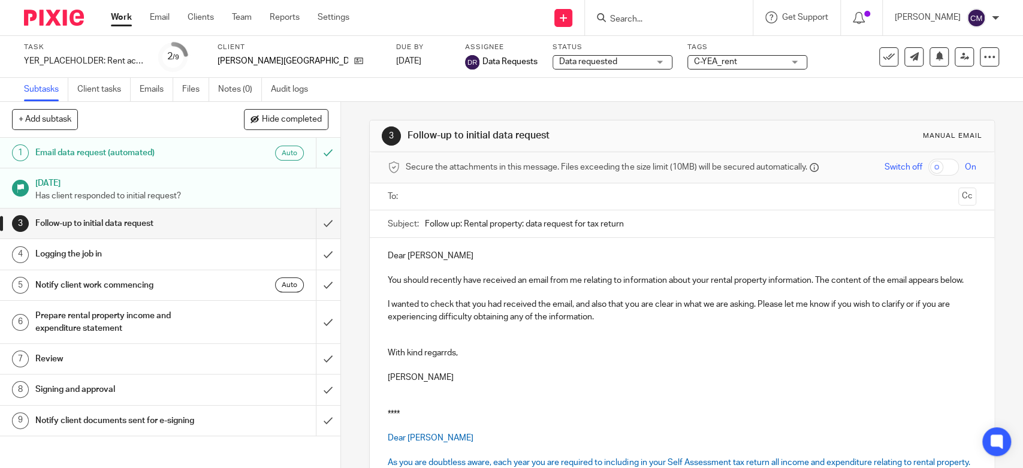
click at [559, 61] on span "Data requested" at bounding box center [588, 62] width 58 height 8
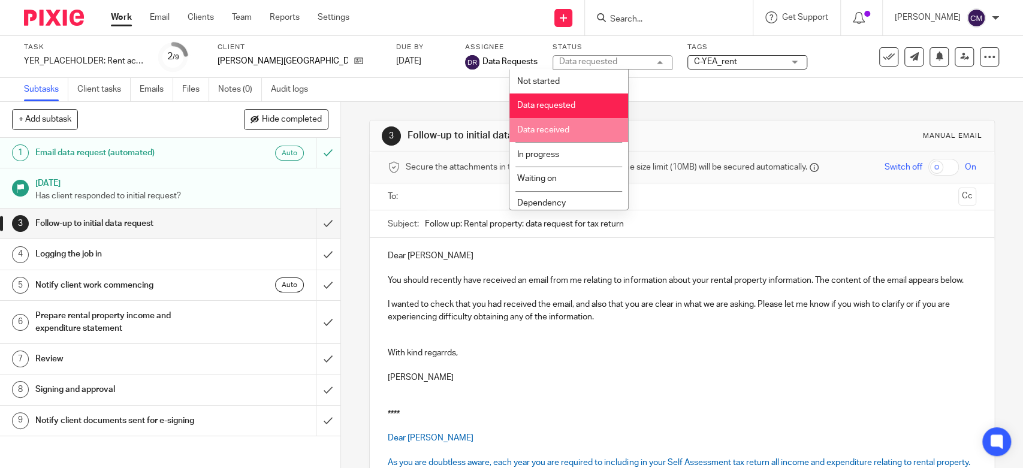
click at [548, 128] on span "Data received" at bounding box center [543, 130] width 52 height 8
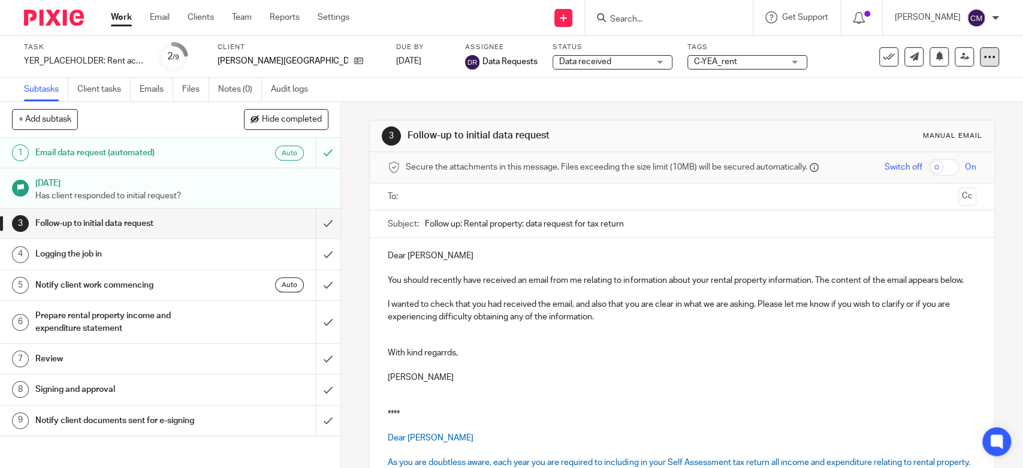
click at [983, 55] on icon at bounding box center [989, 57] width 12 height 12
click at [941, 104] on link "Advanced task editor" at bounding box center [941, 105] width 79 height 8
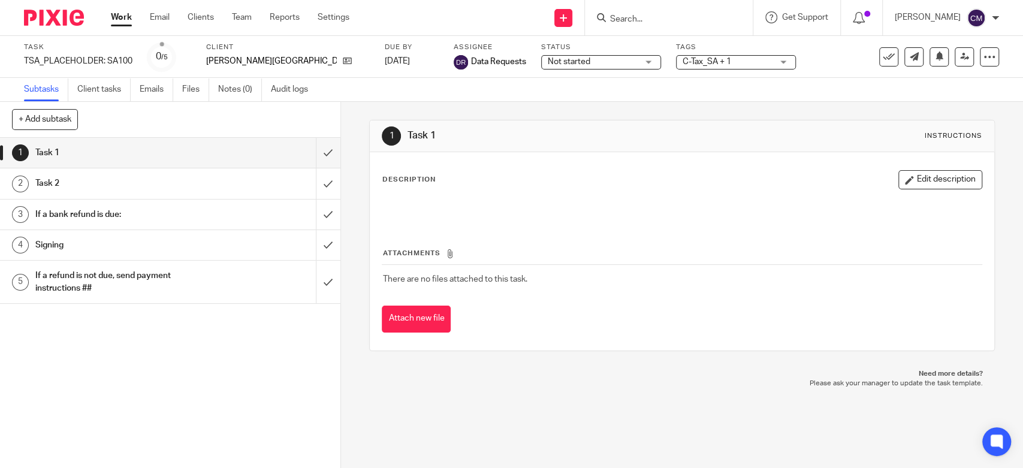
click at [548, 56] on span "Not started" at bounding box center [593, 62] width 90 height 13
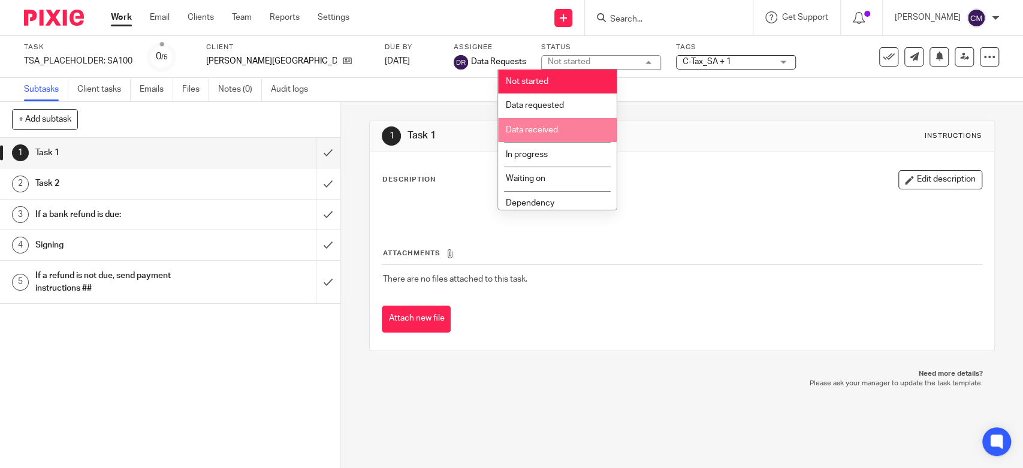
click at [554, 128] on span "Data received" at bounding box center [532, 130] width 52 height 8
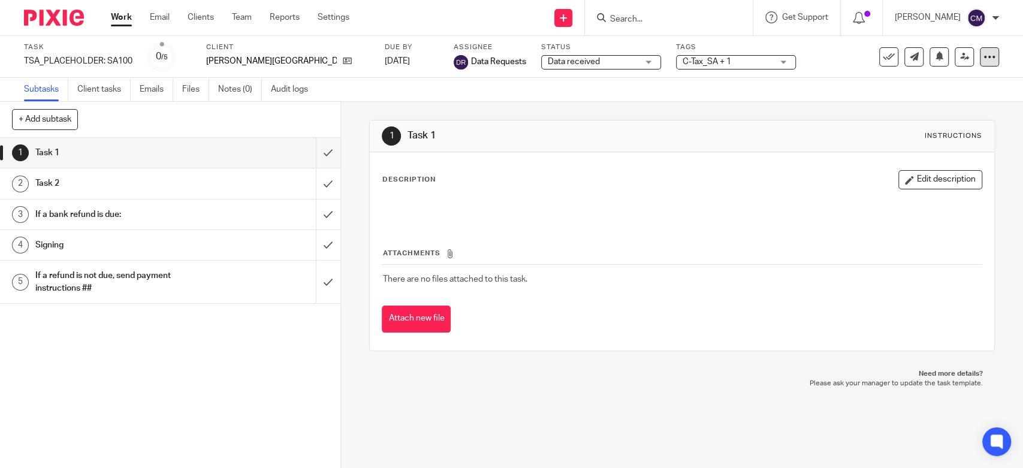
click at [983, 59] on icon at bounding box center [989, 57] width 12 height 12
click at [911, 101] on link "Advanced task editor" at bounding box center [941, 105] width 79 height 8
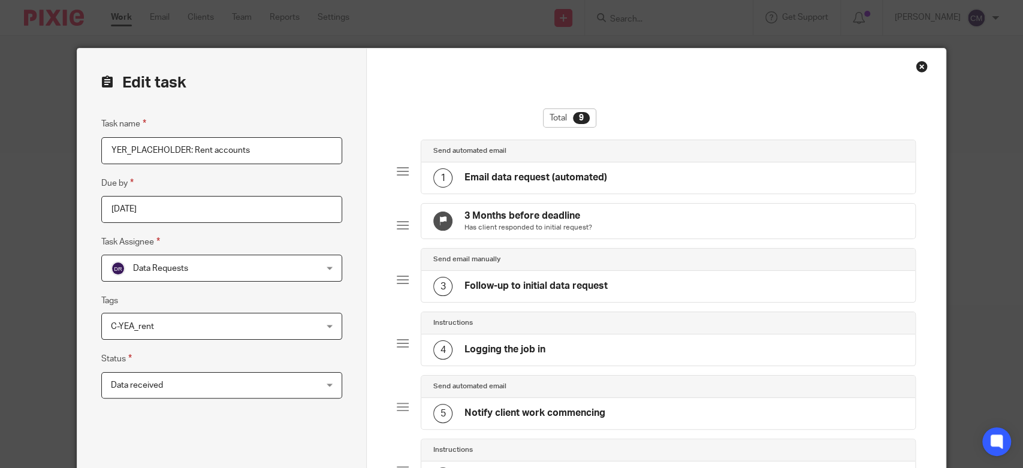
click at [514, 398] on div "Send automated email" at bounding box center [668, 387] width 494 height 22
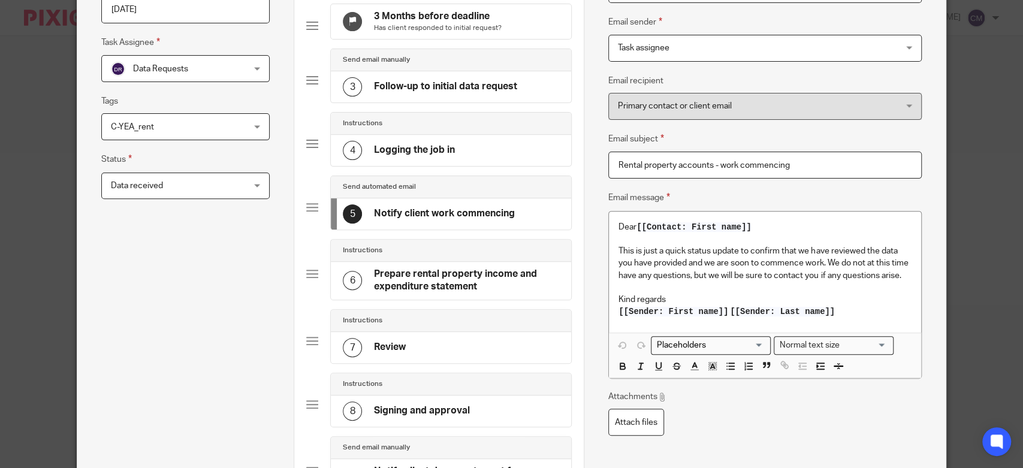
scroll to position [133, 0]
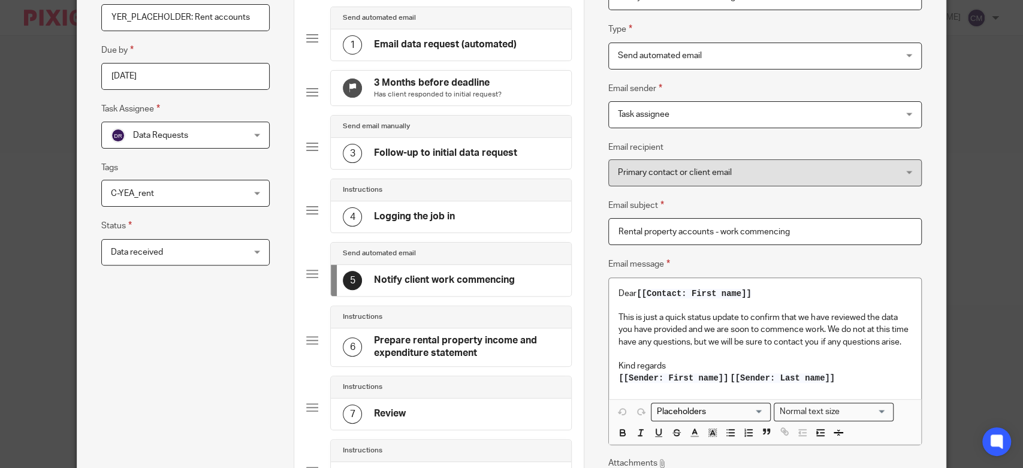
click at [676, 57] on span "Send automated email" at bounding box center [660, 56] width 84 height 8
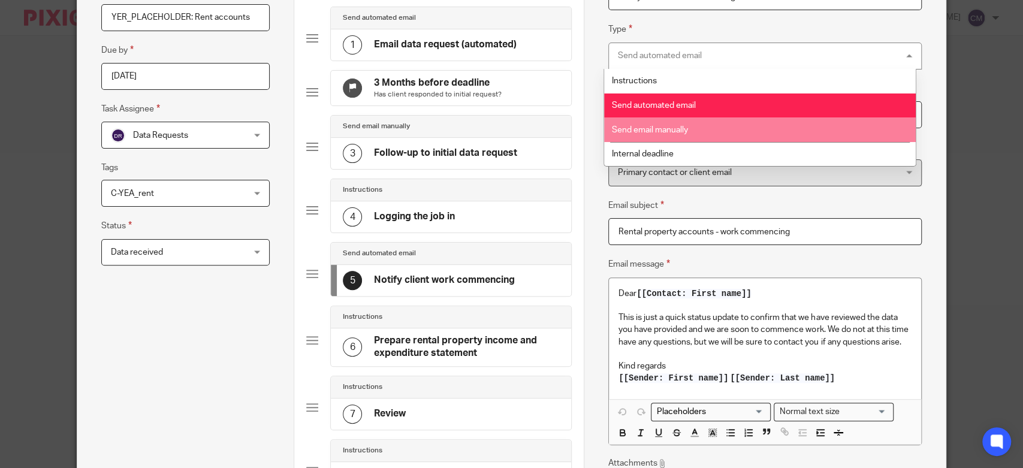
click at [678, 122] on li "Send email manually" at bounding box center [760, 129] width 312 height 25
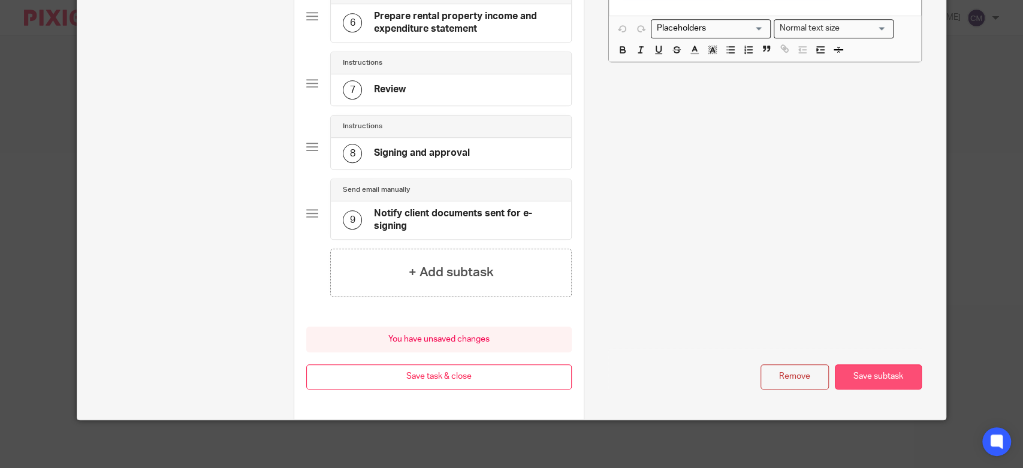
click at [872, 386] on button "Save subtask" at bounding box center [878, 377] width 87 height 26
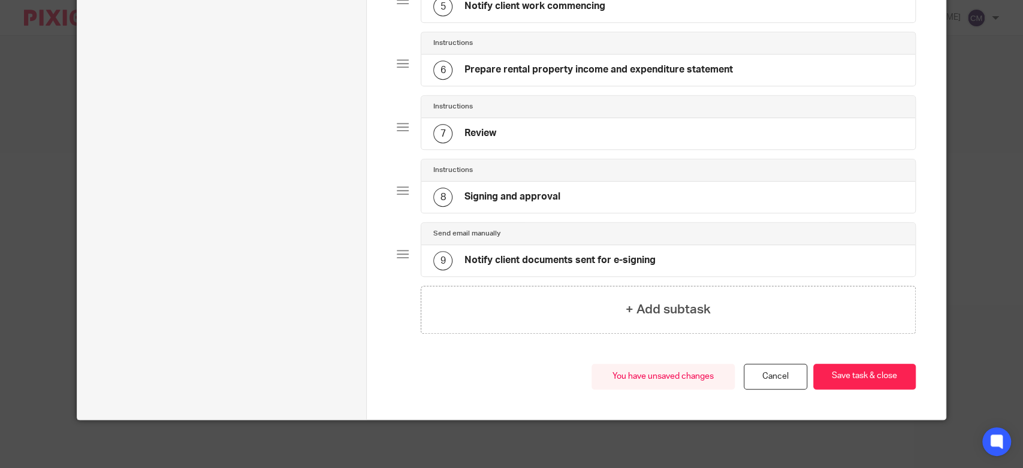
scroll to position [414, 0]
click at [868, 377] on button "Save task & close" at bounding box center [864, 377] width 102 height 26
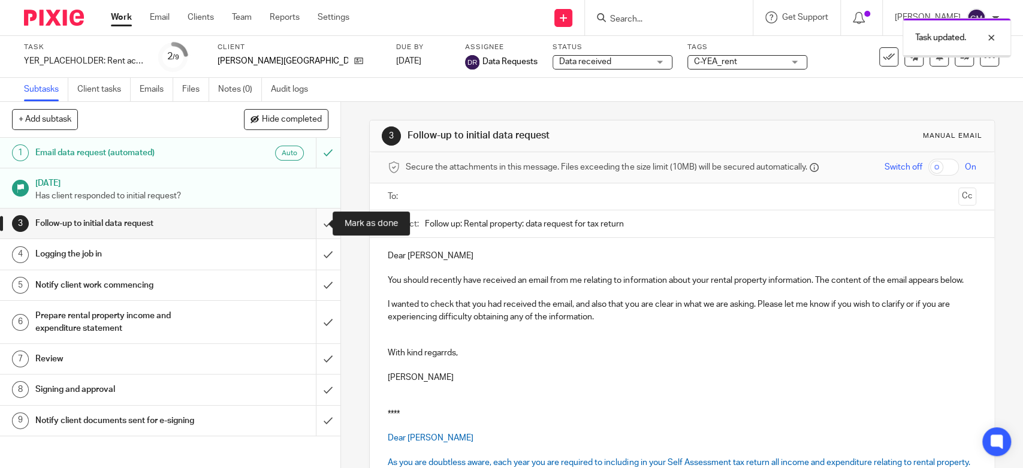
click at [311, 218] on input "submit" at bounding box center [170, 224] width 340 height 30
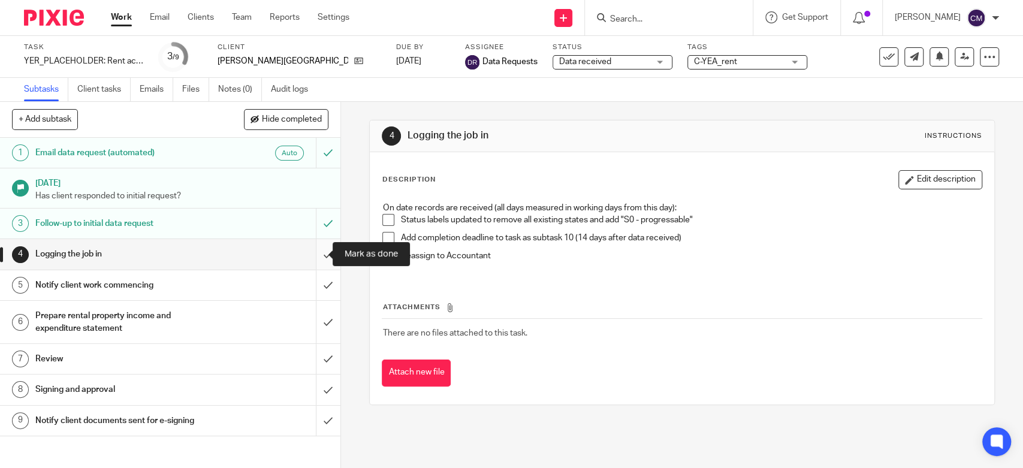
click at [306, 258] on input "submit" at bounding box center [170, 254] width 340 height 30
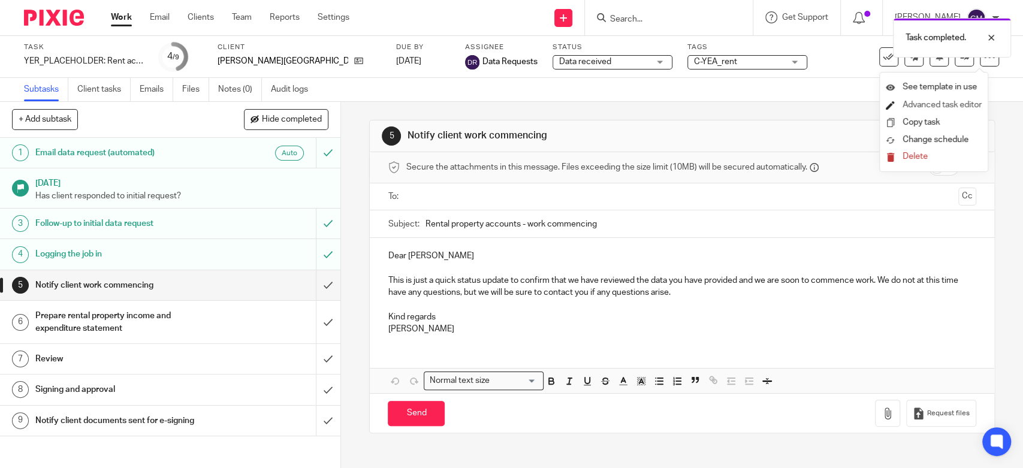
click at [943, 107] on link "Advanced task editor" at bounding box center [941, 105] width 79 height 8
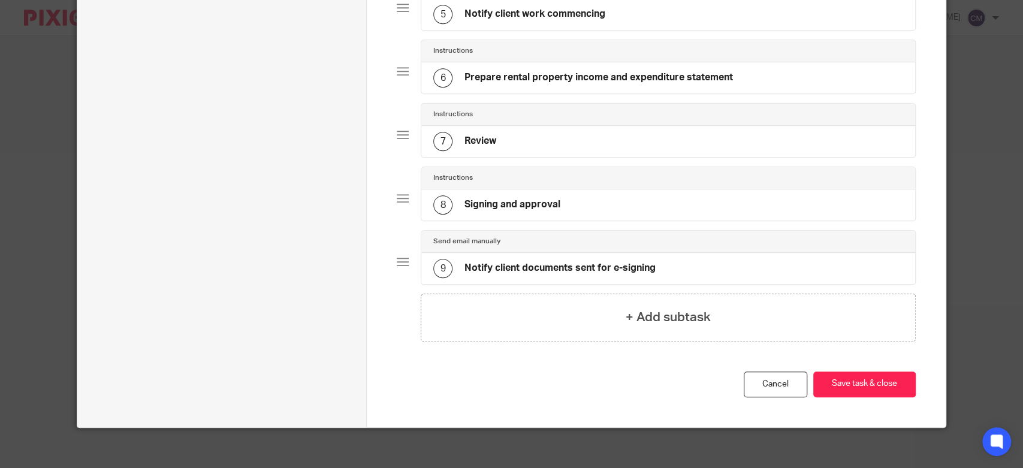
scroll to position [414, 0]
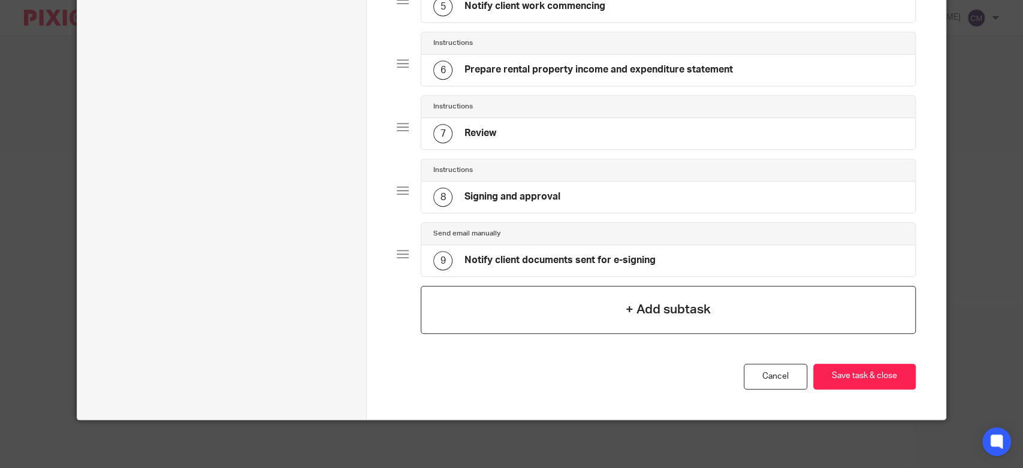
click at [457, 293] on div "+ Add subtask" at bounding box center [668, 310] width 495 height 48
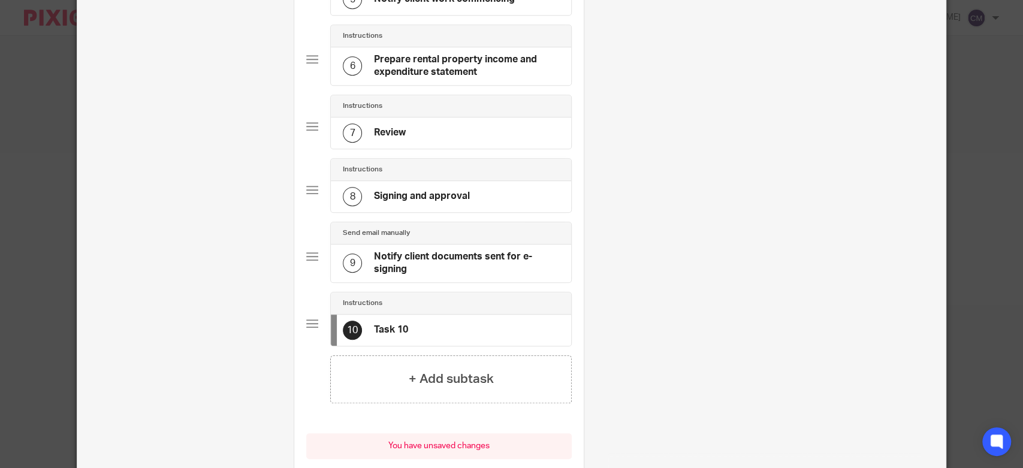
scroll to position [0, 0]
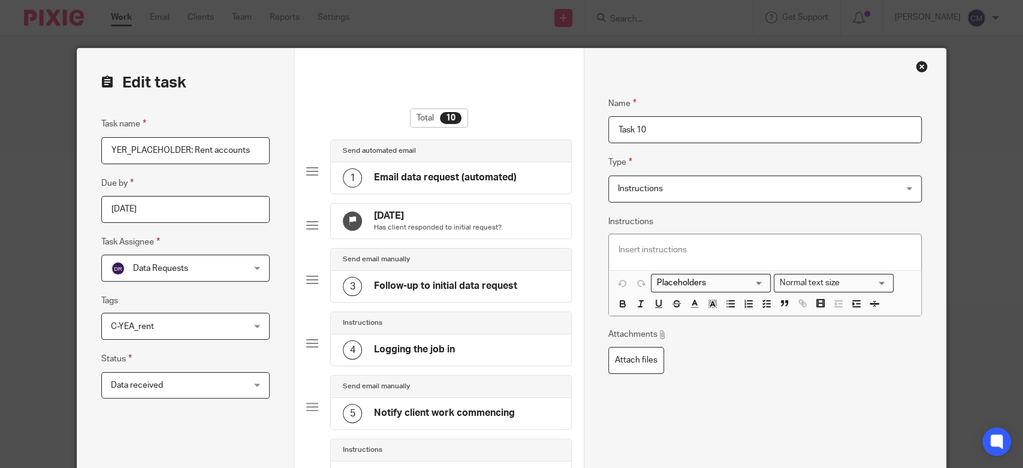
drag, startPoint x: 644, startPoint y: 130, endPoint x: 576, endPoint y: 133, distance: 67.8
type input "Finish by"
click at [608, 191] on div "Instructions Instructions" at bounding box center [764, 189] width 313 height 27
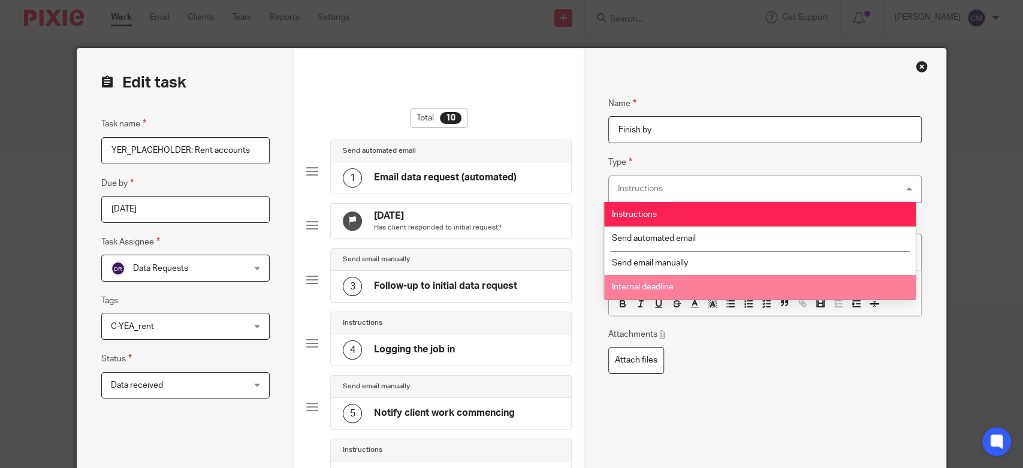
click at [622, 286] on span "Internal deadline" at bounding box center [643, 287] width 62 height 8
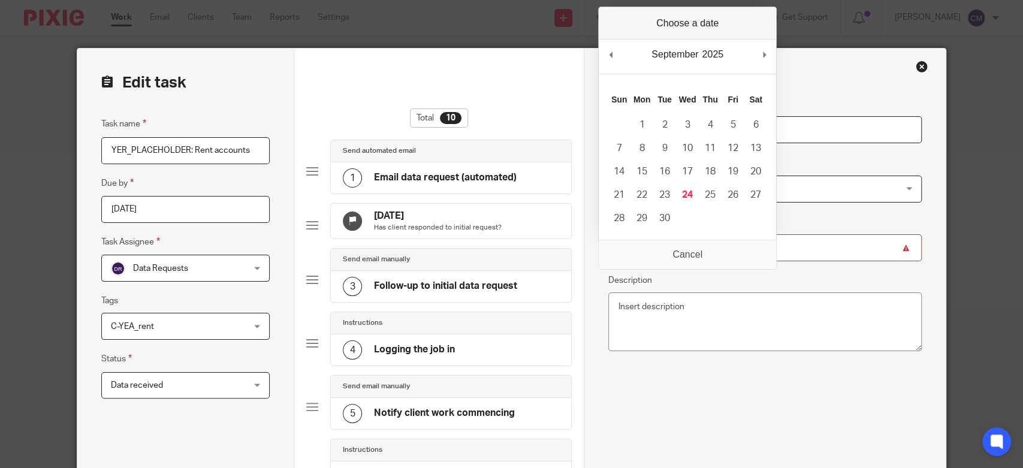
click at [690, 247] on input "Due" at bounding box center [764, 247] width 313 height 27
type input "[DATE]"
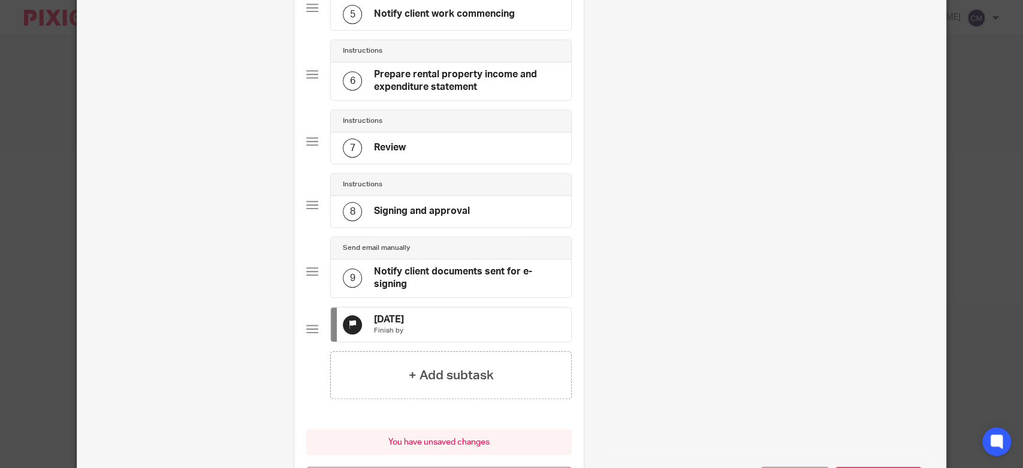
scroll to position [519, 0]
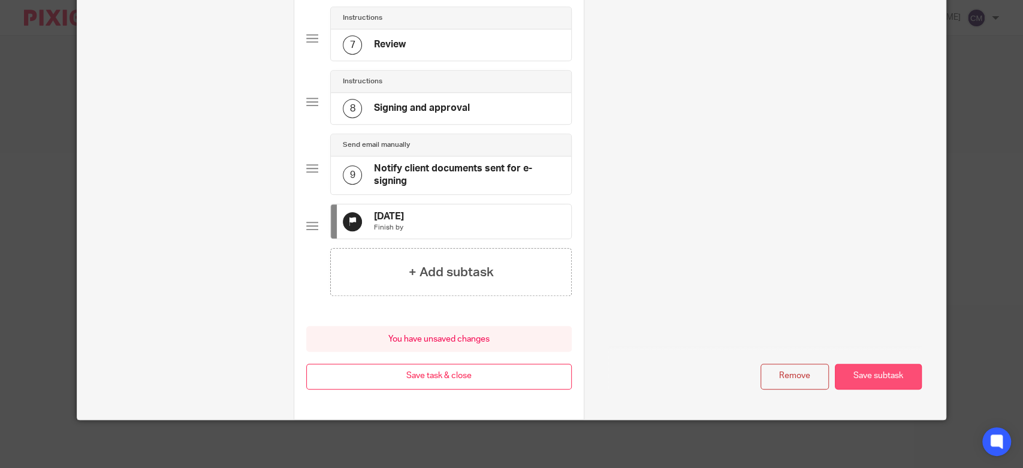
click at [893, 377] on button "Save subtask" at bounding box center [878, 377] width 87 height 26
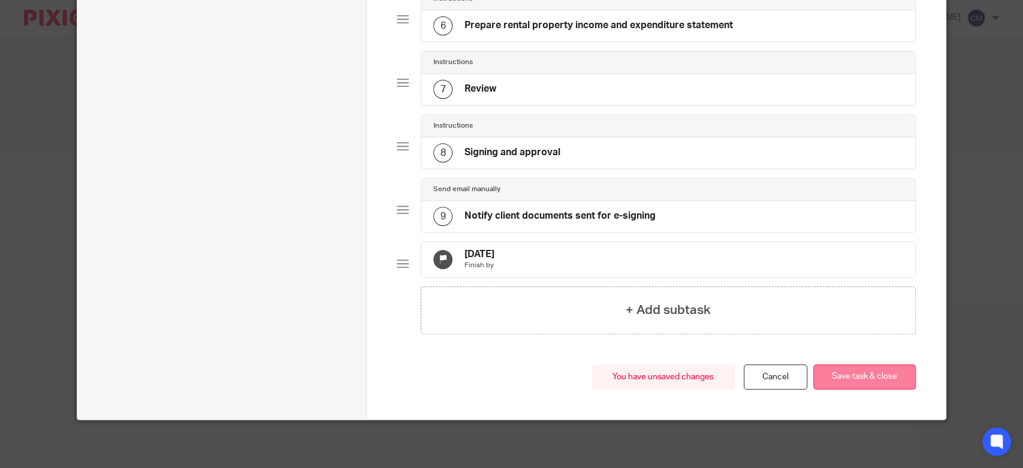
scroll to position [469, 0]
click at [895, 377] on button "Save task & close" at bounding box center [864, 377] width 102 height 26
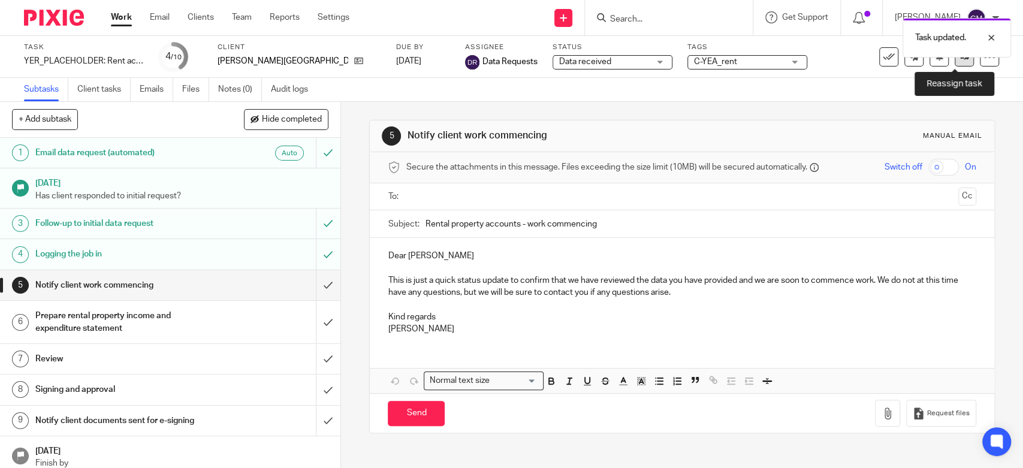
click at [954, 64] on link at bounding box center [963, 56] width 19 height 19
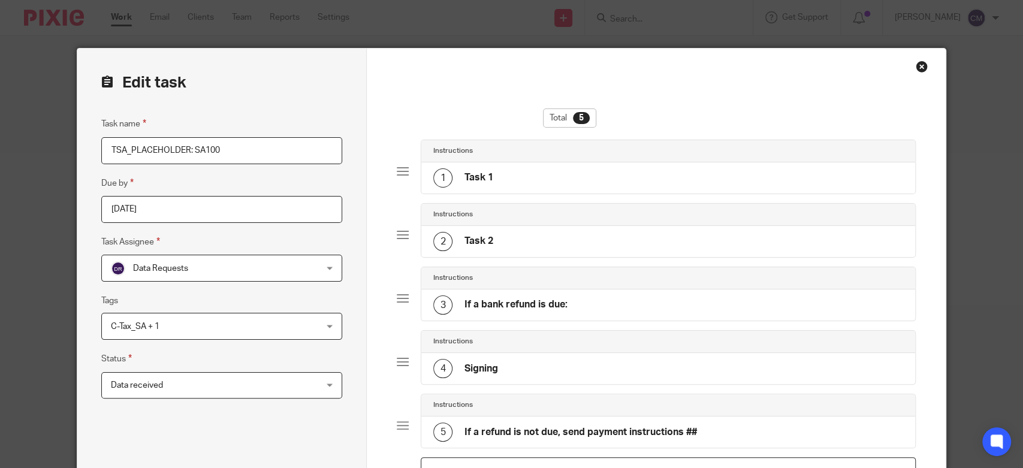
scroll to position [170, 0]
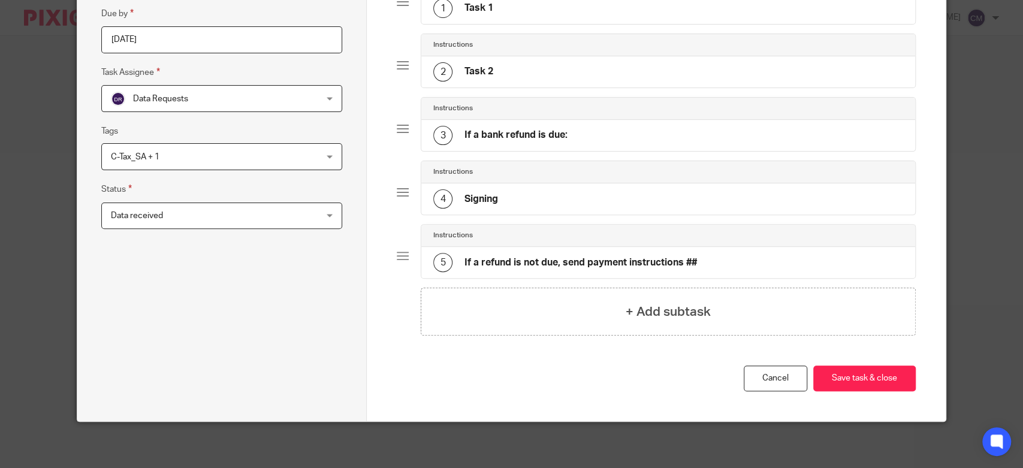
click at [525, 309] on div "+ Add subtask" at bounding box center [668, 312] width 495 height 48
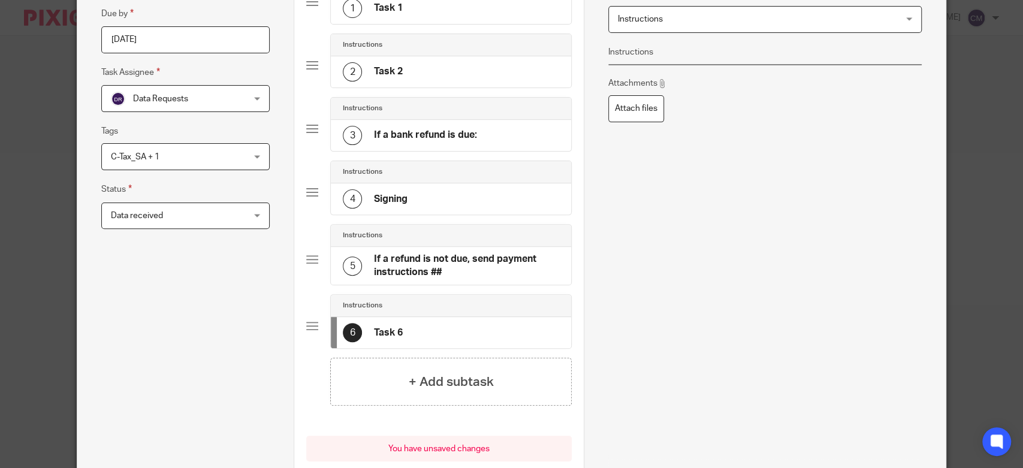
scroll to position [0, 0]
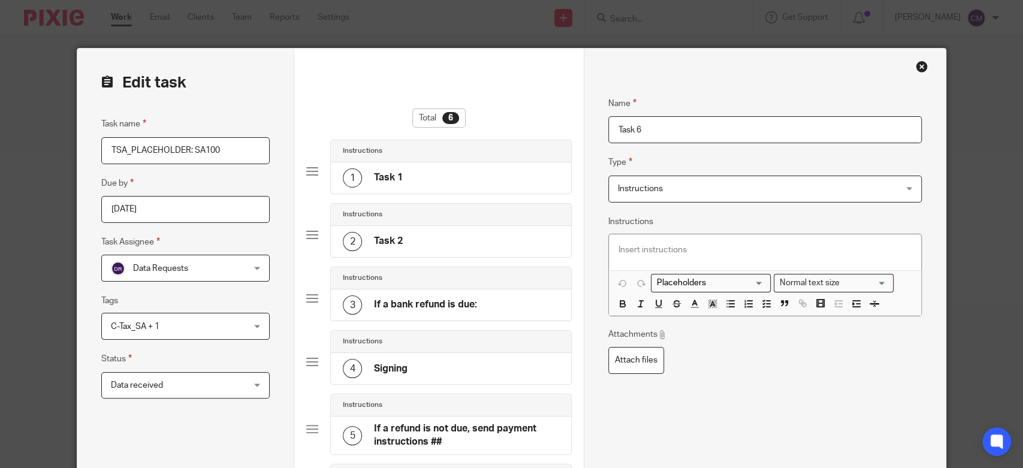
drag, startPoint x: 569, startPoint y: 134, endPoint x: 537, endPoint y: 137, distance: 31.2
click at [546, 137] on form "Edit task Task name TSA_PLACEHOLDER: SA100 Due by 2026-01-31 Task Assignee Data…" at bounding box center [511, 374] width 868 height 650
type input "Finish by"
click at [679, 191] on span "Instructions" at bounding box center [739, 188] width 243 height 25
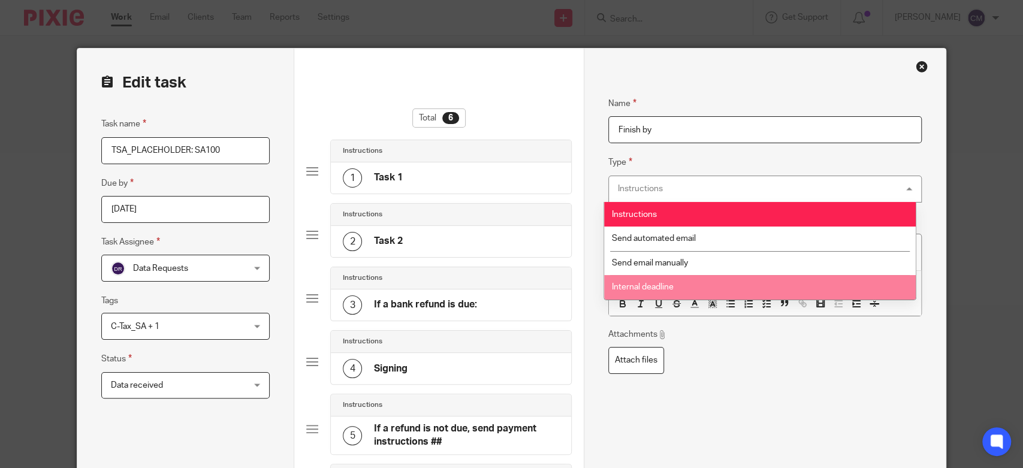
click at [681, 282] on li "Internal deadline" at bounding box center [760, 287] width 312 height 25
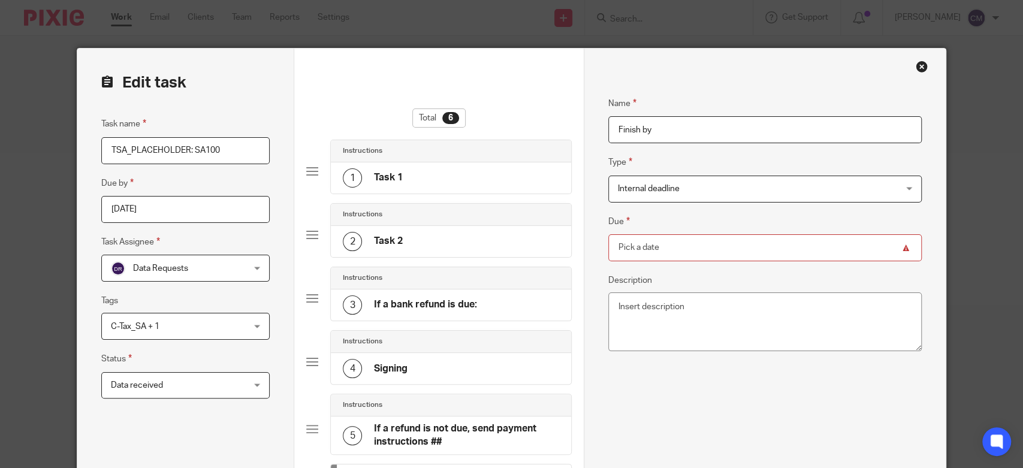
click at [673, 249] on input "Due" at bounding box center [764, 247] width 313 height 27
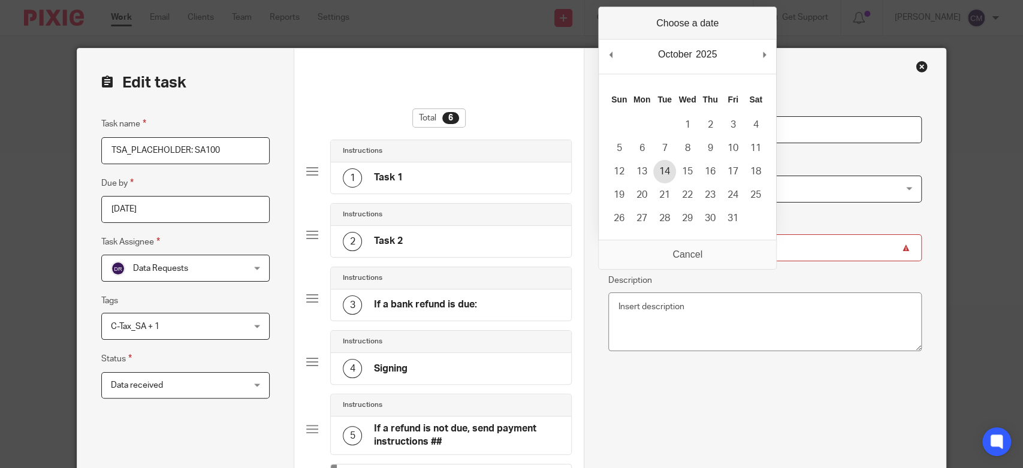
type input "2025-10-14"
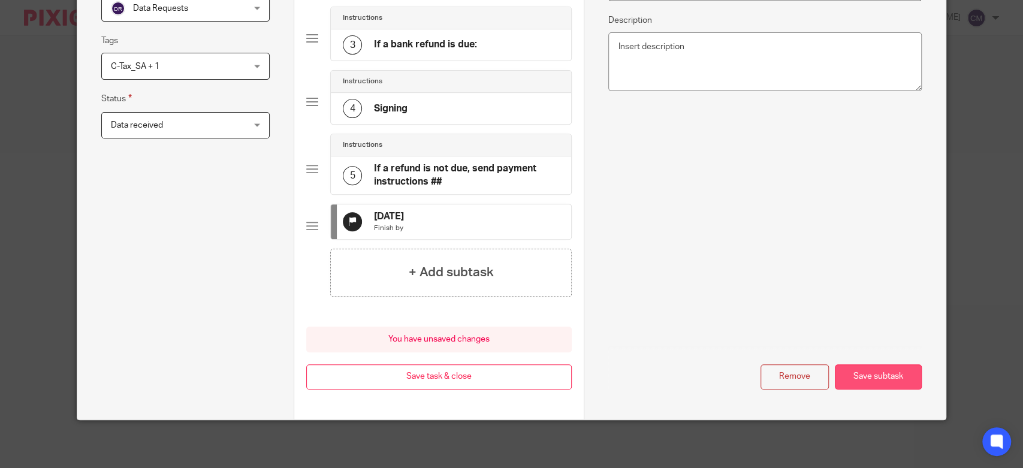
click at [877, 379] on button "Save subtask" at bounding box center [878, 377] width 87 height 26
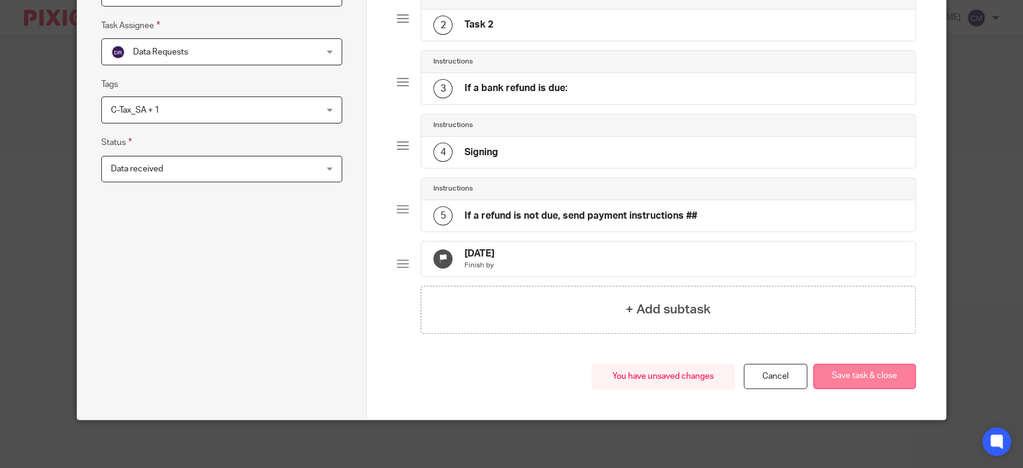
click at [878, 380] on button "Save task & close" at bounding box center [864, 377] width 102 height 26
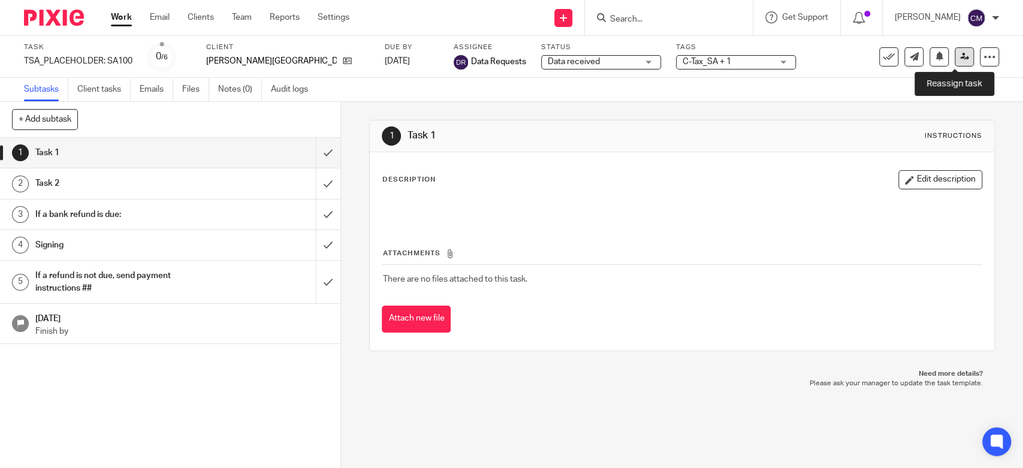
click at [963, 55] on link at bounding box center [963, 56] width 19 height 19
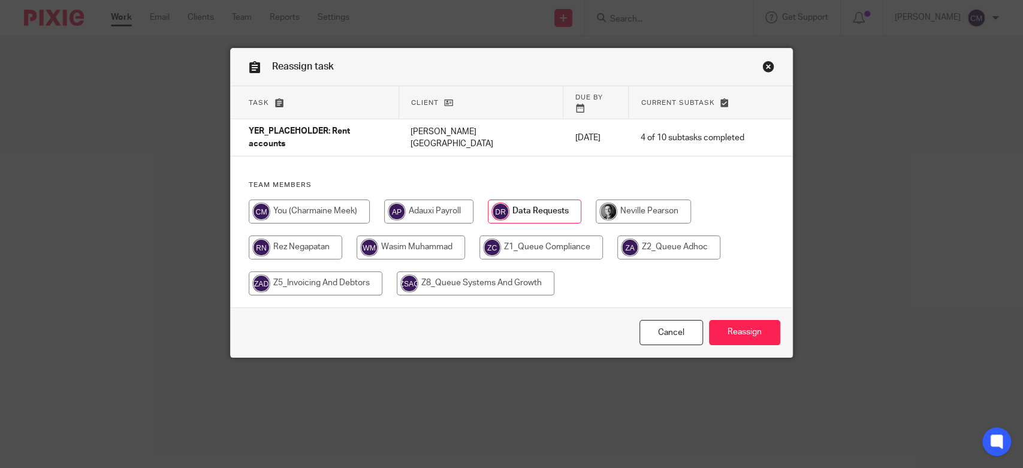
click at [540, 237] on input "radio" at bounding box center [540, 247] width 123 height 24
radio input "true"
click at [747, 333] on input "Reassign" at bounding box center [744, 333] width 71 height 26
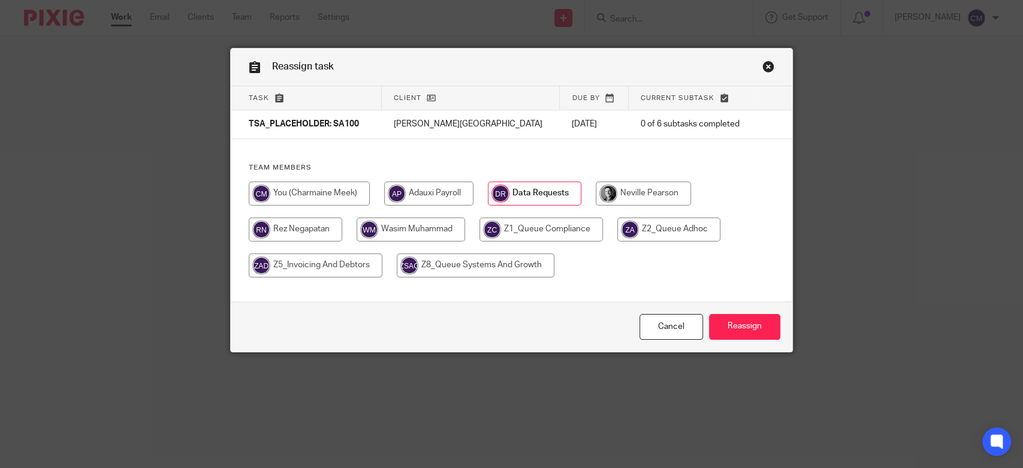
click at [558, 232] on input "radio" at bounding box center [540, 230] width 123 height 24
radio input "true"
click at [738, 315] on input "Reassign" at bounding box center [744, 327] width 71 height 26
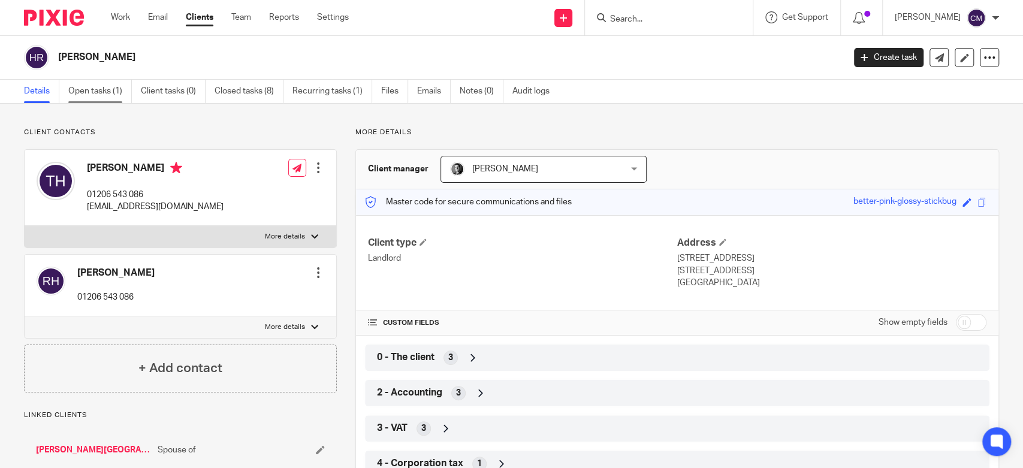
click at [108, 101] on link "Open tasks (1)" at bounding box center [100, 91] width 64 height 23
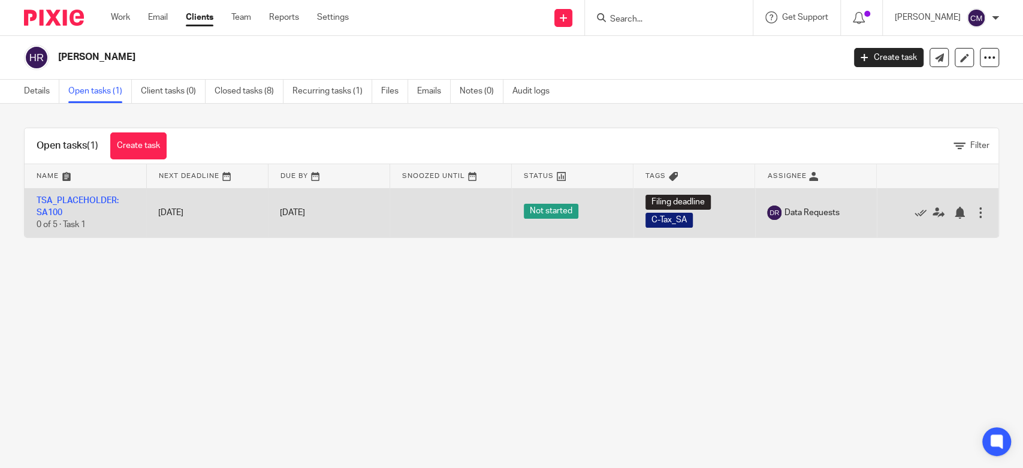
click at [110, 195] on td "TSA_PLACEHOLDER: SA100 0 of 5 · Task 1" at bounding box center [86, 212] width 122 height 49
click at [109, 195] on td "TSA_PLACEHOLDER: SA100 0 of 5 · Task 1" at bounding box center [86, 212] width 122 height 49
click at [109, 198] on link "TSA_PLACEHOLDER: SA100" at bounding box center [78, 207] width 82 height 20
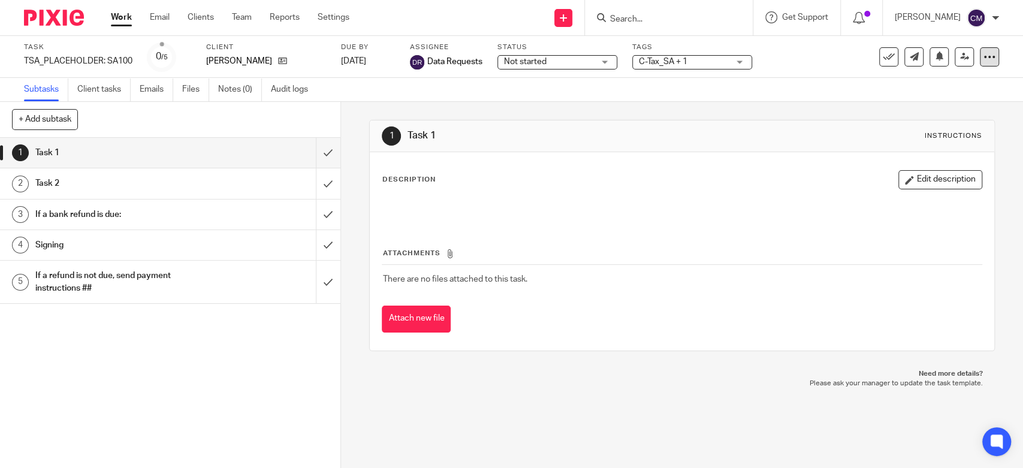
click at [983, 61] on icon at bounding box center [989, 57] width 12 height 12
click at [949, 107] on link "Advanced task editor" at bounding box center [941, 105] width 79 height 8
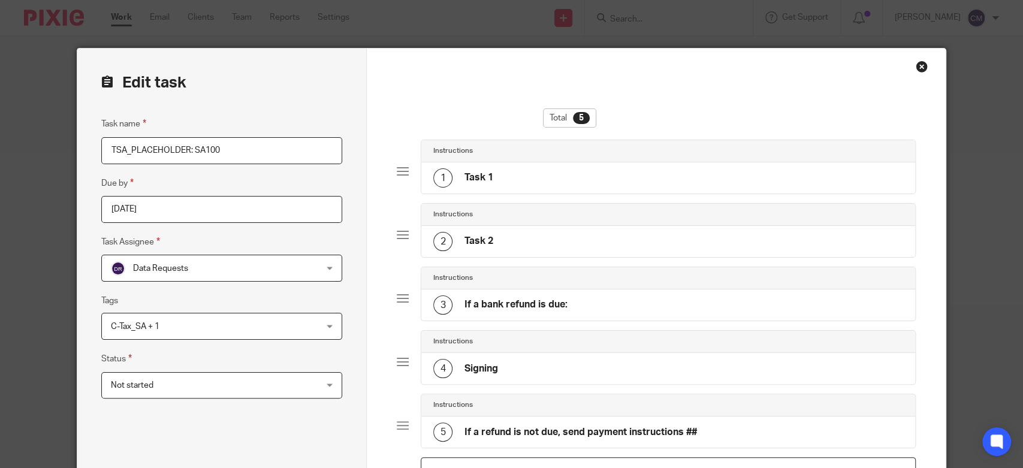
scroll to position [170, 0]
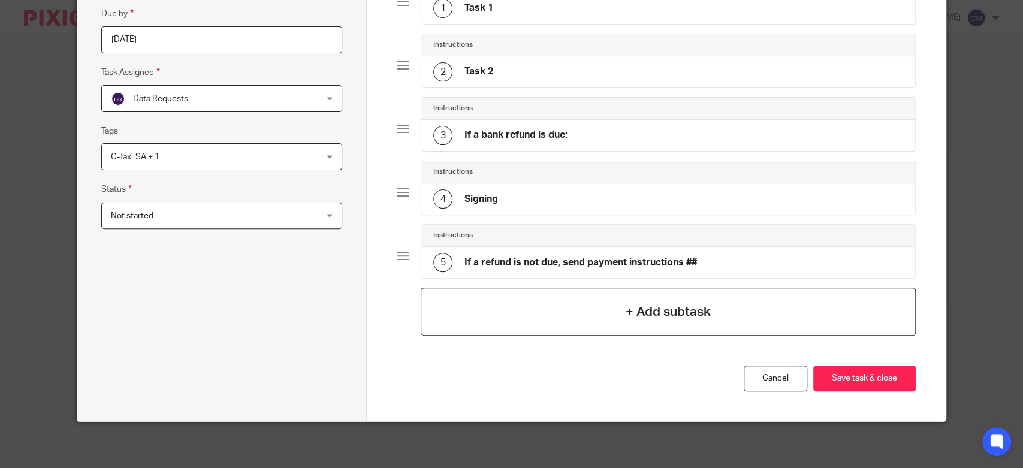
drag, startPoint x: 552, startPoint y: 319, endPoint x: 574, endPoint y: 280, distance: 44.0
click at [552, 318] on div "+ Add subtask" at bounding box center [668, 312] width 495 height 48
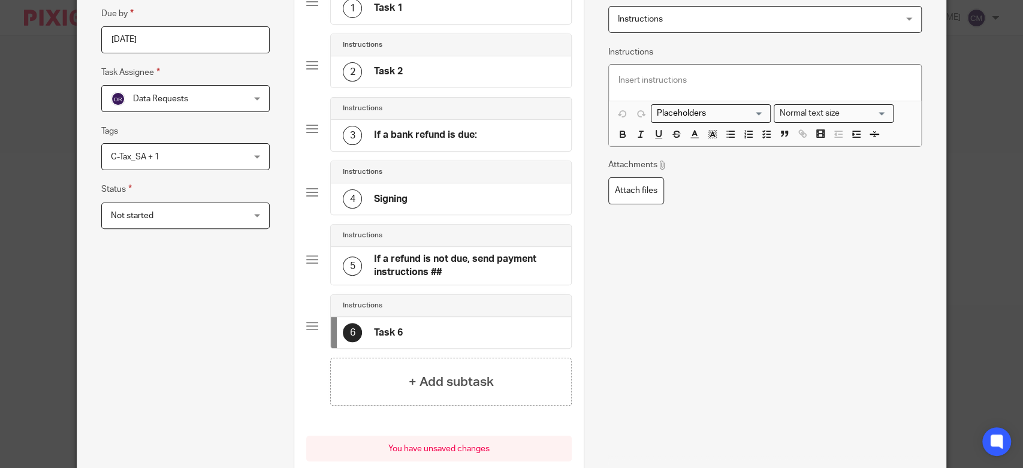
scroll to position [0, 0]
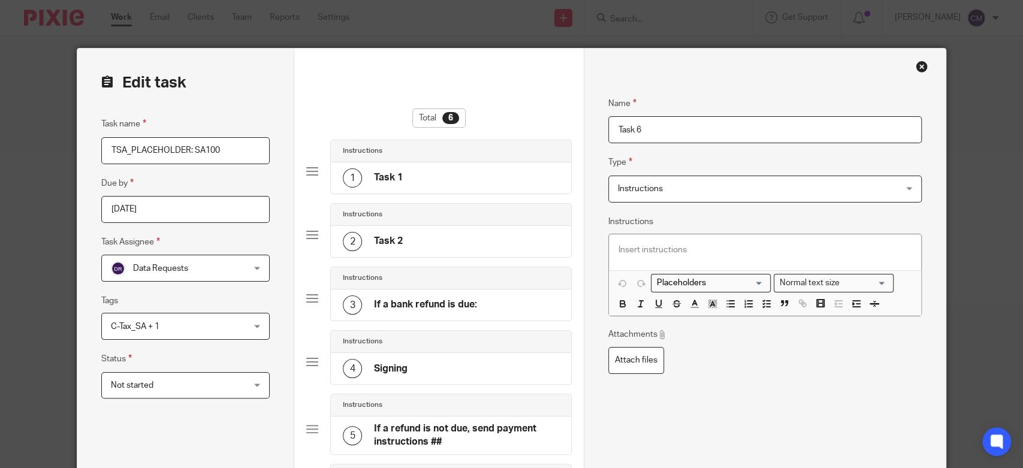
drag, startPoint x: 679, startPoint y: 131, endPoint x: 525, endPoint y: 134, distance: 154.0
click at [525, 134] on form "Edit task Task name TSA_PLACEHOLDER: SA100 Due by [DATE] Task Assignee Data Req…" at bounding box center [511, 374] width 868 height 650
type input "Finish by"
click at [624, 188] on span "Instructions" at bounding box center [640, 189] width 45 height 8
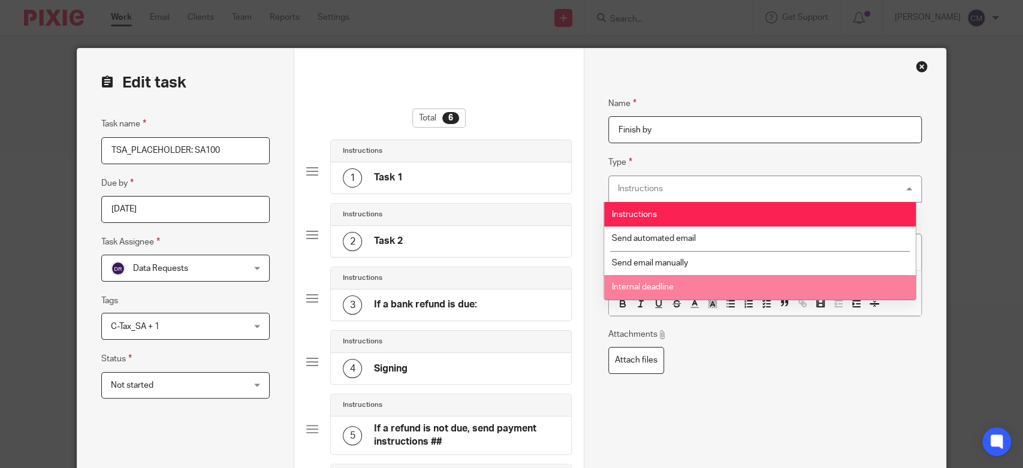
click at [650, 279] on li "Internal deadline" at bounding box center [760, 287] width 312 height 25
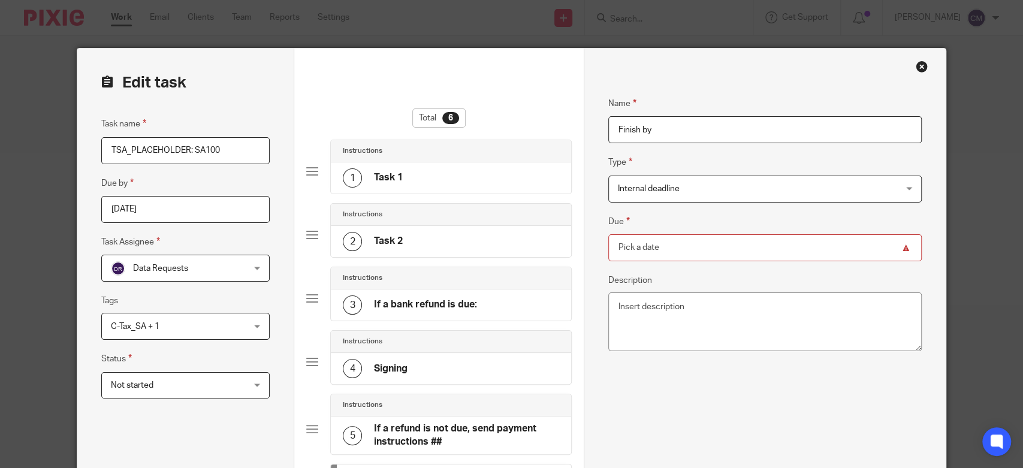
click at [653, 247] on input "Due" at bounding box center [764, 247] width 313 height 27
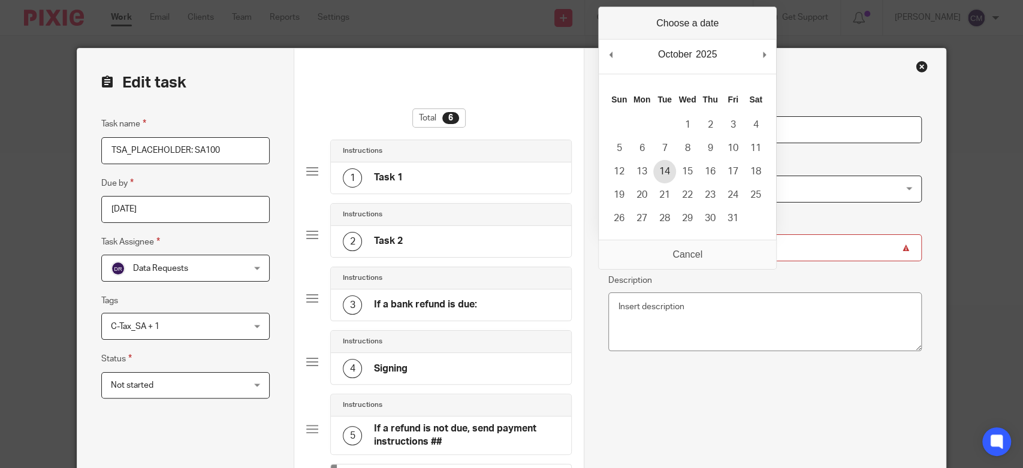
type input "[DATE]"
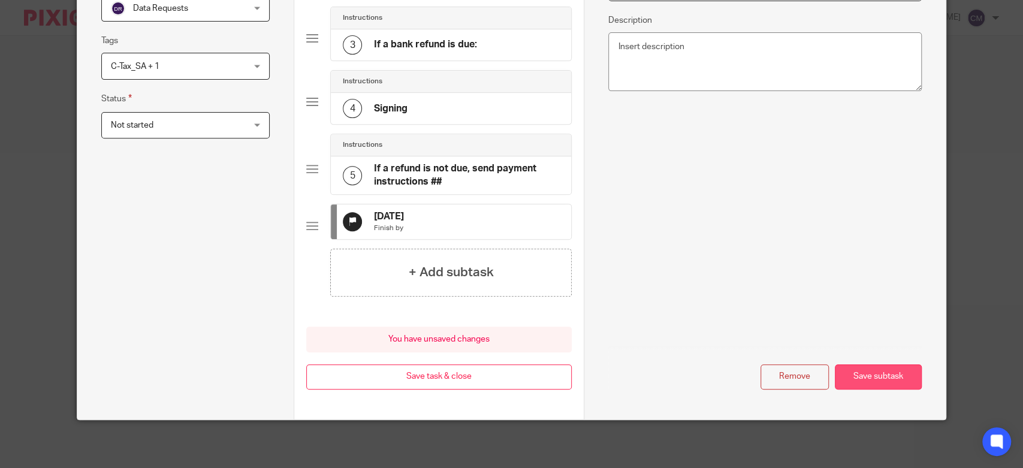
click at [854, 377] on button "Save subtask" at bounding box center [878, 377] width 87 height 26
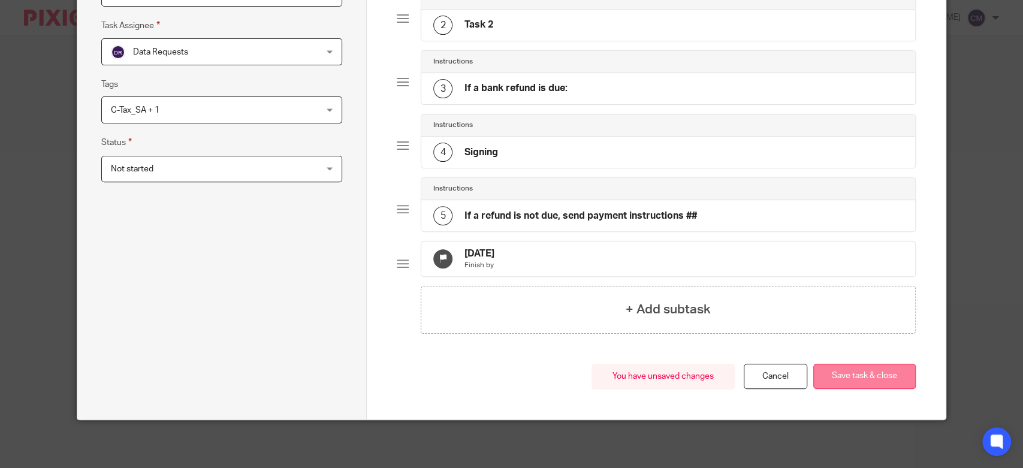
click at [870, 388] on button "Save task & close" at bounding box center [864, 377] width 102 height 26
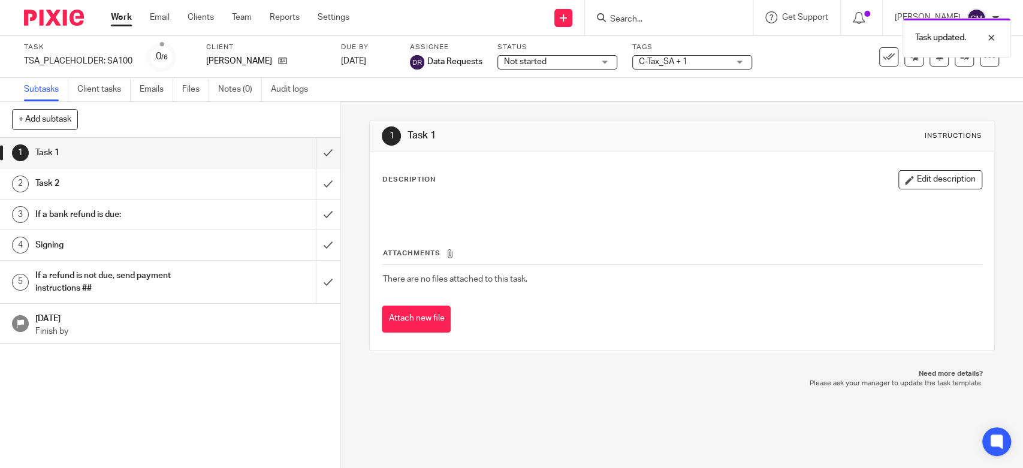
click at [559, 64] on span "Not started" at bounding box center [549, 62] width 90 height 13
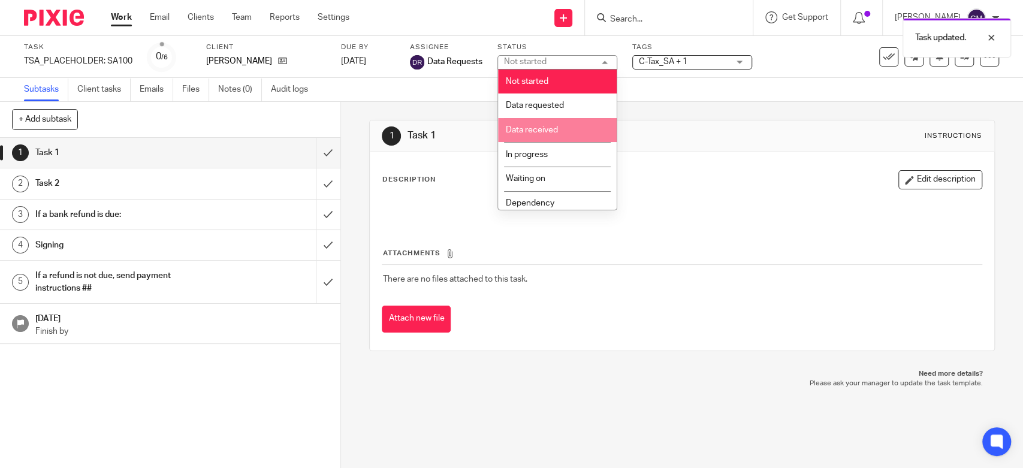
click at [561, 124] on li "Data received" at bounding box center [557, 130] width 119 height 25
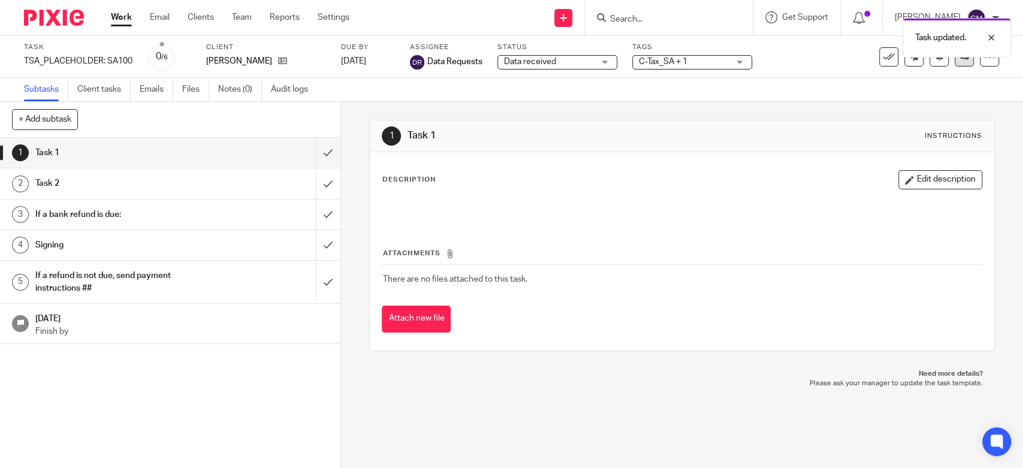
click at [954, 64] on link at bounding box center [963, 56] width 19 height 19
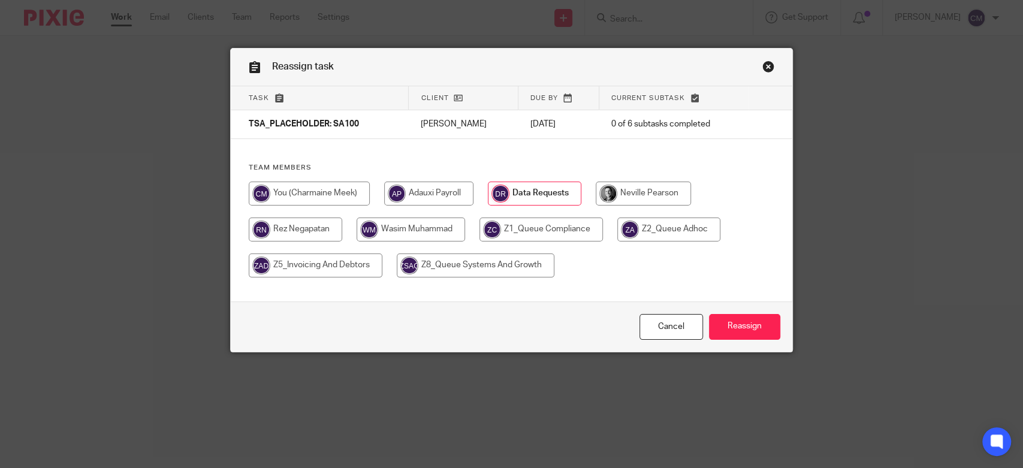
click at [561, 219] on input "radio" at bounding box center [540, 230] width 123 height 24
radio input "true"
click at [729, 330] on input "Reassign" at bounding box center [744, 327] width 71 height 26
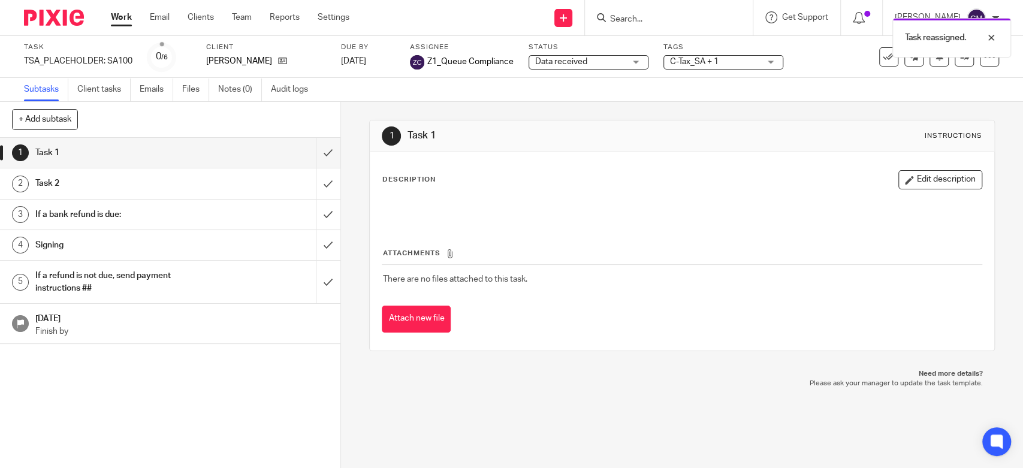
click at [120, 22] on link "Work" at bounding box center [121, 17] width 21 height 12
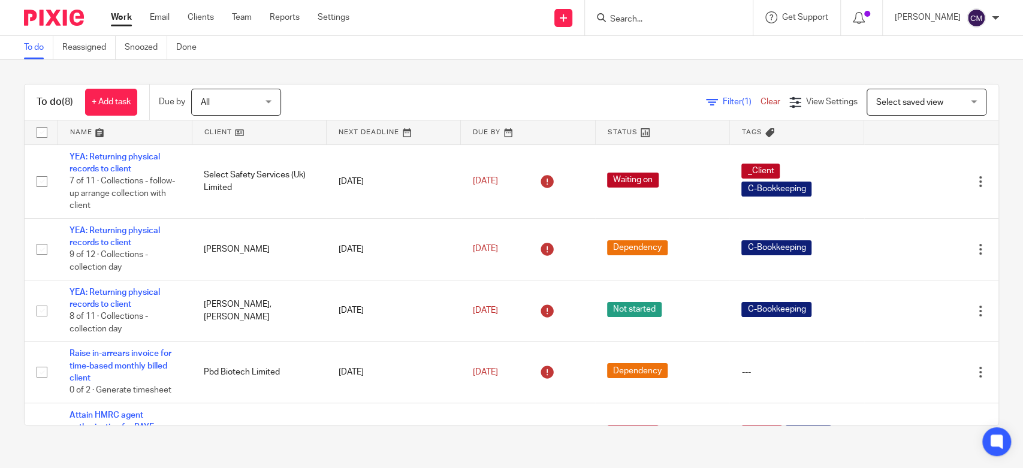
click at [129, 18] on link "Work" at bounding box center [121, 17] width 21 height 12
click at [244, 16] on link "Team" at bounding box center [242, 17] width 20 height 12
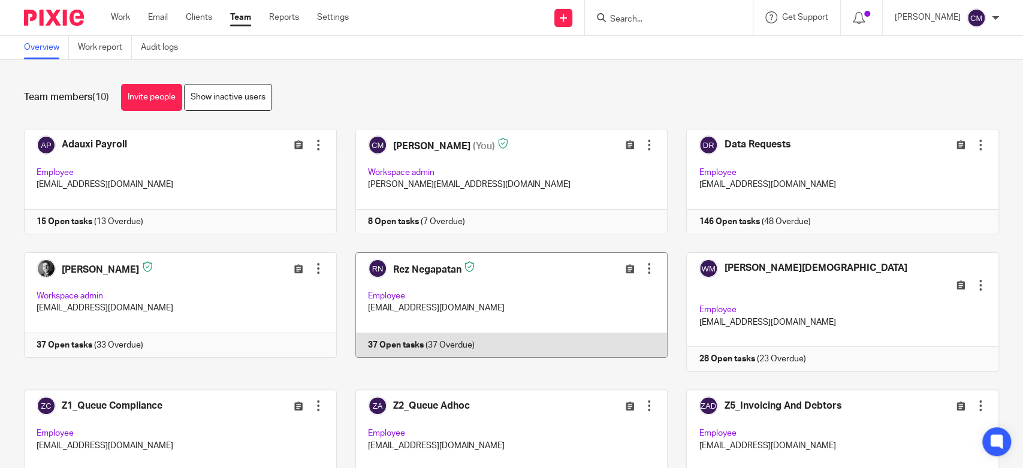
click at [548, 280] on link at bounding box center [502, 312] width 331 height 120
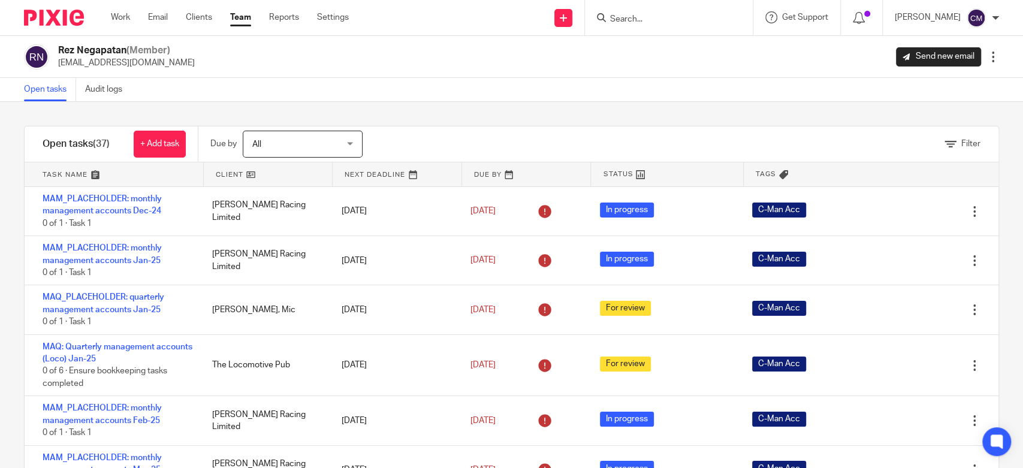
click at [638, 22] on input "Search" at bounding box center [663, 19] width 108 height 11
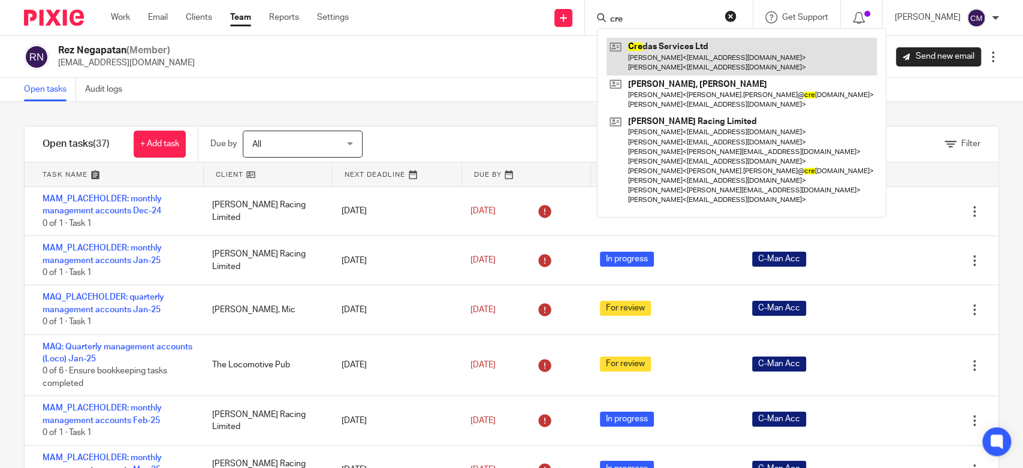
type input "cre"
click at [677, 38] on link at bounding box center [741, 56] width 270 height 37
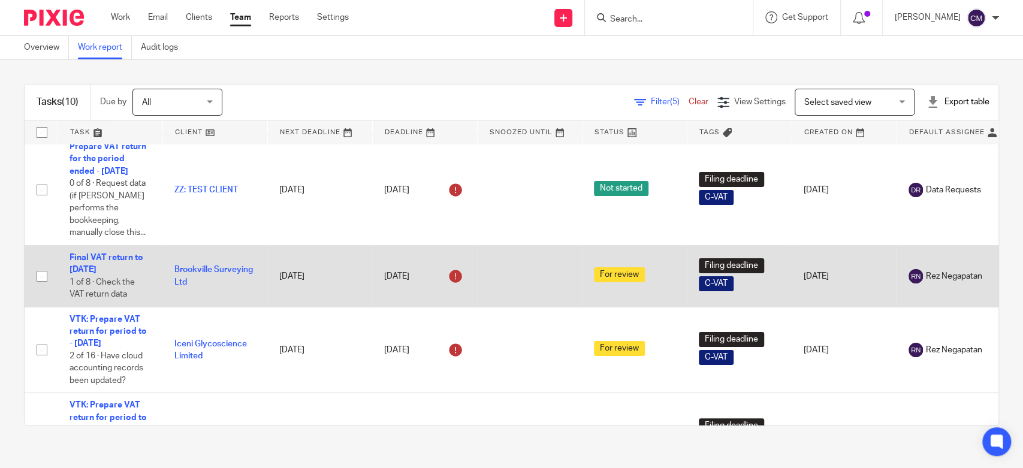
scroll to position [67, 0]
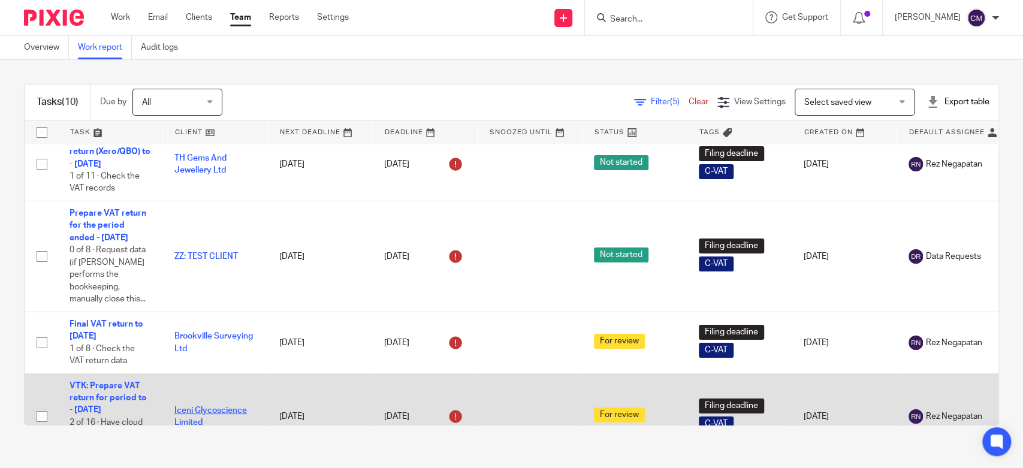
drag, startPoint x: 178, startPoint y: 336, endPoint x: 191, endPoint y: 411, distance: 76.5
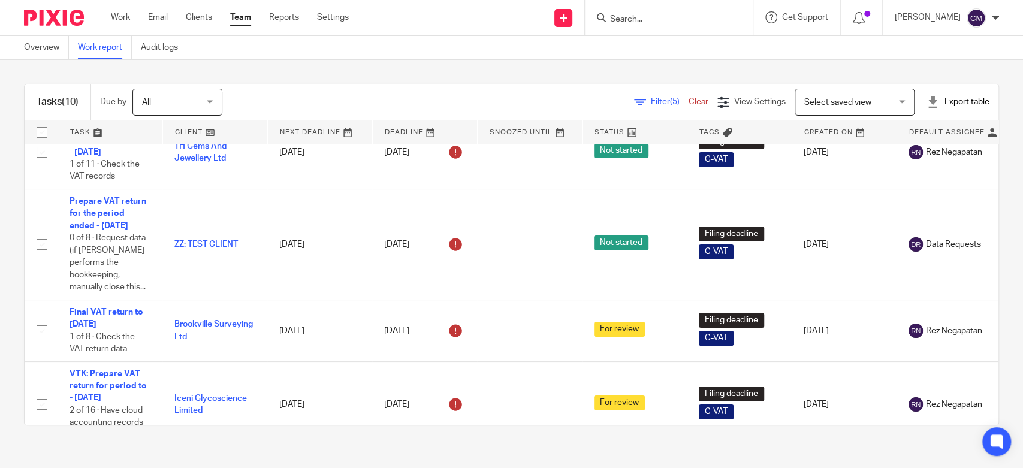
scroll to position [0, 0]
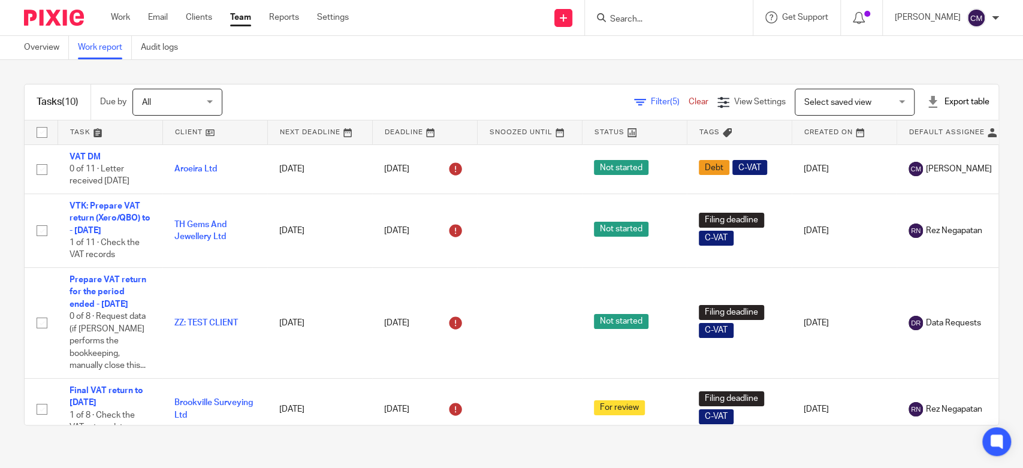
click at [240, 19] on link "Team" at bounding box center [240, 17] width 21 height 12
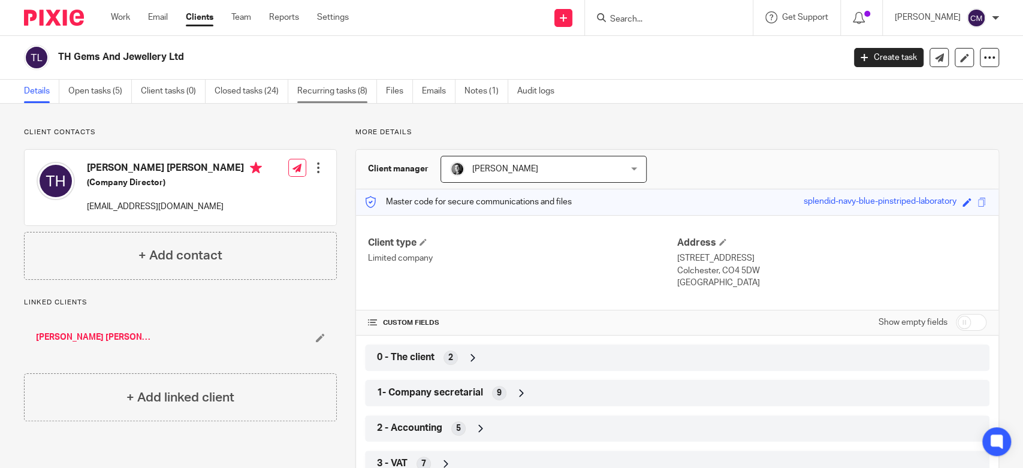
click at [331, 92] on link "Recurring tasks (8)" at bounding box center [337, 91] width 80 height 23
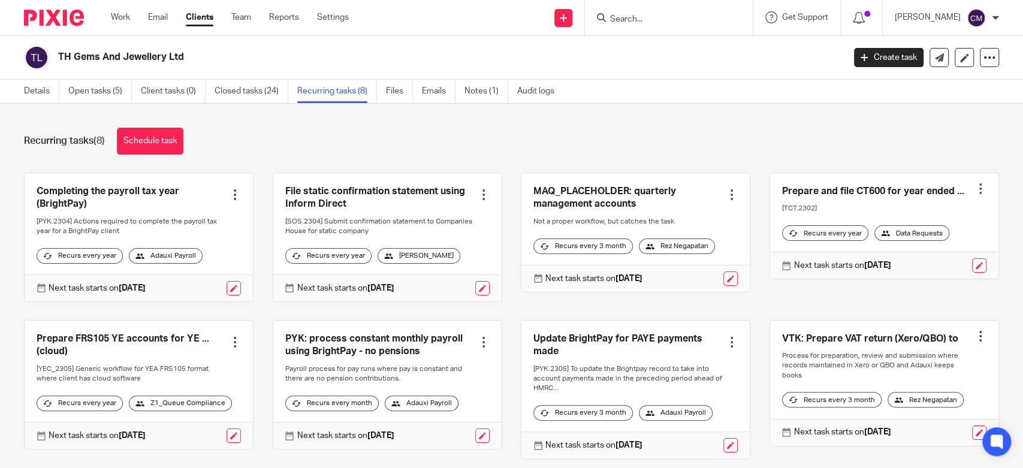
scroll to position [59, 0]
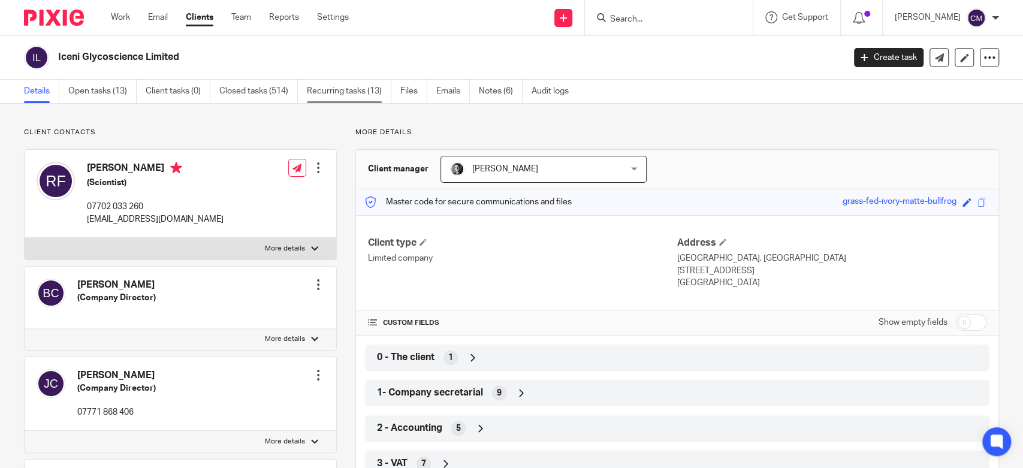
click at [312, 92] on link "Recurring tasks (13)" at bounding box center [349, 91] width 84 height 23
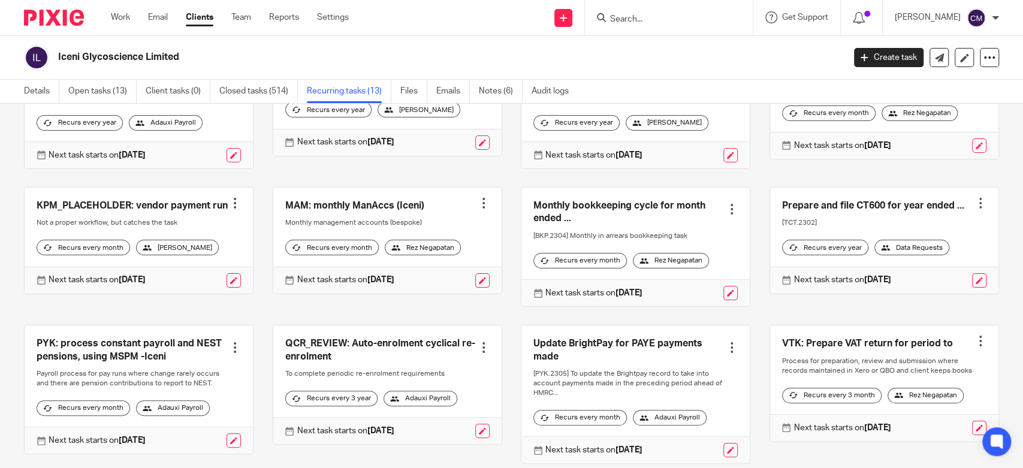
scroll to position [200, 0]
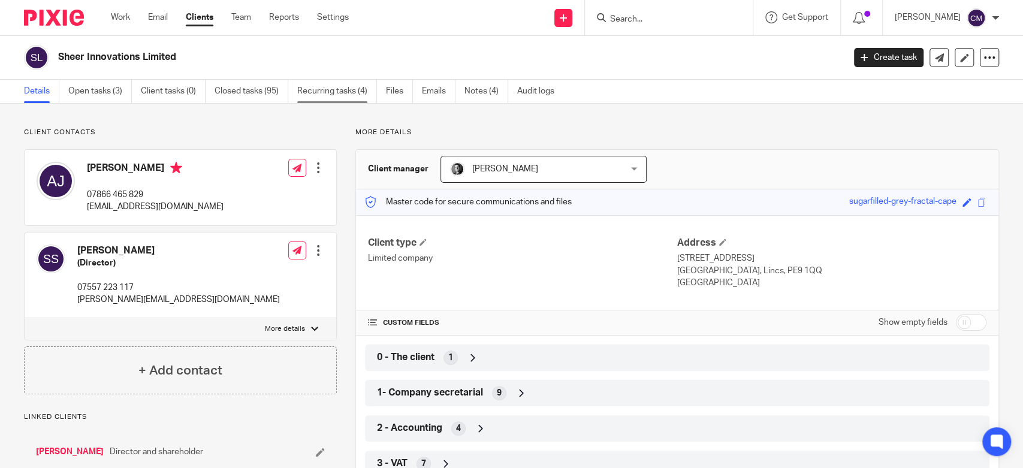
click at [333, 93] on link "Recurring tasks (4)" at bounding box center [337, 91] width 80 height 23
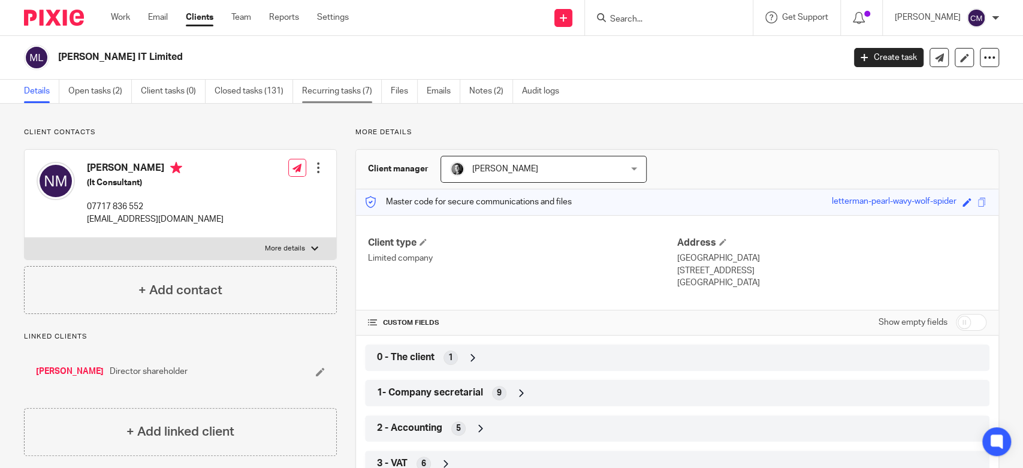
click at [377, 88] on link "Recurring tasks (7)" at bounding box center [342, 91] width 80 height 23
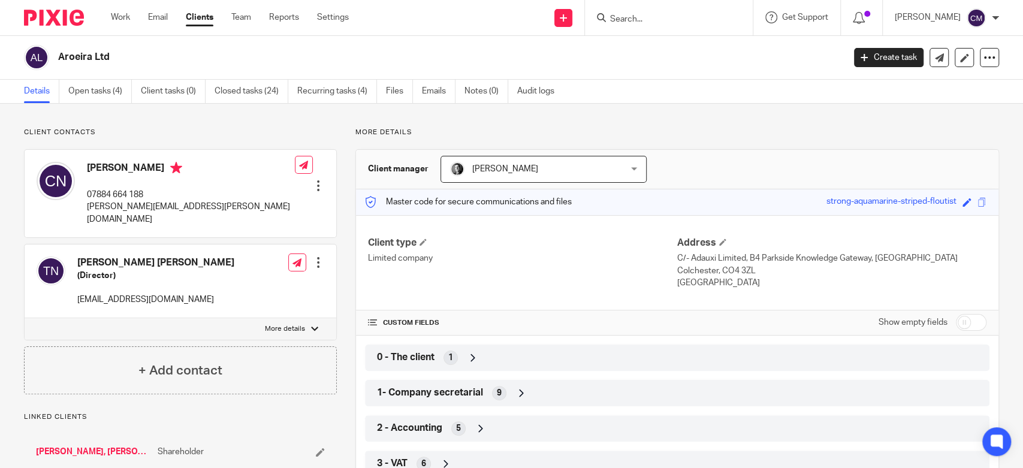
click at [355, 105] on div "Client contacts Charles Naud 07884 664 188 charles.naud@actionsustainability.co…" at bounding box center [511, 413] width 1023 height 619
click at [356, 96] on link "Recurring tasks (4)" at bounding box center [337, 91] width 80 height 23
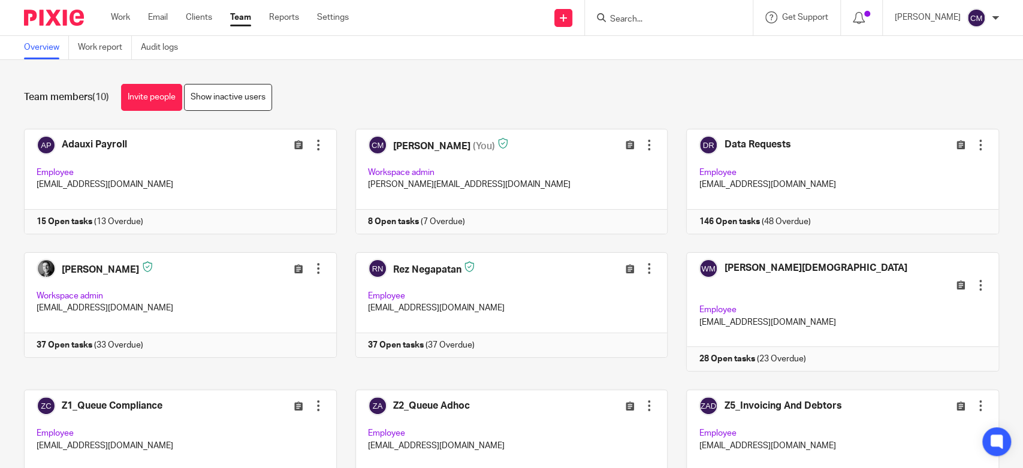
click at [120, 24] on div "Work Email Clients Team Reports Settings Work Email Clients Team Reports Settin…" at bounding box center [233, 17] width 268 height 35
click at [120, 19] on link "Work" at bounding box center [120, 17] width 19 height 12
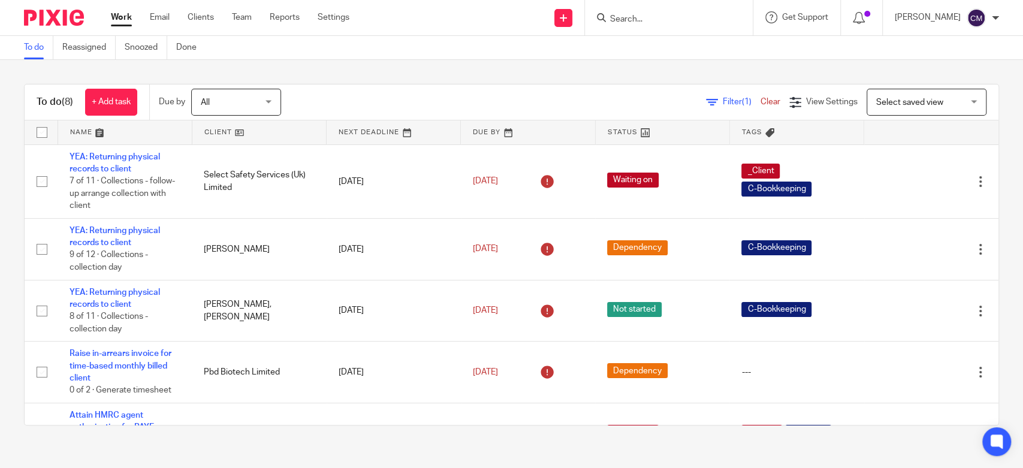
click at [653, 23] on input "Search" at bounding box center [663, 19] width 108 height 11
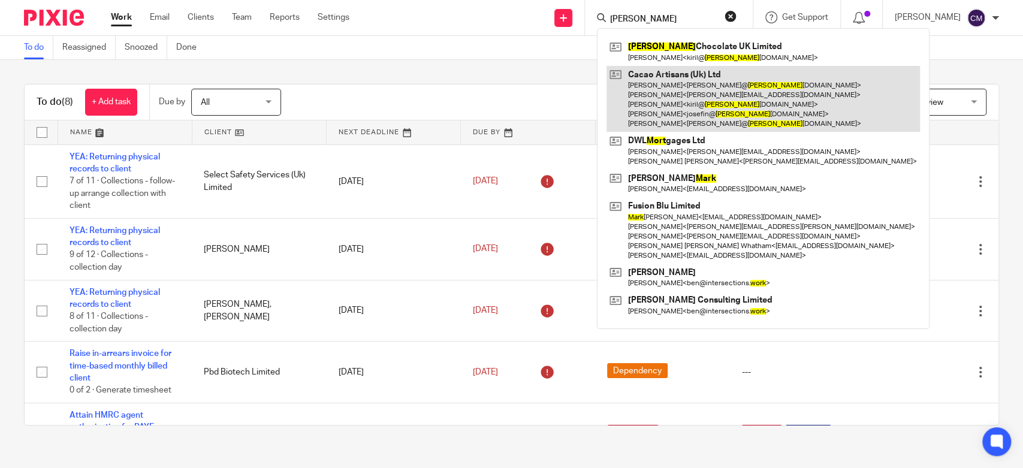
type input "[PERSON_NAME]"
click at [667, 102] on link at bounding box center [762, 99] width 313 height 67
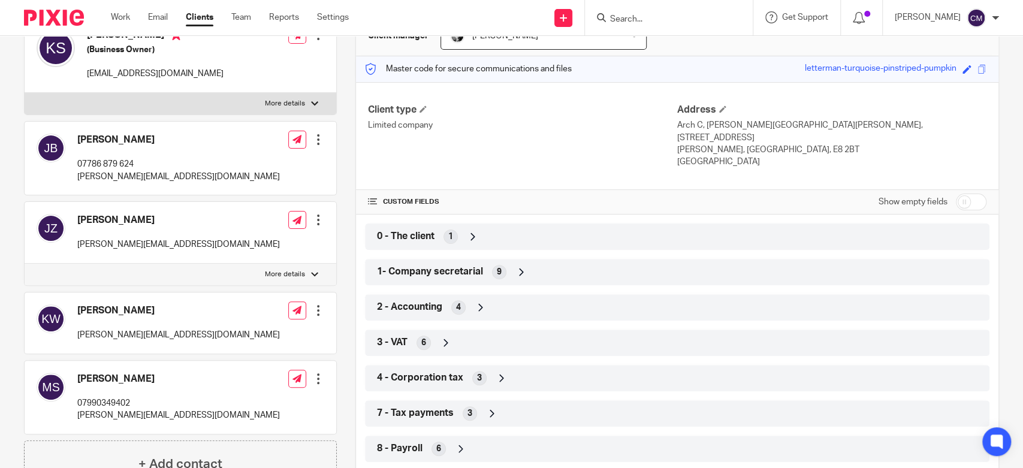
scroll to position [200, 0]
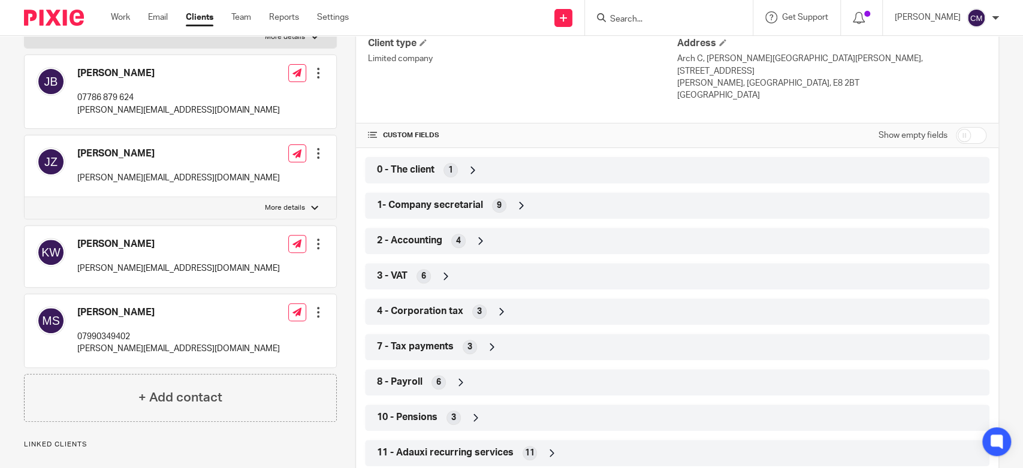
click at [137, 332] on p "07990349402" at bounding box center [178, 337] width 203 height 12
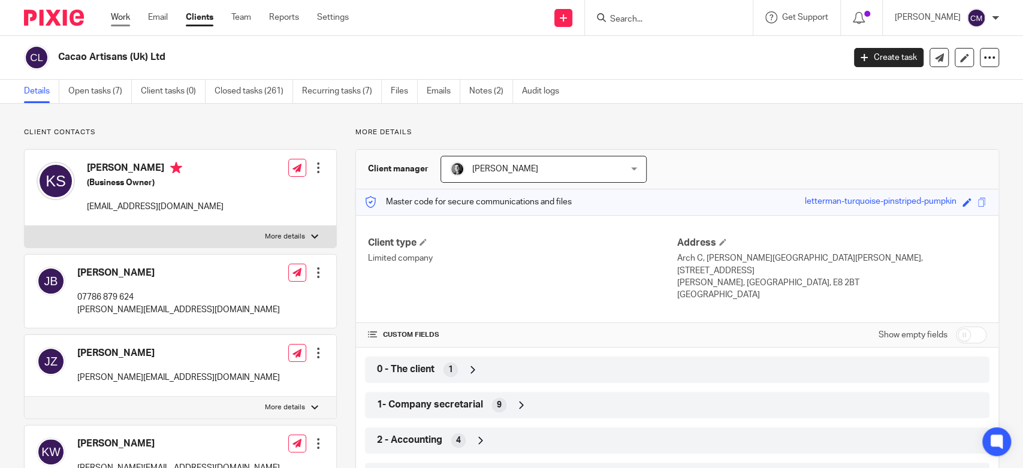
click at [128, 17] on link "Work" at bounding box center [120, 17] width 19 height 12
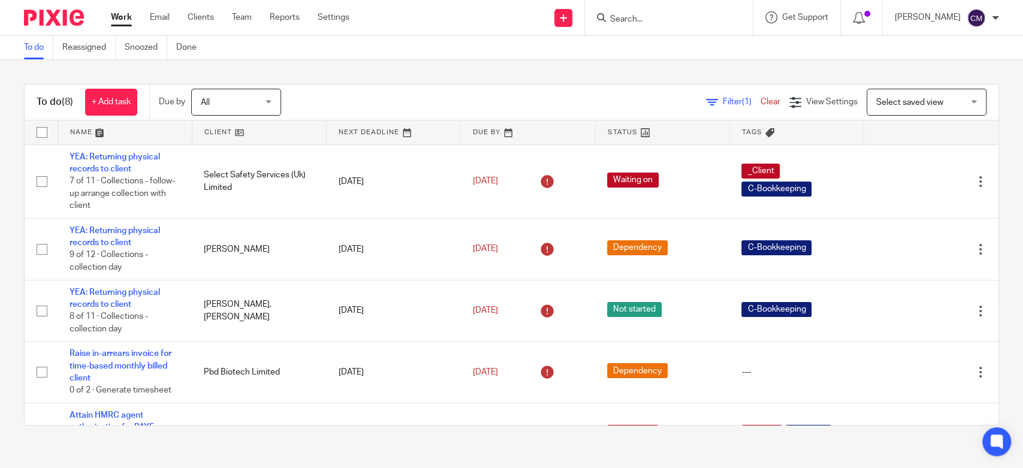
click at [687, 26] on div at bounding box center [669, 17] width 168 height 35
click at [674, 12] on form at bounding box center [673, 17] width 128 height 15
click at [675, 14] on input "Search" at bounding box center [663, 19] width 108 height 11
click at [675, 18] on input "Search" at bounding box center [663, 19] width 108 height 11
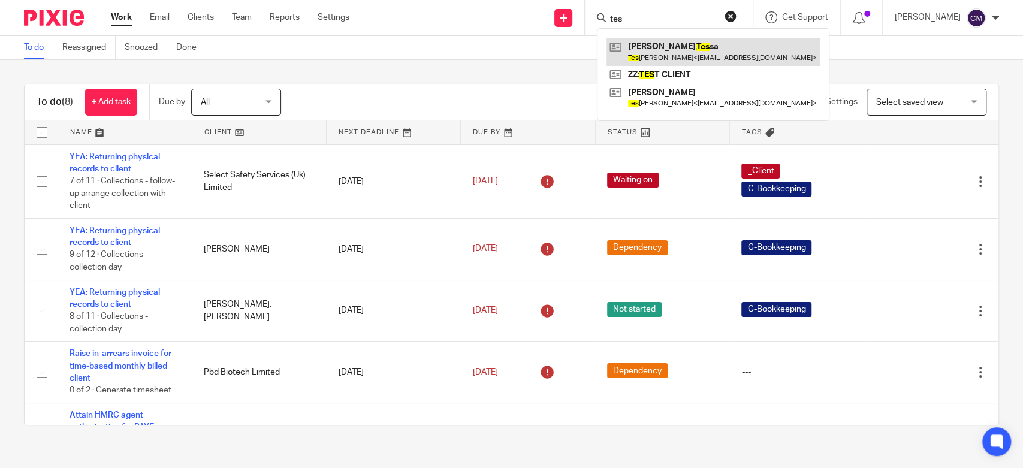
type input "tes"
click at [667, 43] on link at bounding box center [712, 52] width 213 height 28
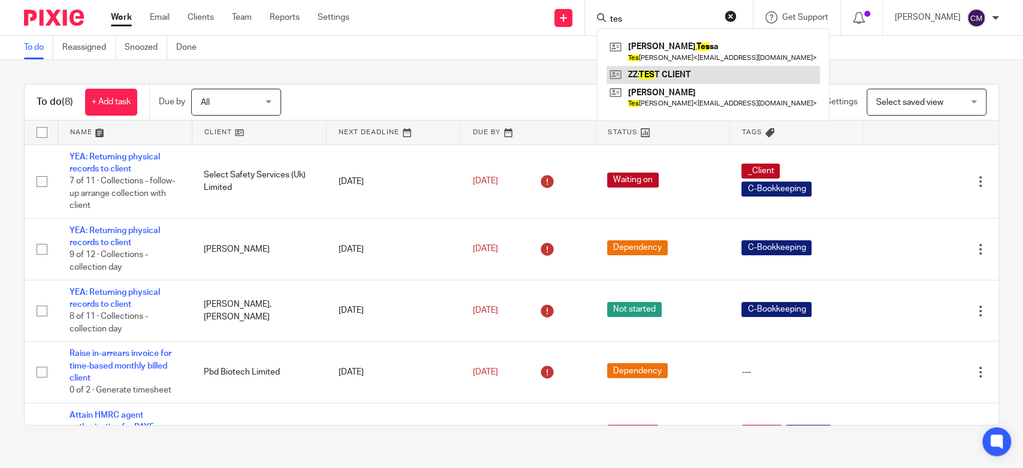
click at [643, 78] on link at bounding box center [712, 75] width 213 height 18
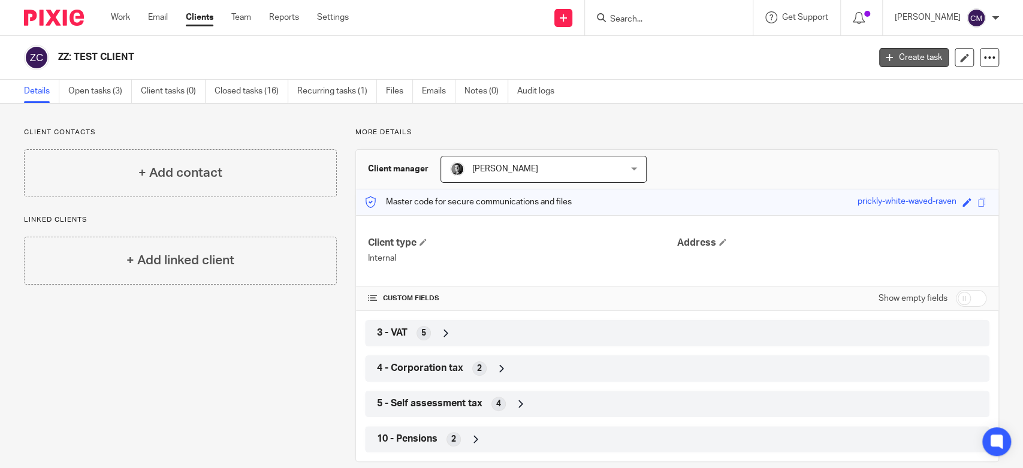
click at [912, 59] on link "Create task" at bounding box center [914, 57] width 70 height 19
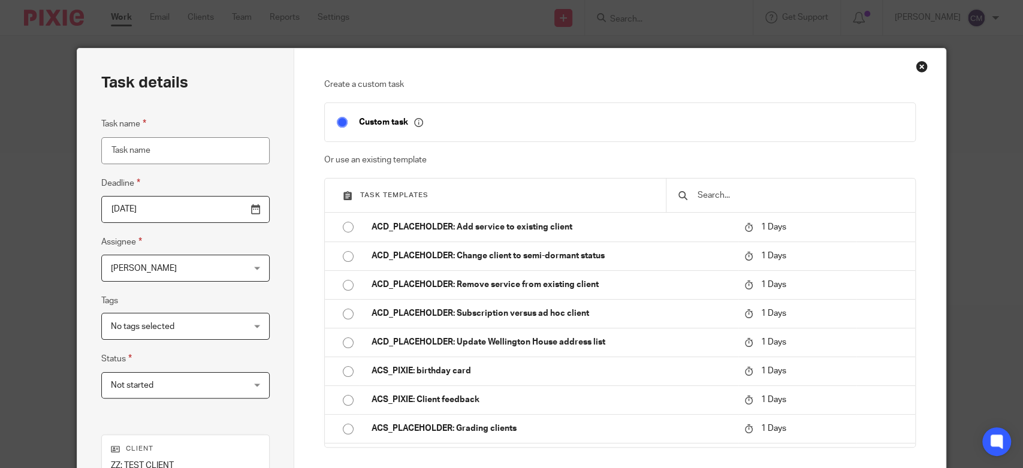
click at [194, 140] on input "Task name" at bounding box center [185, 150] width 168 height 27
type input "happy days"
click at [294, 206] on div "Create a custom task Custom task Or use an existing template Task templates ACD…" at bounding box center [619, 334] width 651 height 571
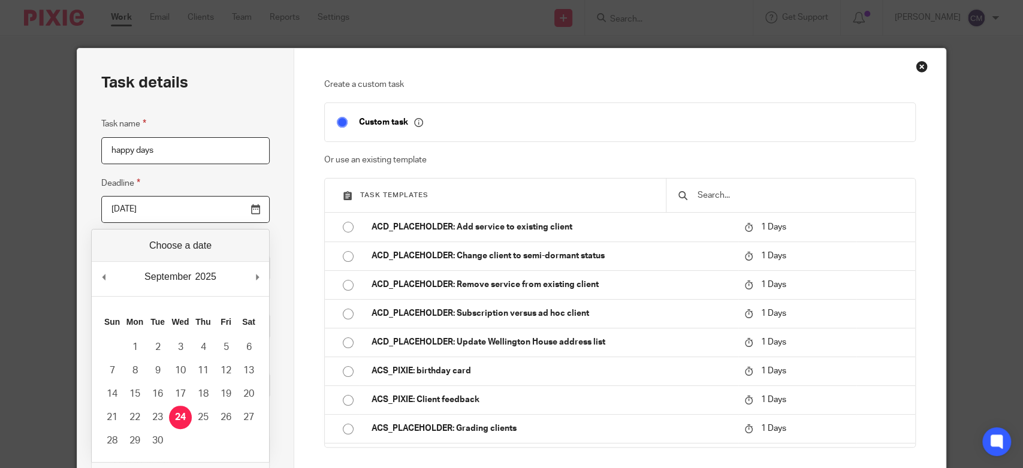
click at [249, 214] on input "[DATE]" at bounding box center [185, 209] width 168 height 27
type input "[DATE]"
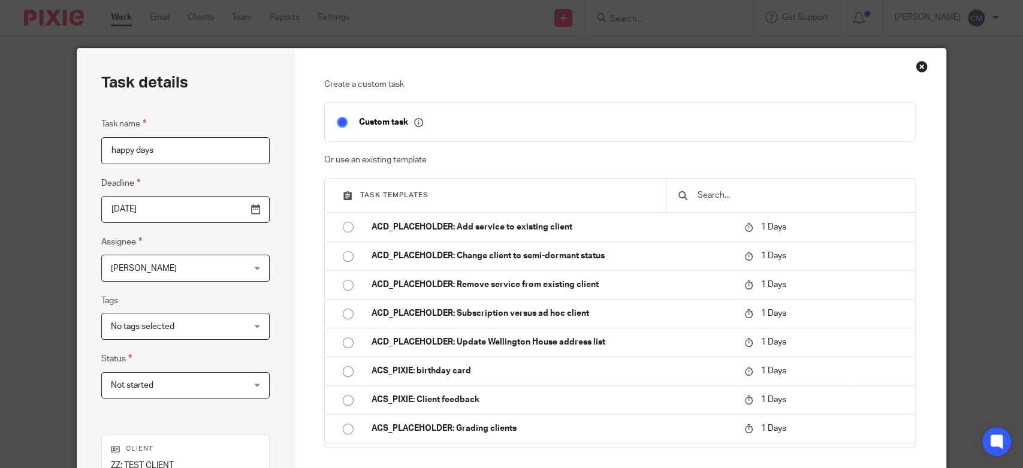
type input "[PERSON_NAME][EMAIL_ADDRESS][DOMAIN_NAME]"
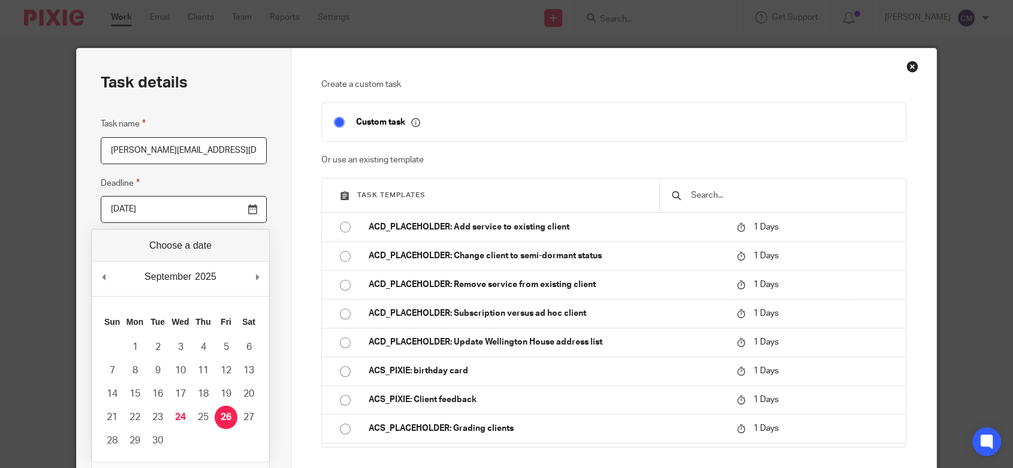
click at [273, 152] on div "Task details Task name [PERSON_NAME][EMAIL_ADDRESS][DOMAIN_NAME] Deadline [DATE…" at bounding box center [184, 334] width 215 height 571
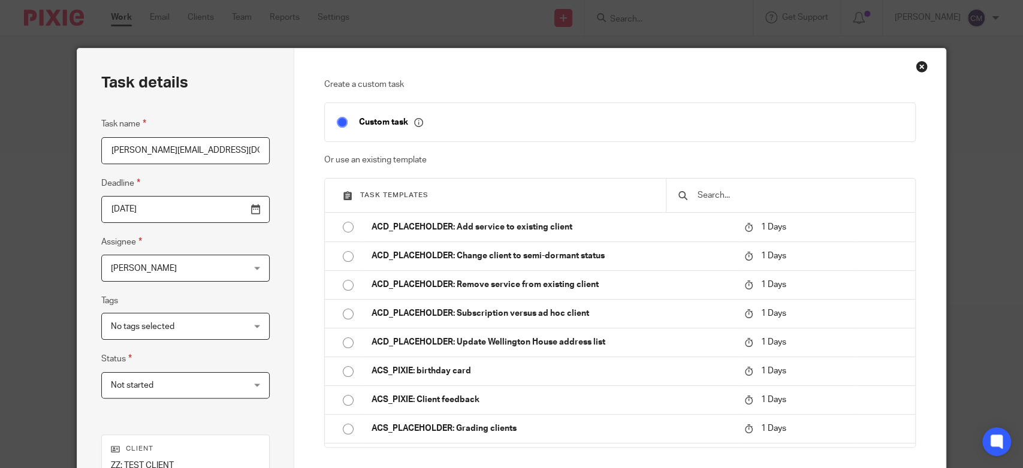
click at [916, 70] on div "Close this dialog window" at bounding box center [922, 67] width 12 height 12
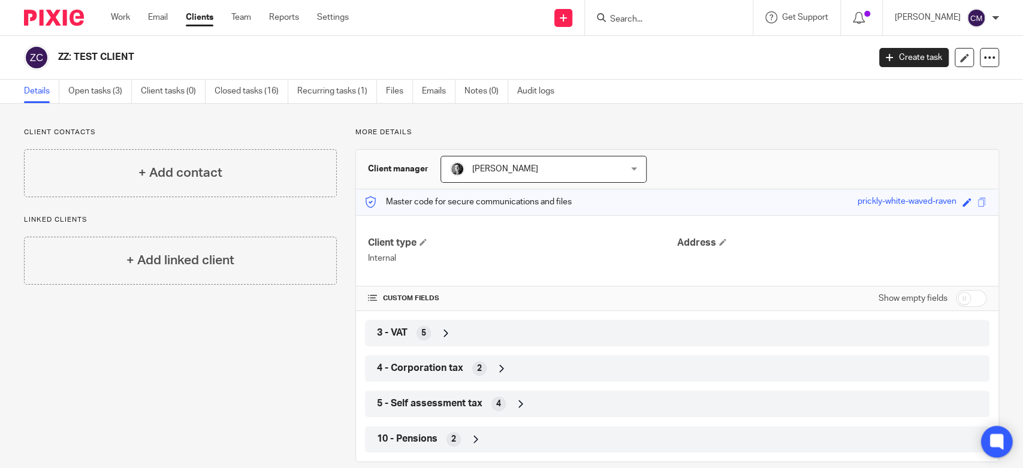
click at [999, 448] on icon at bounding box center [997, 442] width 20 height 20
click at [659, 19] on input "Search" at bounding box center [663, 19] width 108 height 11
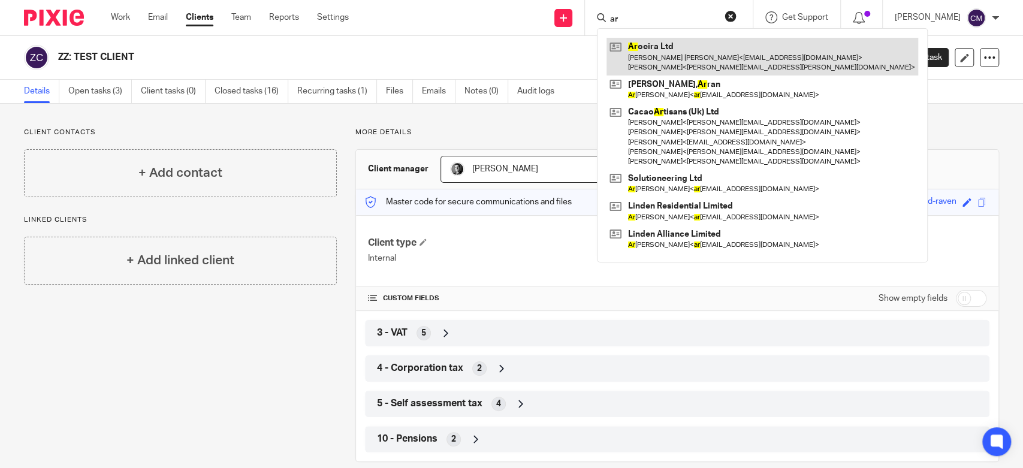
type input "ar"
click at [653, 48] on link at bounding box center [762, 56] width 312 height 37
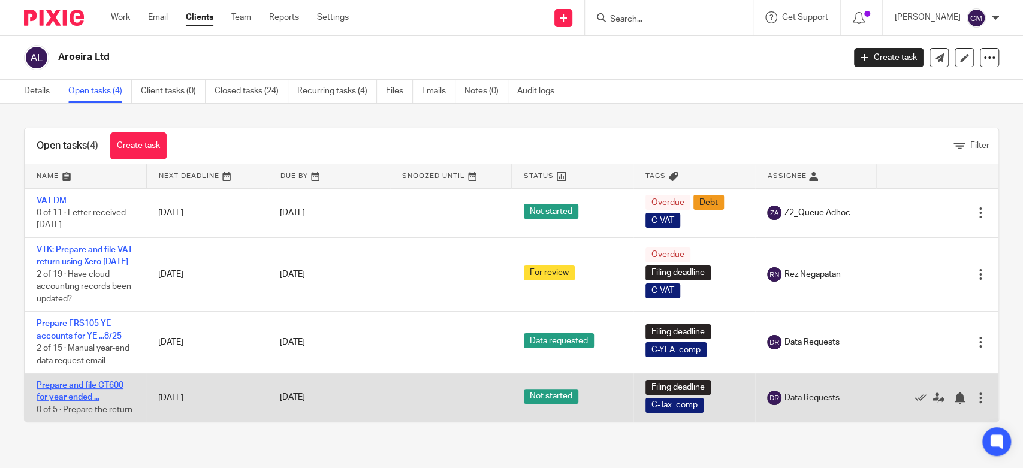
drag, startPoint x: 81, startPoint y: 404, endPoint x: 74, endPoint y: 400, distance: 7.8
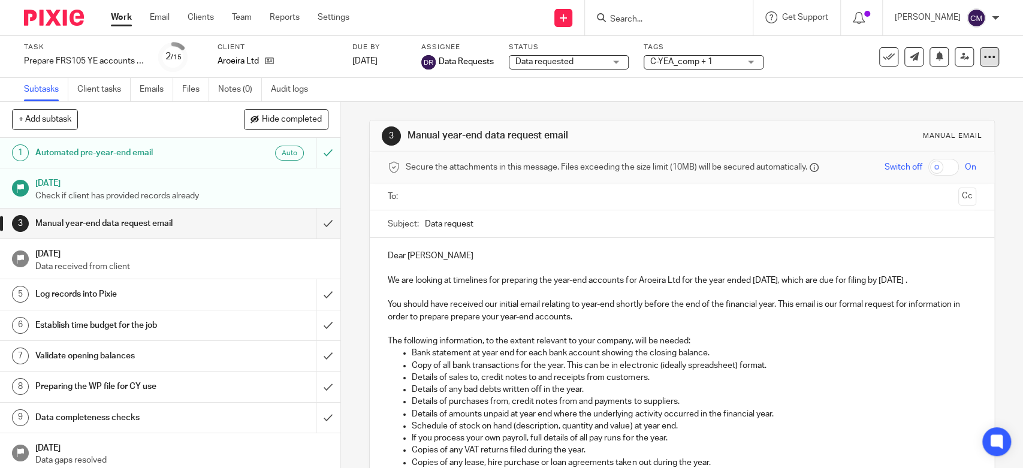
click at [983, 55] on icon at bounding box center [989, 57] width 12 height 12
click at [944, 104] on link "Advanced task editor" at bounding box center [941, 105] width 79 height 8
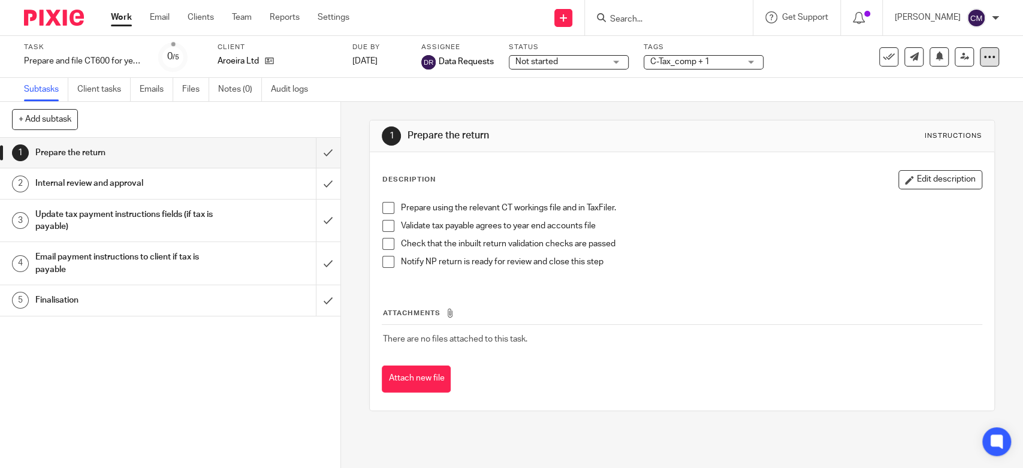
click at [984, 58] on icon at bounding box center [989, 57] width 12 height 12
click at [899, 99] on li "Advanced task editor" at bounding box center [934, 104] width 96 height 17
click at [909, 101] on link "Advanced task editor" at bounding box center [941, 105] width 79 height 8
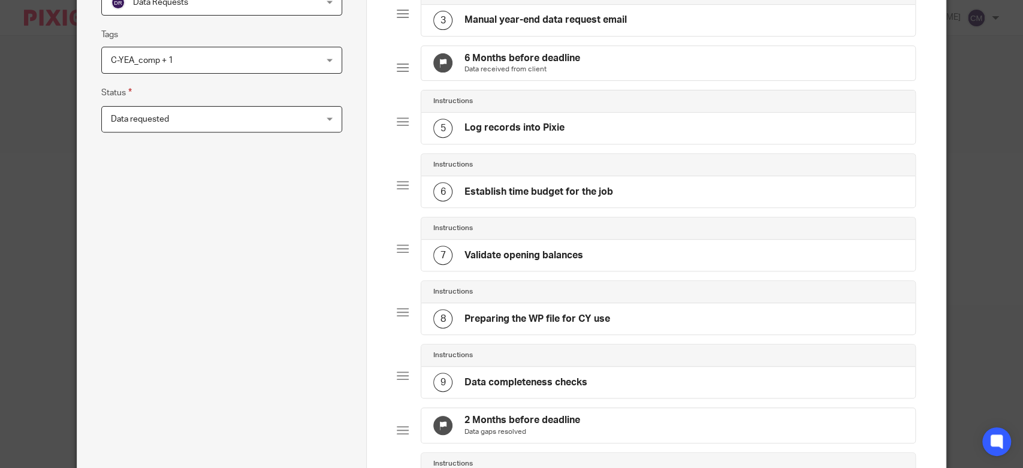
scroll to position [399, 0]
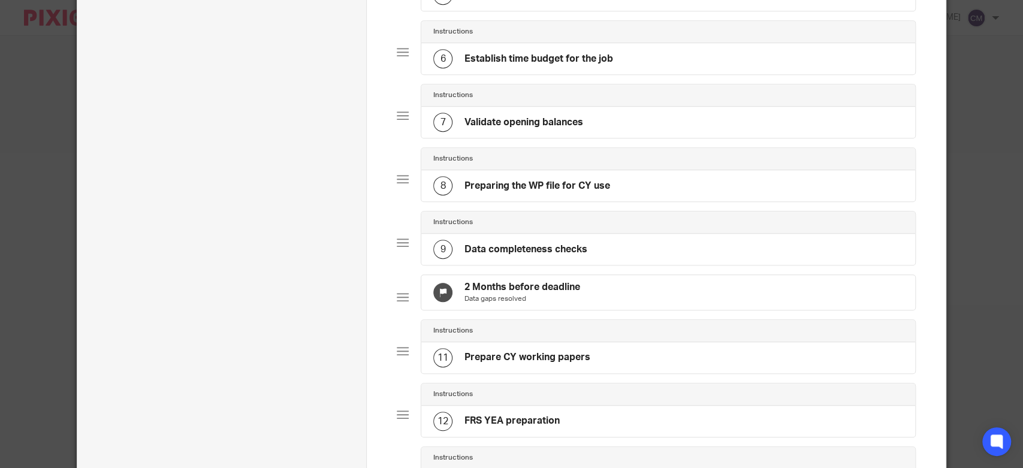
click at [534, 304] on p "Data gaps resolved" at bounding box center [522, 299] width 116 height 10
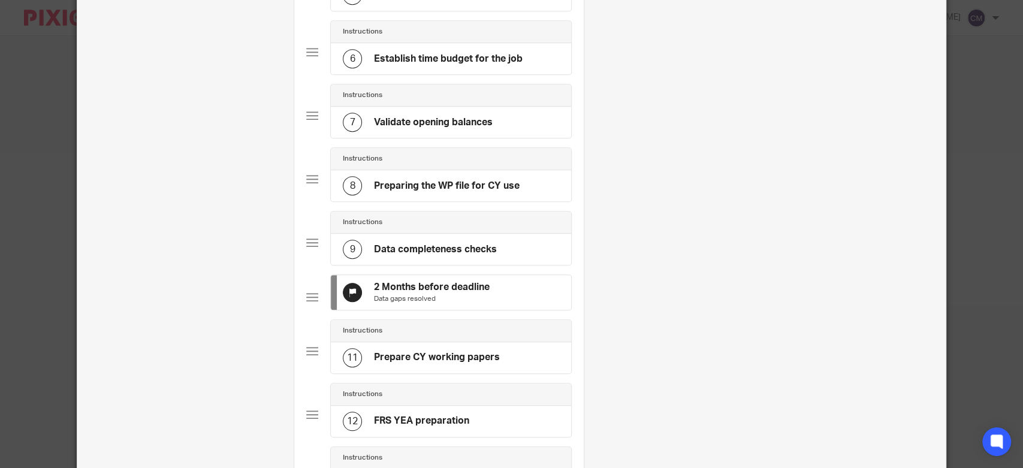
scroll to position [0, 0]
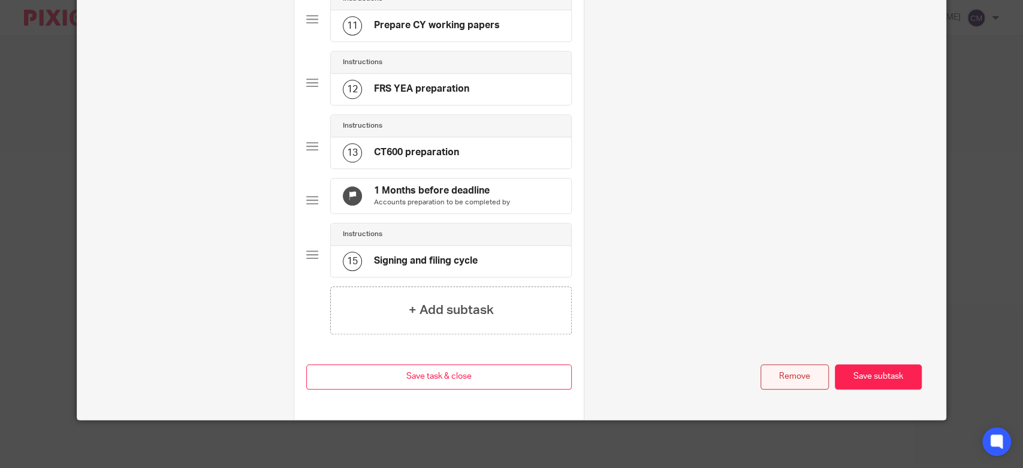
click at [786, 367] on button "Remove" at bounding box center [794, 377] width 68 height 26
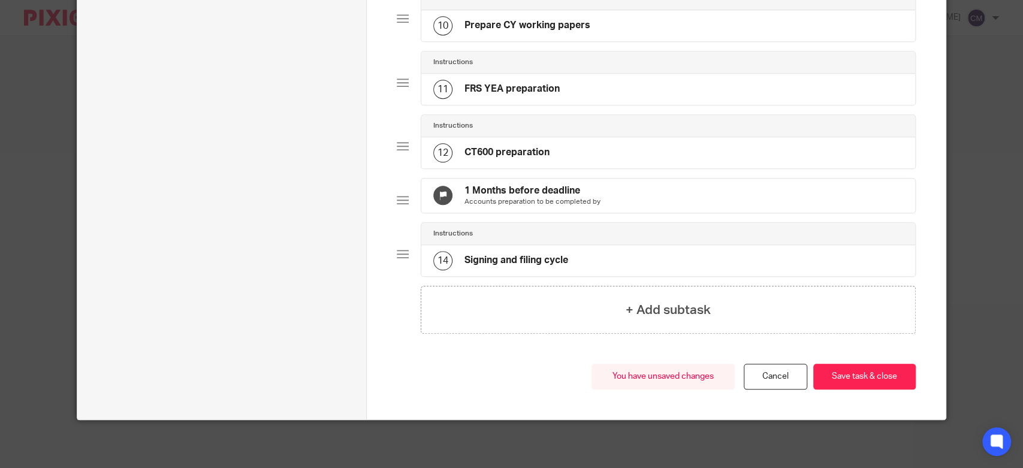
click at [527, 200] on p "Accounts preparation to be completed by" at bounding box center [532, 202] width 136 height 10
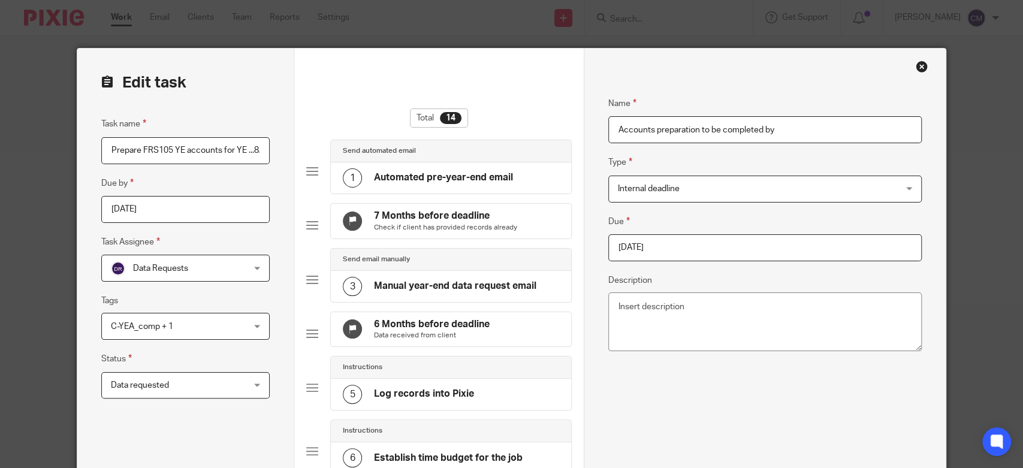
click at [699, 253] on input "2026-04-22" at bounding box center [764, 247] width 313 height 27
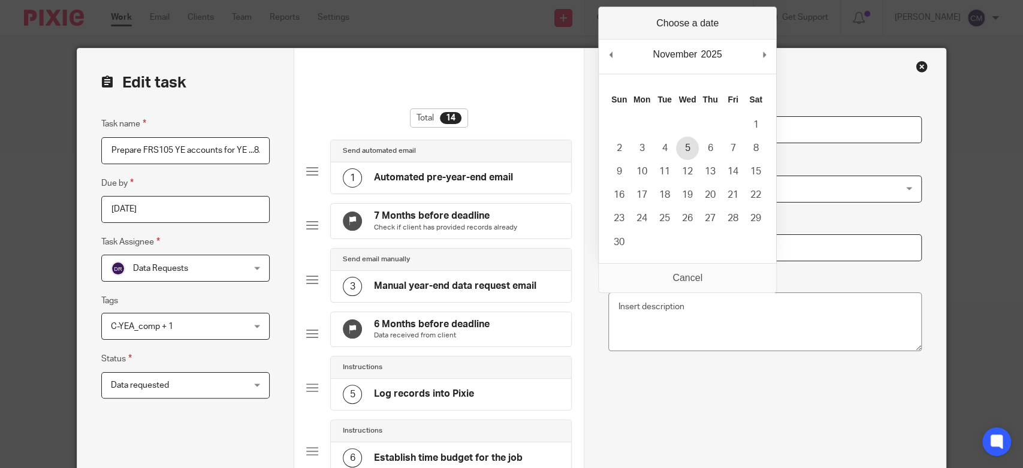
type input "2025-11-05"
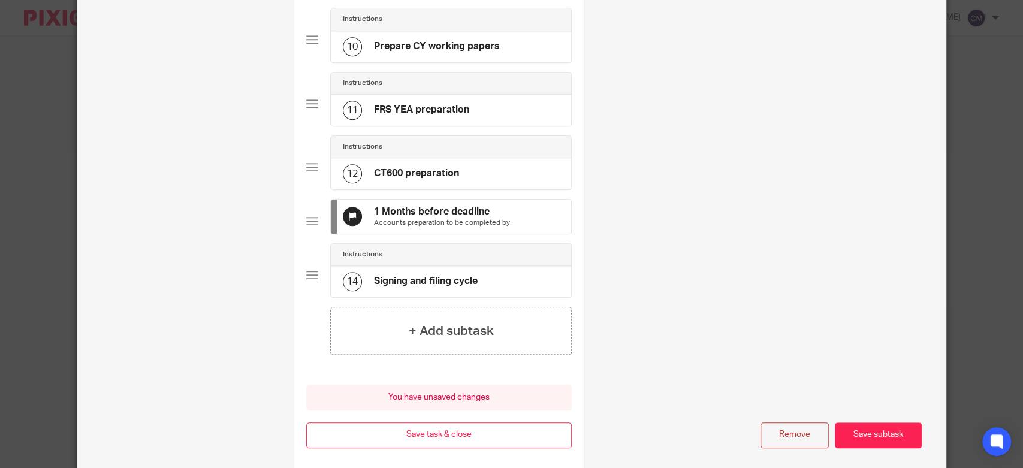
scroll to position [750, 0]
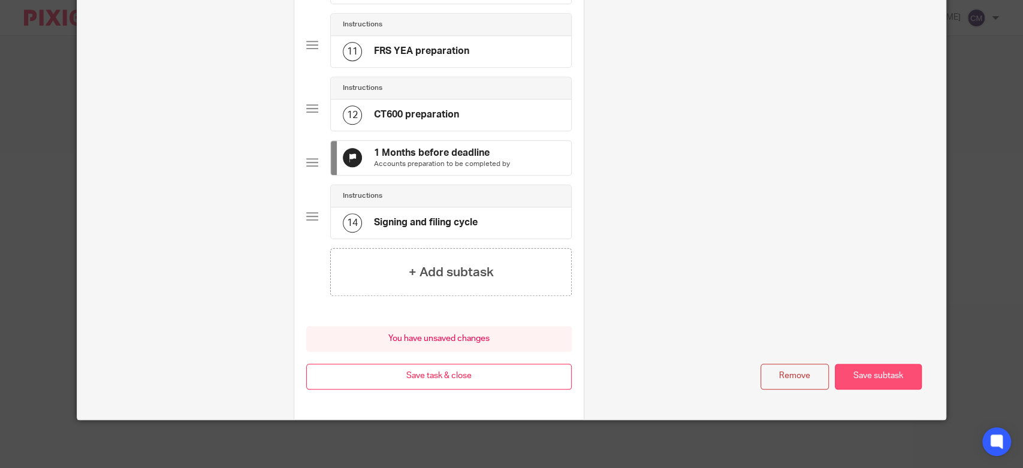
click at [886, 370] on button "Save subtask" at bounding box center [878, 377] width 87 height 26
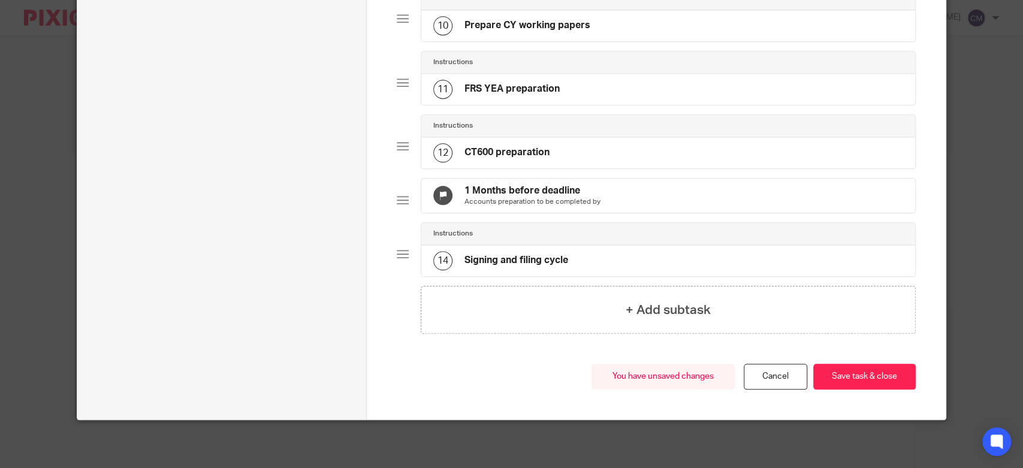
scroll to position [712, 0]
click at [886, 370] on button "Save task & close" at bounding box center [864, 377] width 102 height 26
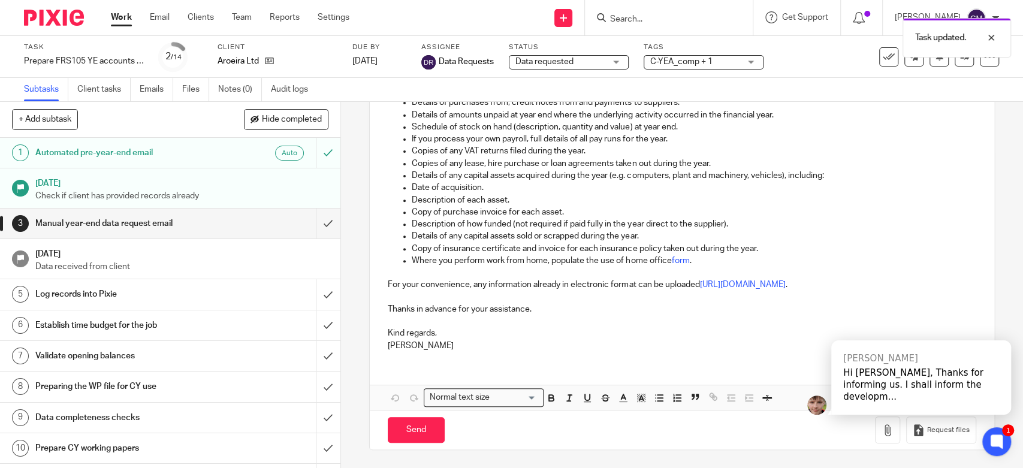
scroll to position [127, 0]
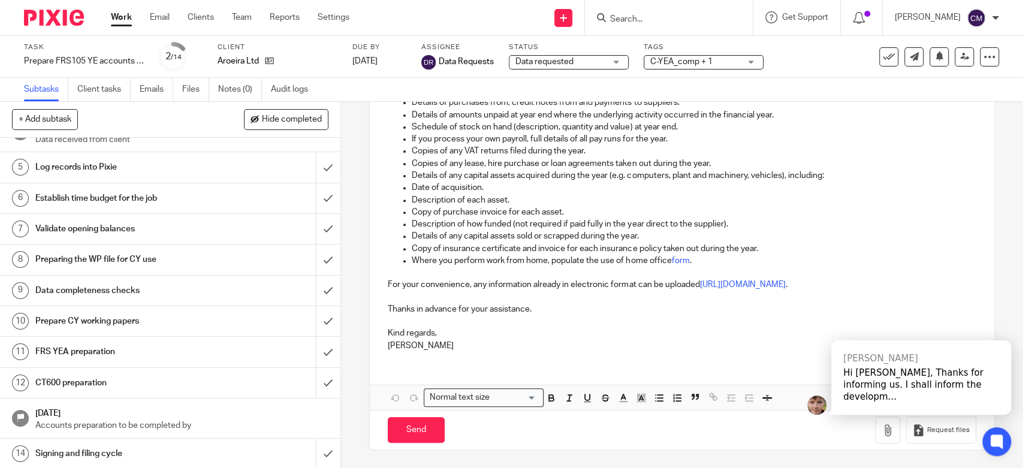
click at [537, 59] on span "Data requested" at bounding box center [544, 62] width 58 height 8
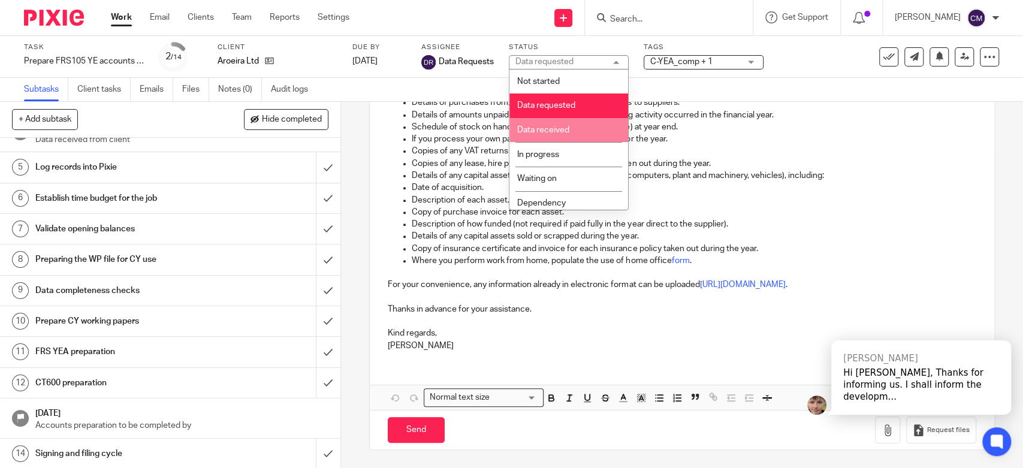
click at [540, 125] on li "Data received" at bounding box center [568, 130] width 119 height 25
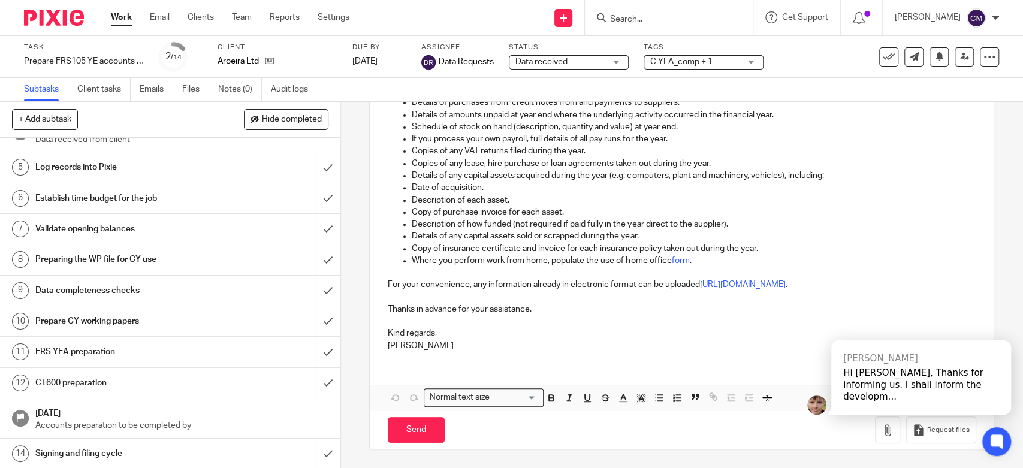
click at [486, 23] on div "Send new email Create task Add client Get Support Contact Support Help Document…" at bounding box center [694, 17] width 655 height 35
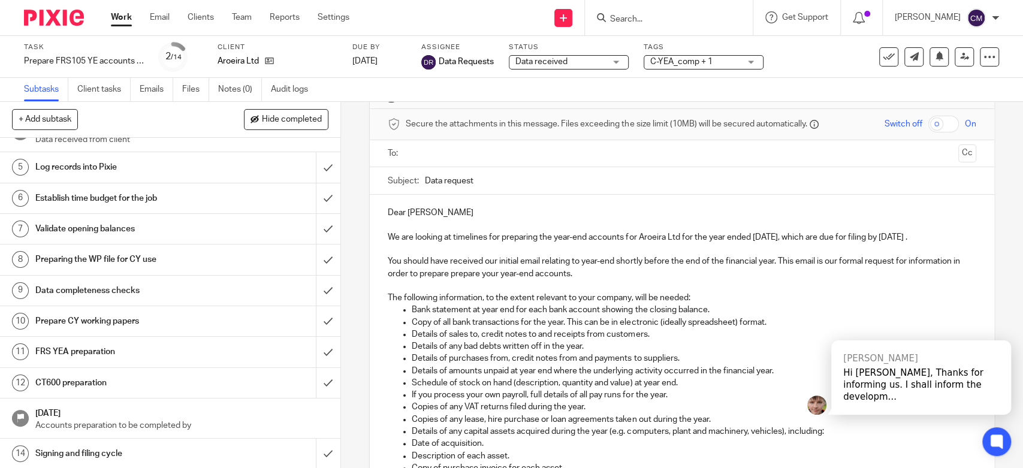
scroll to position [0, 0]
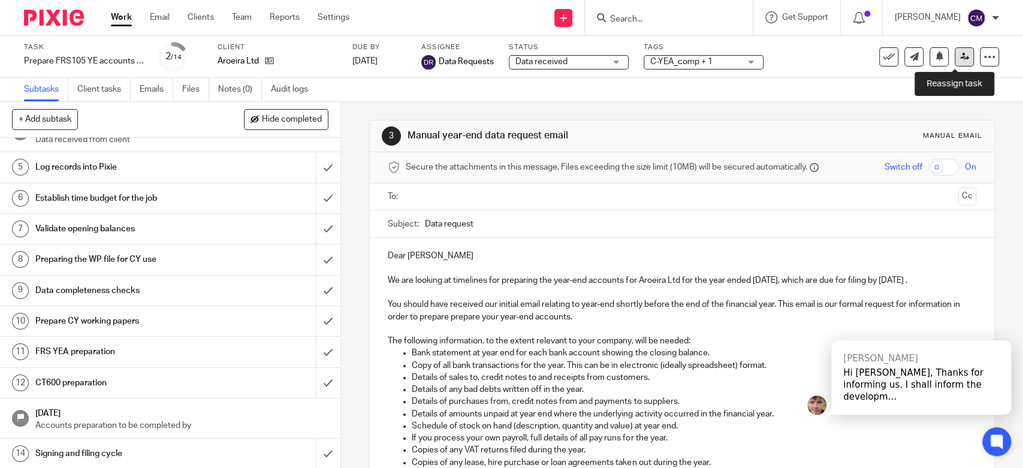
click at [960, 59] on icon at bounding box center [964, 56] width 9 height 9
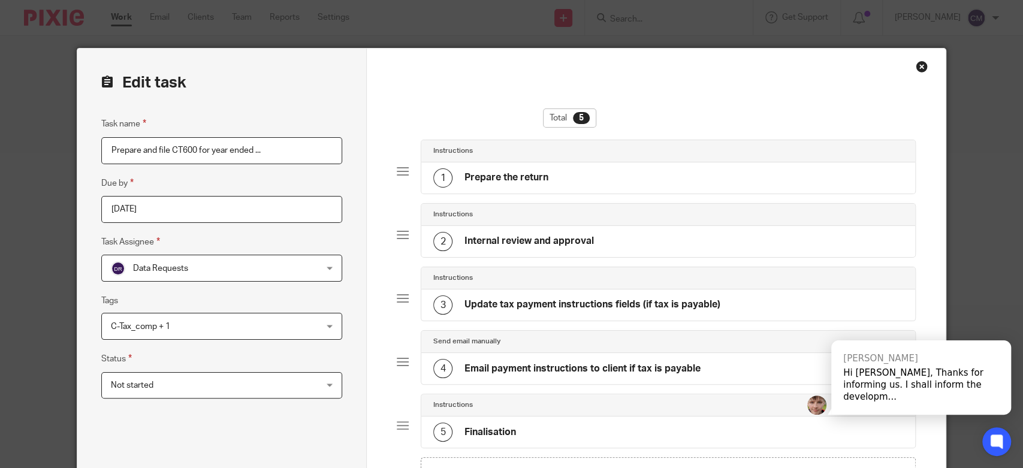
scroll to position [170, 0]
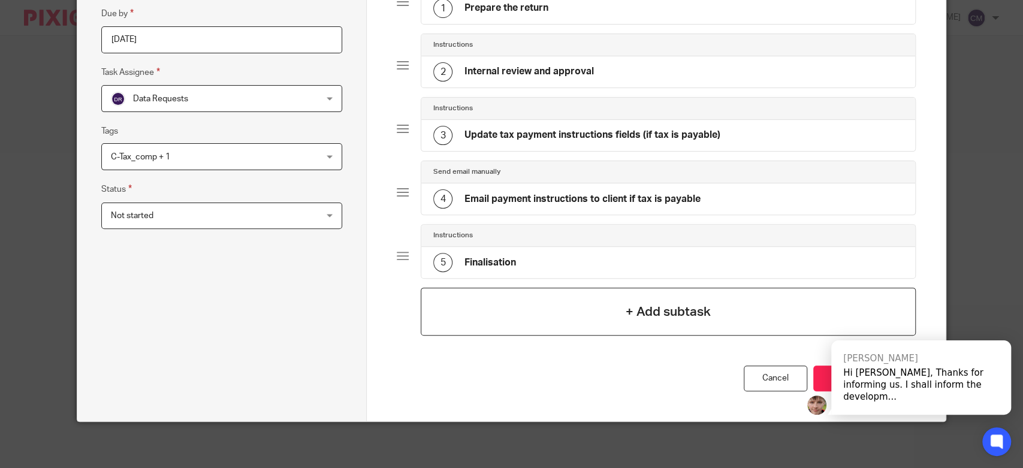
click at [522, 315] on div "+ Add subtask" at bounding box center [668, 312] width 495 height 48
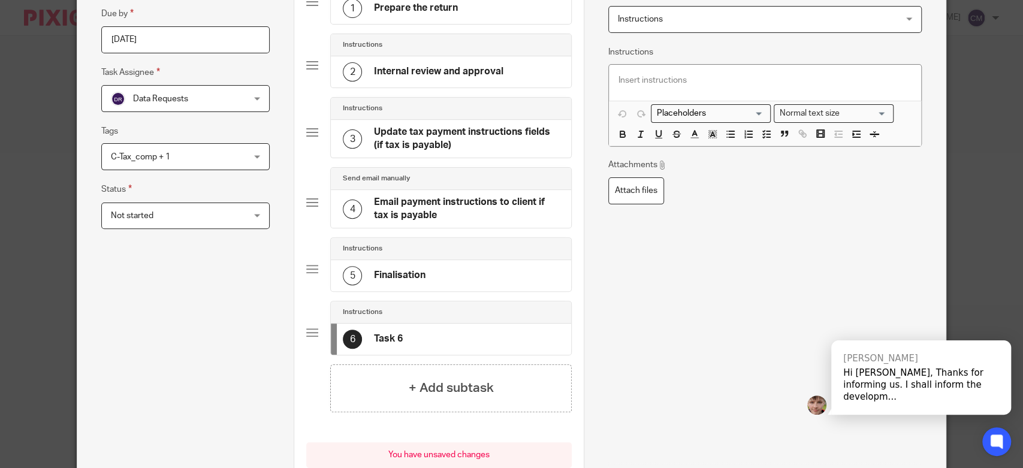
scroll to position [0, 0]
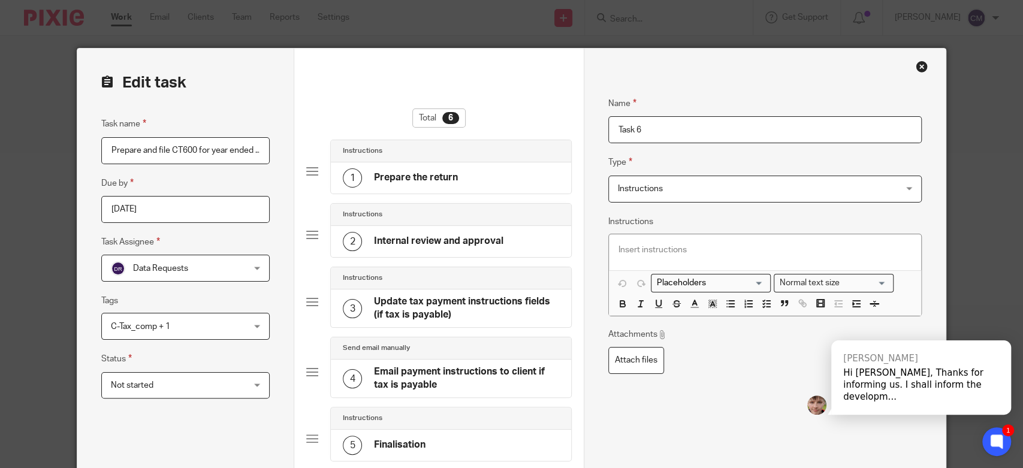
drag, startPoint x: 644, startPoint y: 131, endPoint x: 570, endPoint y: 123, distance: 73.5
click at [570, 123] on form "Edit task Task name Prepare and file CT600 for year ended ... Due by 2026-08-29…" at bounding box center [511, 377] width 868 height 657
type input "Finish by"
click at [674, 185] on span "Instructions" at bounding box center [739, 188] width 243 height 25
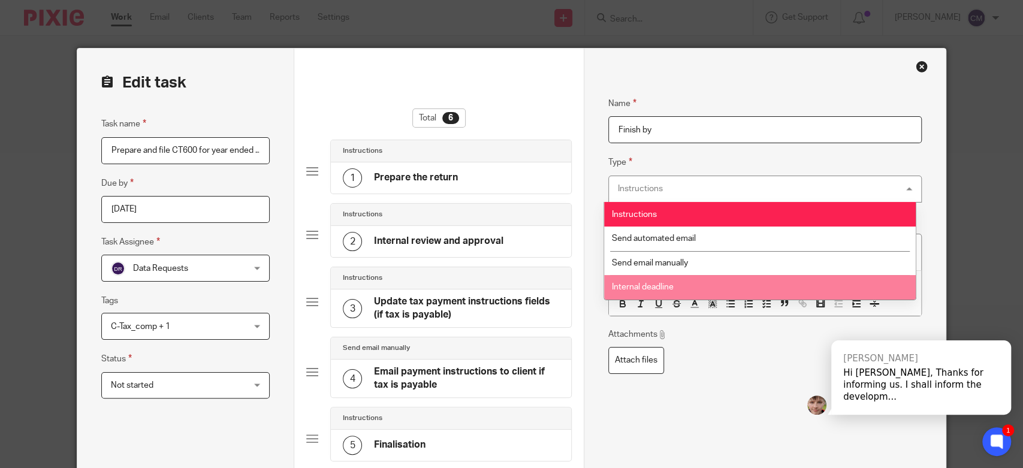
click at [663, 282] on li "Internal deadline" at bounding box center [760, 287] width 312 height 25
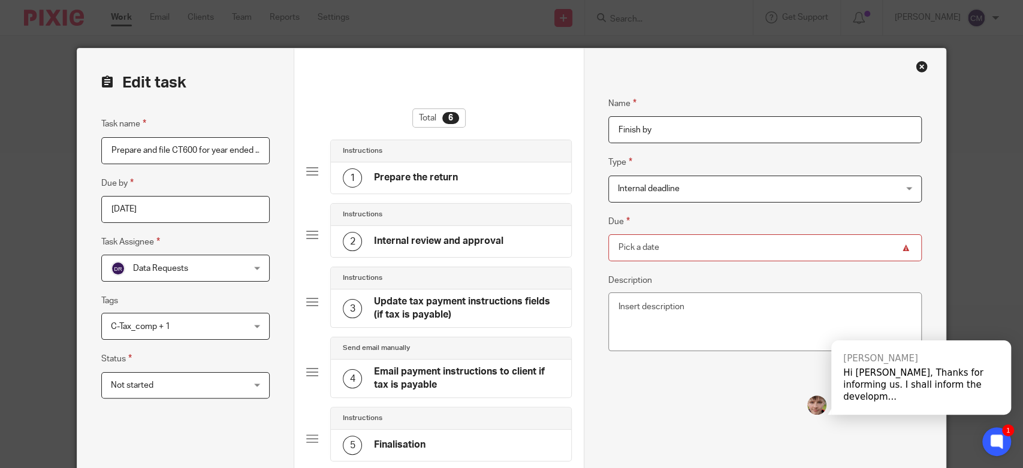
click at [672, 241] on input "Due" at bounding box center [764, 247] width 313 height 27
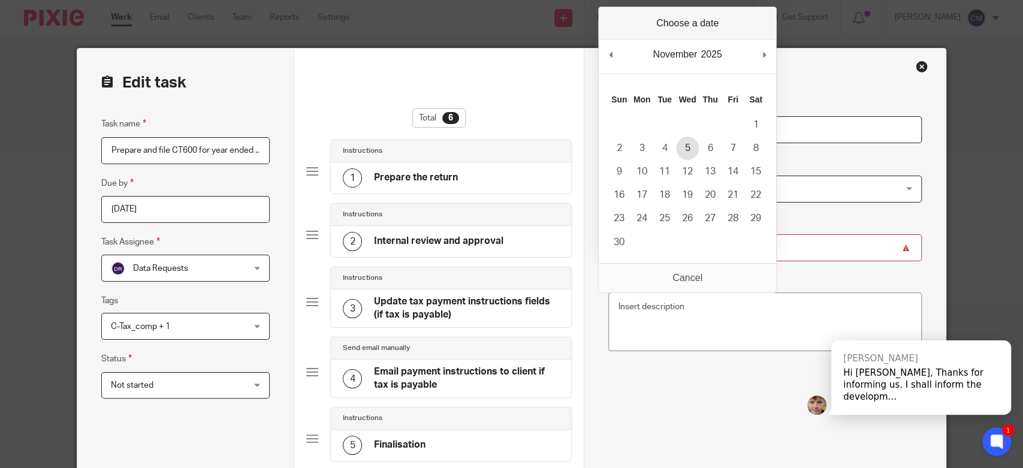
type input "2025-11-05"
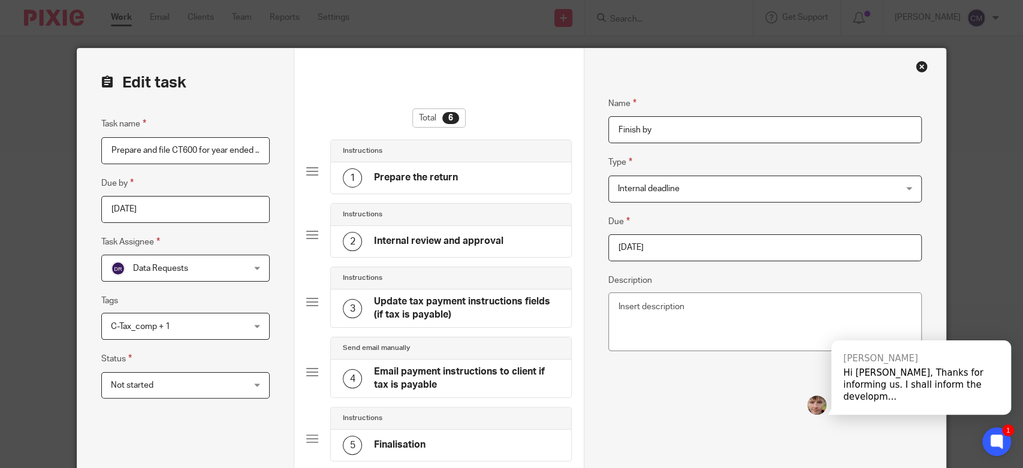
scroll to position [274, 0]
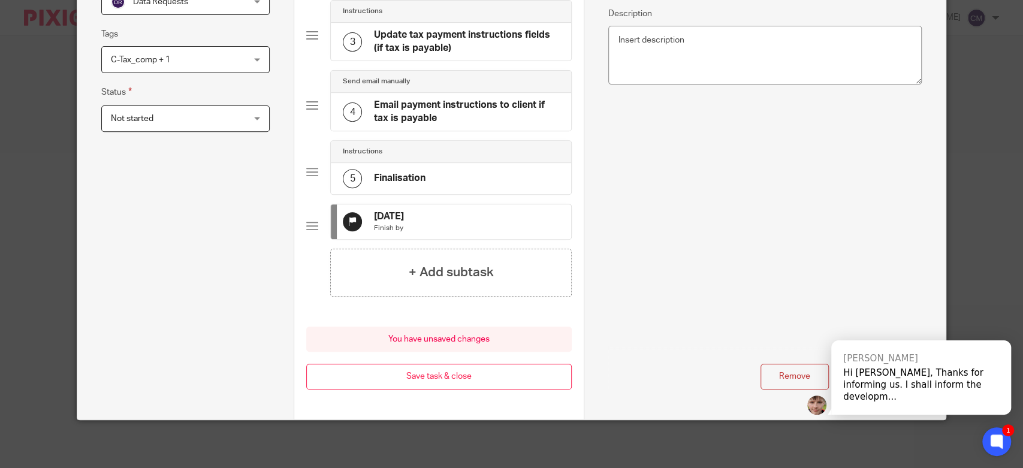
click at [622, 365] on div "Remove Save subtask" at bounding box center [764, 377] width 313 height 26
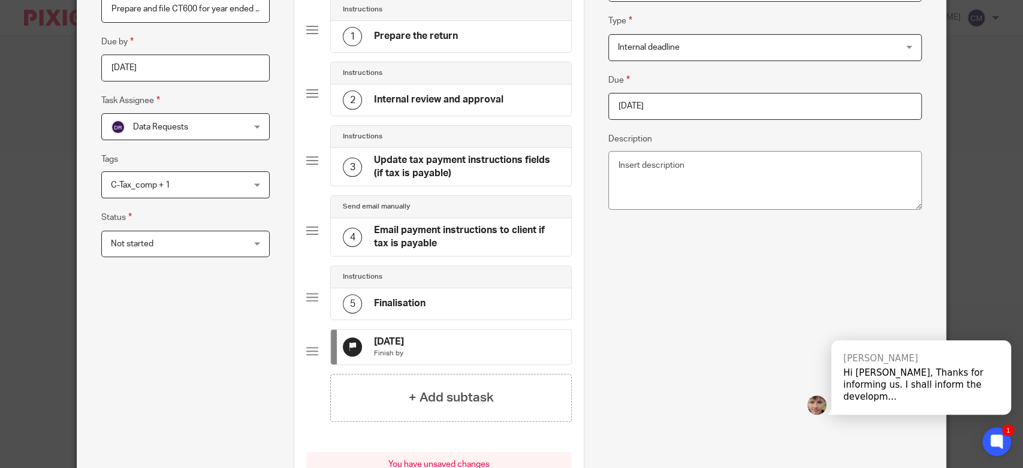
scroll to position [208, 0]
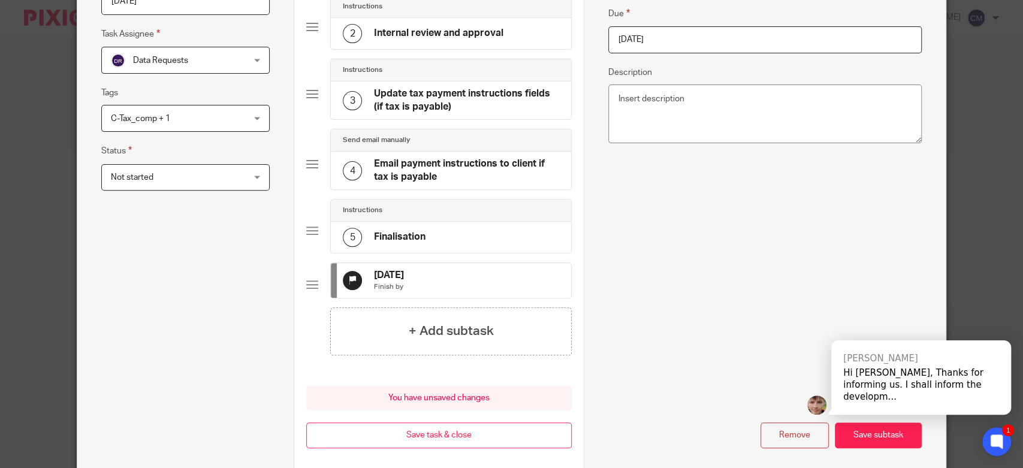
click at [882, 435] on button "Save subtask" at bounding box center [878, 435] width 87 height 26
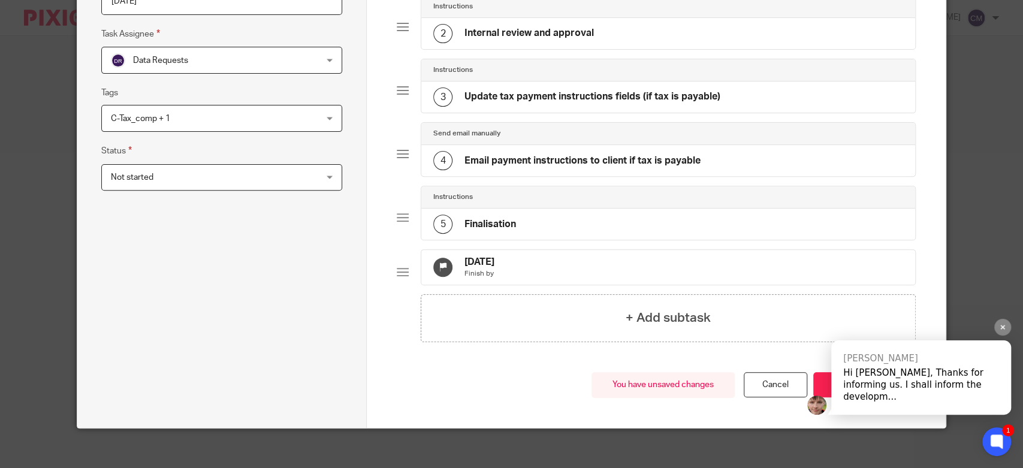
click at [812, 382] on div "Mitchell Hi Charmaine, Thanks for informing us. I shall inform the developm..." at bounding box center [909, 380] width 204 height 81
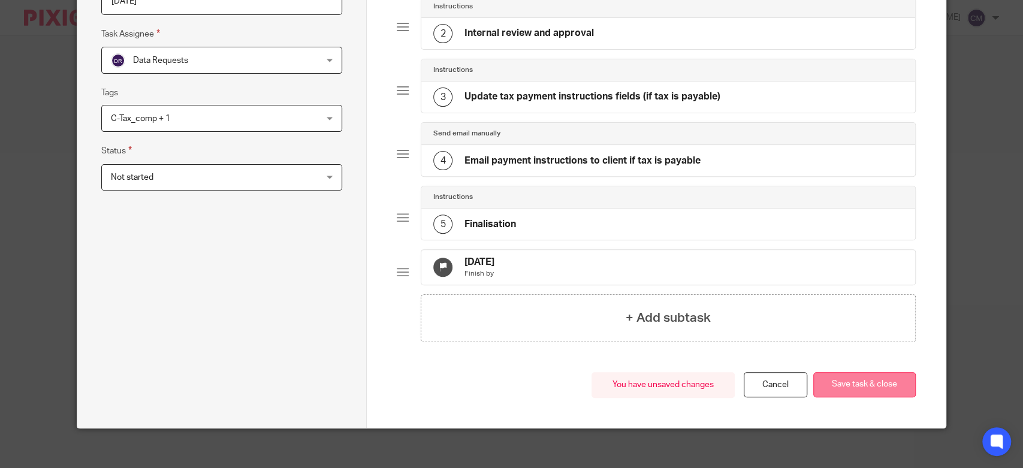
click at [860, 386] on button "Save task & close" at bounding box center [864, 385] width 102 height 26
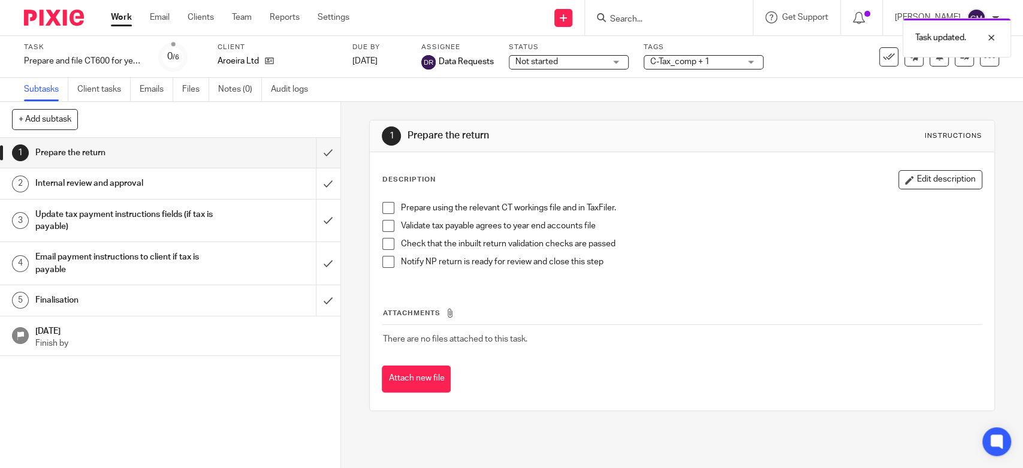
click at [560, 59] on span "Not started" at bounding box center [560, 62] width 90 height 13
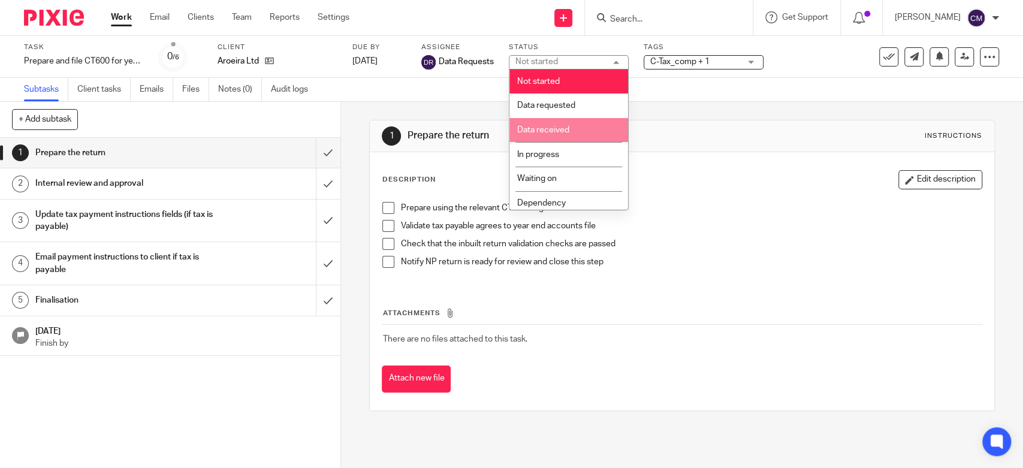
click at [567, 129] on span "Data received" at bounding box center [543, 130] width 52 height 8
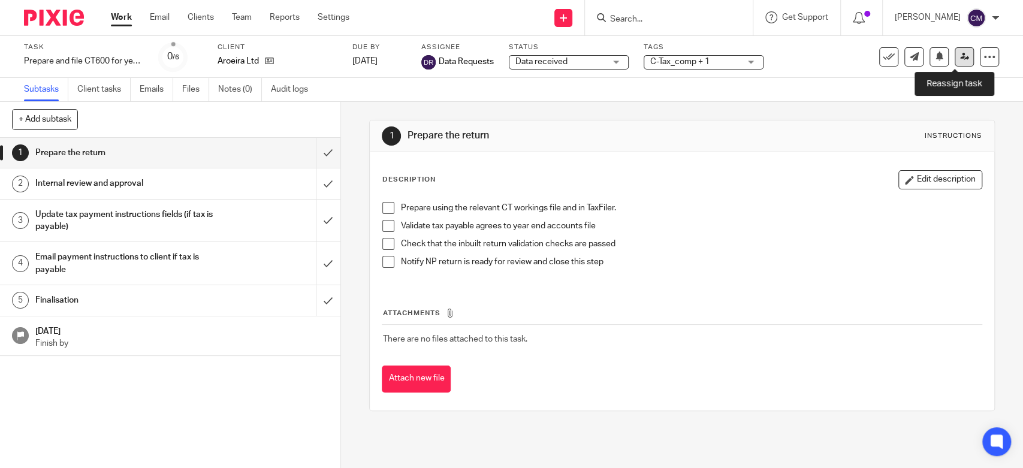
click at [955, 63] on link at bounding box center [963, 56] width 19 height 19
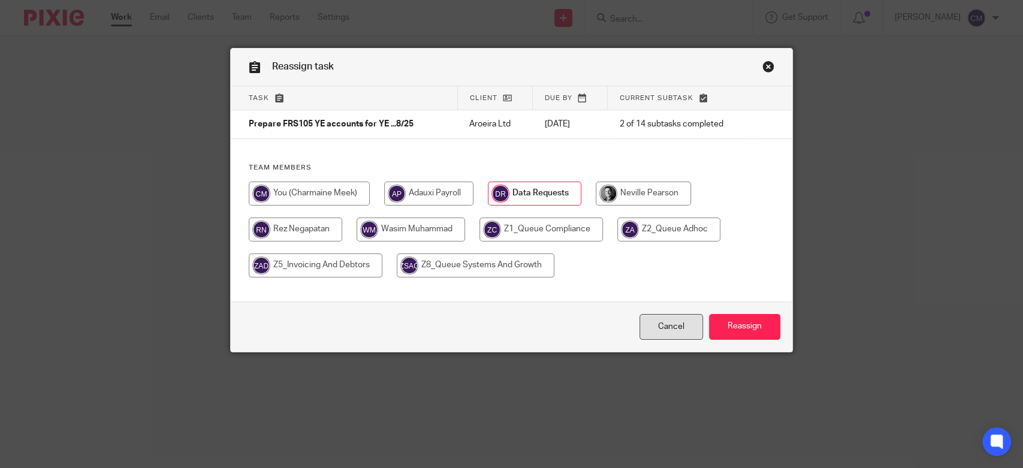
click at [690, 320] on link "Cancel" at bounding box center [671, 327] width 64 height 26
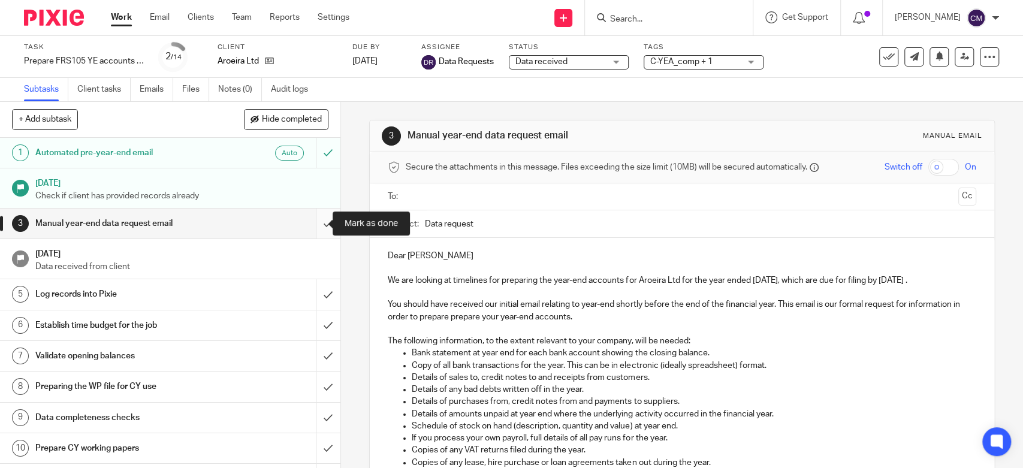
click at [309, 226] on input "submit" at bounding box center [170, 224] width 340 height 30
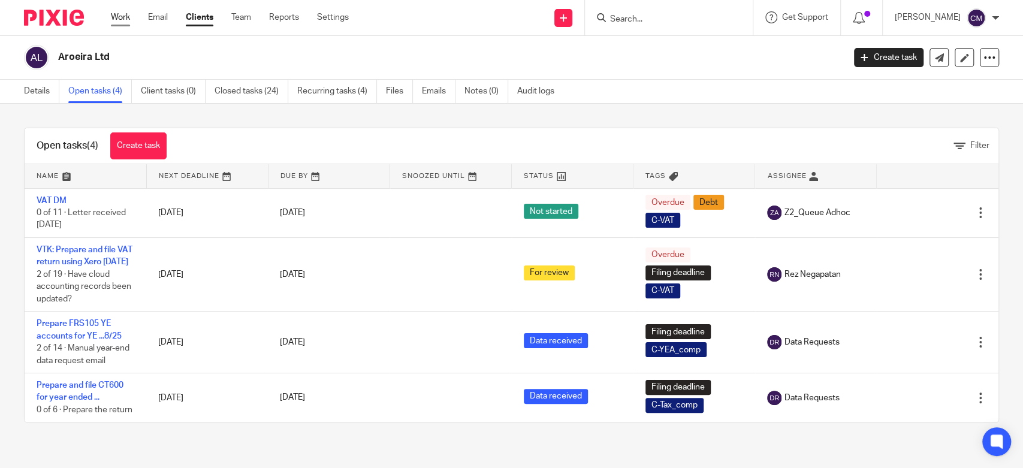
click at [116, 18] on link "Work" at bounding box center [120, 17] width 19 height 12
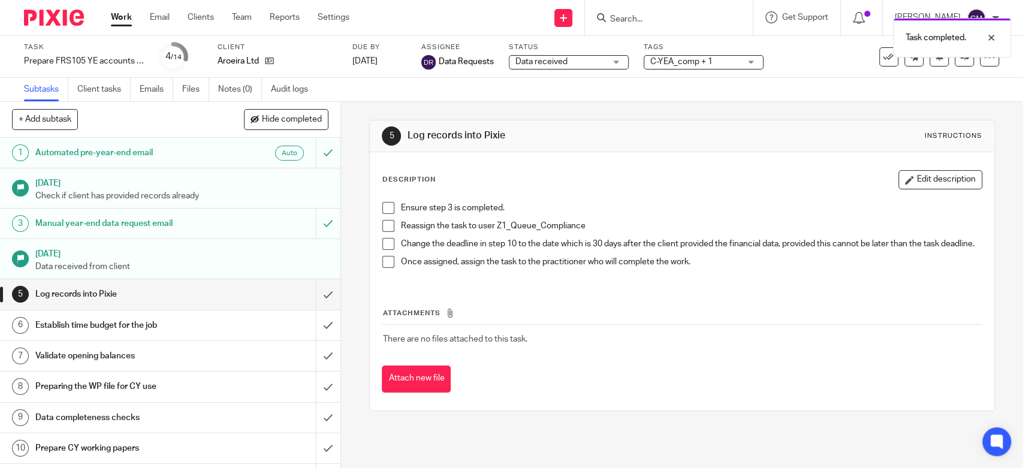
click at [258, 287] on div "Log records into Pixie" at bounding box center [169, 294] width 268 height 18
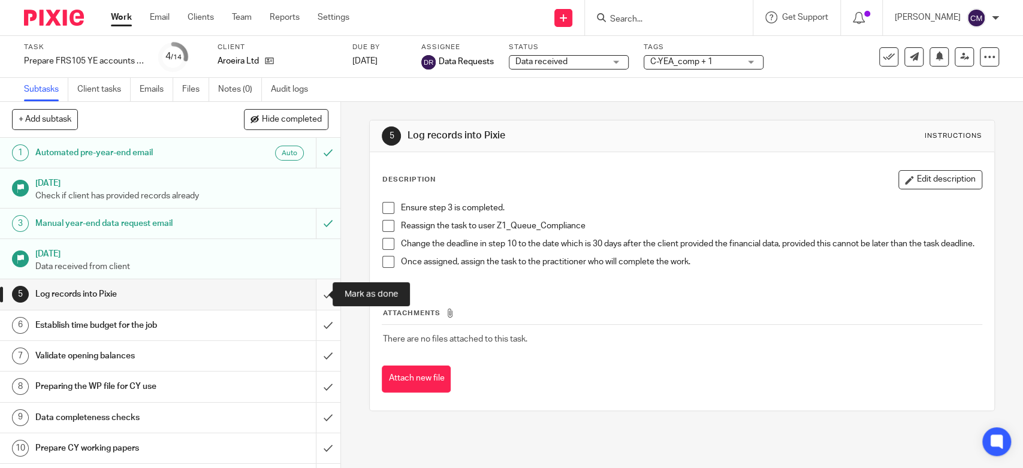
click at [312, 297] on input "submit" at bounding box center [170, 294] width 340 height 30
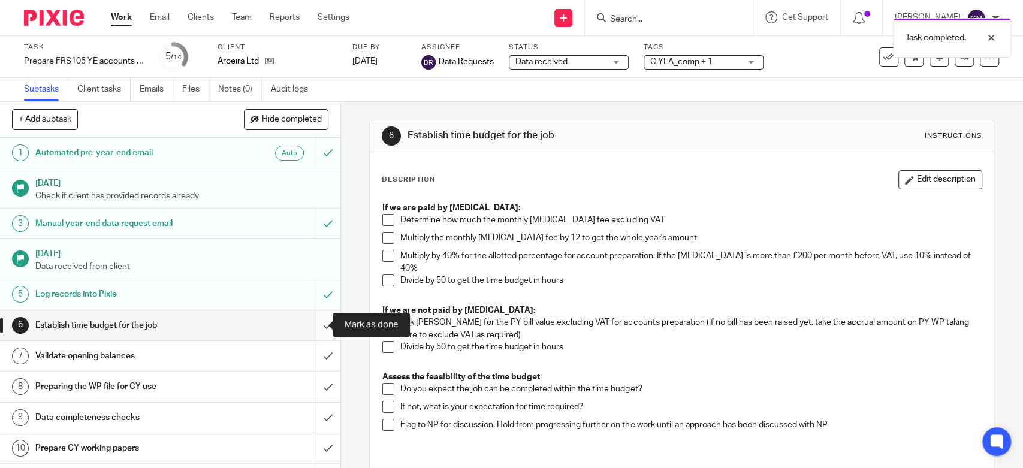
click at [317, 321] on input "submit" at bounding box center [170, 325] width 340 height 30
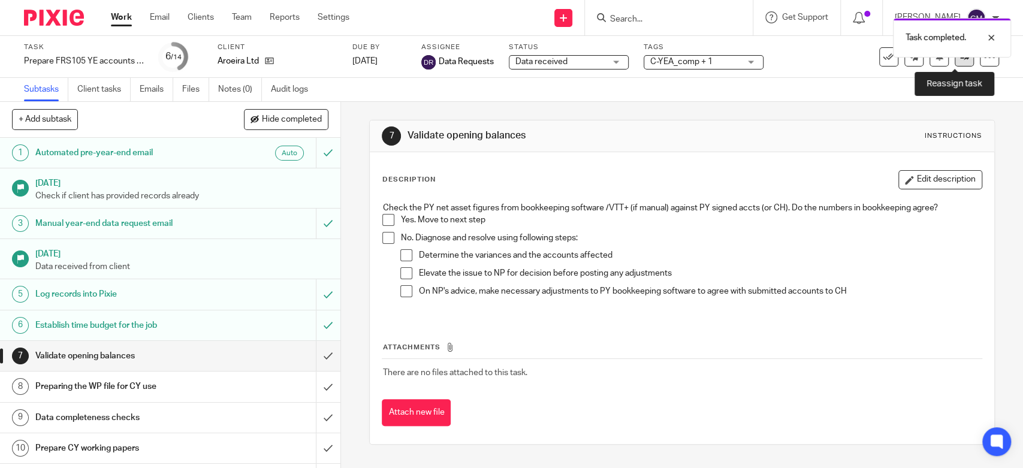
click at [958, 61] on link at bounding box center [963, 56] width 19 height 19
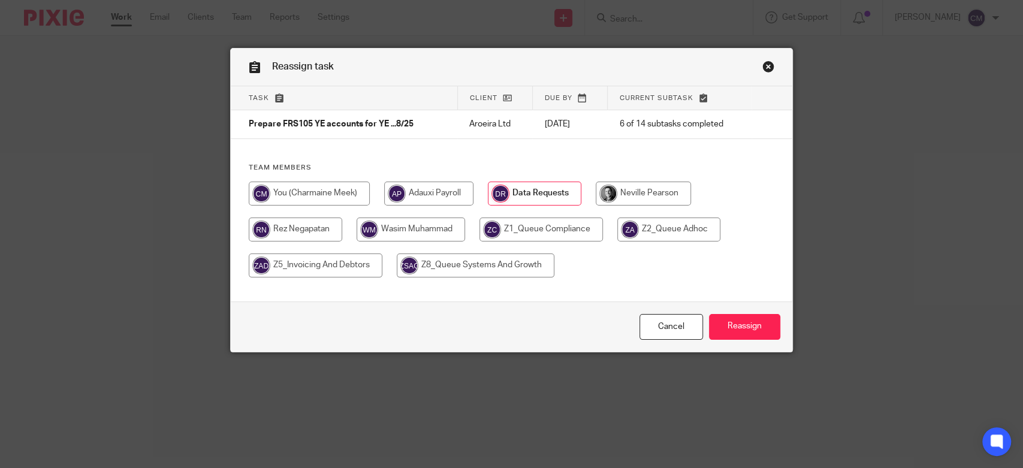
click at [545, 231] on input "radio" at bounding box center [540, 230] width 123 height 24
radio input "true"
click at [768, 325] on input "Reassign" at bounding box center [744, 327] width 71 height 26
click at [551, 230] on input "radio" at bounding box center [540, 230] width 123 height 24
radio input "true"
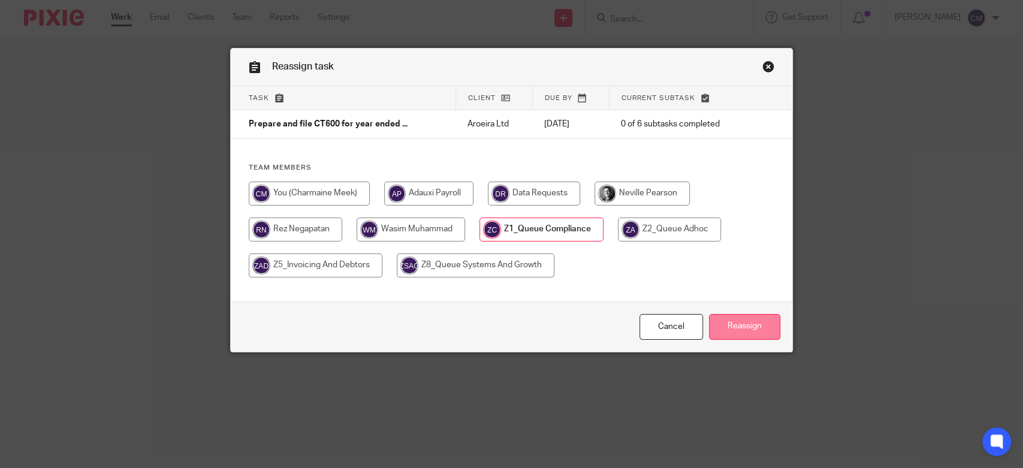
click at [766, 328] on input "Reassign" at bounding box center [744, 327] width 71 height 26
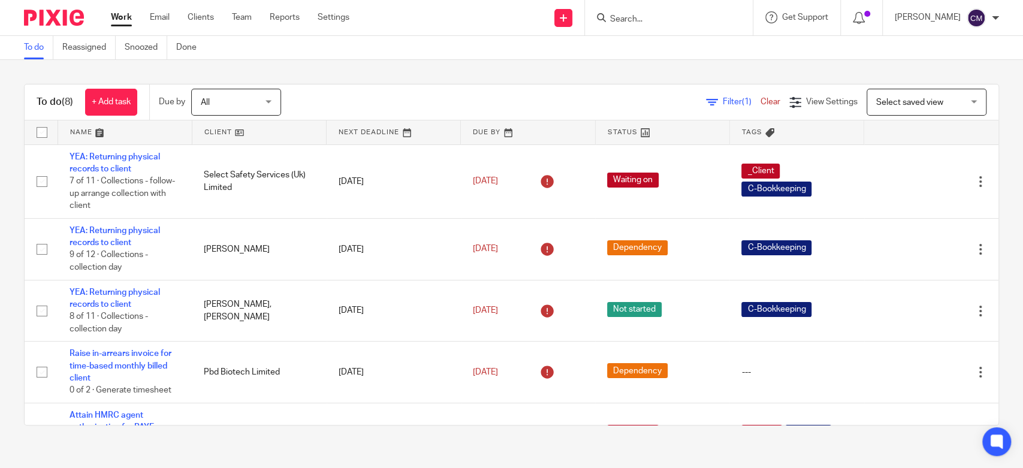
click at [512, 68] on div "To do (8) + Add task Due by All All Today Tomorrow This week Next week This mon…" at bounding box center [511, 254] width 1023 height 389
click at [379, 19] on div "Send new email Create task Add client Get Support Contact Support Help Document…" at bounding box center [694, 17] width 655 height 35
click at [639, 16] on input "Search" at bounding box center [663, 19] width 108 height 11
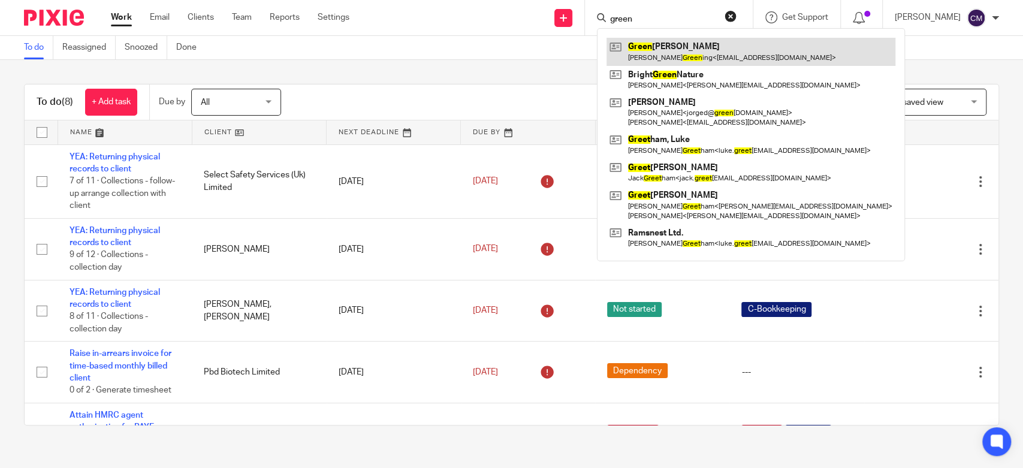
type input "green"
click at [651, 47] on link at bounding box center [750, 52] width 289 height 28
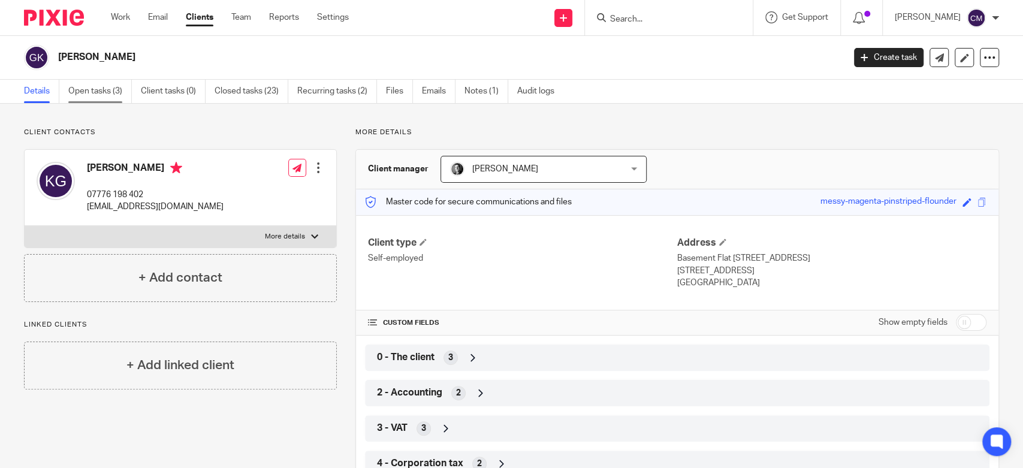
click at [112, 96] on link "Open tasks (3)" at bounding box center [100, 91] width 64 height 23
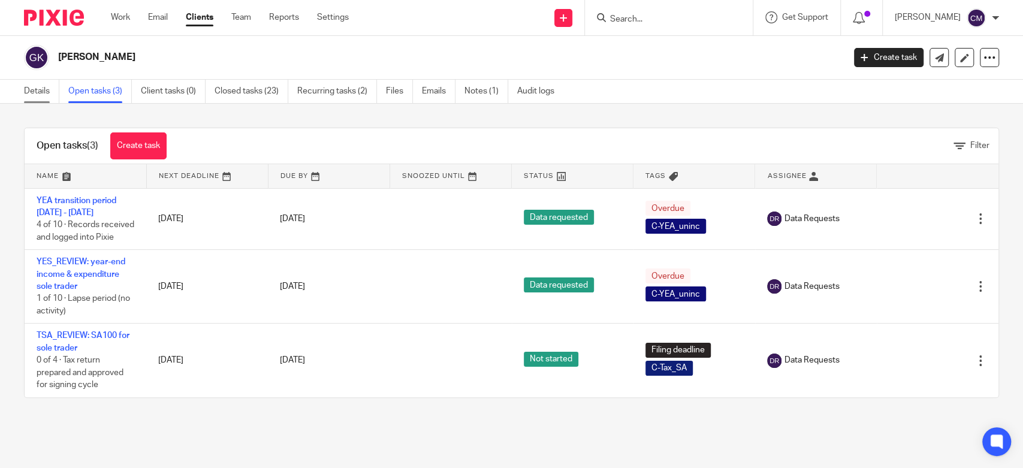
click at [54, 96] on link "Details" at bounding box center [41, 91] width 35 height 23
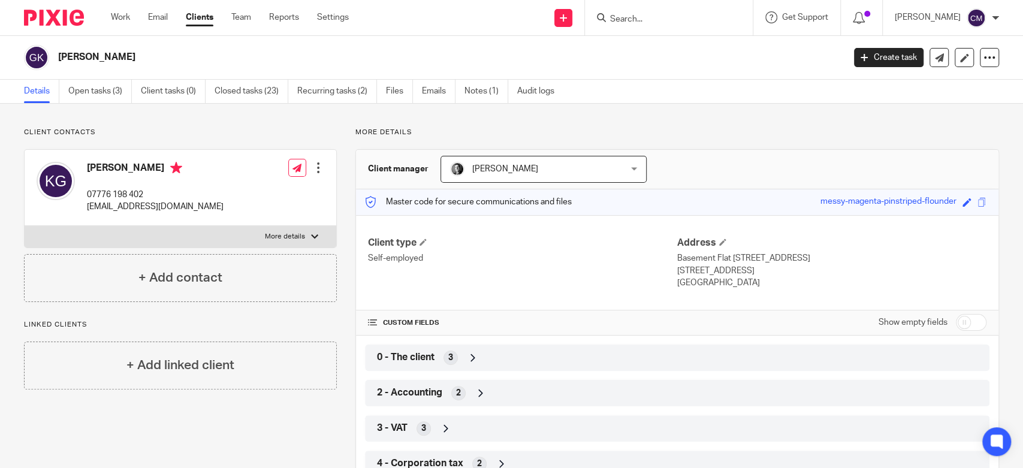
scroll to position [67, 0]
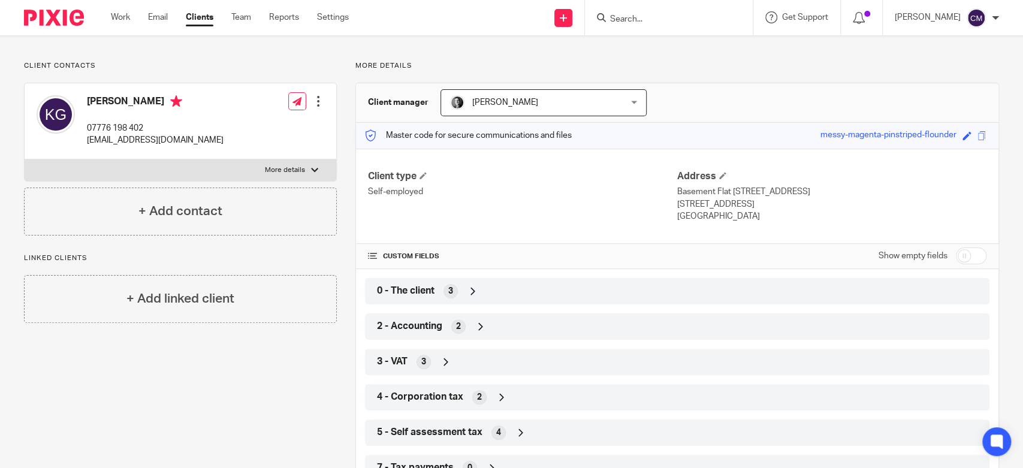
click at [421, 327] on span "2 - Accounting" at bounding box center [409, 326] width 65 height 13
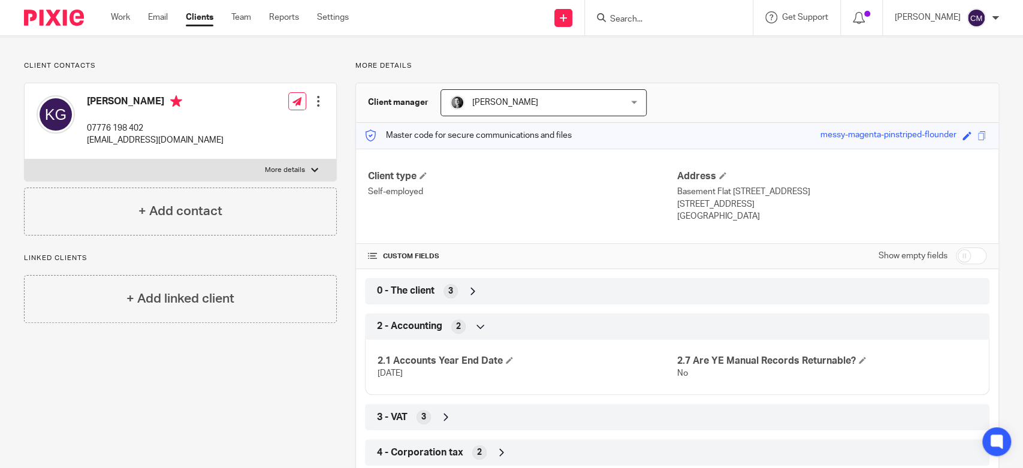
scroll to position [0, 0]
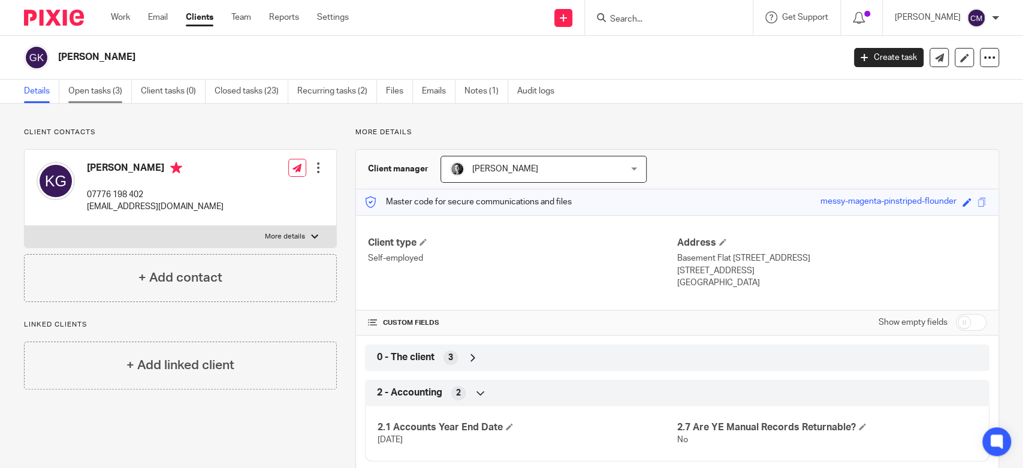
click at [123, 93] on link "Open tasks (3)" at bounding box center [100, 91] width 64 height 23
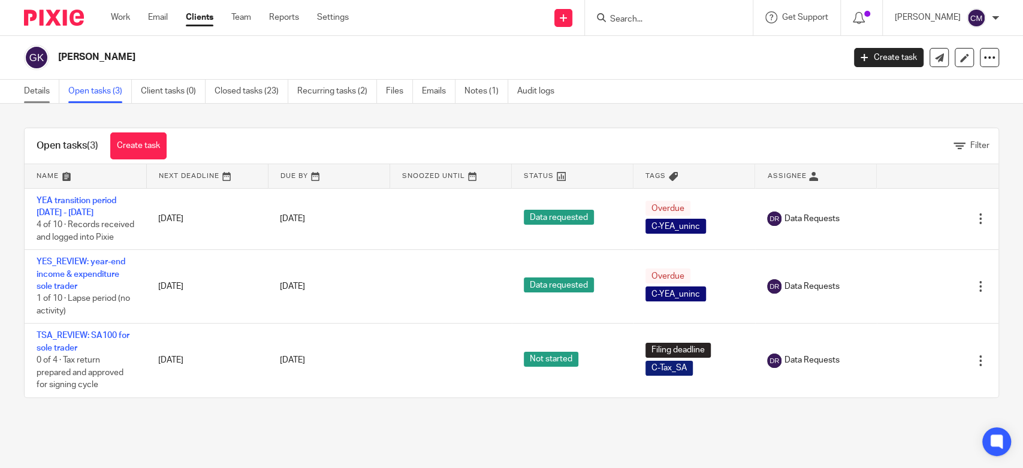
click at [46, 94] on link "Details" at bounding box center [41, 91] width 35 height 23
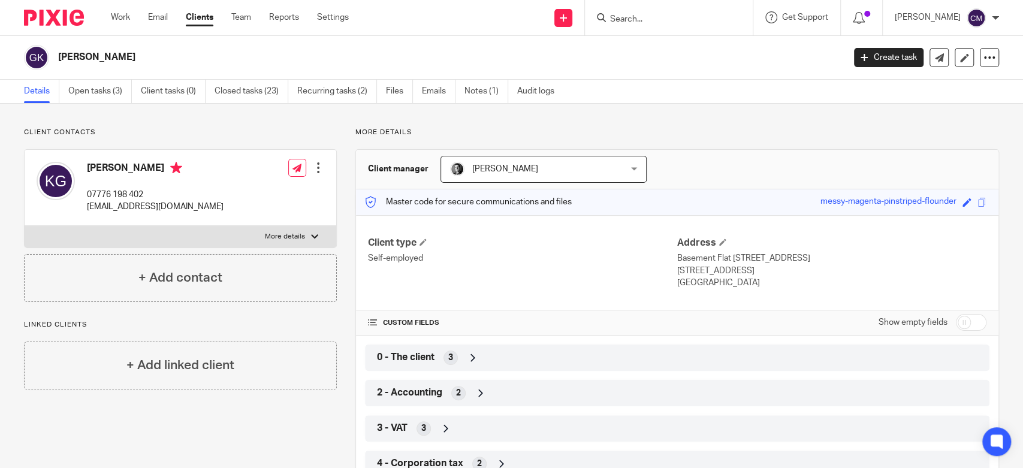
click at [382, 394] on span "2 - Accounting" at bounding box center [409, 392] width 65 height 13
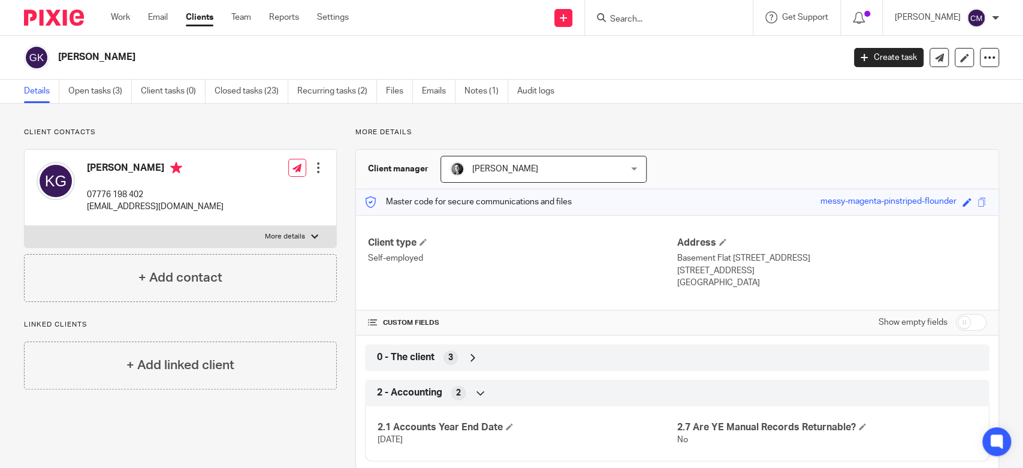
click at [662, 20] on input "Search" at bounding box center [663, 19] width 108 height 11
click at [435, 93] on link "Emails" at bounding box center [439, 91] width 34 height 23
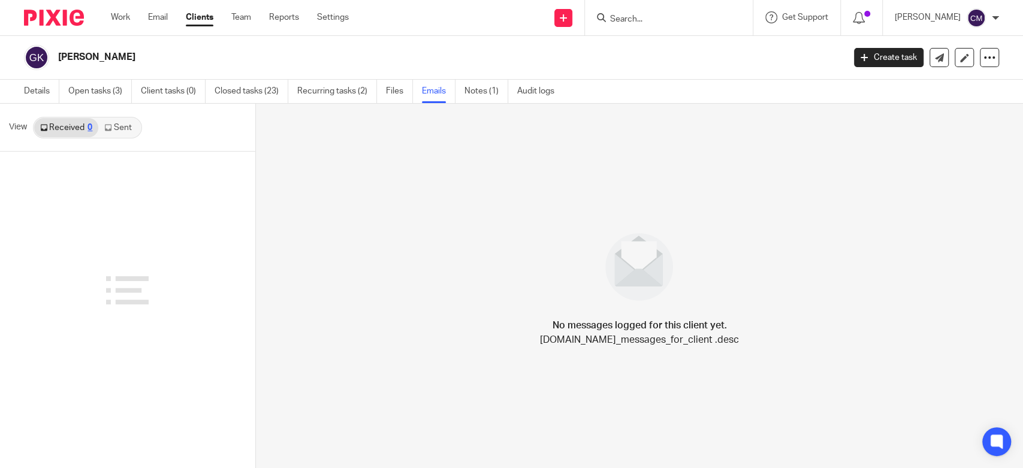
click at [104, 131] on link "Sent" at bounding box center [119, 127] width 42 height 19
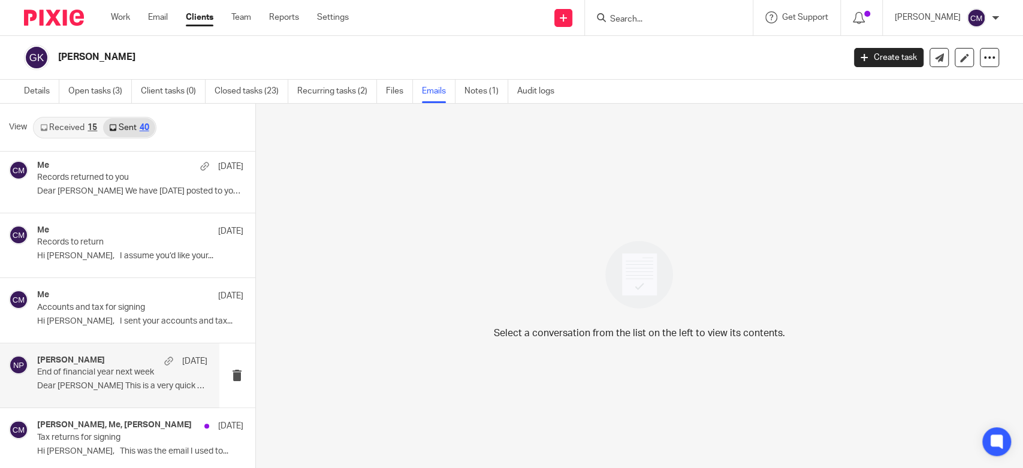
scroll to position [200, 0]
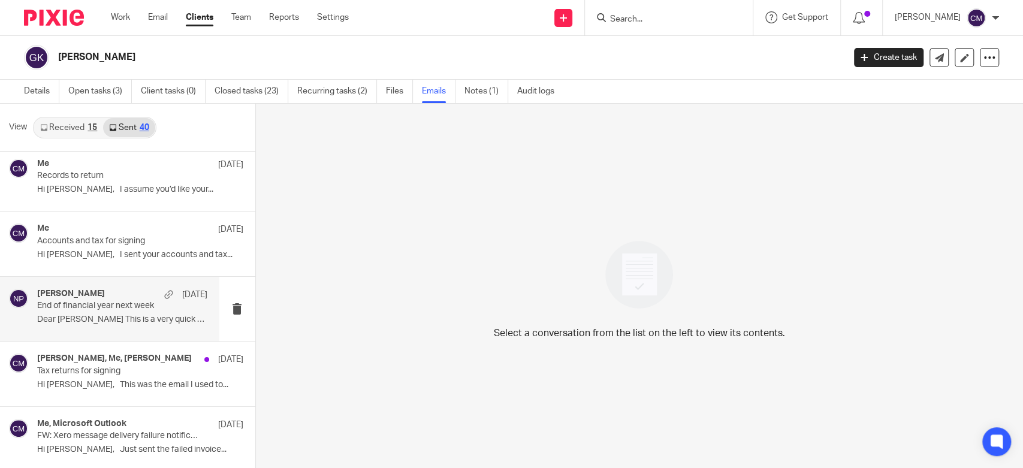
click at [87, 377] on div "[PERSON_NAME], Me, [PERSON_NAME] [DATE] Tax returns for signing Hi [PERSON_NAME…" at bounding box center [140, 374] width 206 height 40
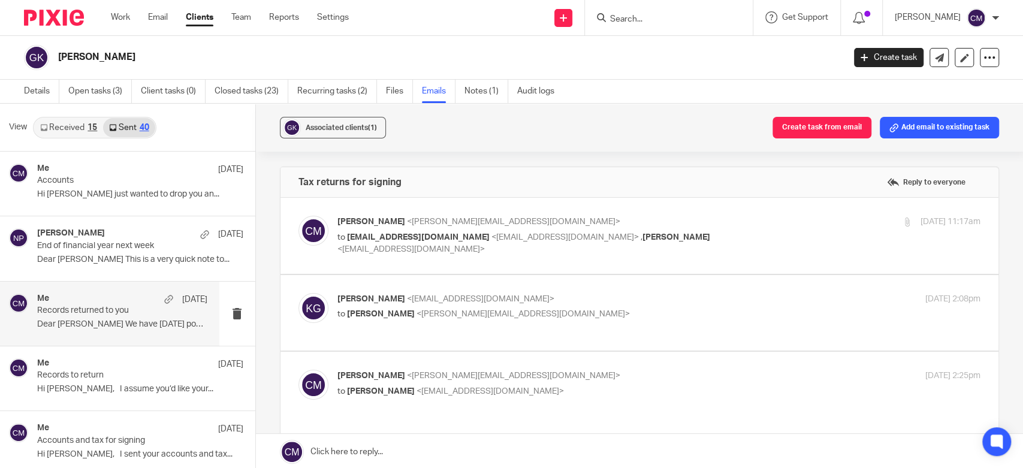
scroll to position [67, 0]
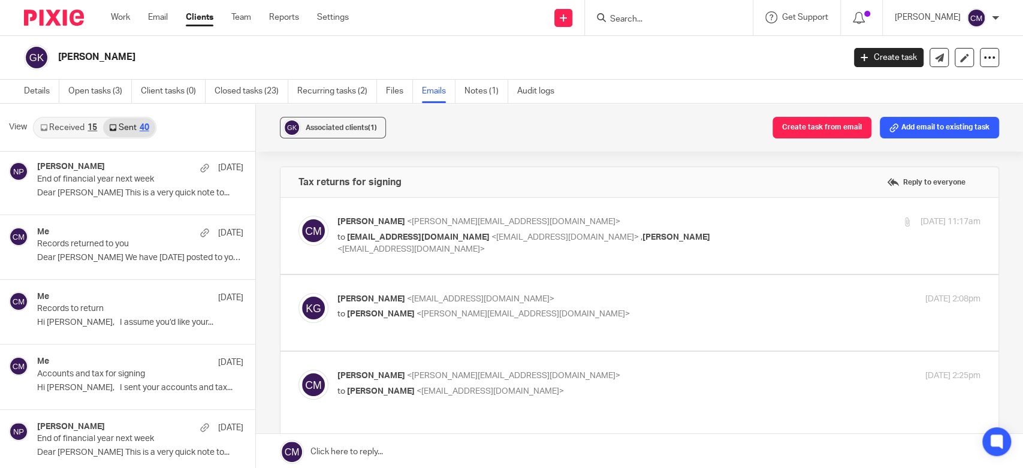
click at [661, 20] on input "Search" at bounding box center [663, 19] width 108 height 11
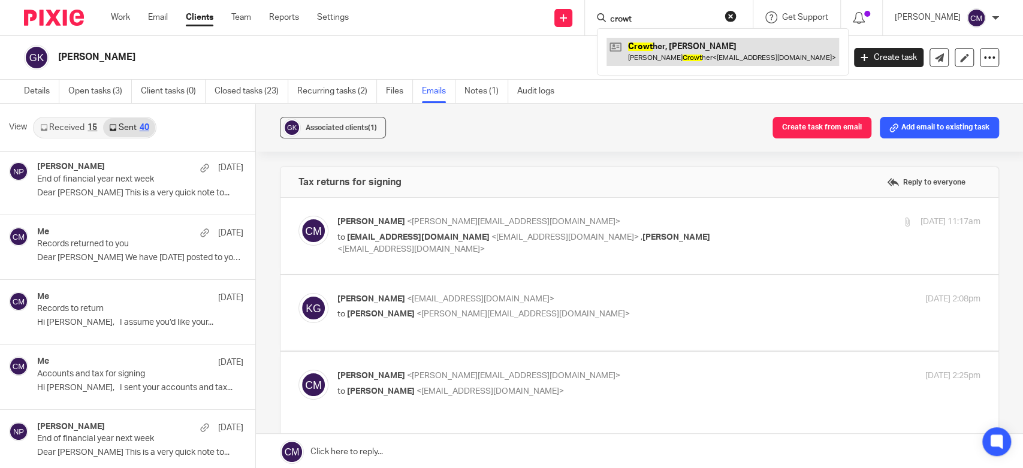
type input "crowt"
click at [666, 65] on link at bounding box center [722, 52] width 232 height 28
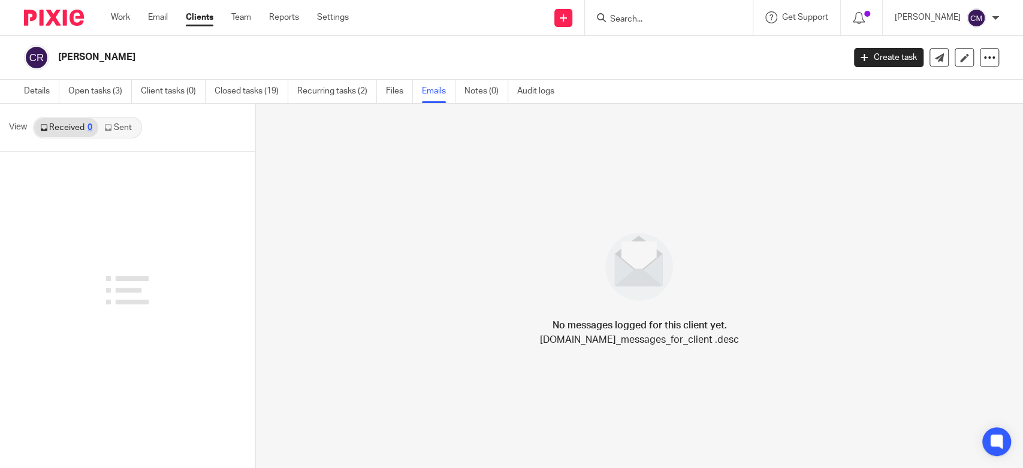
click at [120, 128] on link "Sent" at bounding box center [119, 127] width 42 height 19
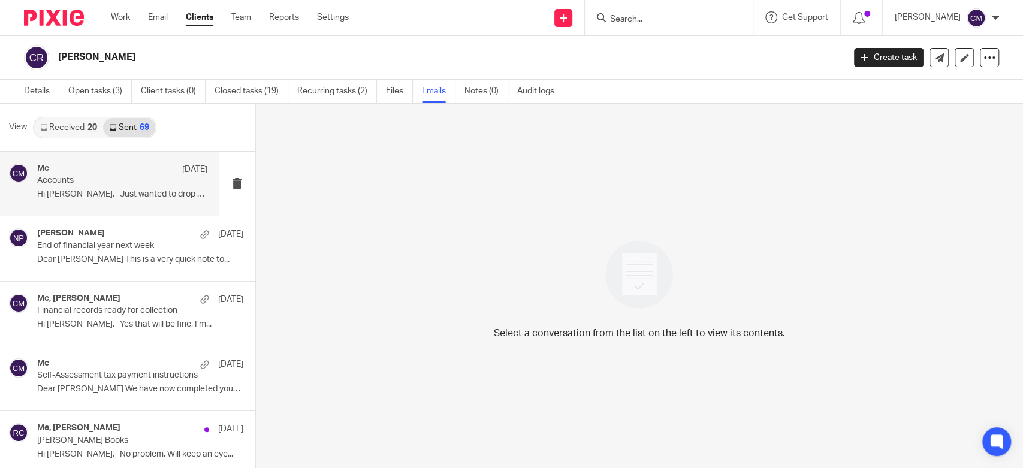
click at [99, 181] on p "Accounts" at bounding box center [105, 181] width 136 height 10
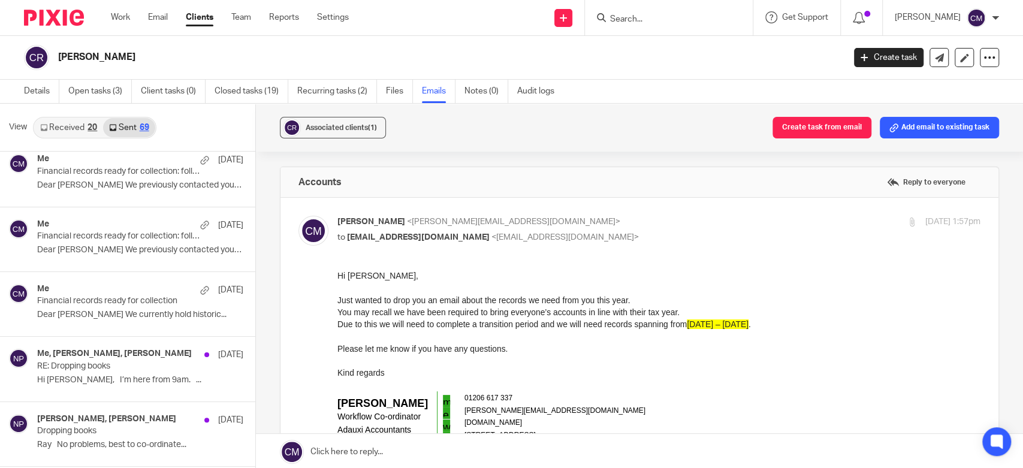
scroll to position [466, 0]
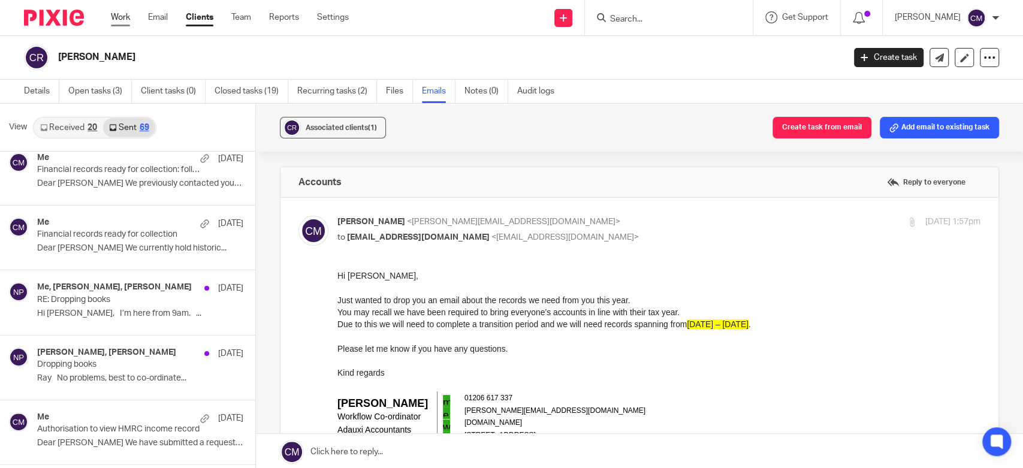
drag, startPoint x: 116, startPoint y: 18, endPoint x: 110, endPoint y: 21, distance: 6.2
click at [116, 18] on link "Work" at bounding box center [120, 17] width 19 height 12
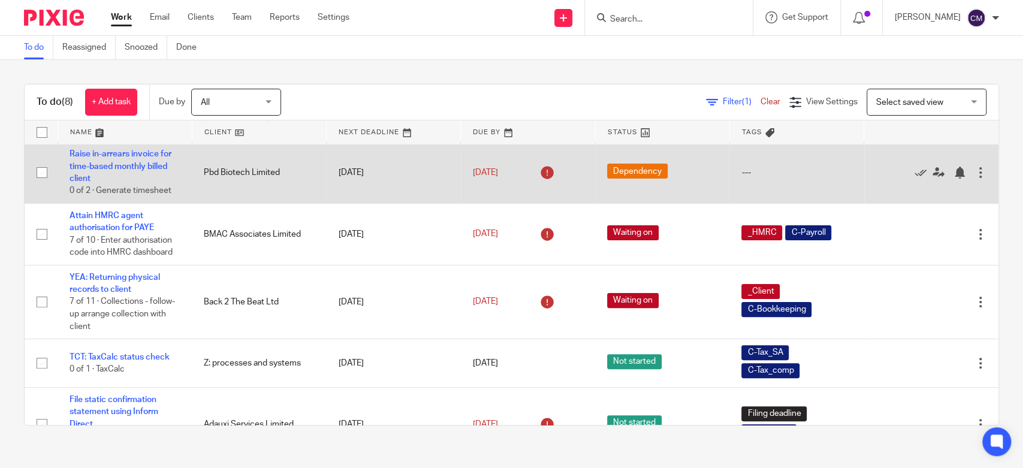
scroll to position [237, 0]
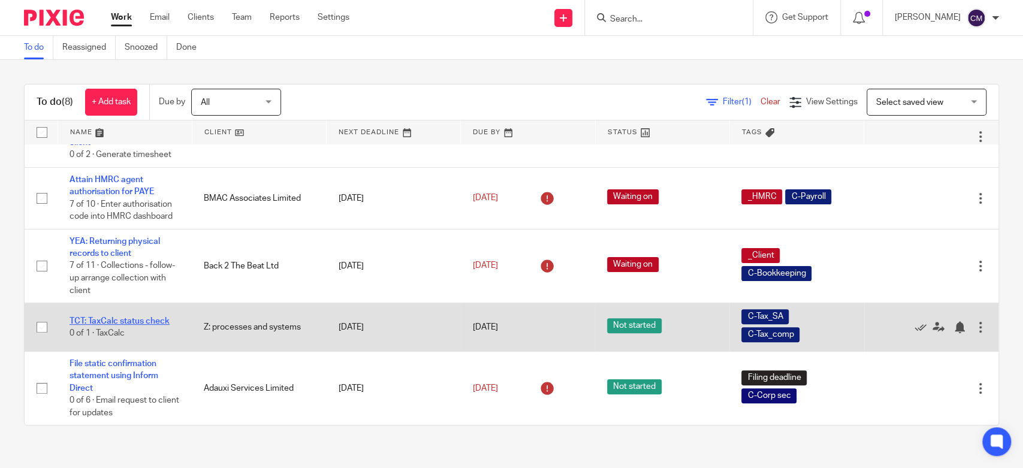
click at [101, 322] on link "TCT: TaxCalc status check" at bounding box center [120, 321] width 100 height 8
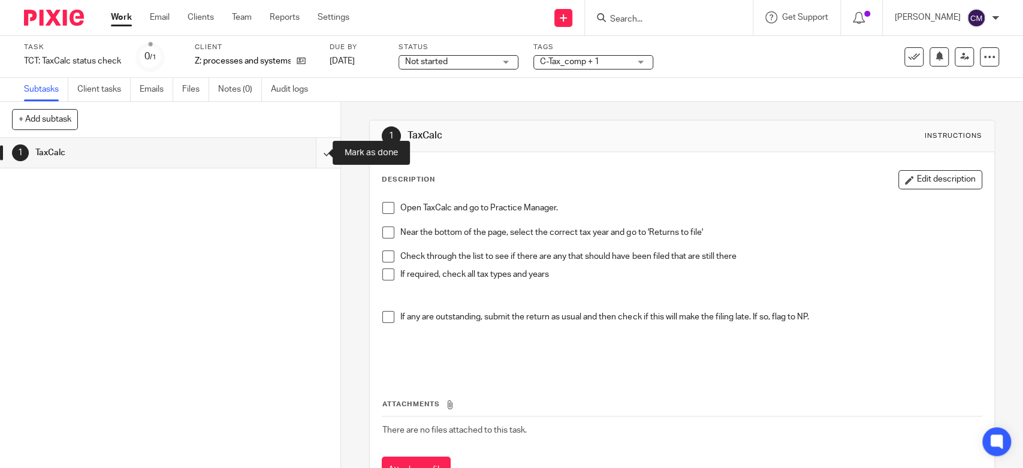
click at [310, 161] on input "submit" at bounding box center [170, 153] width 340 height 30
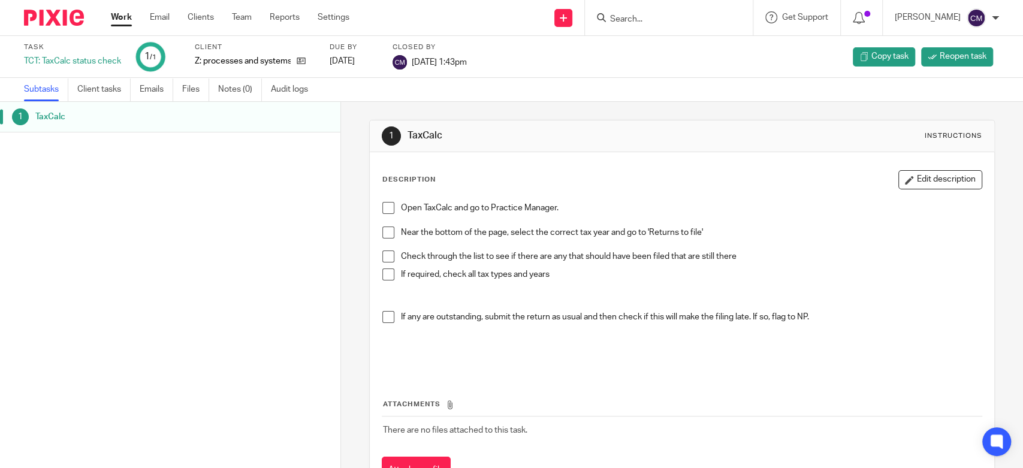
click at [116, 23] on link "Work" at bounding box center [121, 17] width 21 height 12
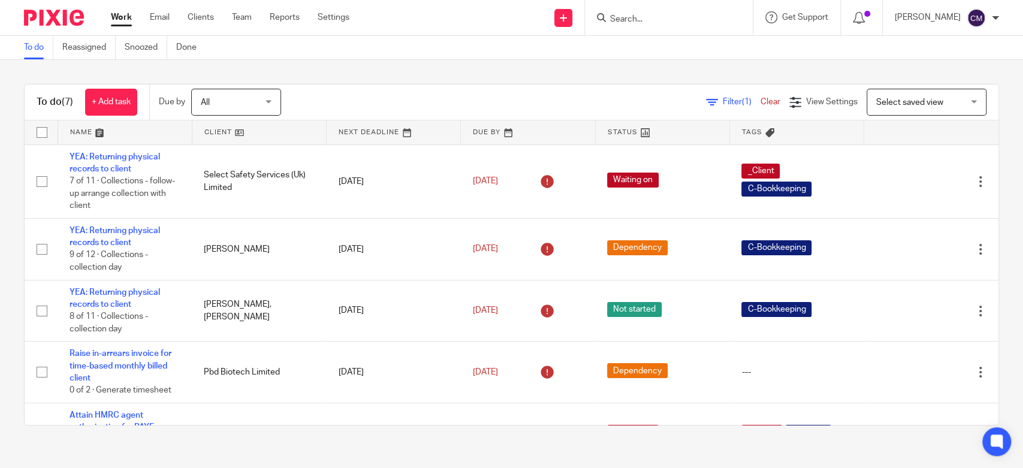
click at [253, 23] on div "Work Email Clients Team Reports Settings Work Email Clients Team Reports Settin…" at bounding box center [233, 17] width 268 height 35
click at [240, 13] on link "Team" at bounding box center [242, 17] width 20 height 12
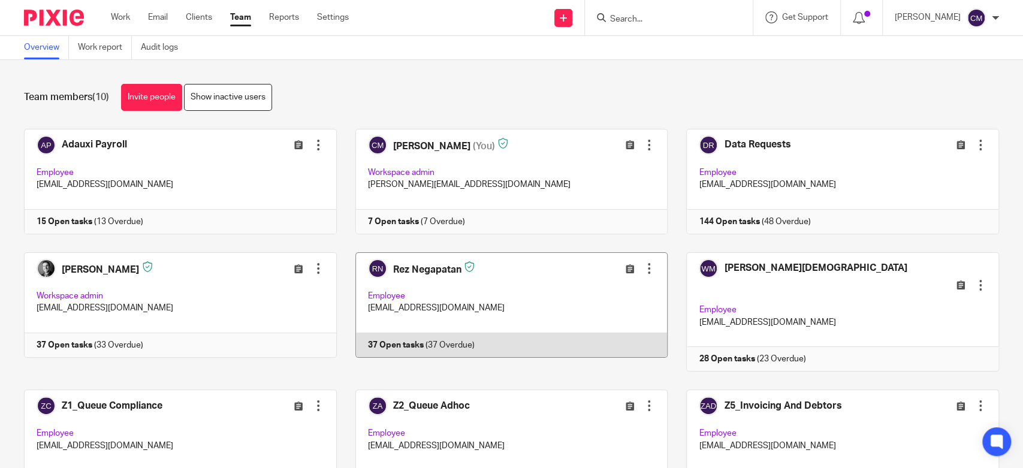
click at [367, 325] on link at bounding box center [502, 312] width 331 height 120
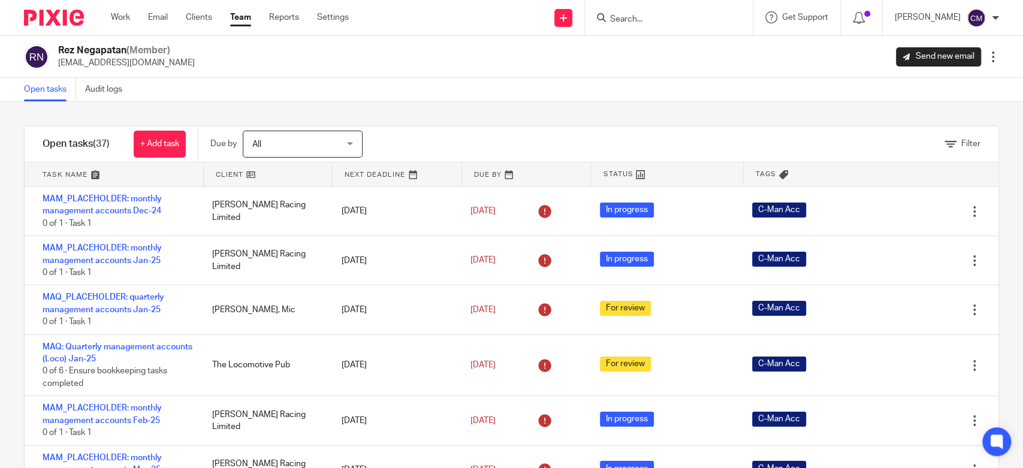
click at [223, 176] on link at bounding box center [268, 174] width 129 height 24
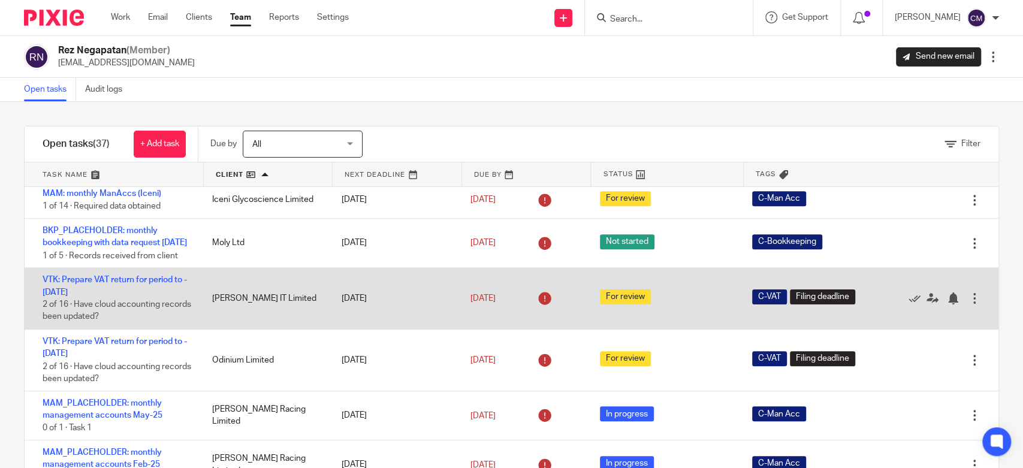
scroll to position [799, 0]
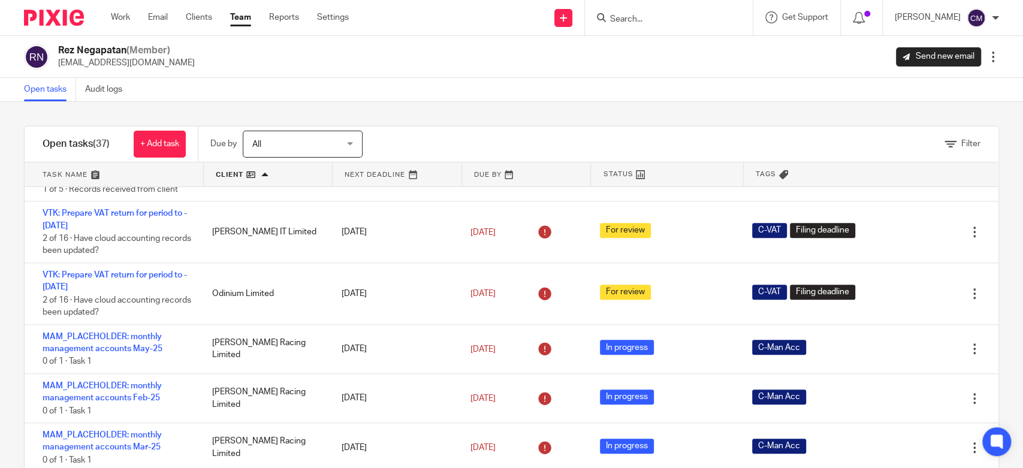
click at [15, 312] on div "Filter tasks Only show tasks matching all of these conditions 1 Client name Is …" at bounding box center [511, 285] width 1023 height 366
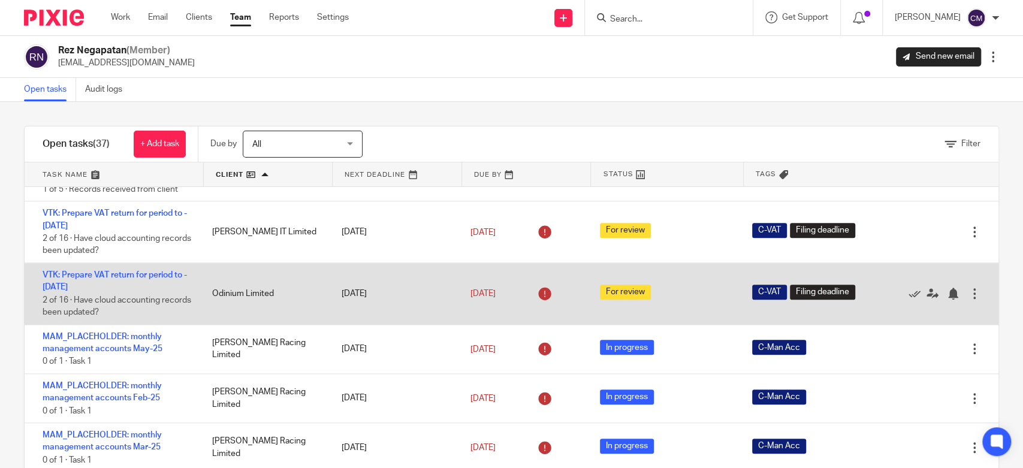
scroll to position [865, 0]
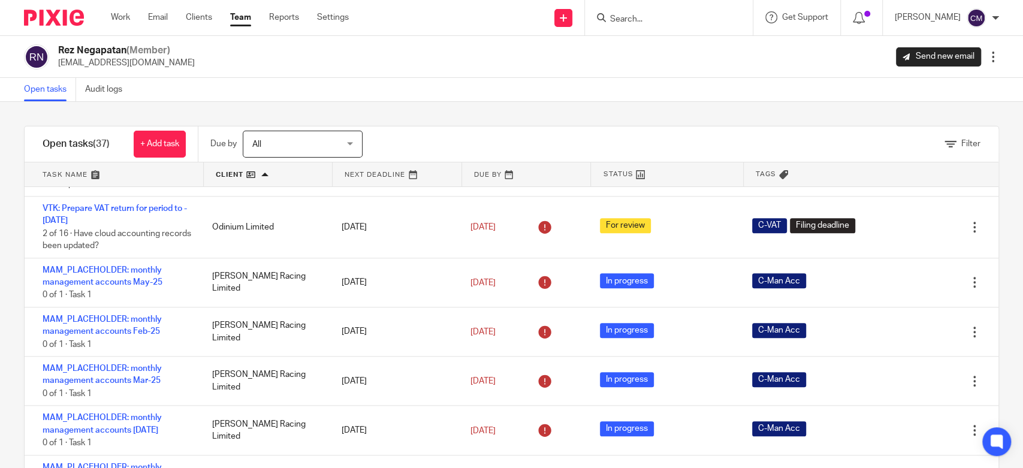
click at [19, 277] on div "Filter tasks Only show tasks matching all of these conditions 1 Client name Is …" at bounding box center [511, 285] width 1023 height 366
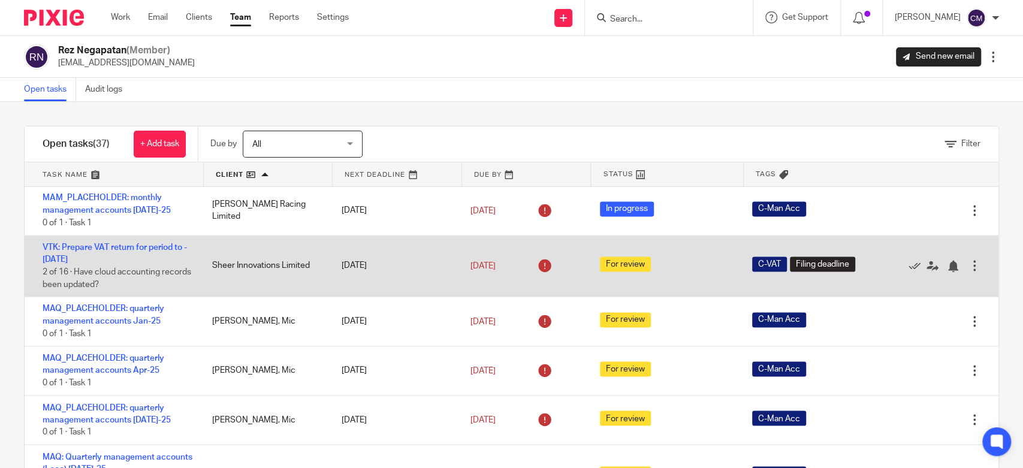
scroll to position [1398, 0]
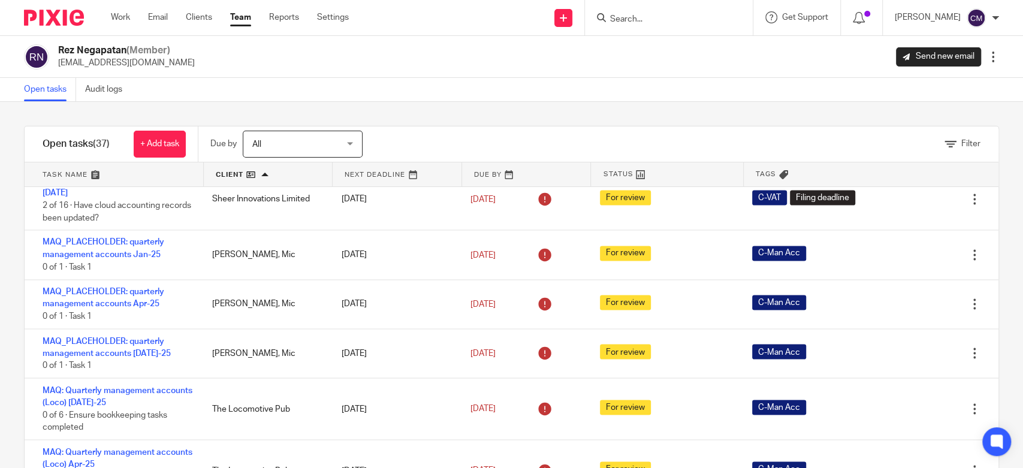
click at [15, 283] on div "Filter tasks Only show tasks matching all of these conditions 1 Client name Is …" at bounding box center [511, 285] width 1023 height 366
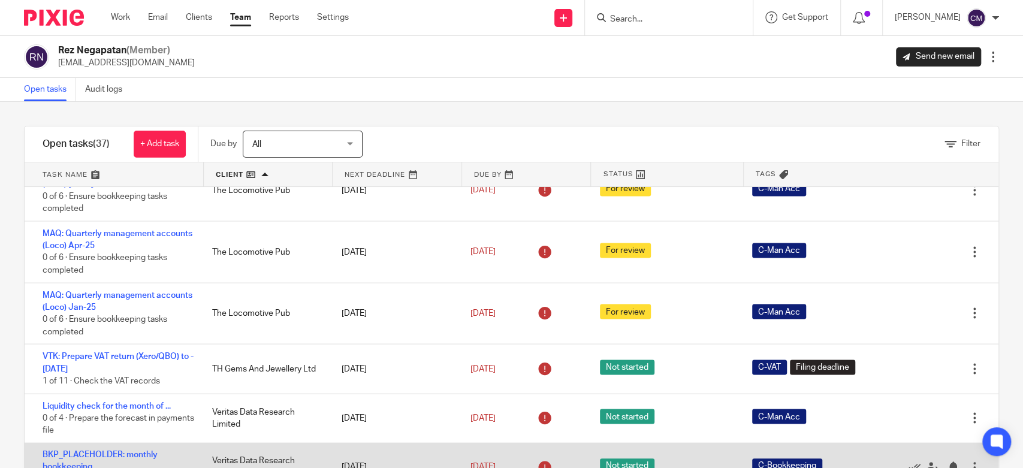
scroll to position [47, 0]
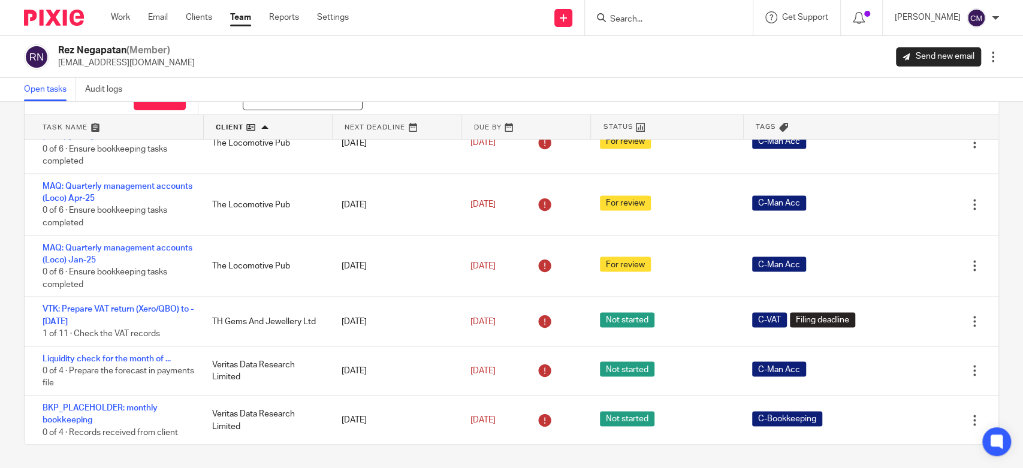
click at [678, 19] on input "Search" at bounding box center [663, 19] width 108 height 11
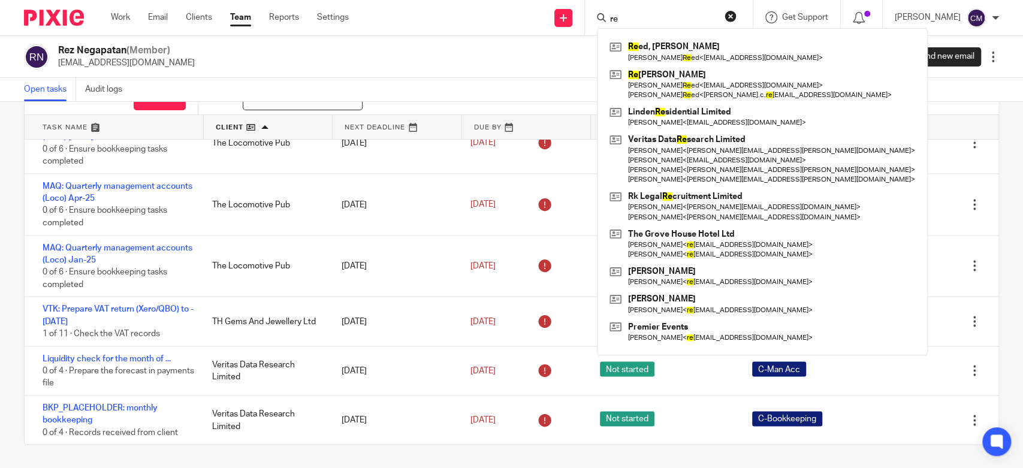
type input "re"
click at [729, 20] on button "reset" at bounding box center [730, 16] width 12 height 12
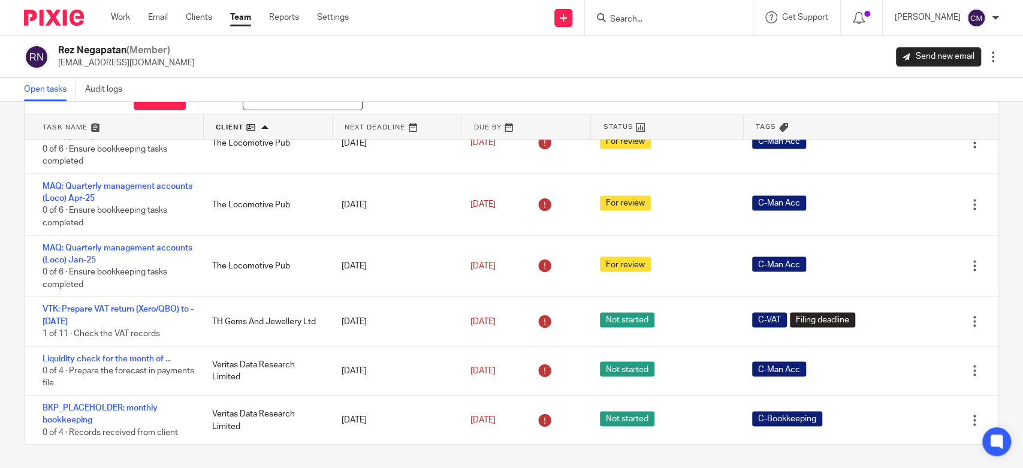
click at [680, 20] on input "Search" at bounding box center [663, 19] width 108 height 11
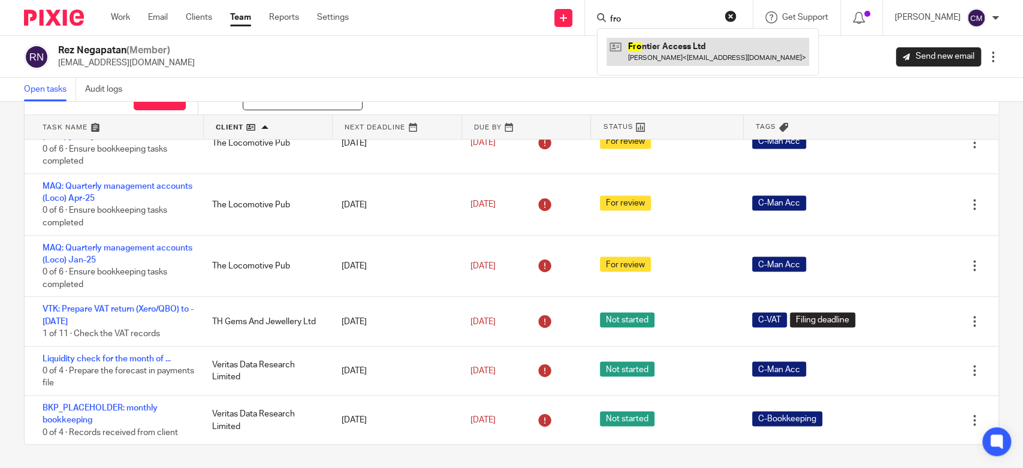
type input "fro"
click at [667, 38] on link at bounding box center [707, 52] width 203 height 28
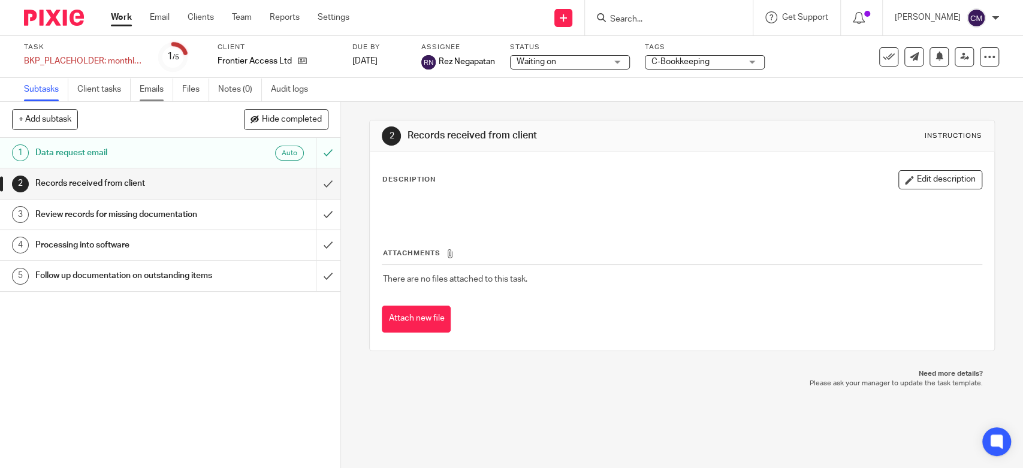
click at [162, 99] on link "Emails" at bounding box center [157, 89] width 34 height 23
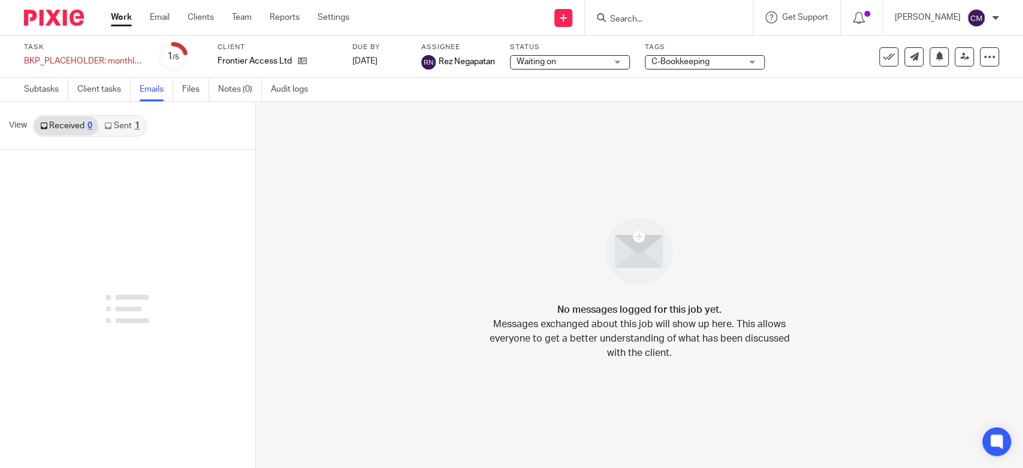
click at [129, 126] on link "Sent 1" at bounding box center [121, 125] width 47 height 19
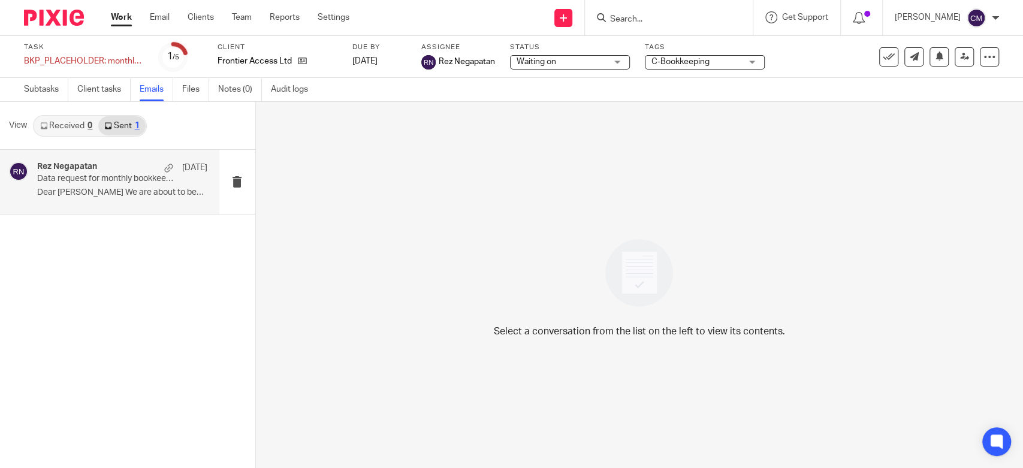
click at [113, 182] on p "Data request for monthly bookkeeping" at bounding box center [105, 179] width 136 height 10
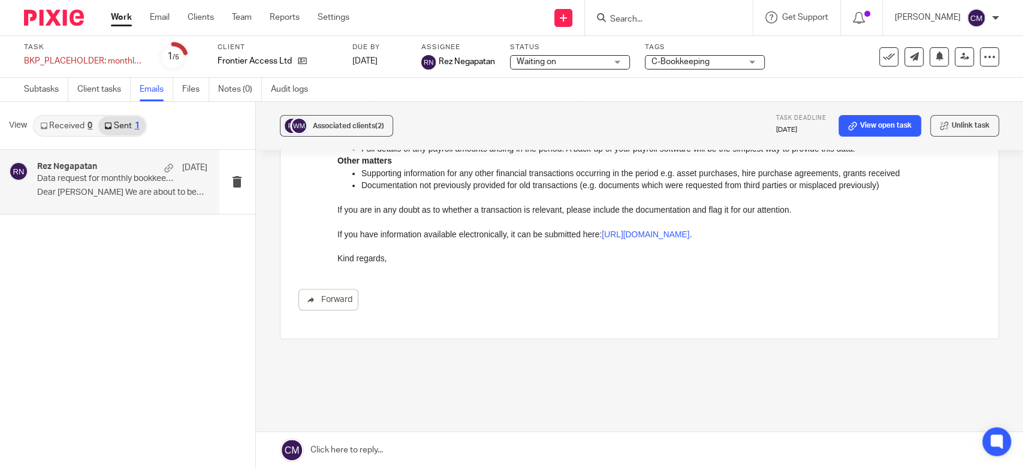
scroll to position [359, 0]
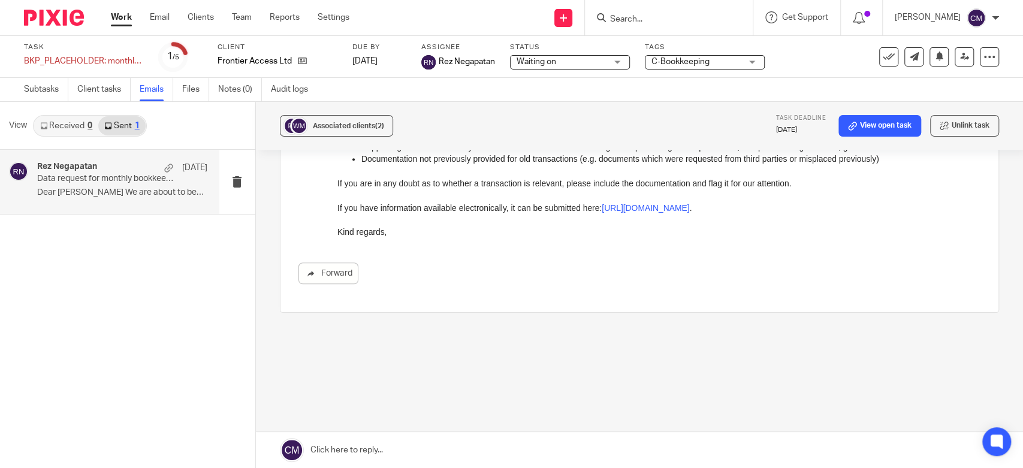
click at [81, 127] on link "Received 0" at bounding box center [66, 125] width 64 height 19
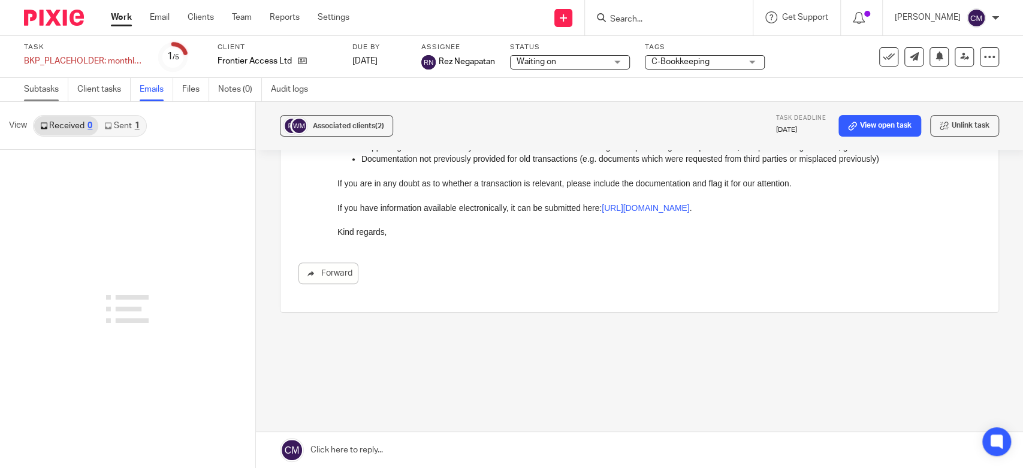
click at [50, 90] on link "Subtasks" at bounding box center [46, 89] width 44 height 23
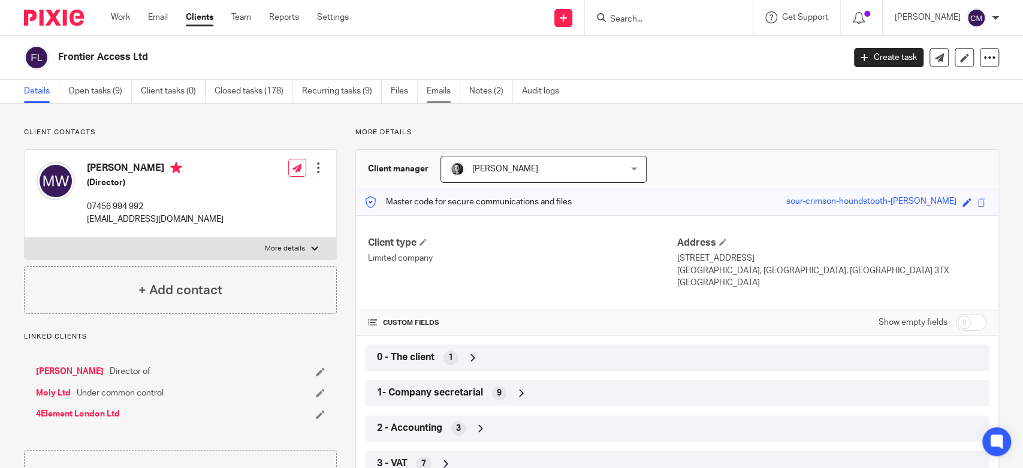
click at [431, 93] on link "Emails" at bounding box center [444, 91] width 34 height 23
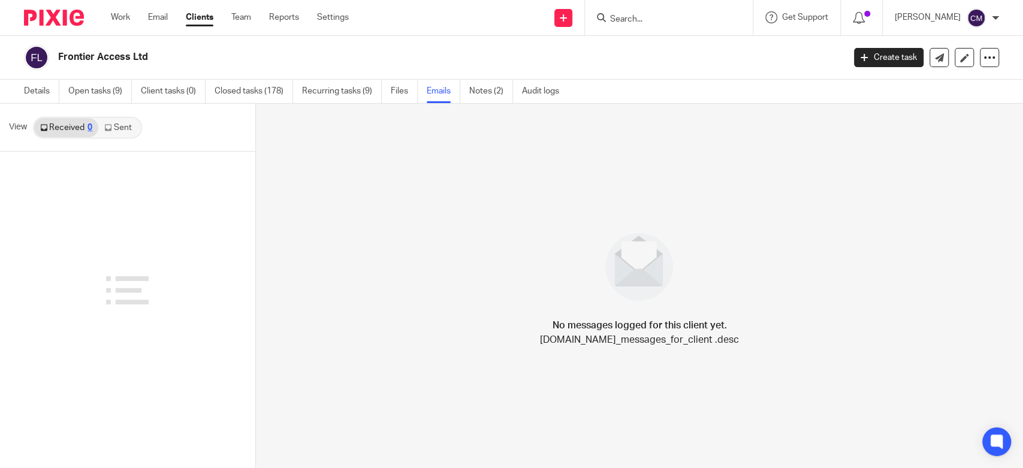
click at [133, 129] on link "Sent" at bounding box center [119, 127] width 42 height 19
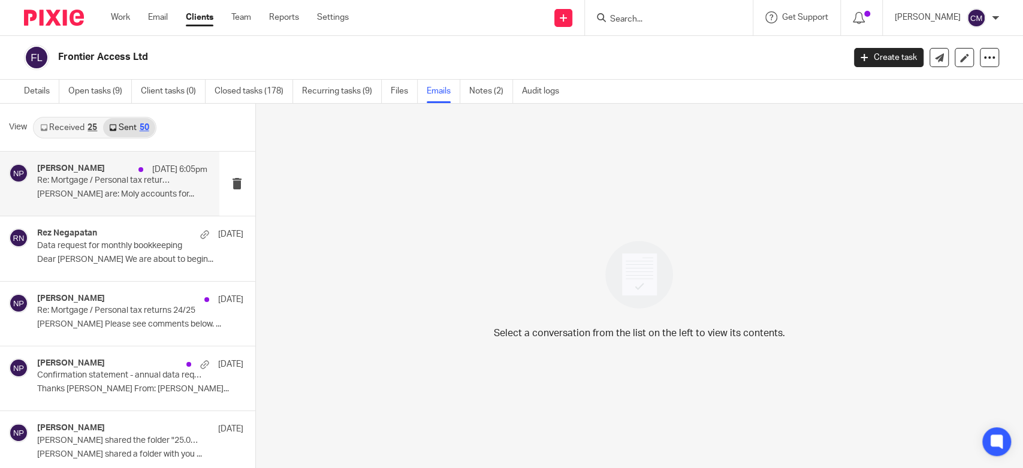
click at [88, 173] on h4 "Neville Pearson" at bounding box center [71, 169] width 68 height 10
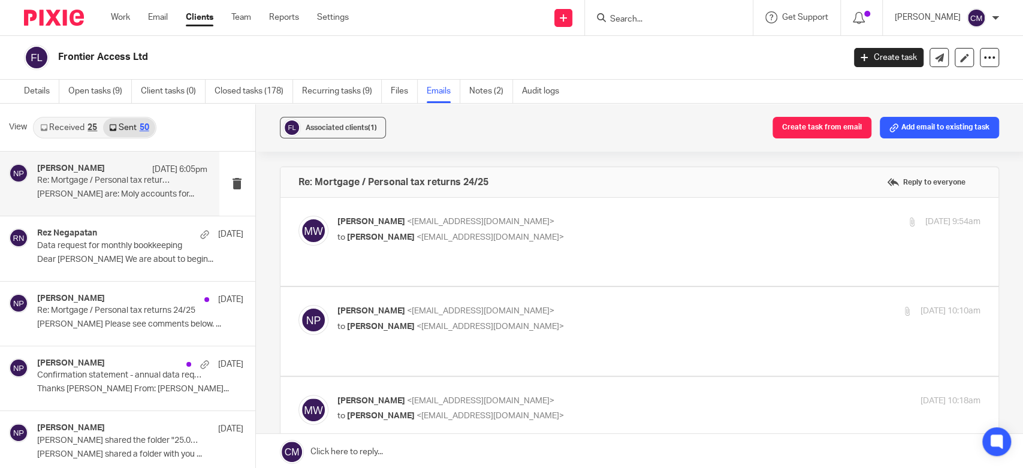
click at [552, 206] on label at bounding box center [639, 242] width 718 height 88
click at [298, 215] on input "checkbox" at bounding box center [298, 215] width 1 height 1
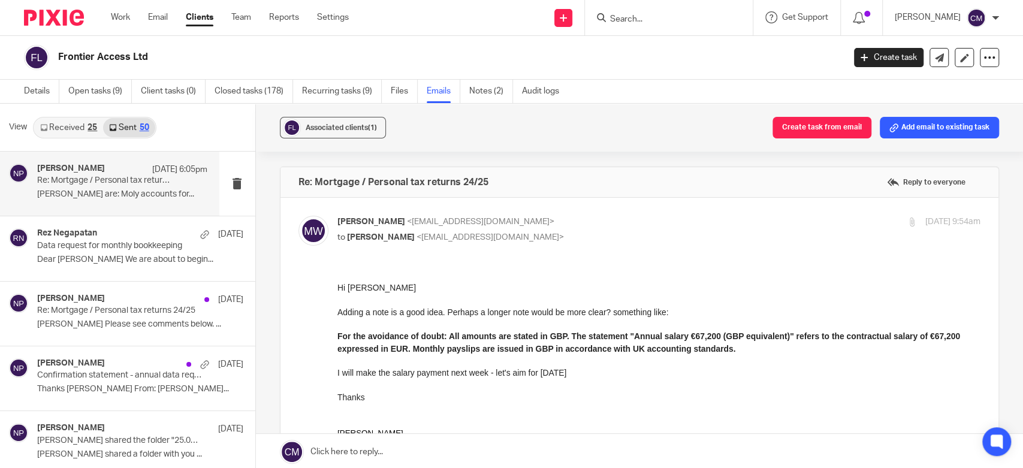
click at [542, 217] on p "Maciej Wojtal <mw@amteloncapital.com>" at bounding box center [551, 222] width 429 height 13
checkbox input "false"
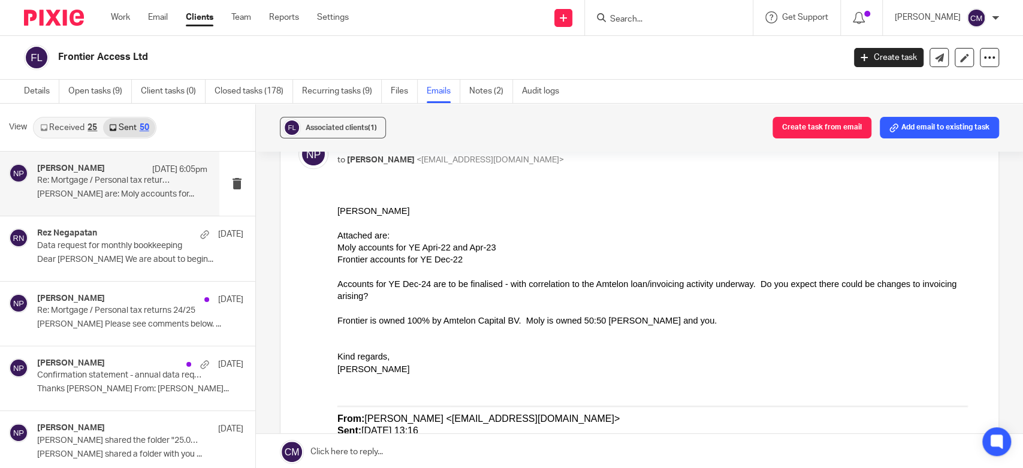
scroll to position [593, 0]
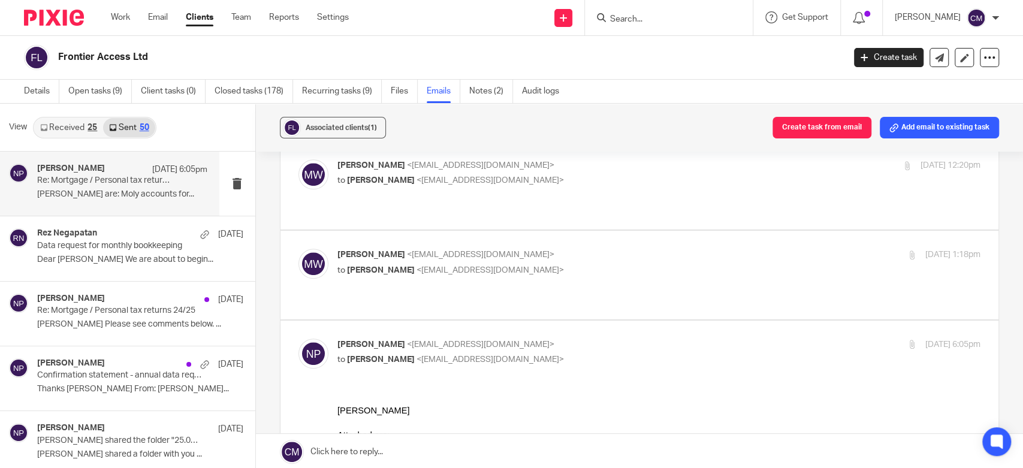
click at [633, 72] on div "Frontier Access Ltd Create task Update from Companies House Export data Merge A…" at bounding box center [511, 58] width 1023 height 44
click at [137, 243] on p "Data request for monthly bookkeeping" at bounding box center [105, 246] width 136 height 10
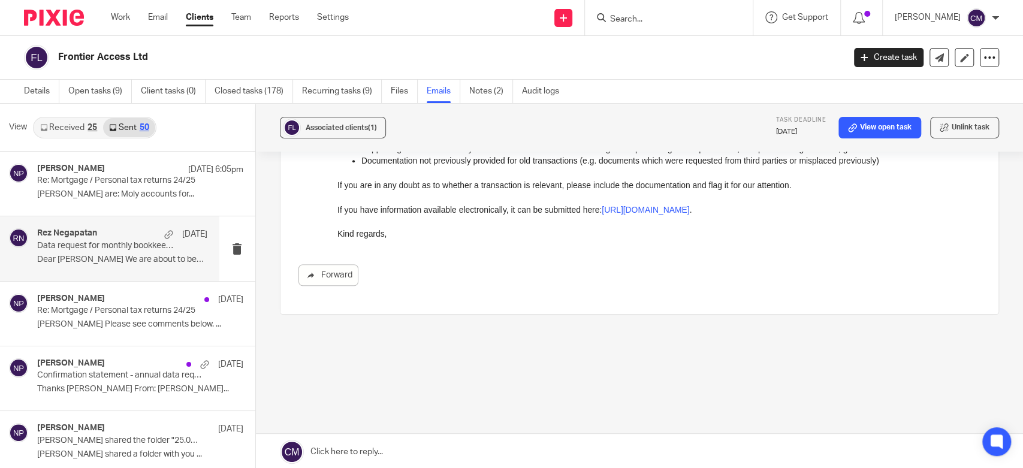
scroll to position [26, 0]
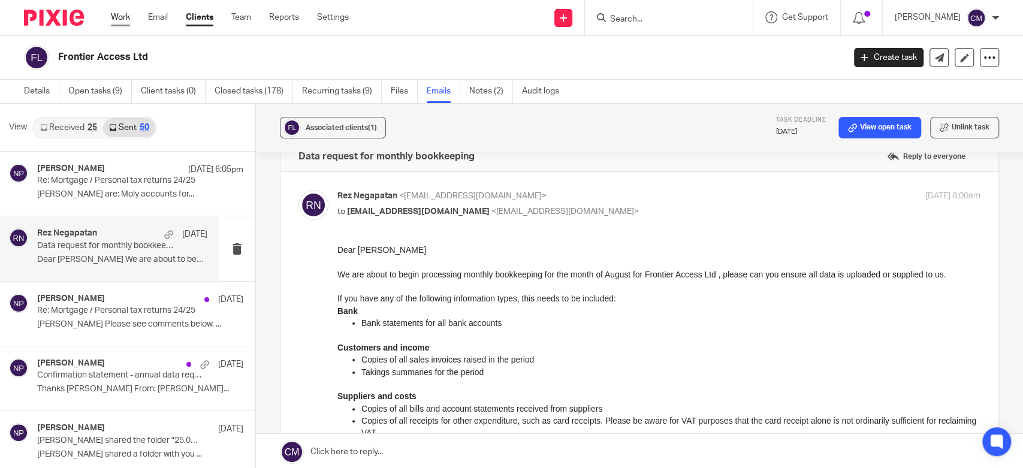
click at [117, 18] on link "Work" at bounding box center [120, 17] width 19 height 12
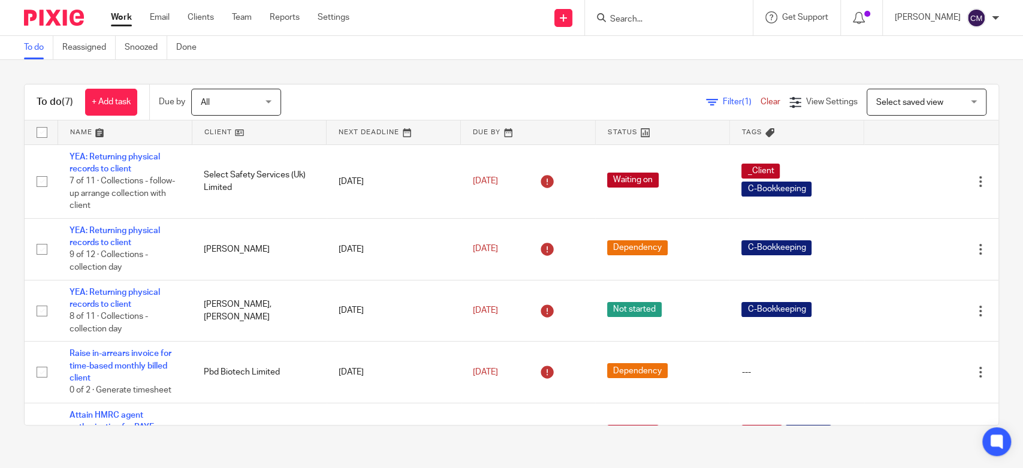
click at [667, 20] on input "Search" at bounding box center [663, 19] width 108 height 11
type input "frontier"
click at [606, 46] on div "Frontier Access Ltd Maciej Wojtal < mw@amteloncapital.com >" at bounding box center [708, 51] width 222 height 47
click at [607, 46] on div "Frontier Access Ltd Maciej Wojtal < mw@amteloncapital.com >" at bounding box center [708, 51] width 222 height 47
click at [612, 47] on link at bounding box center [707, 52] width 203 height 28
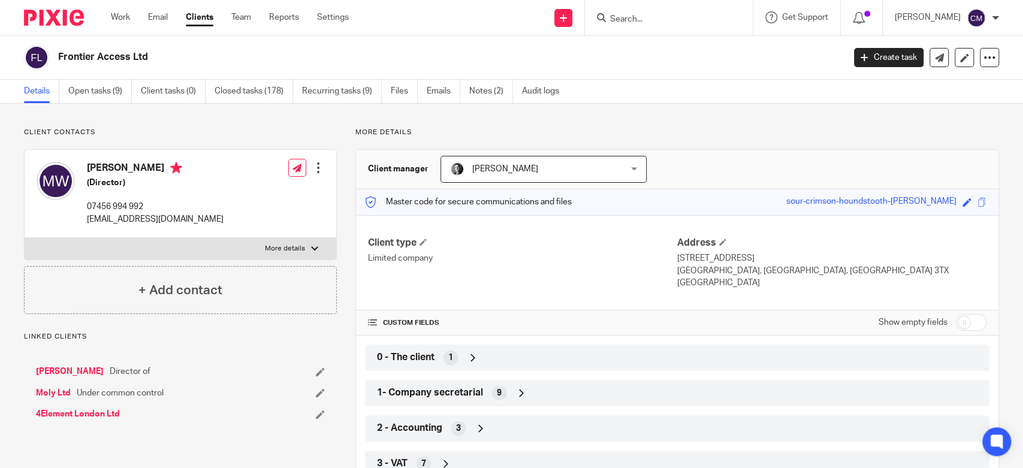
click at [425, 440] on div "2 - Accounting 3" at bounding box center [677, 428] width 624 height 26
click at [128, 25] on div "Work Email Clients Team Reports Settings Work Email Clients Team Reports Settin…" at bounding box center [233, 17] width 268 height 35
click at [666, 101] on div "Details Open tasks (9) Client tasks (0) Closed tasks (178) Recurring tasks (9) …" at bounding box center [511, 92] width 1023 height 24
click at [984, 54] on icon at bounding box center [989, 58] width 12 height 12
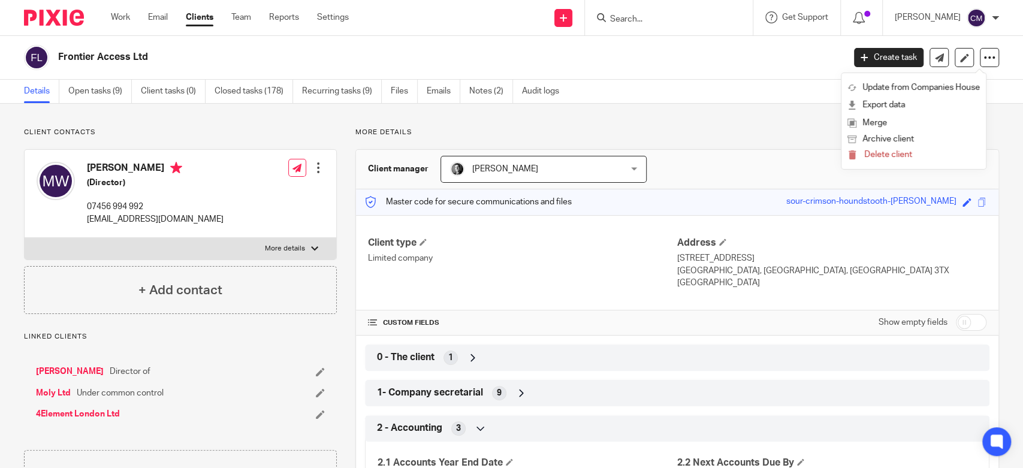
click at [678, 85] on div "Details Open tasks (9) Client tasks (0) Closed tasks (178) Recurring tasks (9) …" at bounding box center [511, 92] width 1023 height 24
click at [276, 252] on p "More details" at bounding box center [285, 249] width 40 height 10
click at [25, 238] on input "More details" at bounding box center [24, 237] width 1 height 1
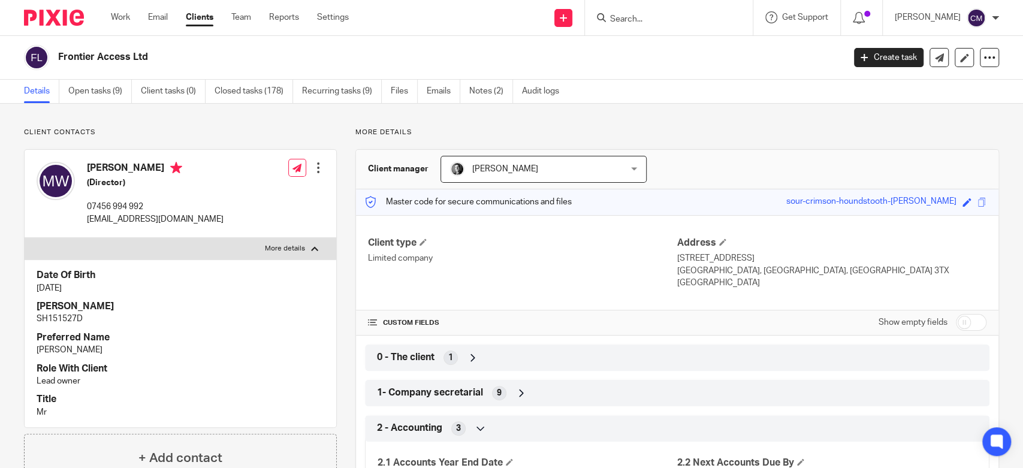
click at [302, 250] on label "More details" at bounding box center [181, 249] width 312 height 22
click at [25, 238] on input "More details" at bounding box center [24, 237] width 1 height 1
checkbox input "false"
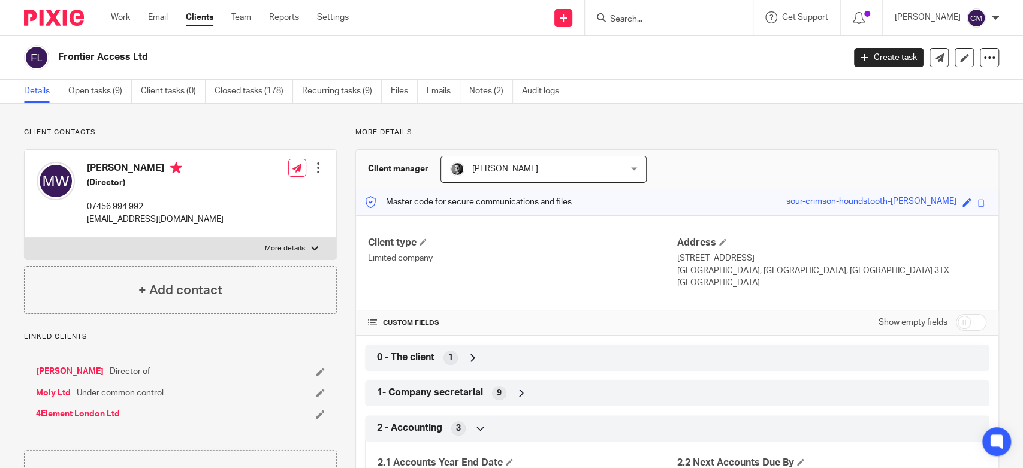
click at [114, 22] on link "Work" at bounding box center [120, 17] width 19 height 12
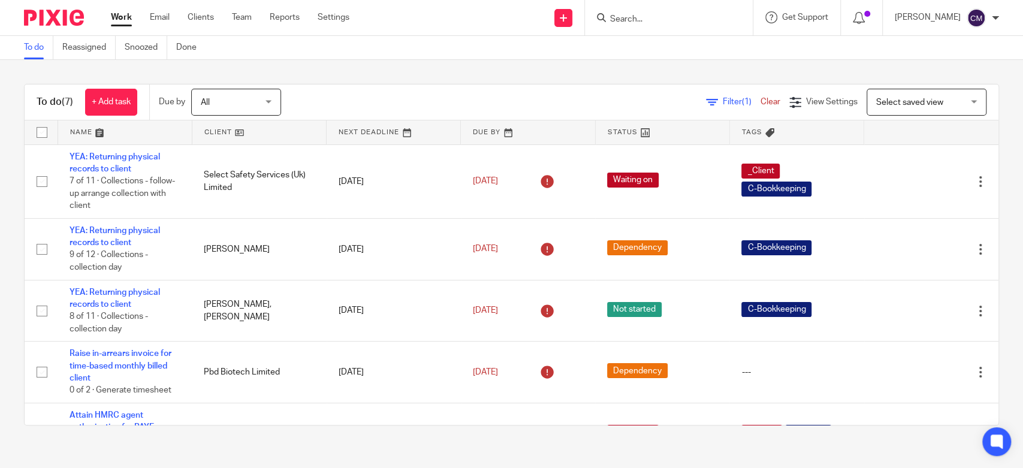
click at [125, 13] on link "Work" at bounding box center [121, 17] width 21 height 12
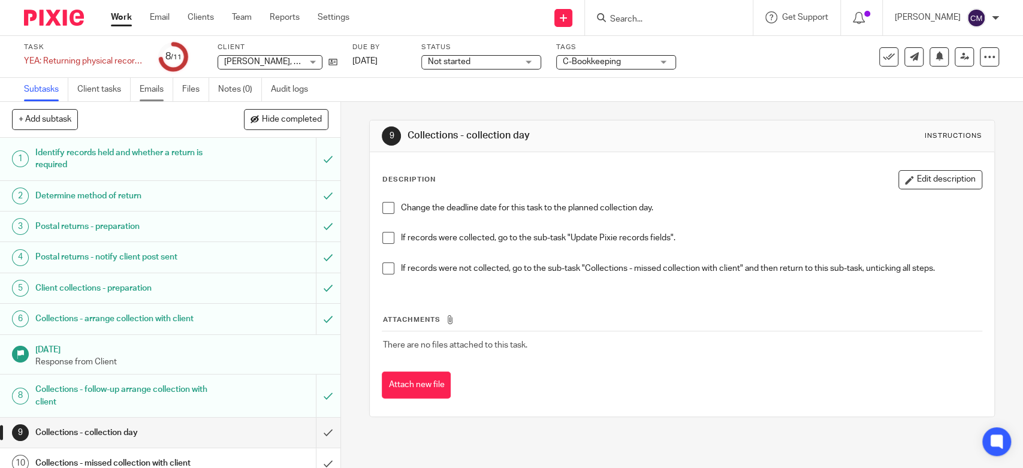
click at [159, 93] on link "Emails" at bounding box center [157, 89] width 34 height 23
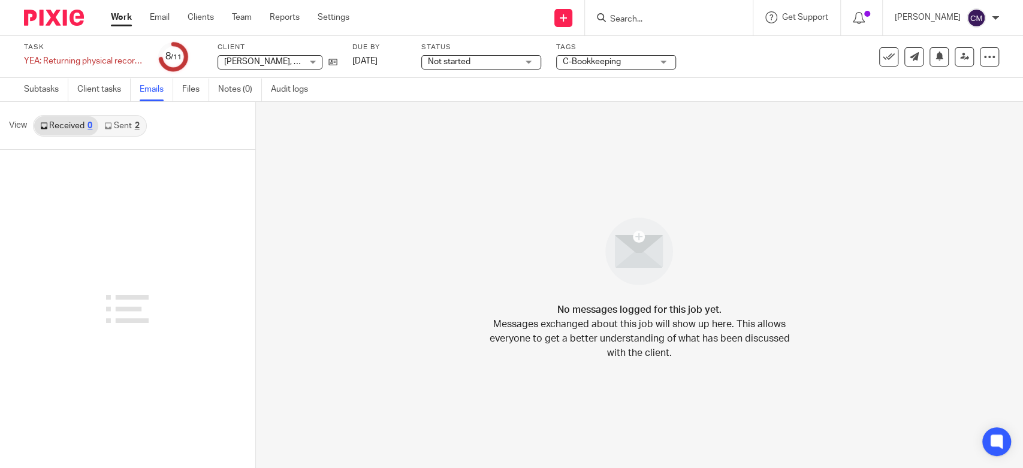
click at [125, 128] on link "Sent 2" at bounding box center [121, 125] width 47 height 19
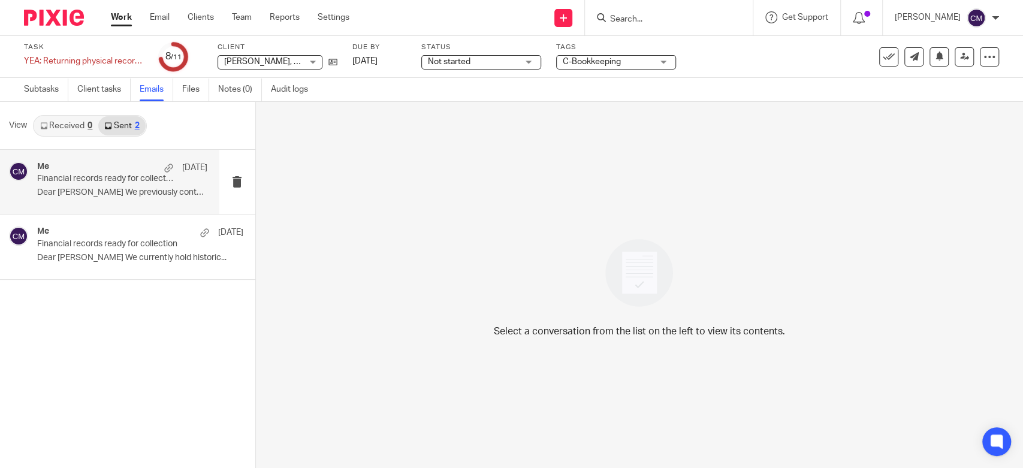
click at [130, 172] on div "Me [DATE]" at bounding box center [122, 168] width 170 height 12
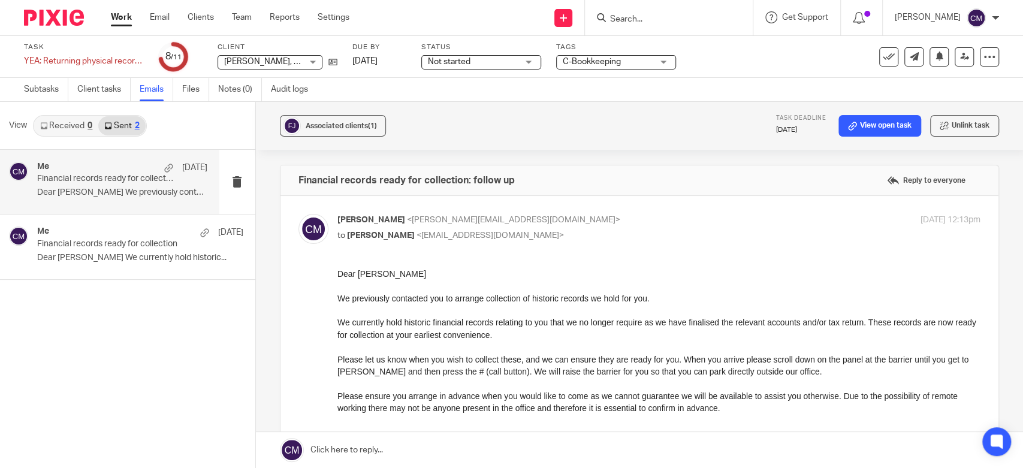
scroll to position [249, 0]
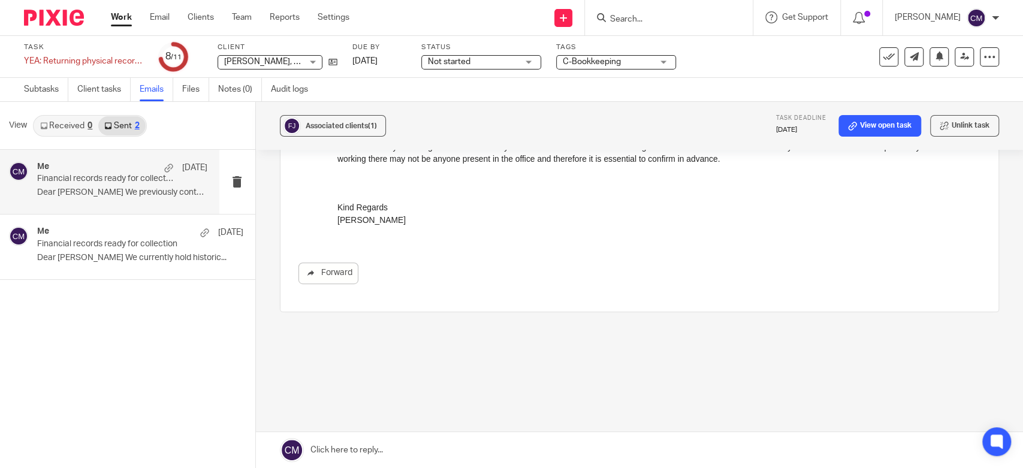
click at [118, 23] on link "Work" at bounding box center [121, 17] width 21 height 12
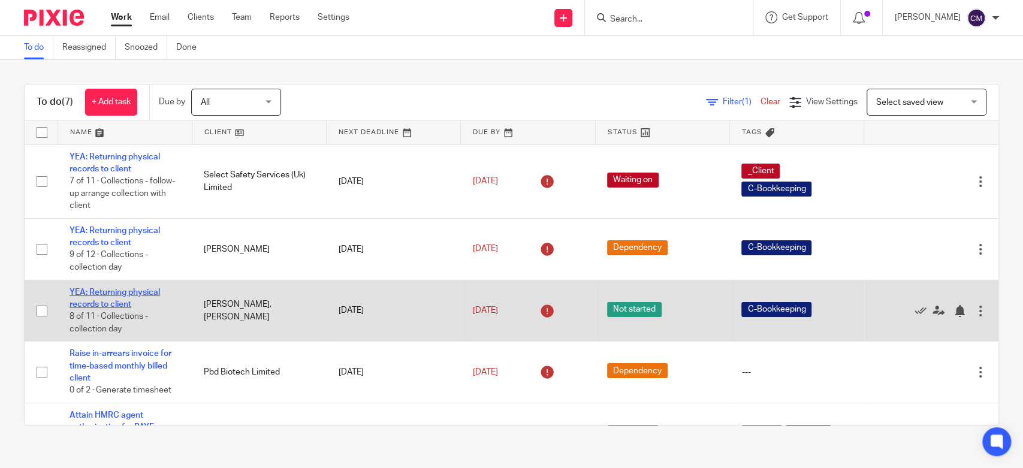
click at [115, 303] on link "YEA: Returning physical records to client" at bounding box center [115, 298] width 90 height 20
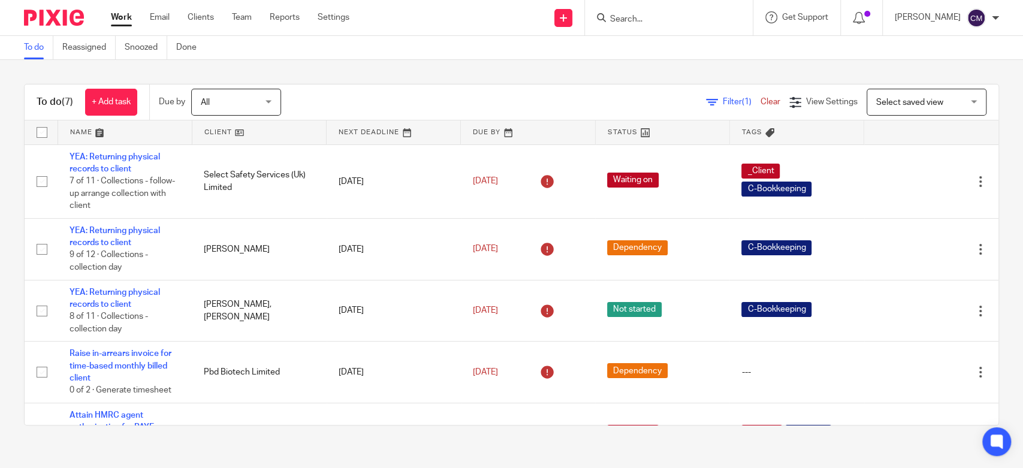
click at [672, 20] on input "Search" at bounding box center [663, 19] width 108 height 11
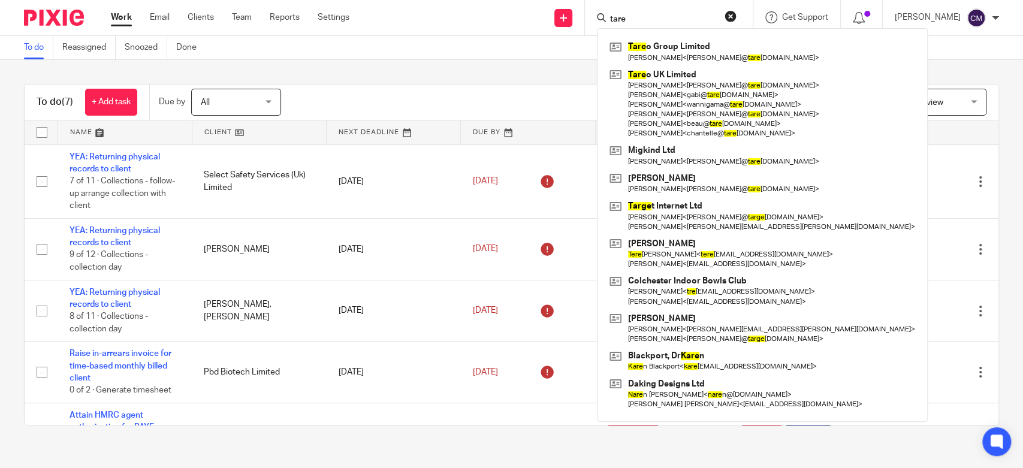
type input "tare"
click at [421, 59] on div "To do Reassigned Snoozed Done" at bounding box center [511, 48] width 1023 height 24
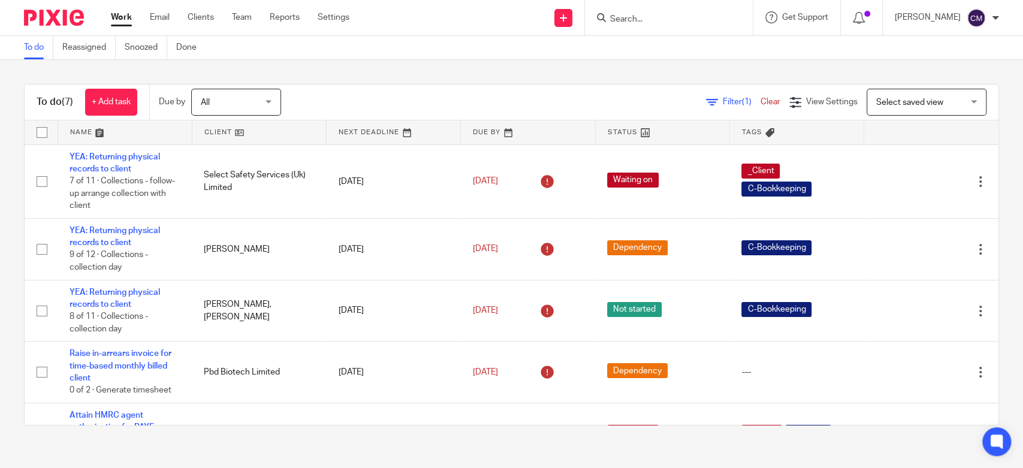
click at [115, 13] on link "Work" at bounding box center [121, 17] width 21 height 12
click at [388, 76] on div "To do (7) + Add task Due by All All [DATE] [DATE] This week Next week This mont…" at bounding box center [511, 254] width 1023 height 389
click at [670, 24] on input "Search" at bounding box center [663, 19] width 108 height 11
type input "Hecate"
click at [729, 21] on button "reset" at bounding box center [730, 16] width 12 height 12
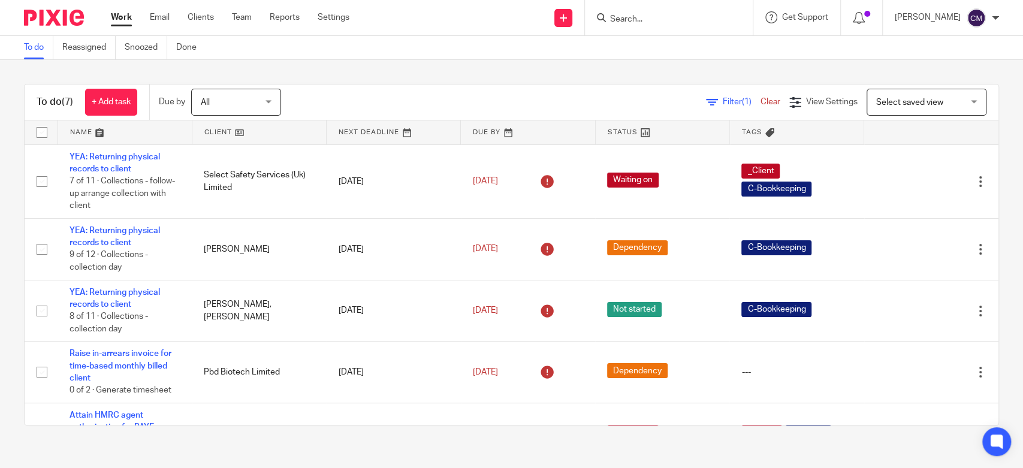
click at [665, 59] on div "To do Reassigned Snoozed Done" at bounding box center [511, 48] width 1023 height 24
click at [170, 14] on ul "Work Email Clients Team Reports Settings" at bounding box center [239, 17] width 256 height 12
click at [277, 20] on link "Reports" at bounding box center [285, 17] width 30 height 12
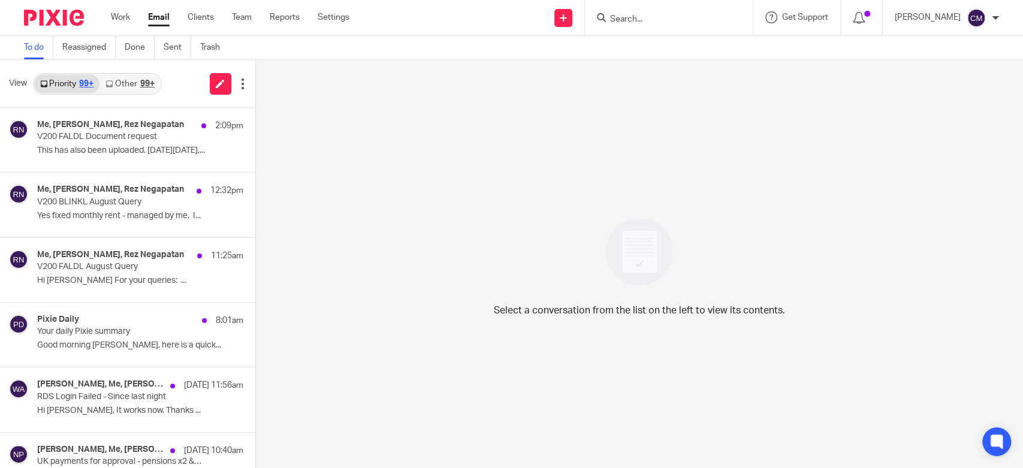
click at [119, 90] on link "Other 99+" at bounding box center [129, 83] width 61 height 19
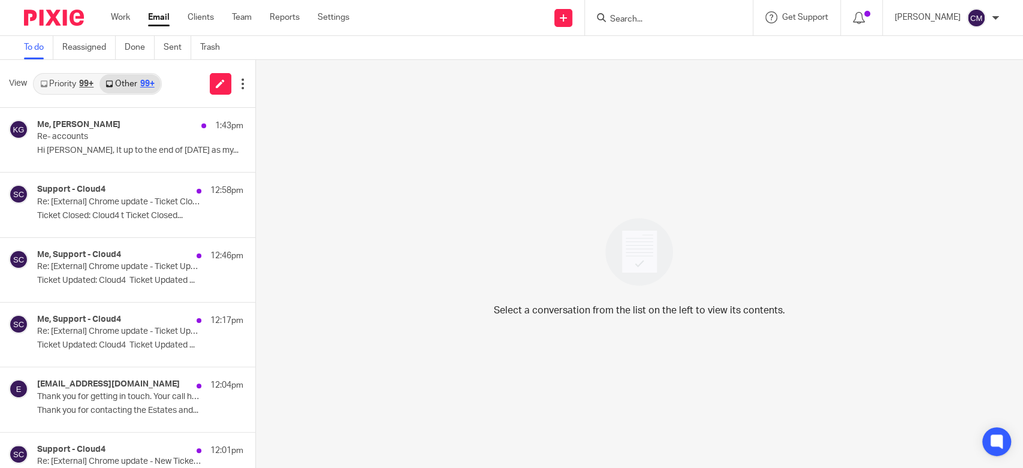
click at [74, 86] on link "Priority 99+" at bounding box center [66, 83] width 65 height 19
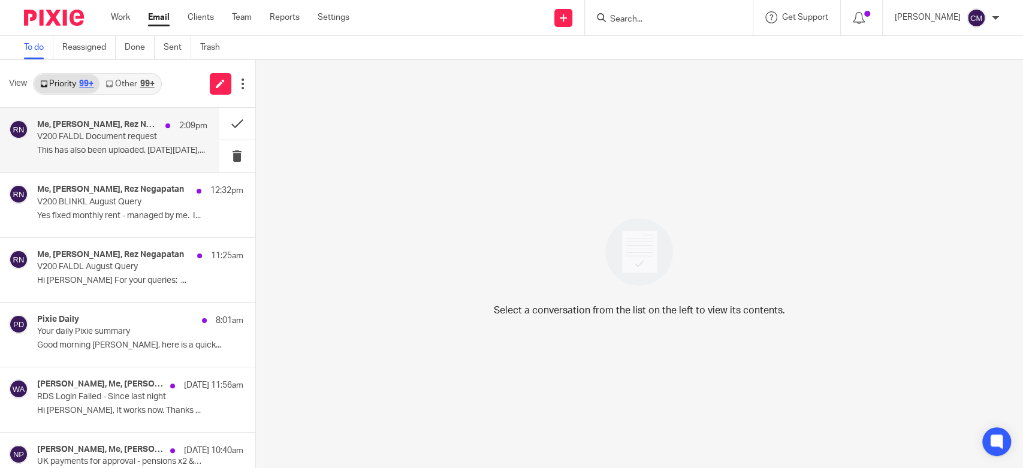
click at [110, 161] on div "Me, Jamie Blackport, Rez Negapatan 2:09pm V200 FALDL Document request This has …" at bounding box center [109, 140] width 219 height 64
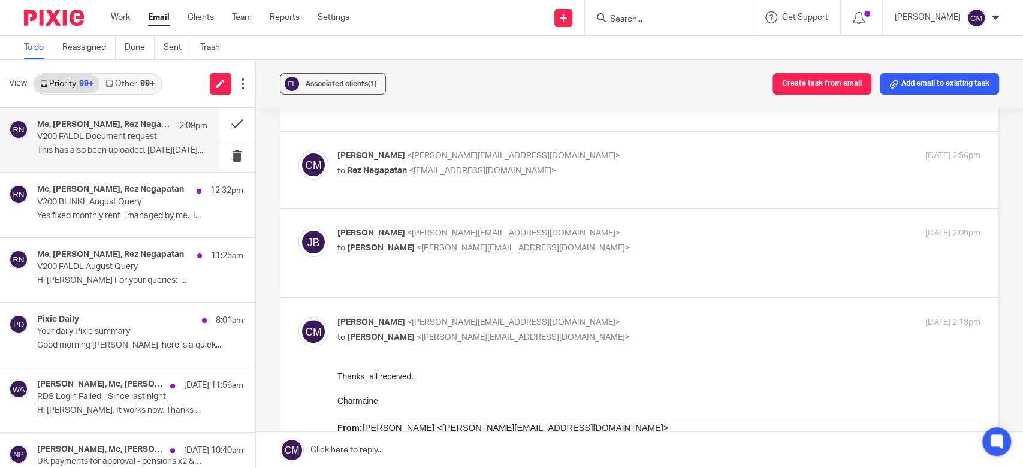
scroll to position [519, 0]
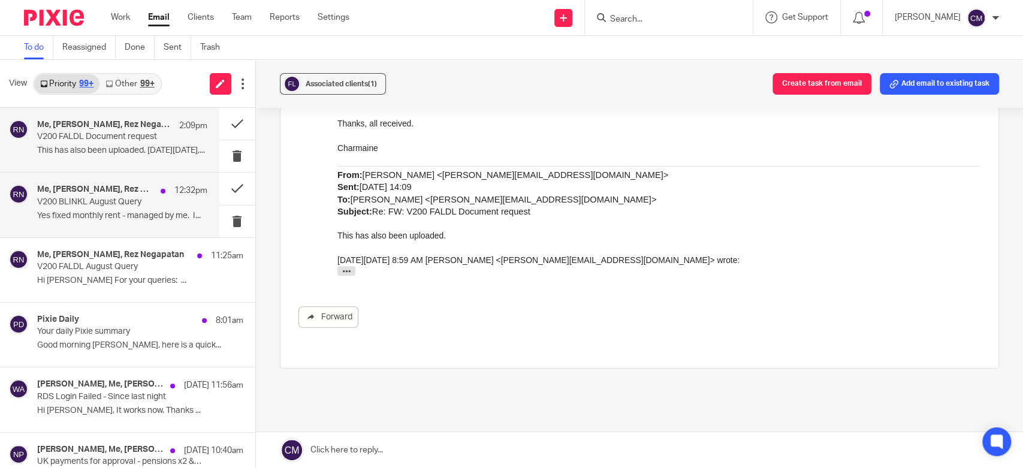
click at [91, 190] on h4 "Me, John Blackport, Rez Negapatan" at bounding box center [95, 190] width 117 height 10
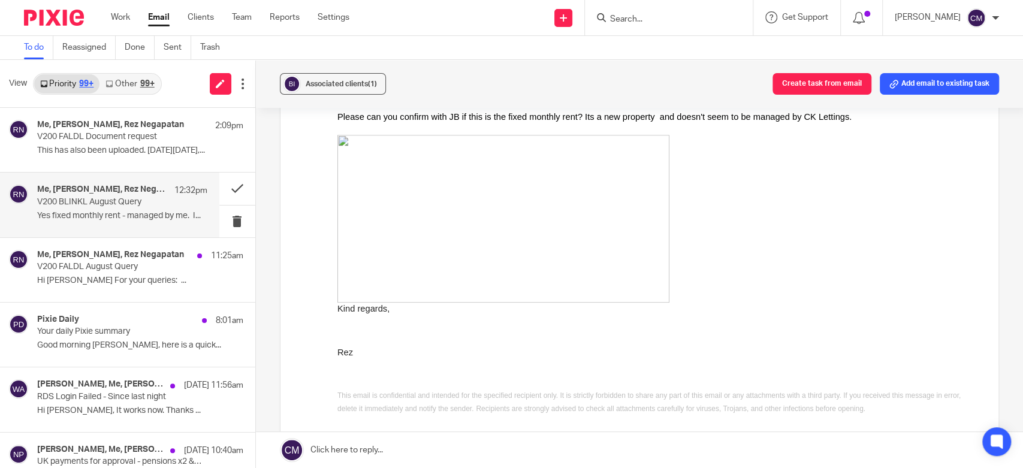
scroll to position [599, 0]
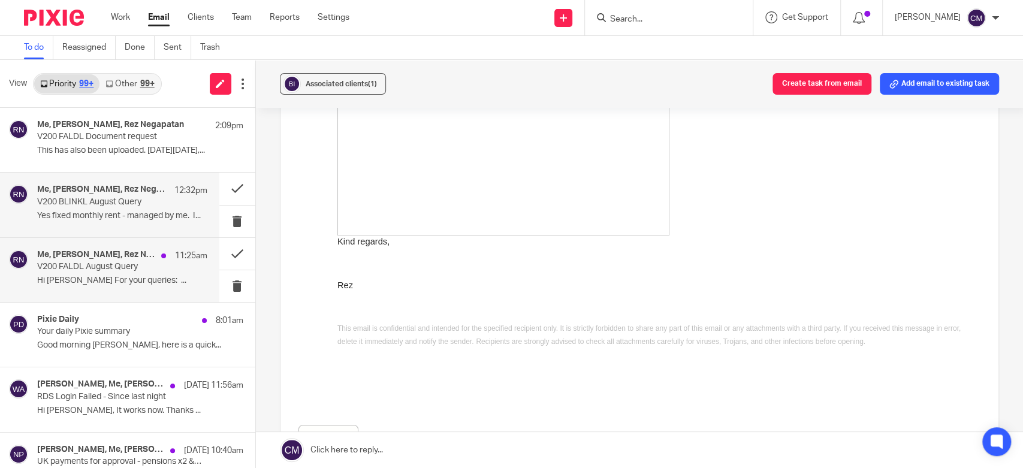
click at [92, 274] on div "Me, Jamie Blackport, Rez Negapatan 11:25am V200 FALDL August Query Hi Charmaine…" at bounding box center [122, 270] width 170 height 40
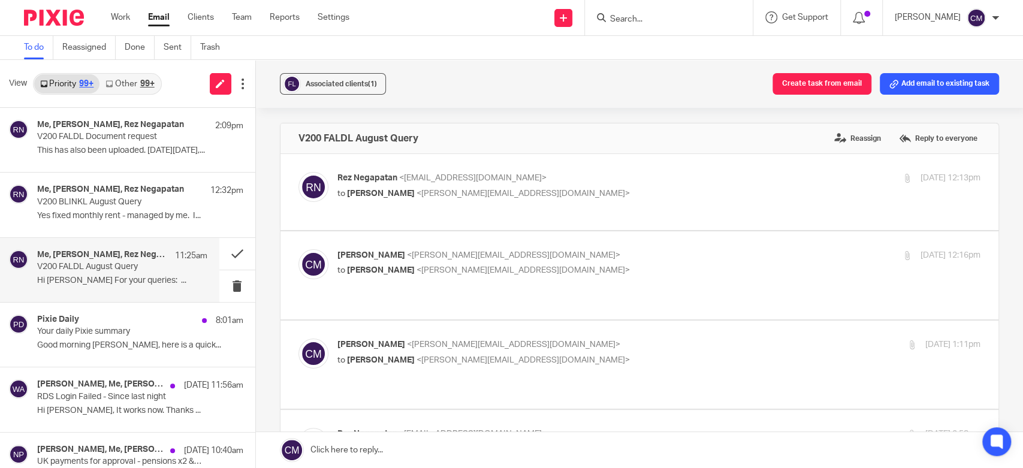
scroll to position [0, 0]
click at [27, 56] on link "To do" at bounding box center [38, 47] width 29 height 23
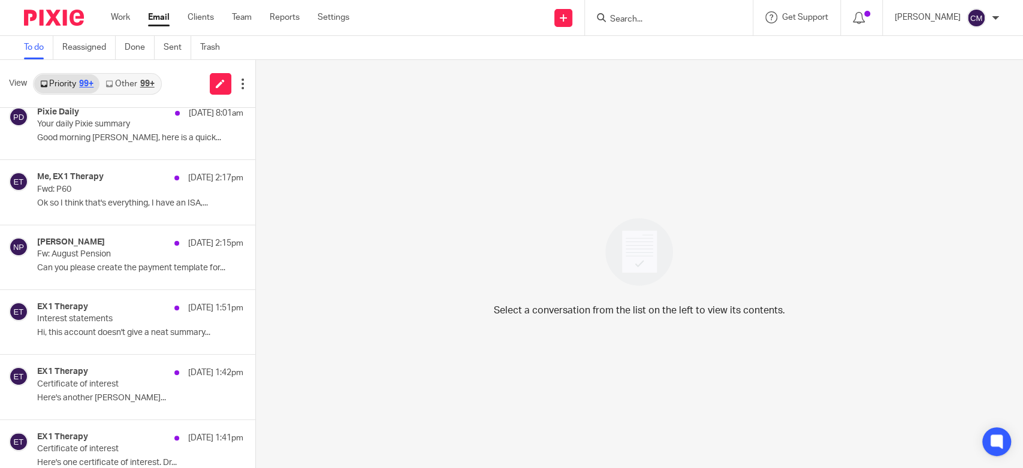
scroll to position [975, 0]
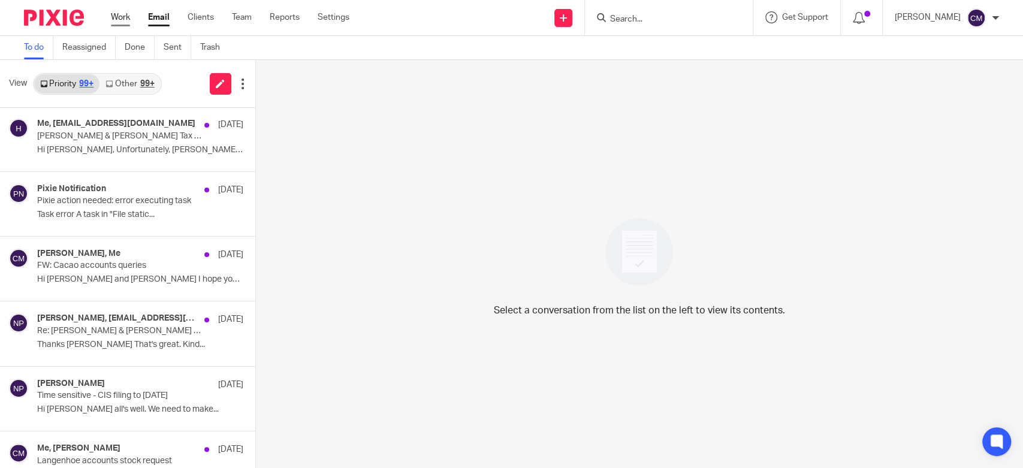
click at [129, 19] on link "Work" at bounding box center [120, 17] width 19 height 12
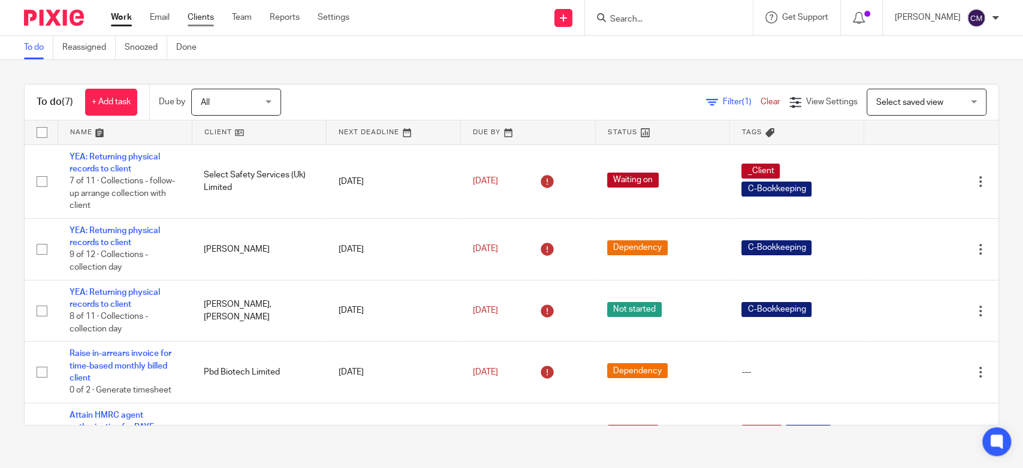
click at [210, 13] on link "Clients" at bounding box center [201, 17] width 26 height 12
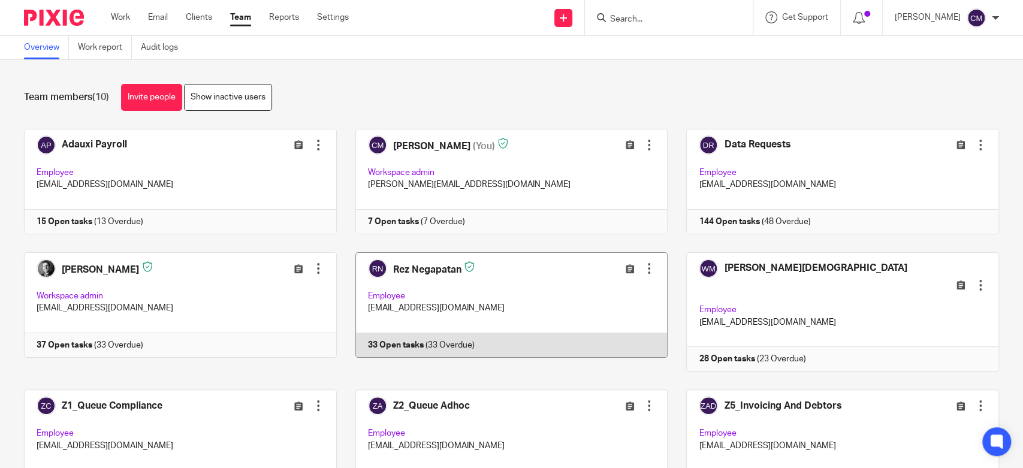
click at [602, 280] on link at bounding box center [502, 312] width 331 height 120
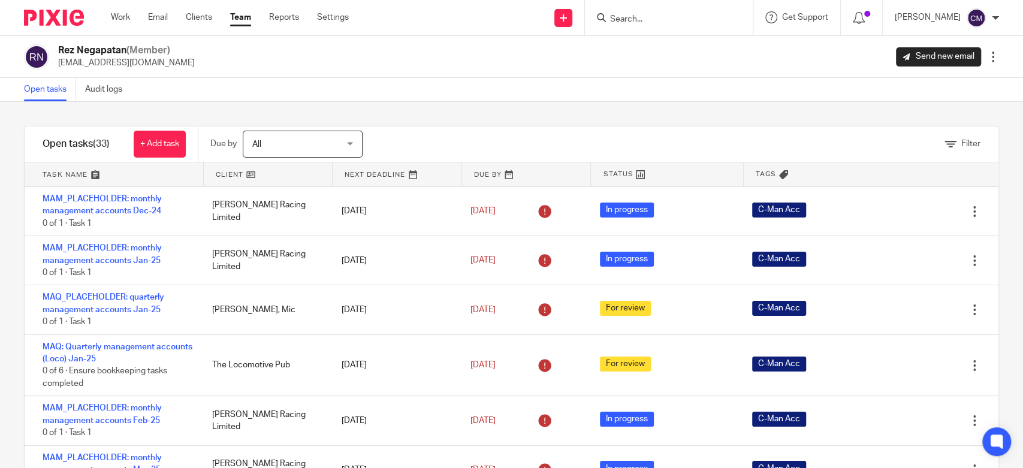
click at [286, 177] on link at bounding box center [268, 174] width 129 height 24
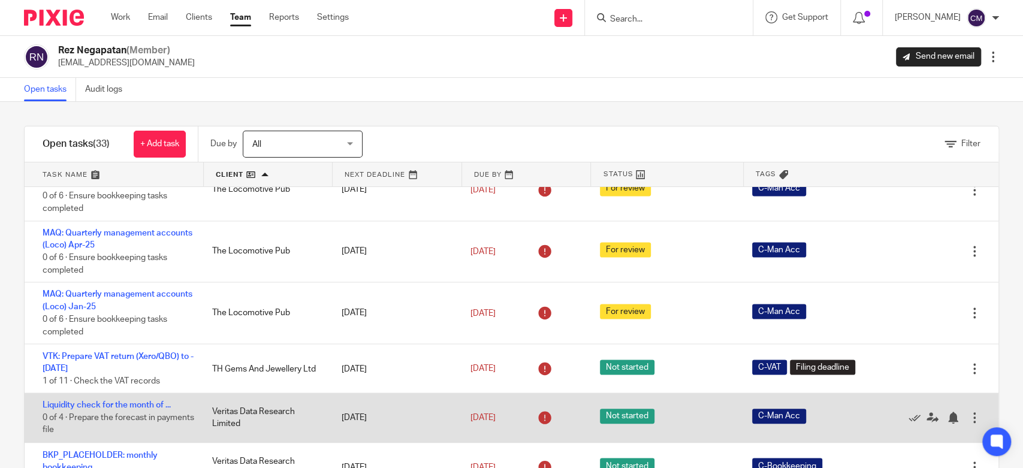
scroll to position [47, 0]
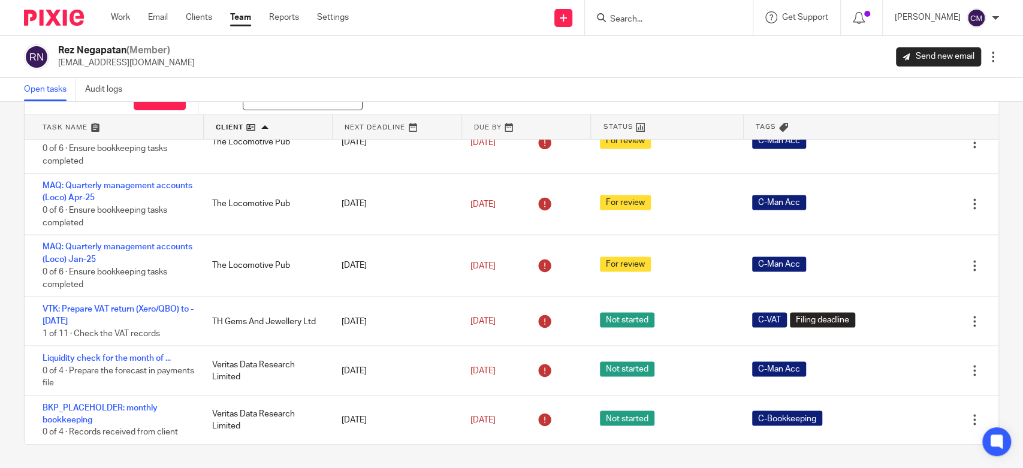
drag, startPoint x: 155, startPoint y: 360, endPoint x: 11, endPoint y: 373, distance: 144.4
click at [11, 373] on div "Filter tasks Only show tasks matching all of these conditions 1 Client name Is …" at bounding box center [511, 285] width 1023 height 366
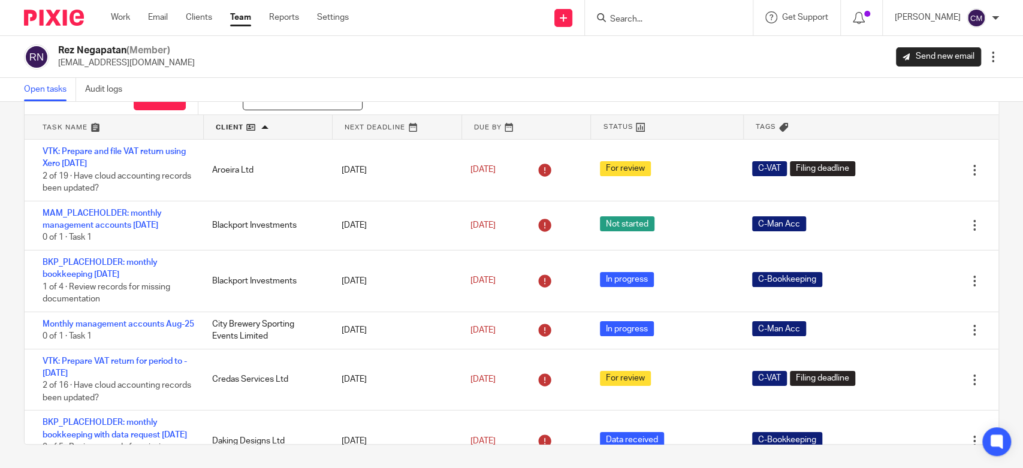
scroll to position [0, 0]
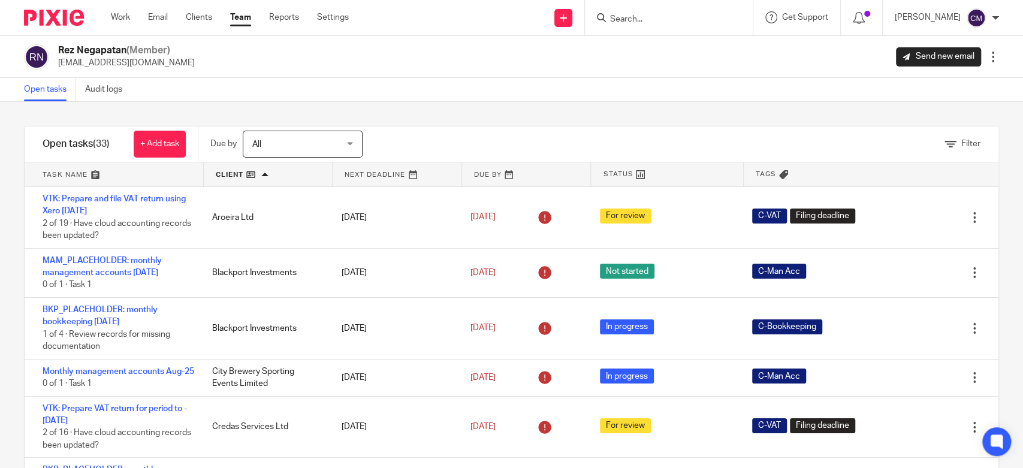
click at [430, 62] on div "Rez Negapatan (Member) rez@adauxi.com Send new email Edit user Transfer Deactiv…" at bounding box center [511, 56] width 975 height 25
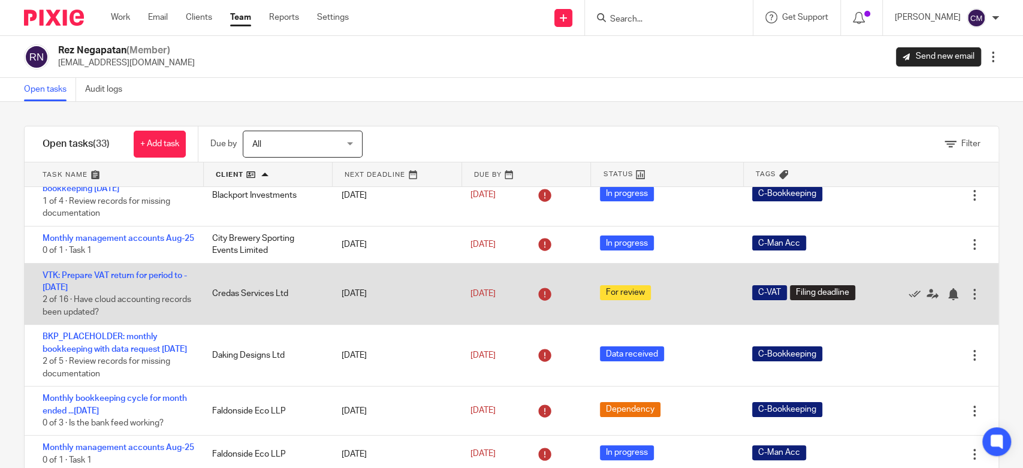
scroll to position [200, 0]
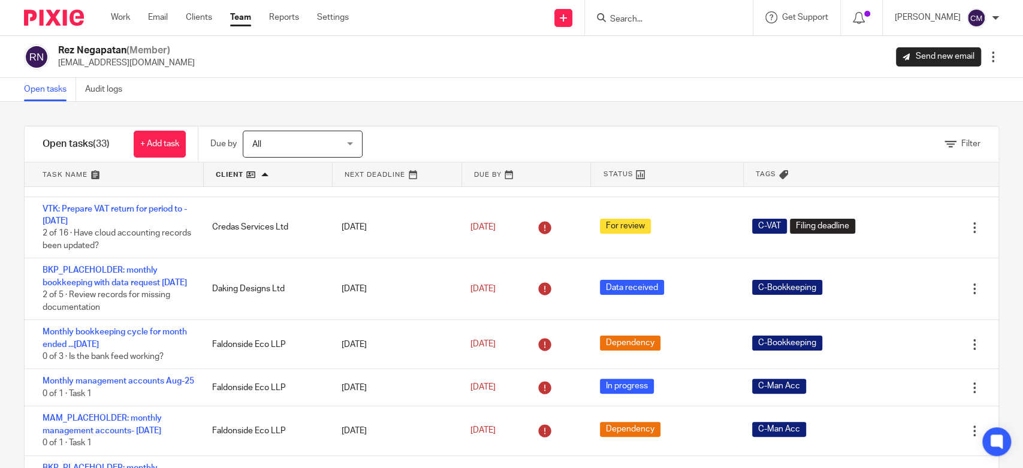
click at [390, 107] on div "Filter tasks Only show tasks matching all of these conditions 1 Client name Is …" at bounding box center [511, 285] width 1023 height 366
click at [16, 364] on div "Filter tasks Only show tasks matching all of these conditions 1 Client name Is …" at bounding box center [511, 285] width 1023 height 366
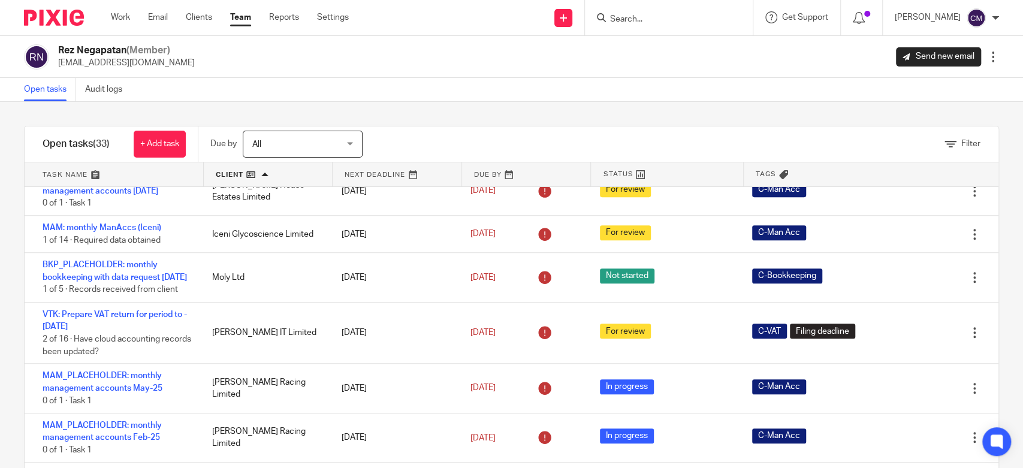
scroll to position [532, 0]
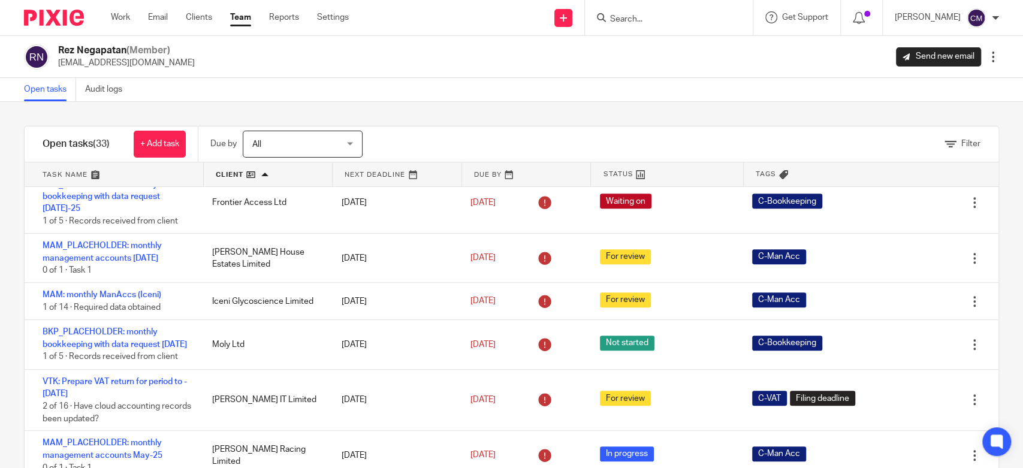
click at [650, 21] on input "Search" at bounding box center [663, 19] width 108 height 11
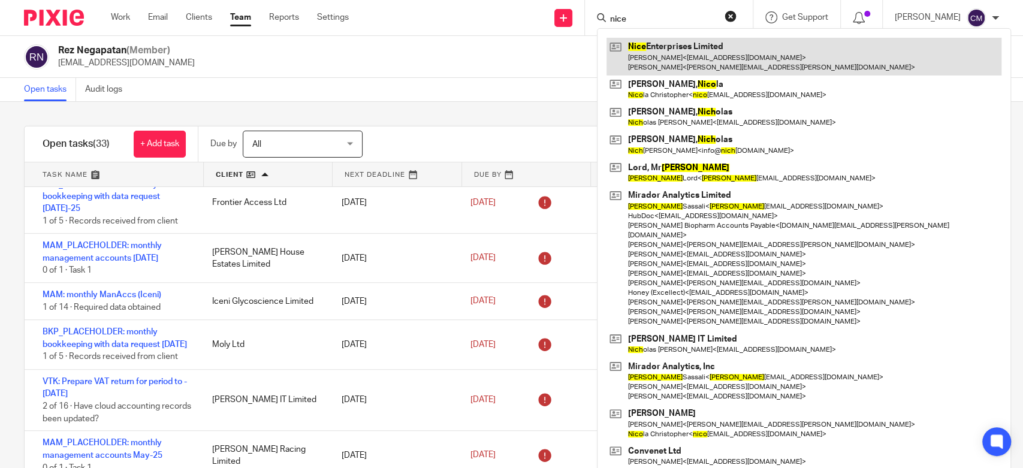
type input "nice"
click at [671, 58] on link at bounding box center [803, 56] width 395 height 37
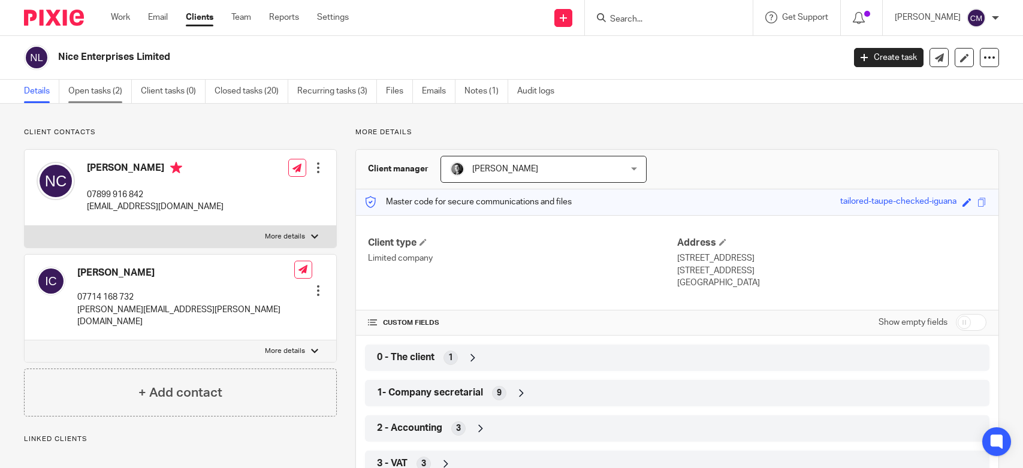
click at [89, 88] on link "Open tasks (2)" at bounding box center [100, 91] width 64 height 23
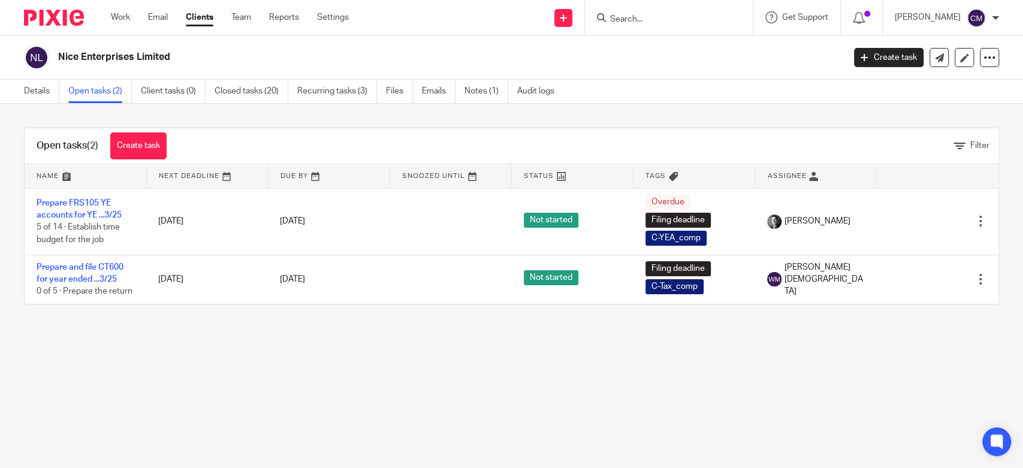
click at [372, 43] on div "Nice Enterprises Limited Create task Update from Companies House Export data Me…" at bounding box center [511, 58] width 1023 height 44
click at [114, 17] on link "Work" at bounding box center [120, 17] width 19 height 12
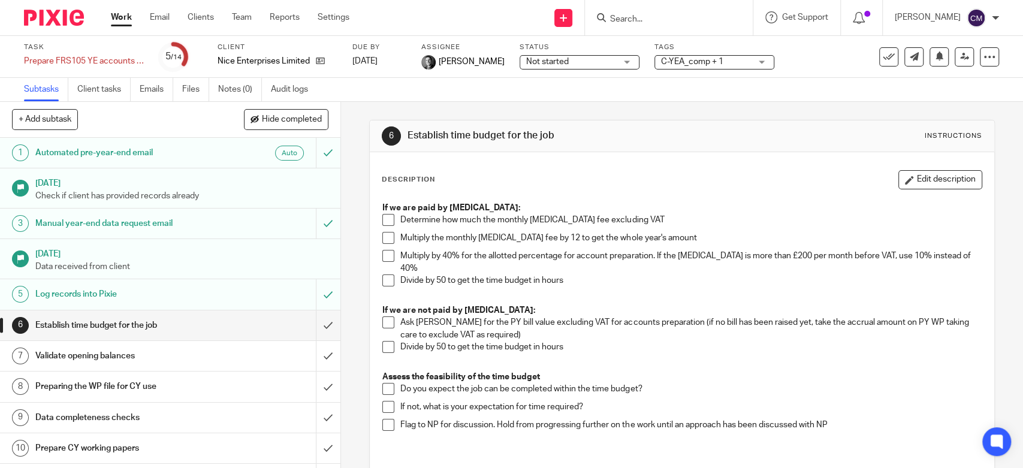
click at [570, 58] on span "Not started" at bounding box center [571, 62] width 90 height 13
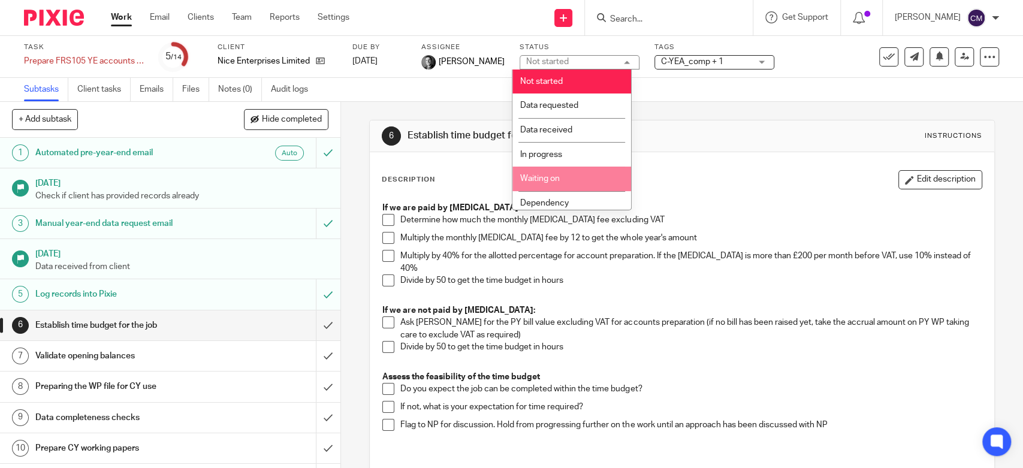
scroll to position [67, 0]
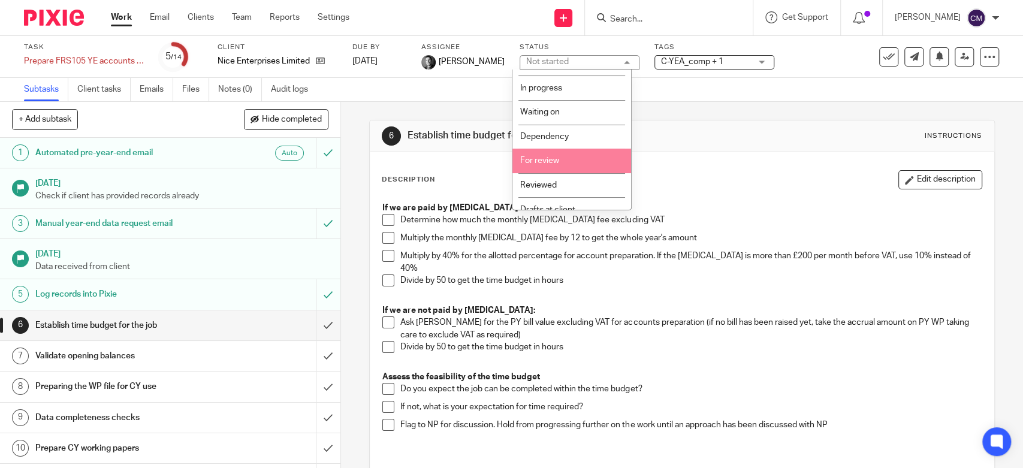
click at [569, 166] on li "For review" at bounding box center [571, 161] width 119 height 25
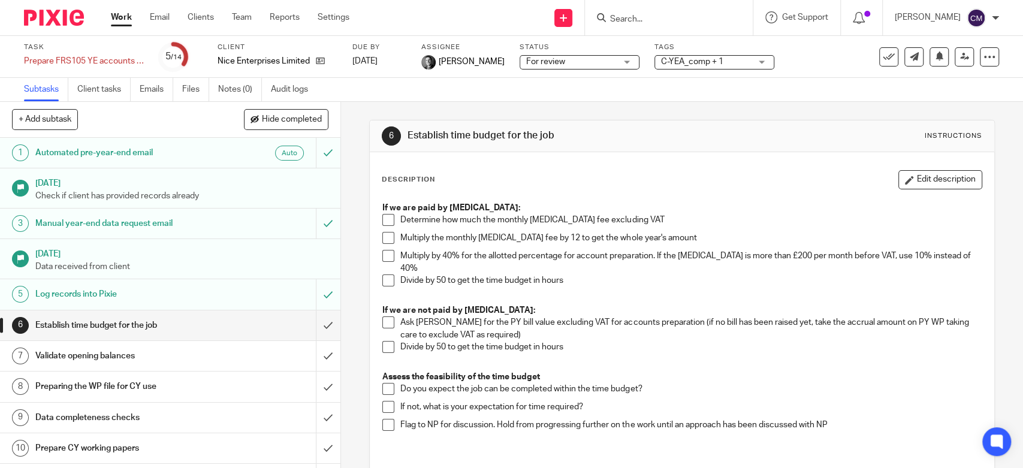
click at [531, 58] on span "For review" at bounding box center [545, 62] width 39 height 8
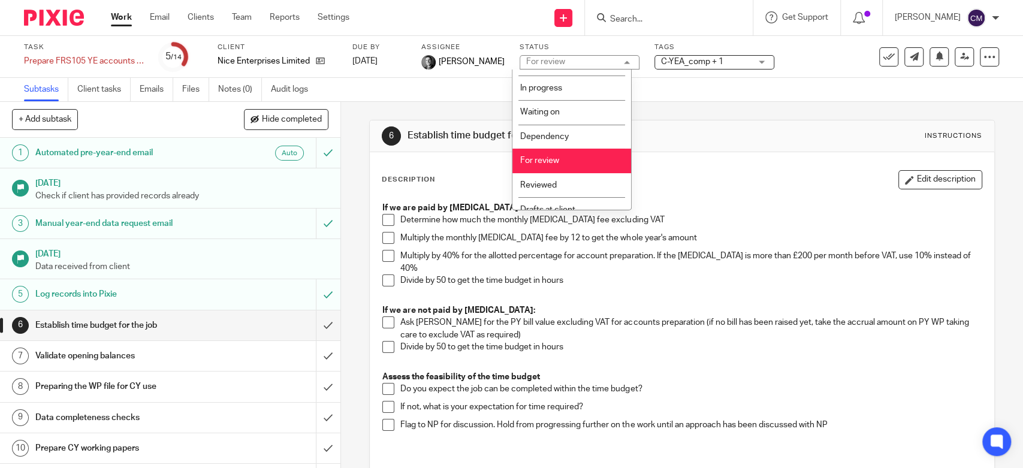
scroll to position [0, 0]
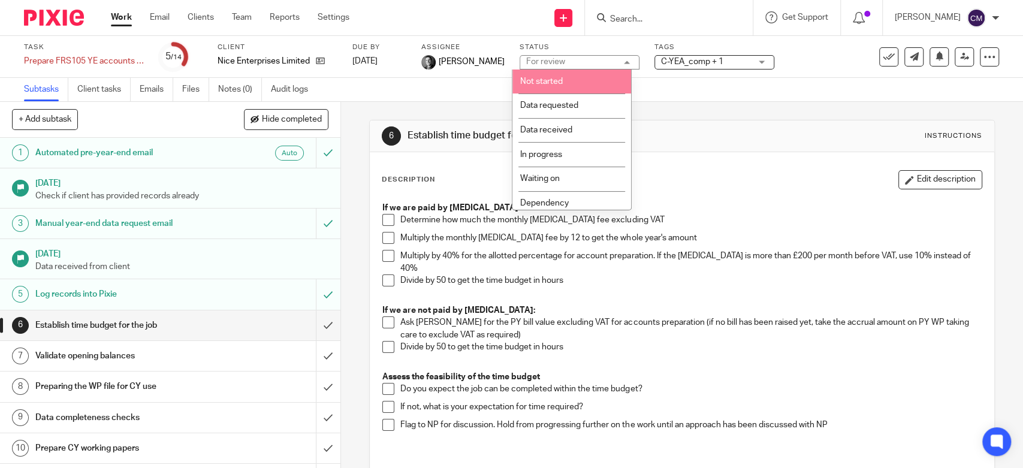
click at [582, 82] on li "Not started" at bounding box center [571, 82] width 119 height 25
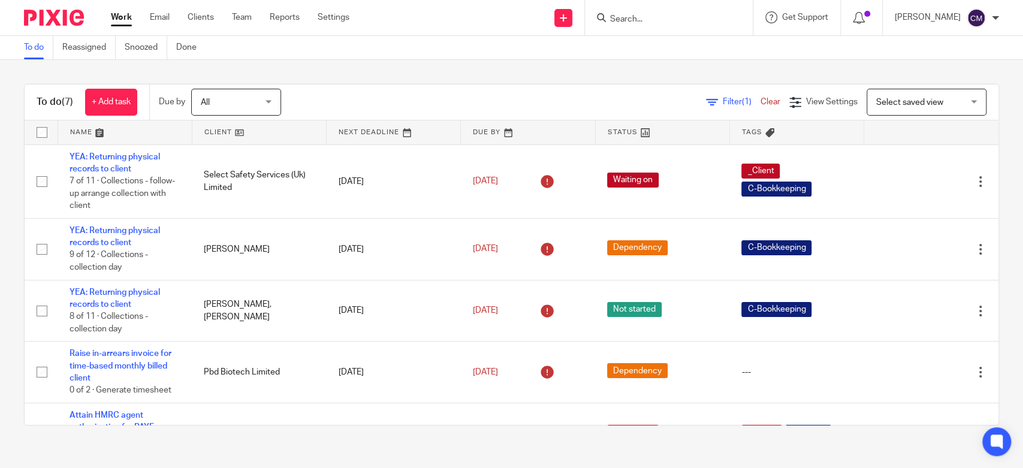
click at [345, 76] on div "To do (7) + Add task Due by All All [DATE] [DATE] This week Next week This mont…" at bounding box center [511, 254] width 1023 height 389
click at [129, 19] on link "Work" at bounding box center [121, 17] width 21 height 12
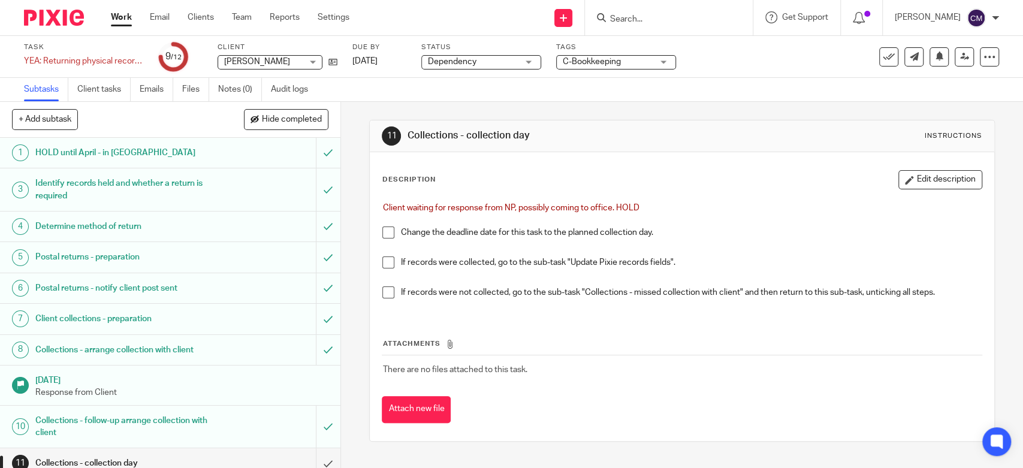
scroll to position [72, 0]
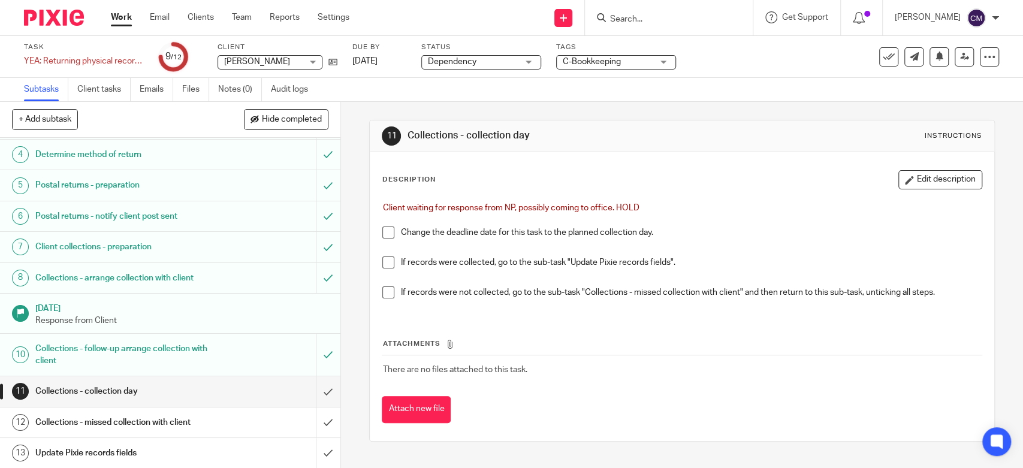
click at [901, 184] on button "Edit description" at bounding box center [940, 179] width 84 height 19
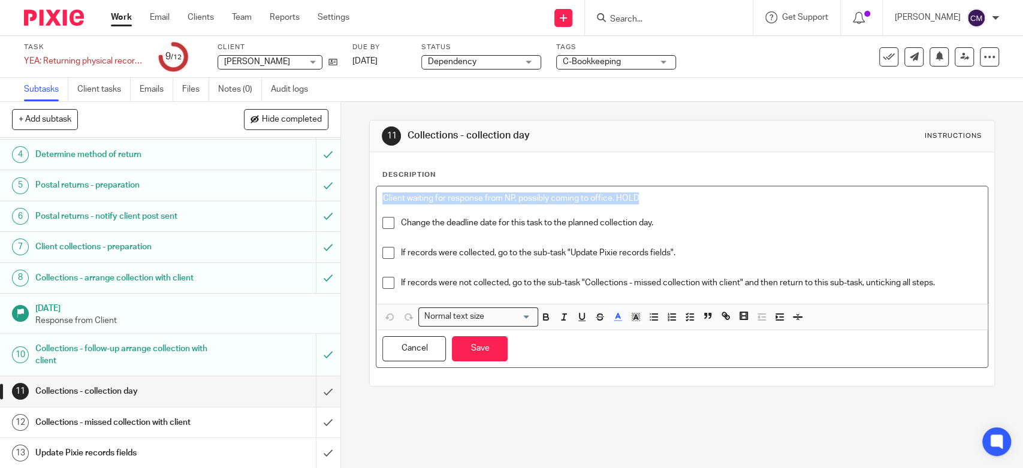
drag, startPoint x: 637, startPoint y: 195, endPoint x: 364, endPoint y: 192, distance: 272.6
click at [370, 196] on div "Description Client waiting for response from NP, possibly coming to office. HOL…" at bounding box center [682, 269] width 624 height 234
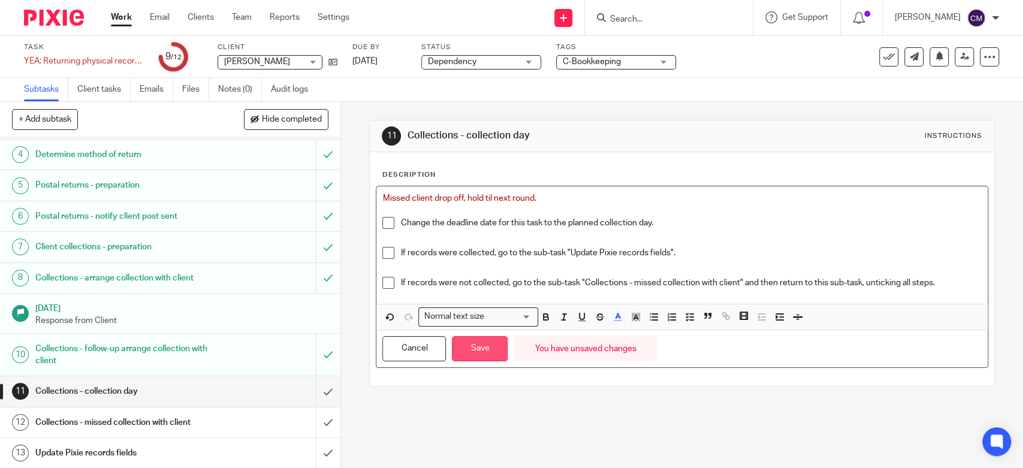
click at [475, 354] on button "Save" at bounding box center [480, 349] width 56 height 26
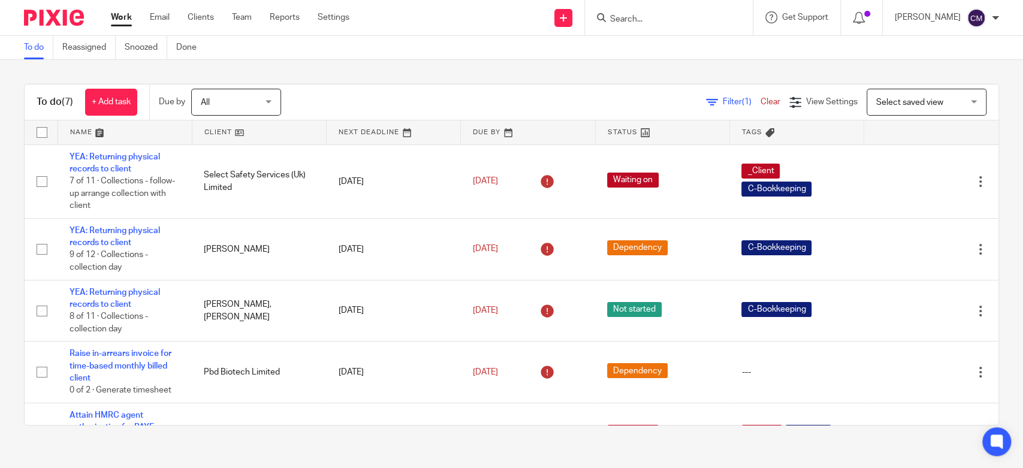
click at [315, 74] on div "To do (7) + Add task Due by All All [DATE] [DATE] This week Next week This mont…" at bounding box center [511, 254] width 1023 height 389
click at [997, 18] on div at bounding box center [995, 17] width 7 height 7
click at [965, 48] on span "My profile" at bounding box center [948, 48] width 37 height 8
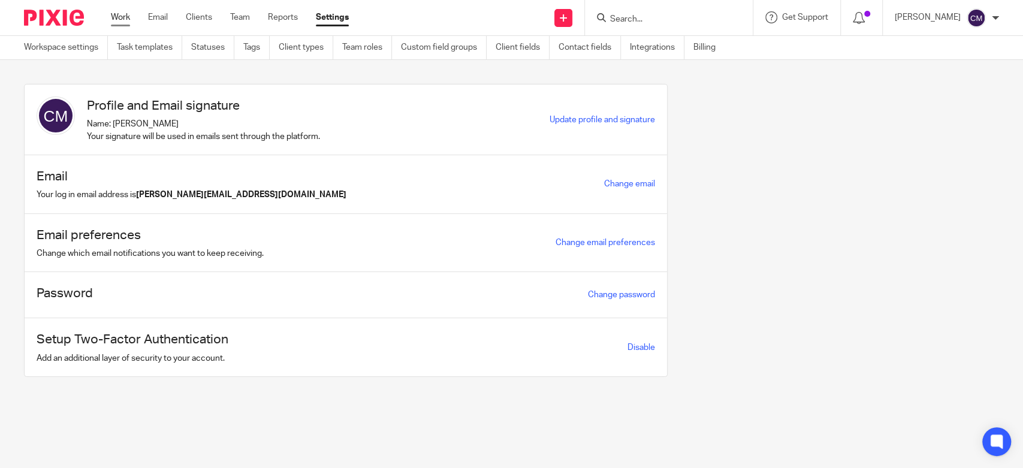
click at [123, 20] on link "Work" at bounding box center [120, 17] width 19 height 12
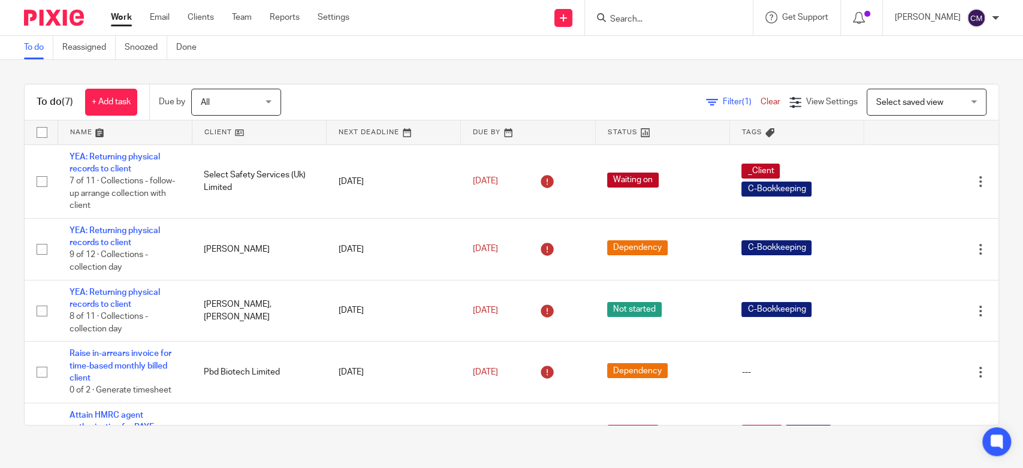
click at [129, 23] on link "Work" at bounding box center [121, 17] width 21 height 12
click at [349, 16] on link "Settings" at bounding box center [334, 17] width 32 height 12
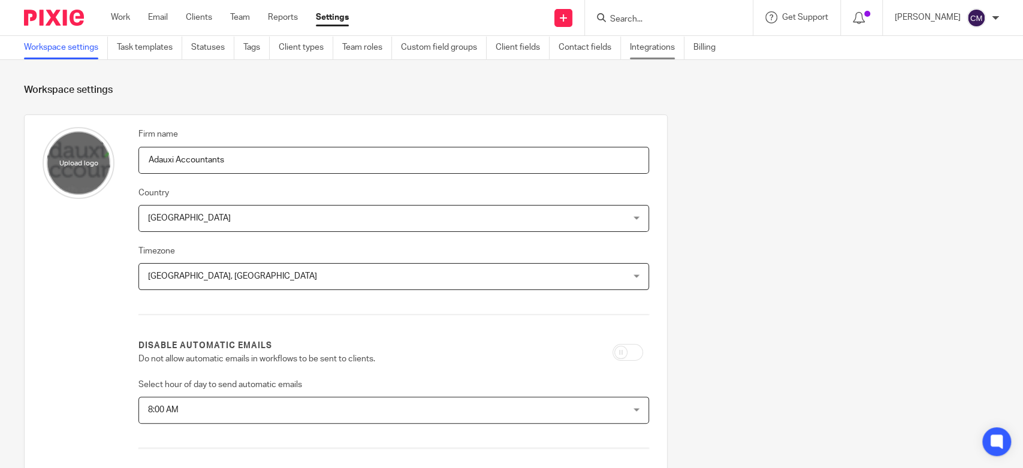
click at [684, 47] on link "Integrations" at bounding box center [657, 47] width 55 height 23
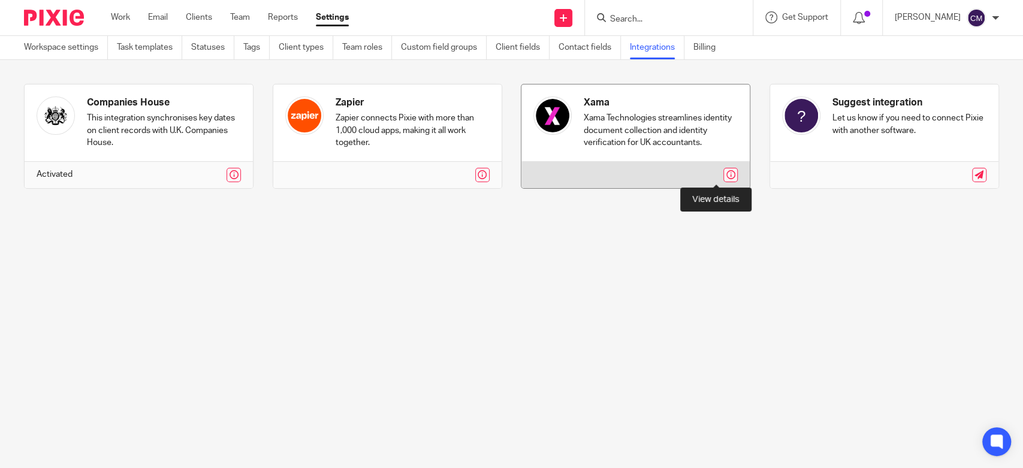
click at [723, 173] on link at bounding box center [730, 175] width 14 height 14
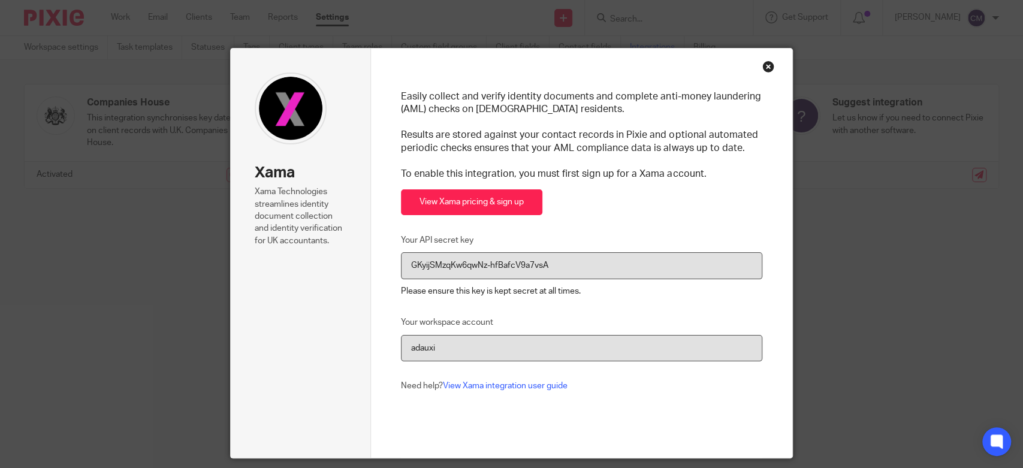
click at [763, 64] on div "Close this dialog window" at bounding box center [768, 67] width 12 height 12
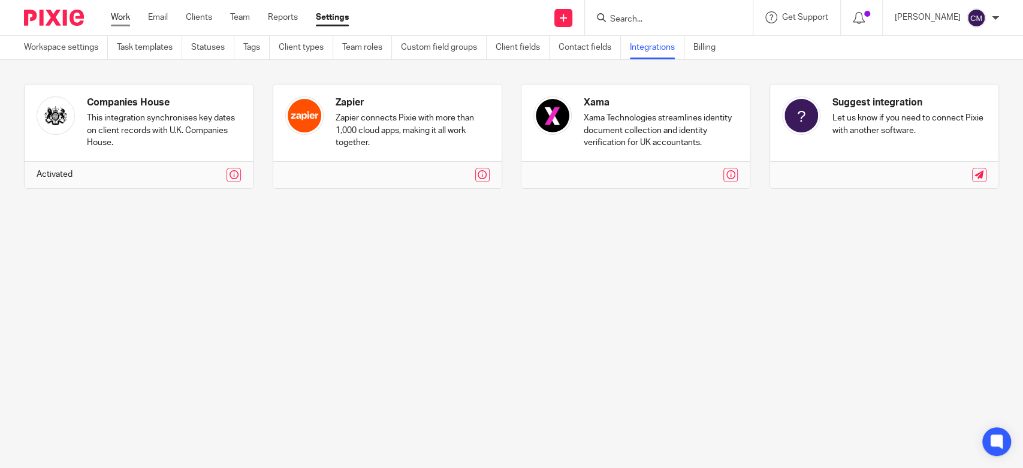
click at [125, 20] on link "Work" at bounding box center [120, 17] width 19 height 12
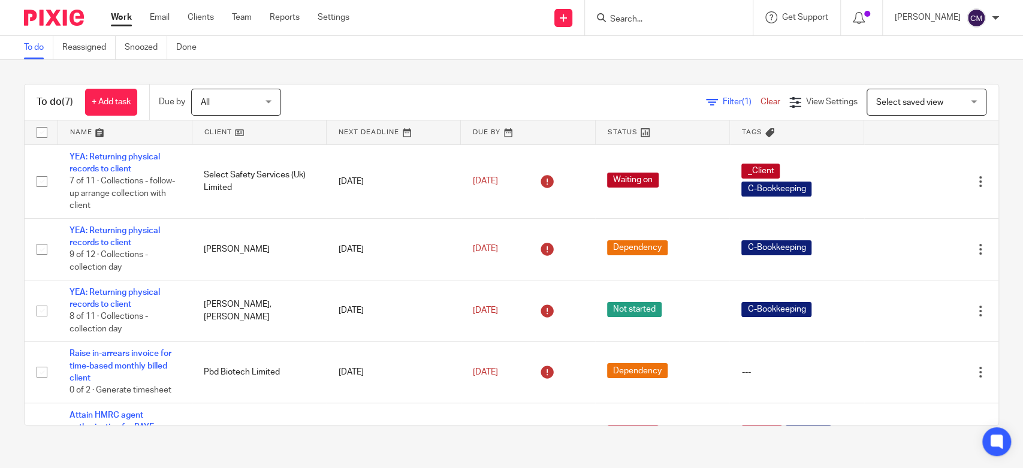
click at [122, 19] on link "Work" at bounding box center [121, 17] width 21 height 12
click at [364, 71] on div "To do (7) + Add task Due by All All [DATE] [DATE] This week Next week This mont…" at bounding box center [511, 254] width 1023 height 389
click at [350, 70] on div "To do (7) + Add task Due by All All [DATE] [DATE] This week Next week This mont…" at bounding box center [511, 254] width 1023 height 389
click at [122, 18] on link "Work" at bounding box center [121, 17] width 21 height 12
click at [416, 73] on div "To do (7) + Add task Due by All All [DATE] [DATE] This week Next week This mont…" at bounding box center [511, 254] width 1023 height 389
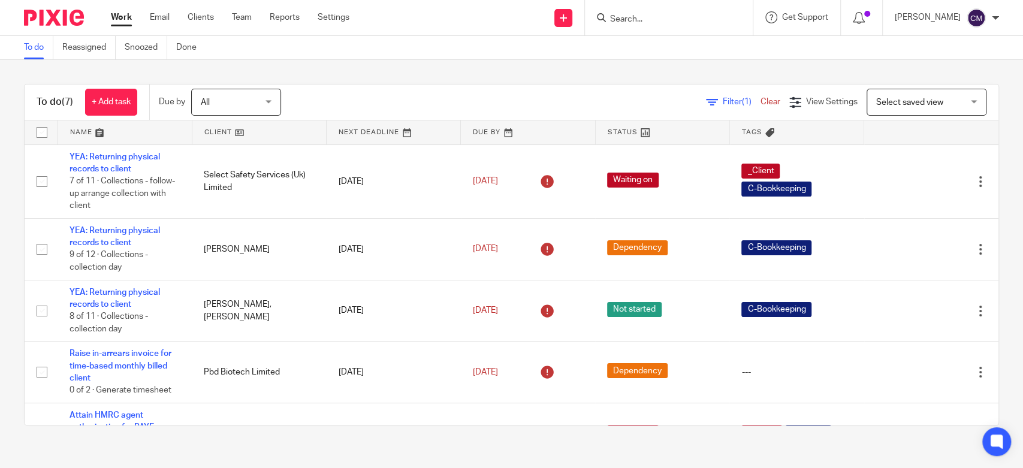
click at [116, 21] on link "Work" at bounding box center [121, 17] width 21 height 12
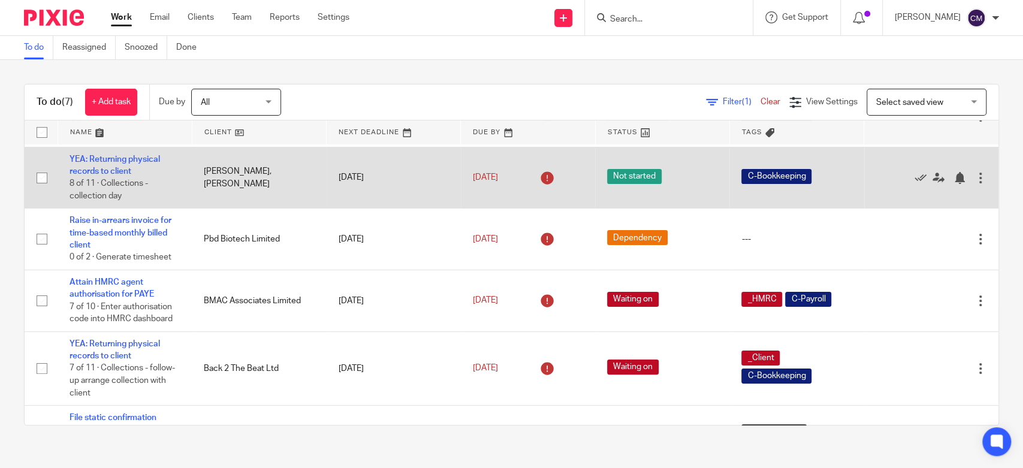
scroll to position [189, 0]
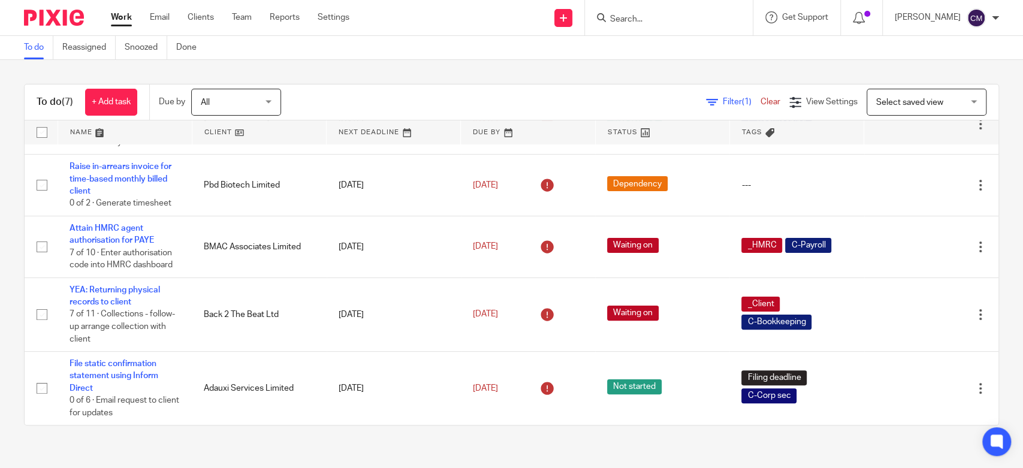
drag, startPoint x: 104, startPoint y: 372, endPoint x: 16, endPoint y: 313, distance: 106.4
click at [16, 313] on div "To do (7) + Add task Due by All All [DATE] [DATE] This week Next week This mont…" at bounding box center [511, 254] width 1023 height 389
